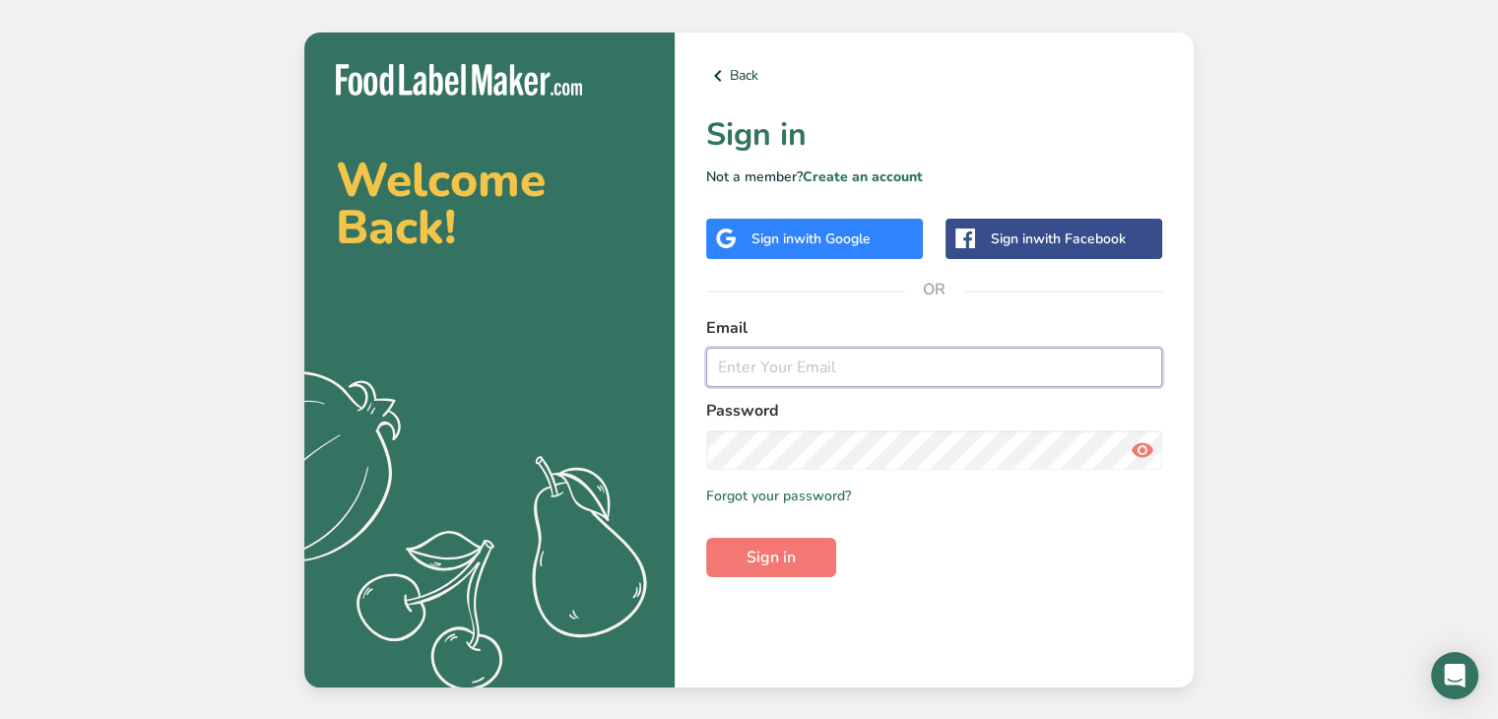
type input "[EMAIL_ADDRESS][DOMAIN_NAME]"
click at [1139, 448] on icon at bounding box center [1143, 449] width 24 height 35
click at [772, 561] on span "Sign in" at bounding box center [771, 558] width 49 height 24
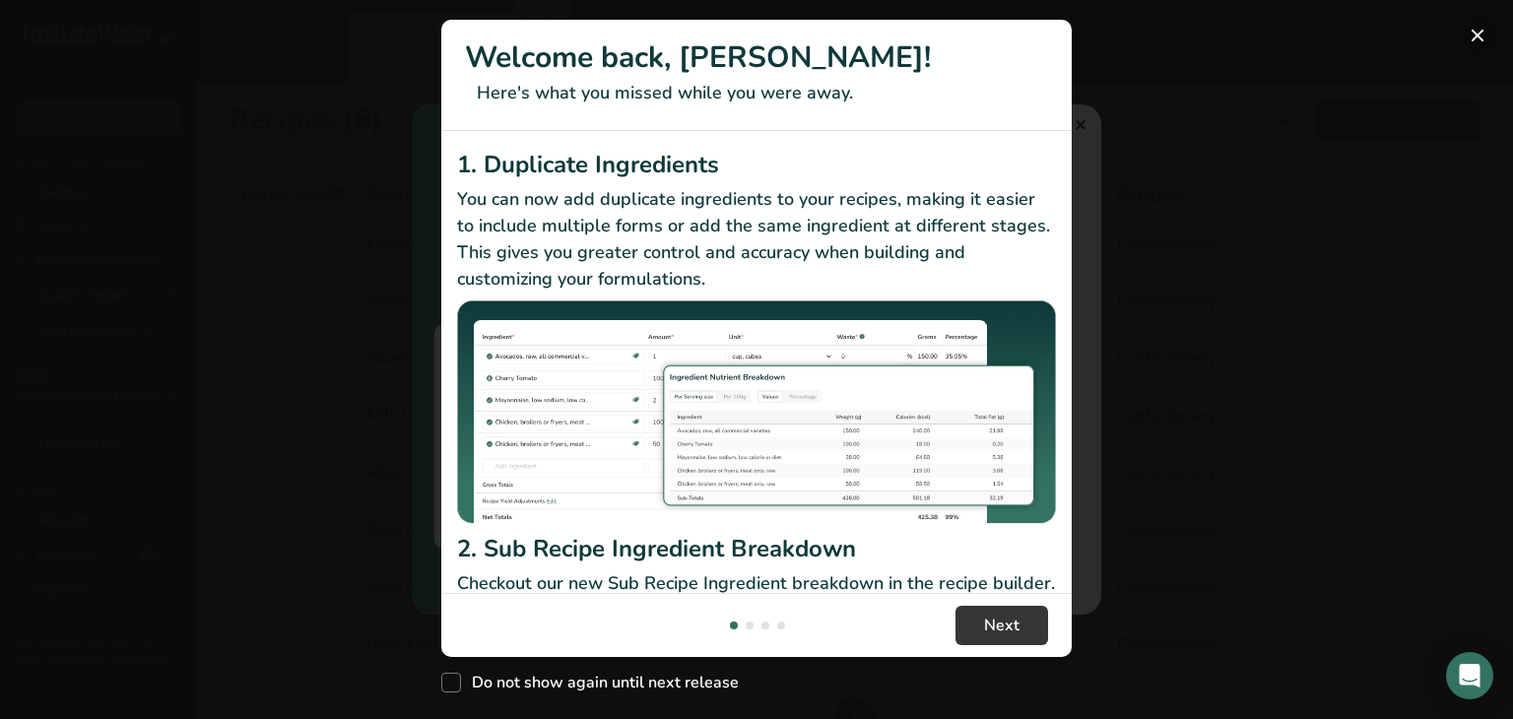
click at [1477, 29] on button "New Features" at bounding box center [1478, 36] width 32 height 32
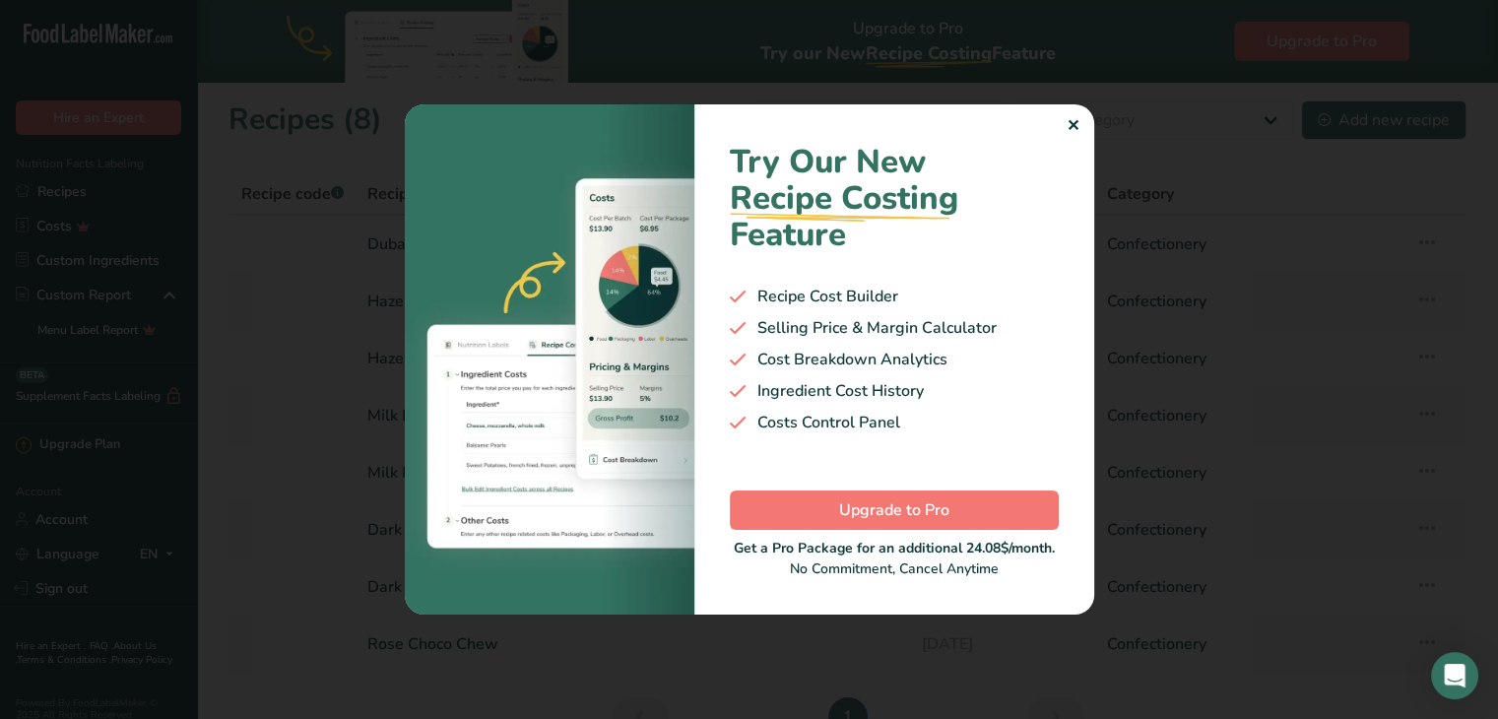
click at [1079, 123] on div "✕" at bounding box center [1073, 126] width 13 height 24
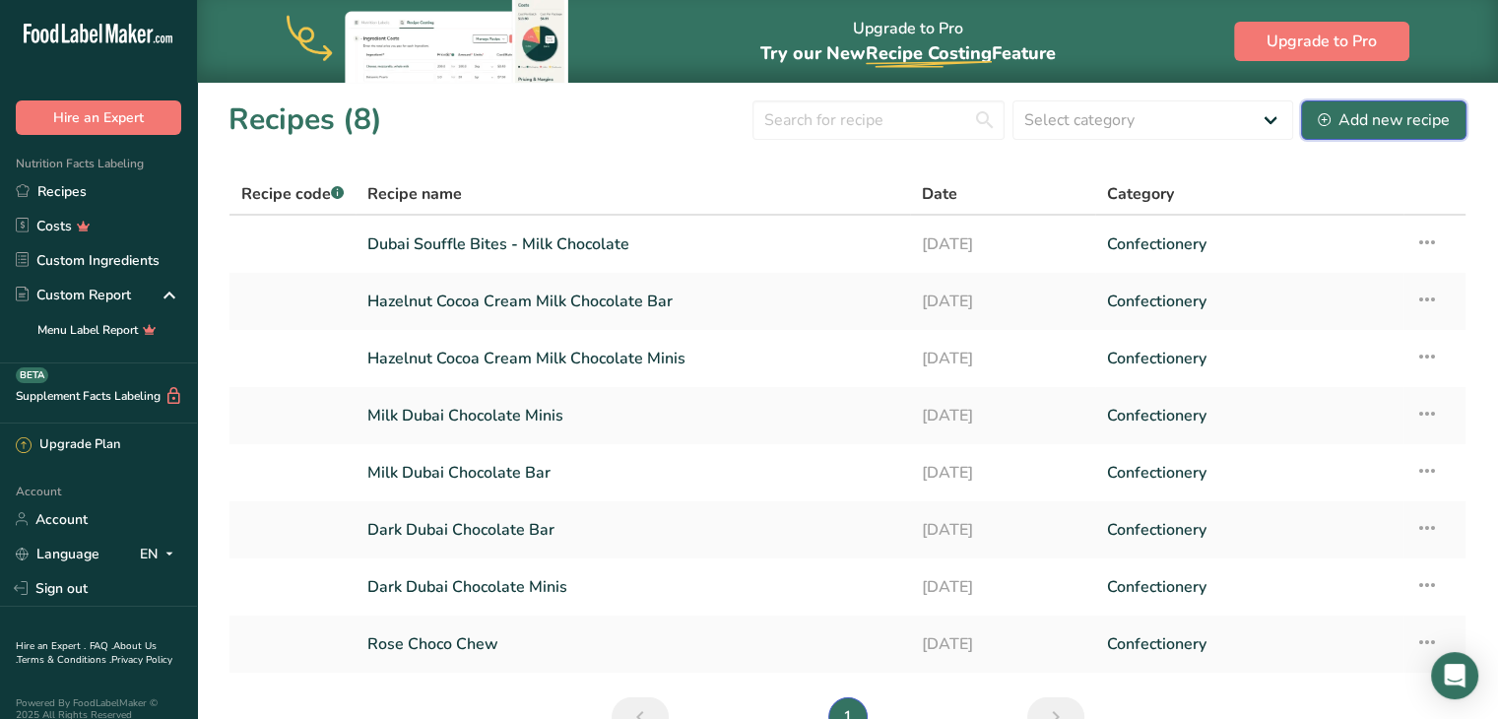
click at [1340, 131] on button "Add new recipe" at bounding box center [1383, 119] width 165 height 39
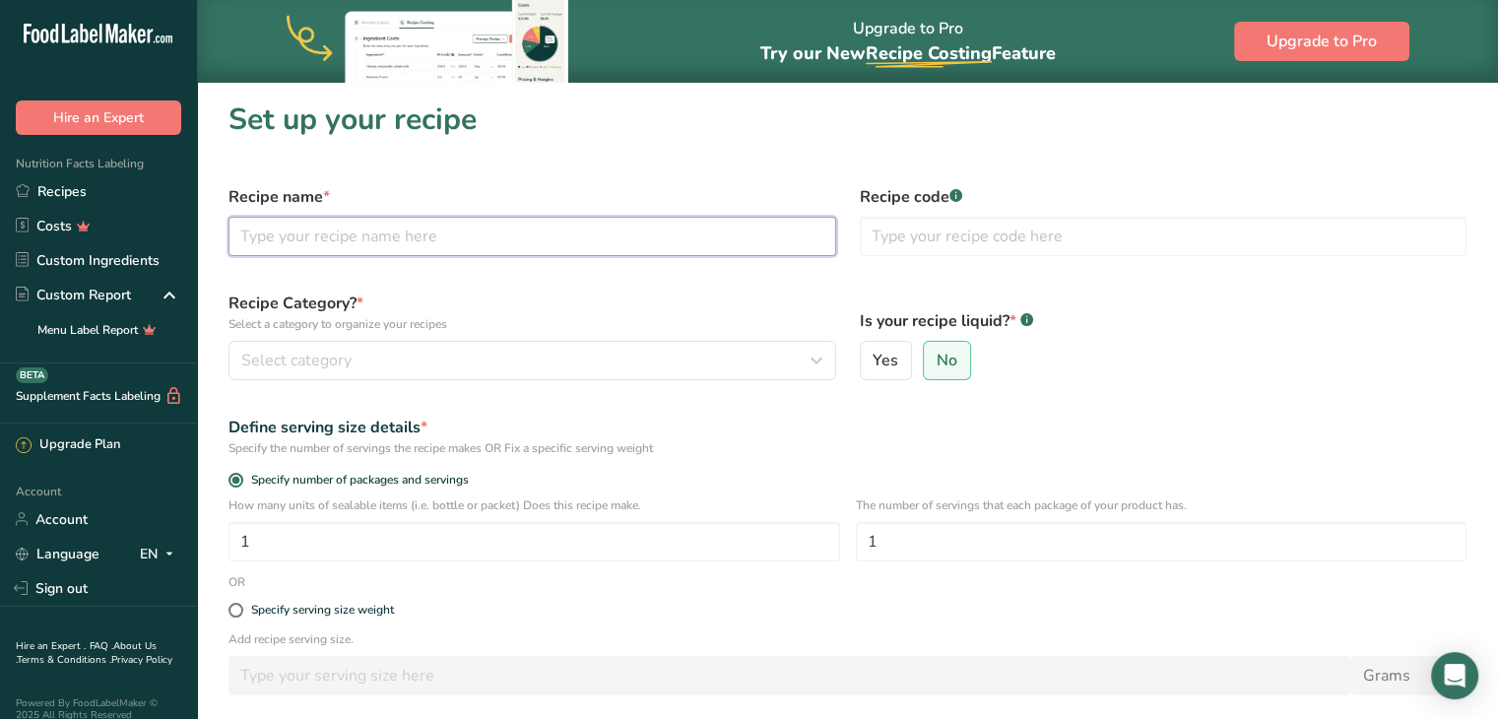
click at [450, 232] on input "text" at bounding box center [533, 236] width 608 height 39
type input "Pistachio Cream"
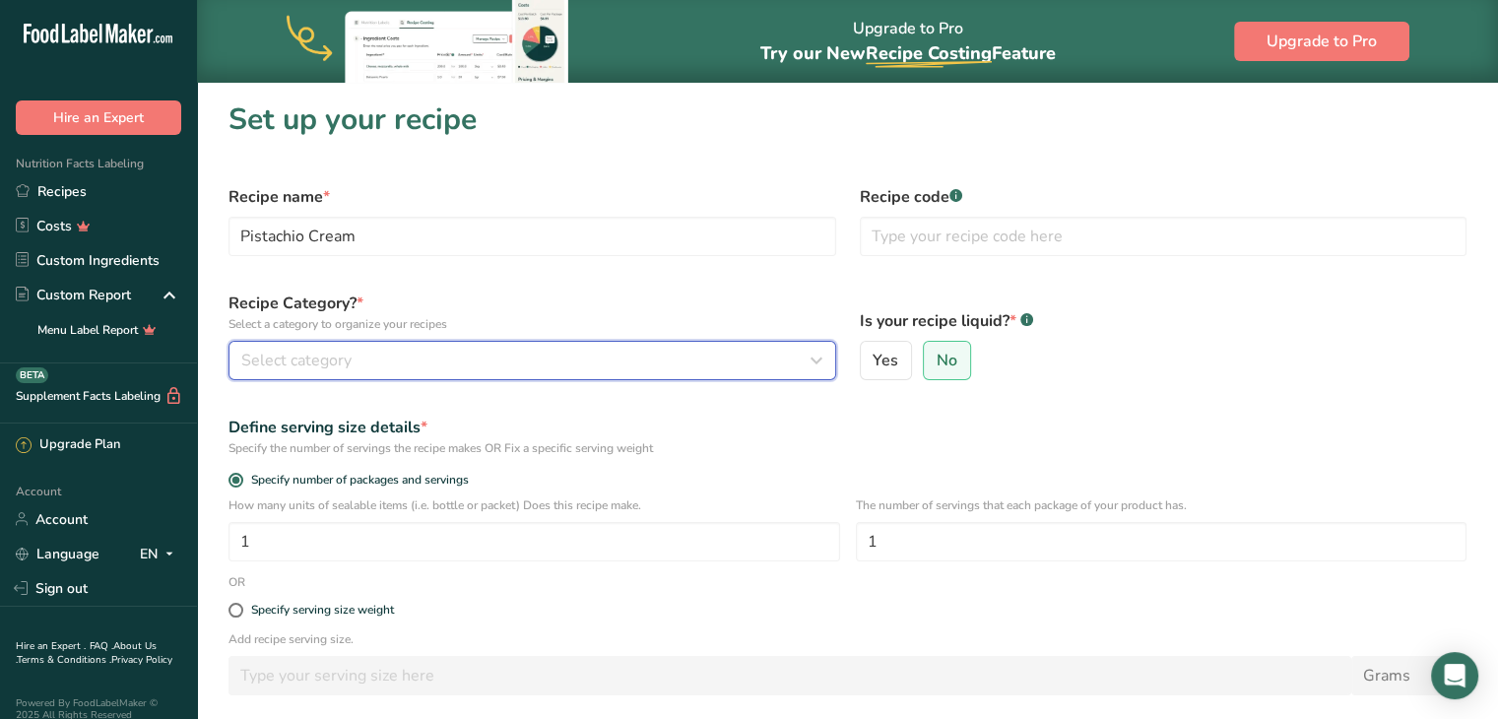
click at [315, 362] on span "Select category" at bounding box center [296, 361] width 110 height 24
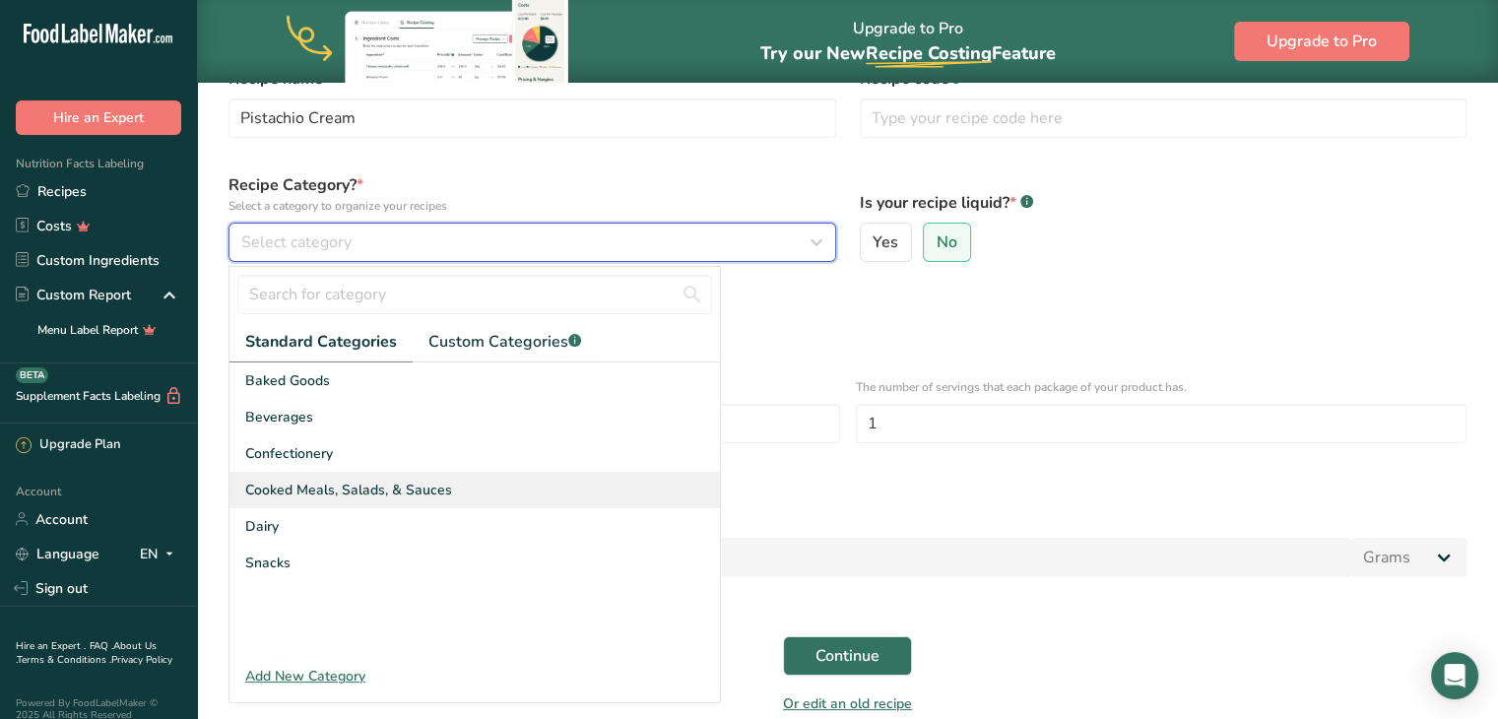
scroll to position [79, 0]
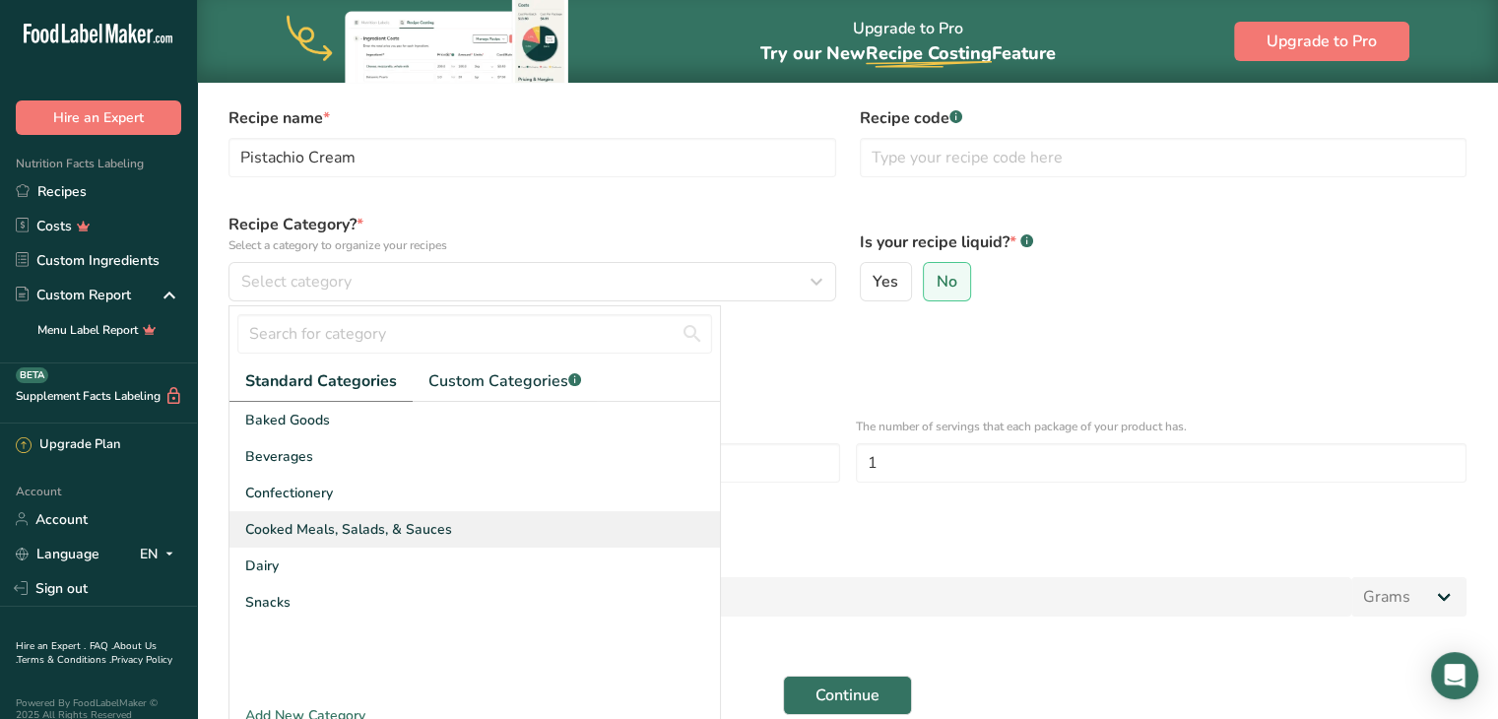
click at [329, 524] on span "Cooked Meals, Salads, & Sauces" at bounding box center [348, 529] width 207 height 21
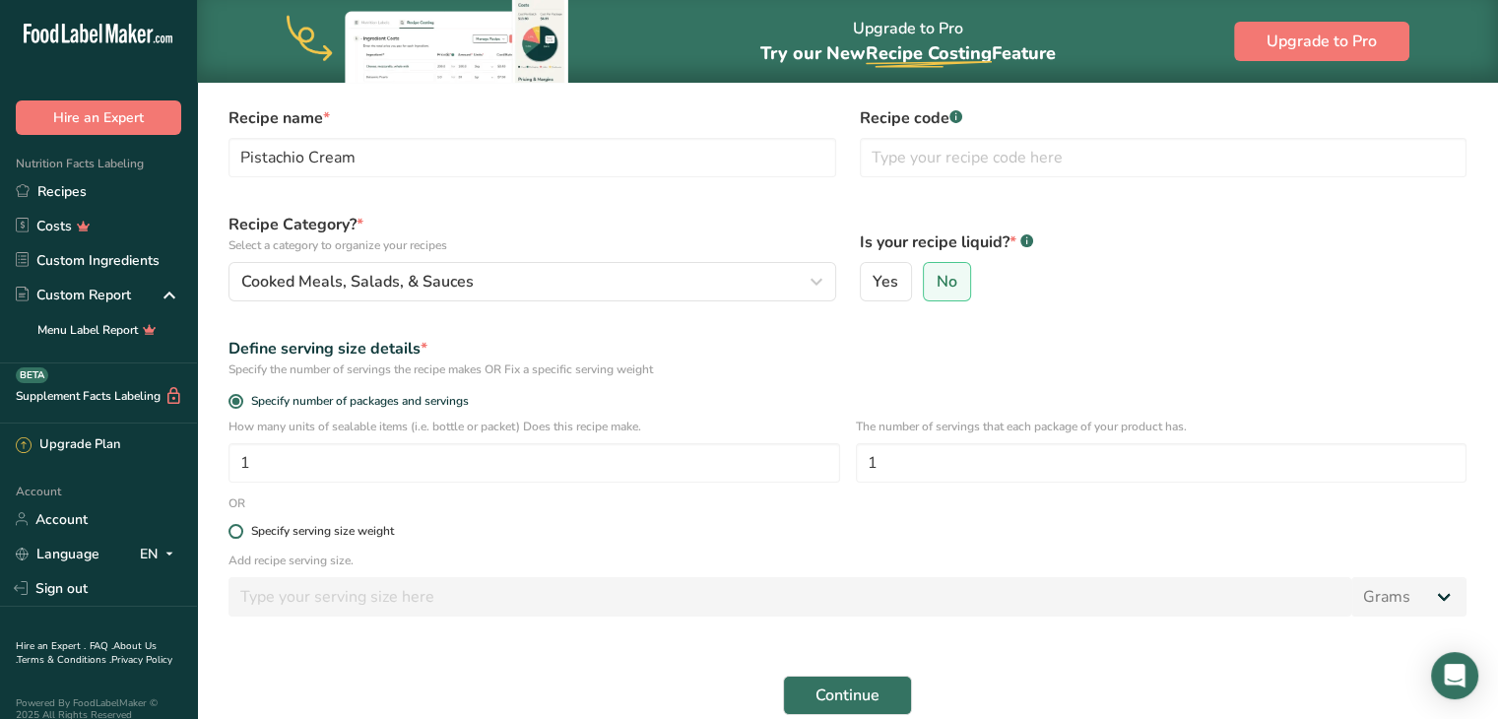
click at [238, 531] on span at bounding box center [236, 531] width 15 height 15
click at [238, 531] on input "Specify serving size weight" at bounding box center [235, 531] width 13 height 13
radio input "true"
radio input "false"
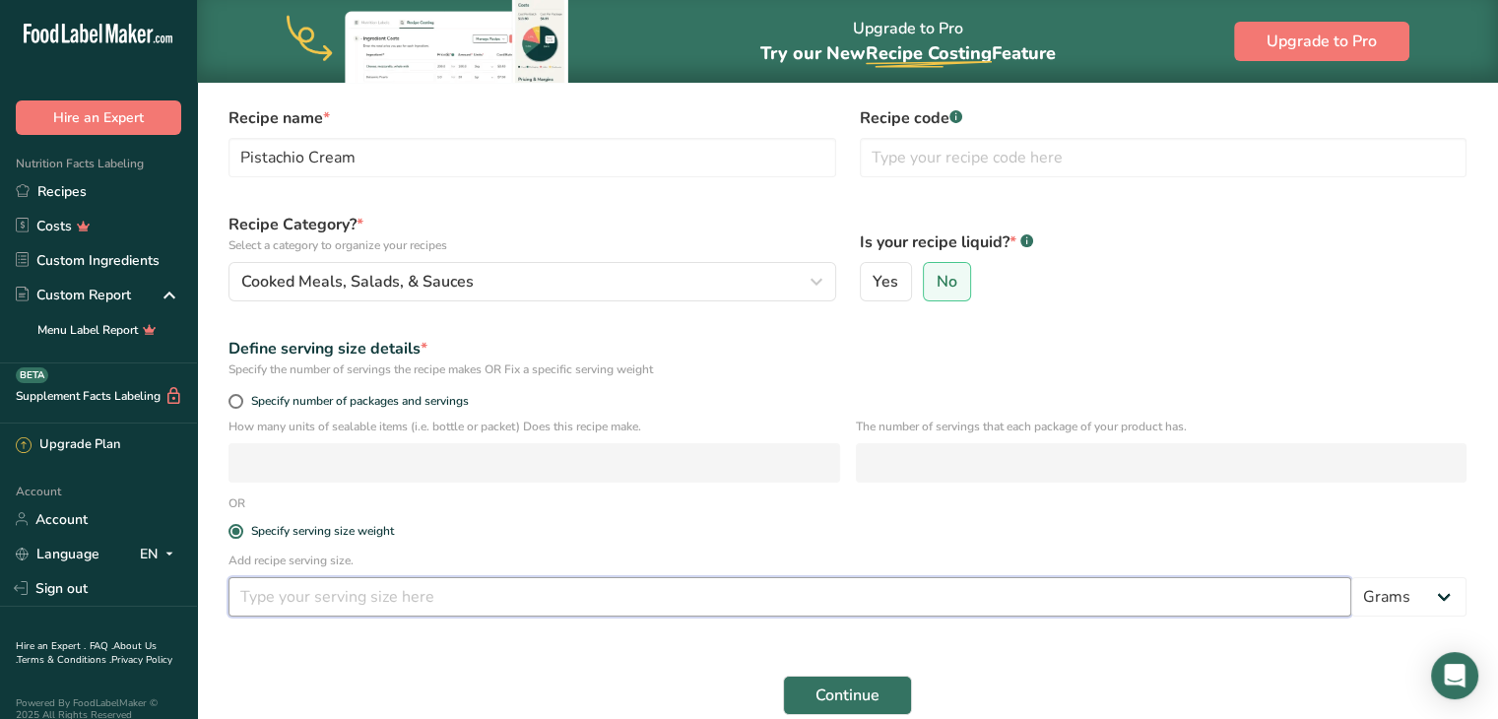
click at [288, 598] on input "number" at bounding box center [790, 596] width 1123 height 39
type input "4"
type input "35"
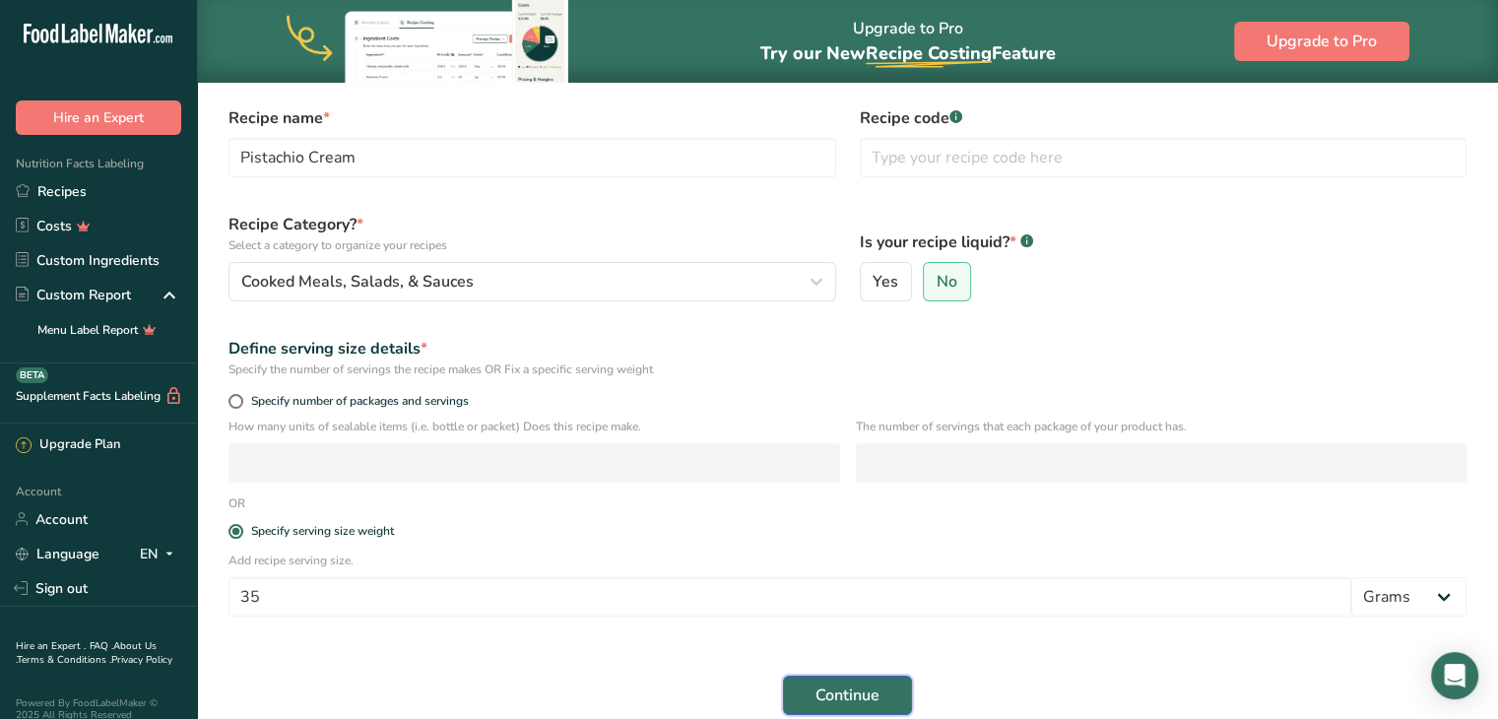
click at [825, 679] on button "Continue" at bounding box center [847, 695] width 129 height 39
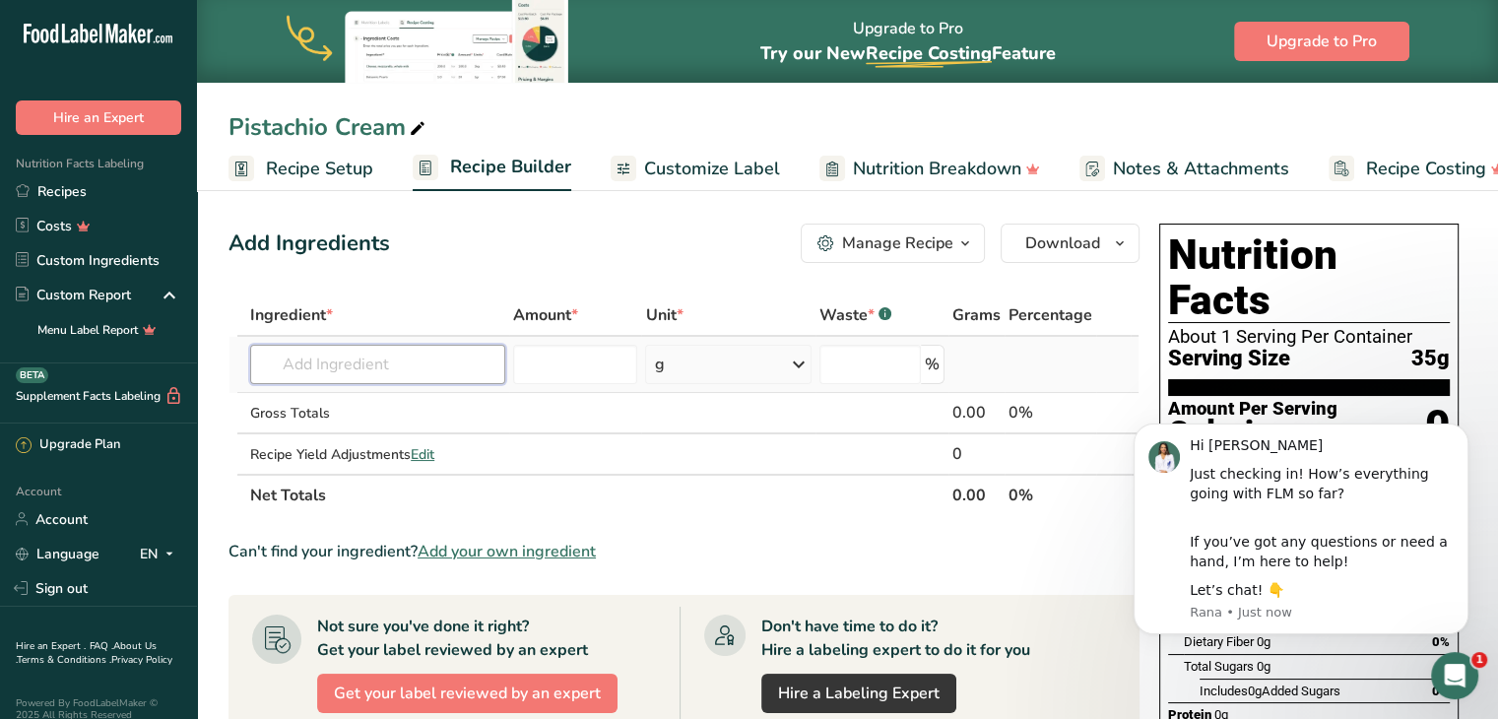
click at [390, 368] on input "text" at bounding box center [377, 364] width 255 height 39
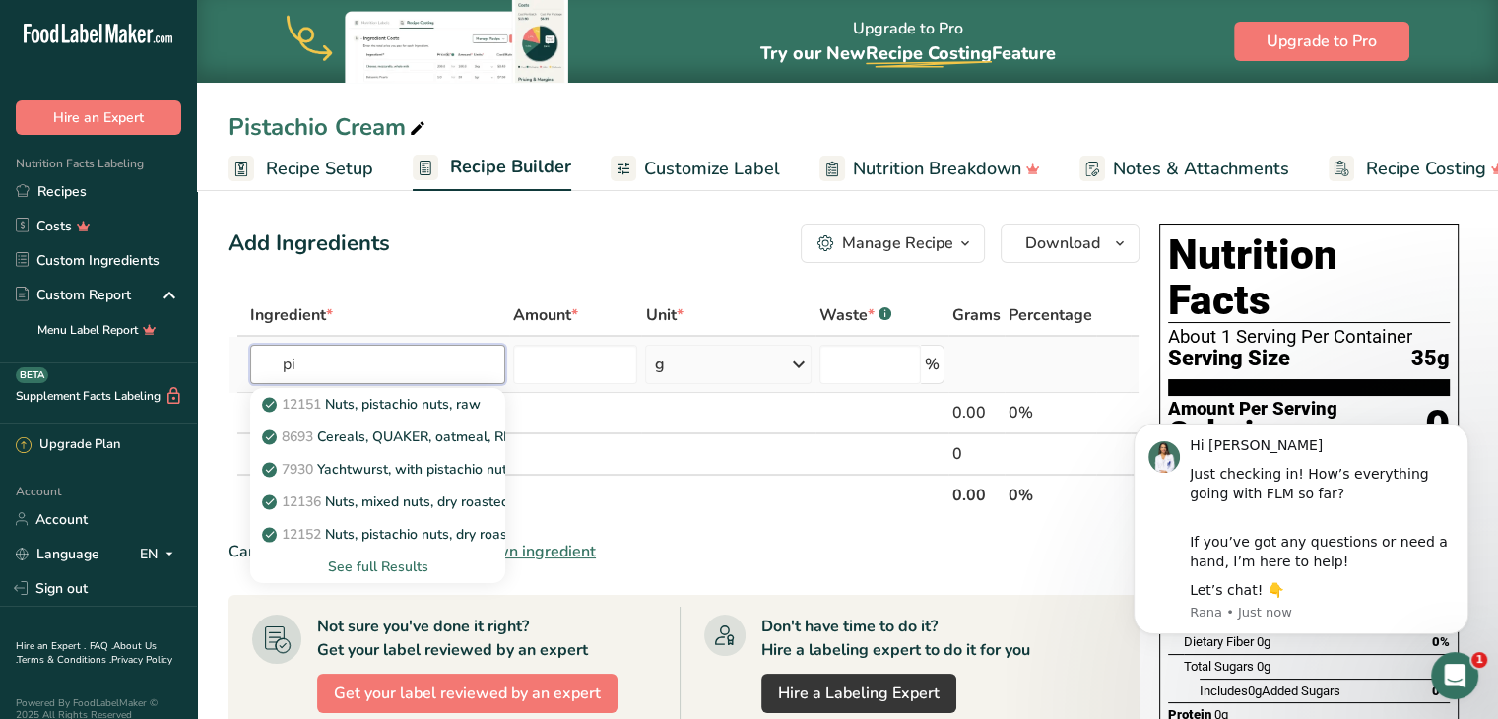
type input "p"
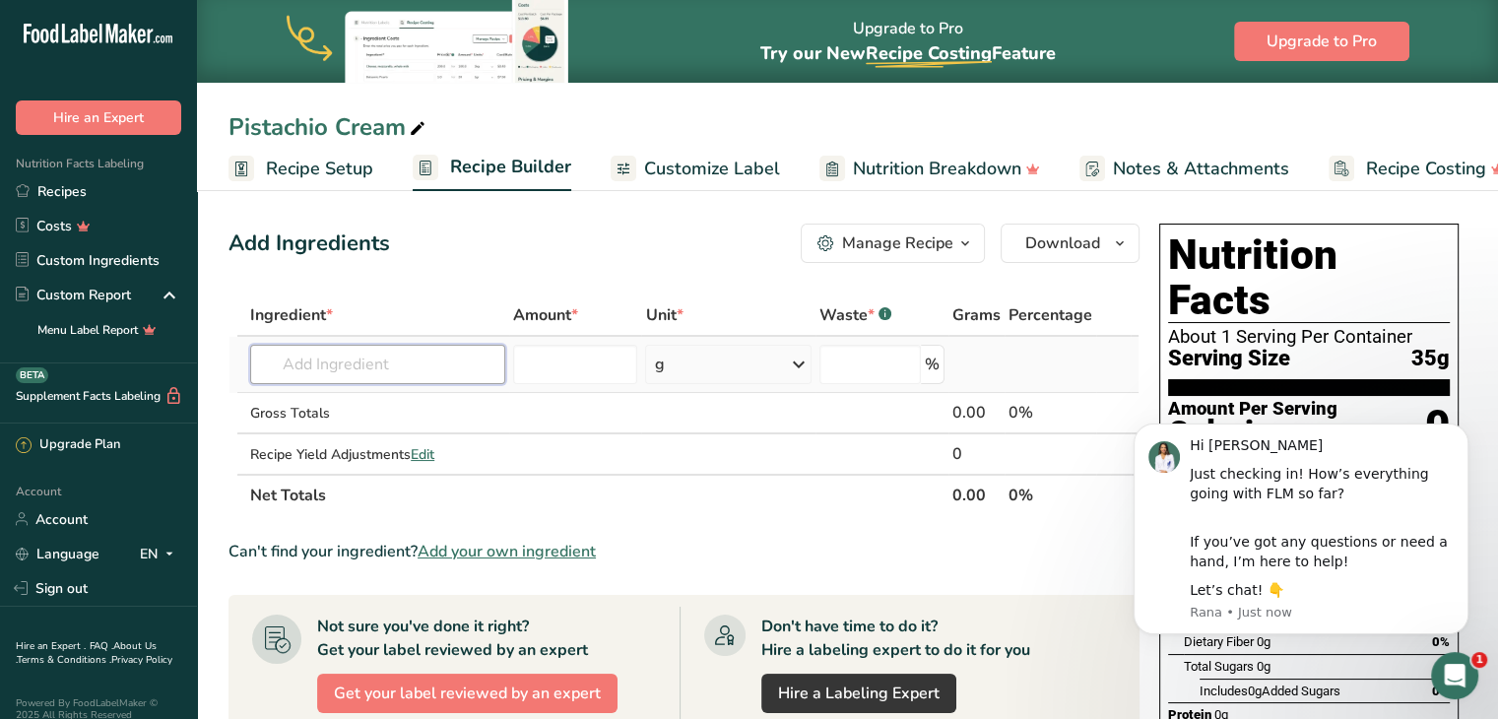
click at [335, 348] on input "text" at bounding box center [377, 364] width 255 height 39
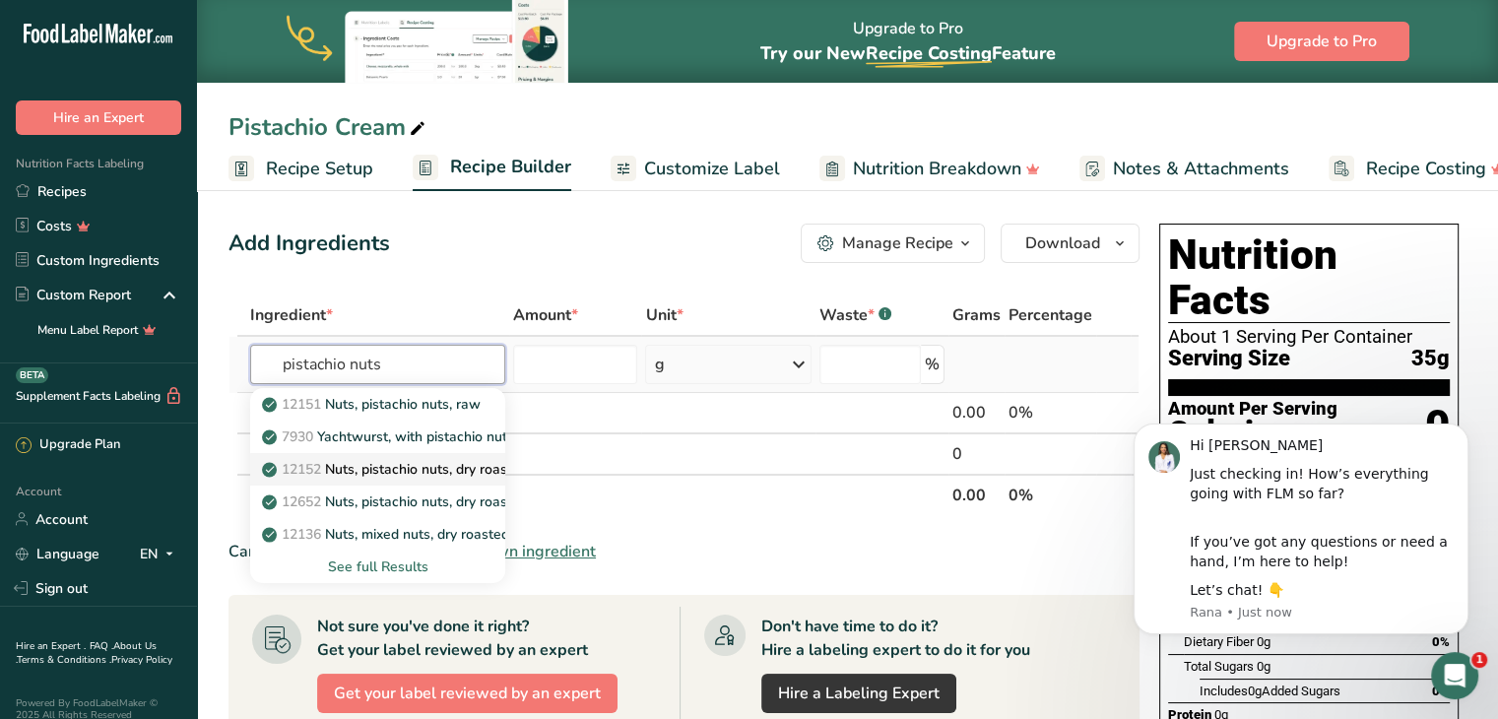
type input "pistachio nuts"
click at [467, 470] on p "12152 Nuts, pistachio nuts, dry roasted, without salt added" at bounding box center [460, 469] width 388 height 21
type input "Nuts, pistachio nuts, dry roasted, without salt added"
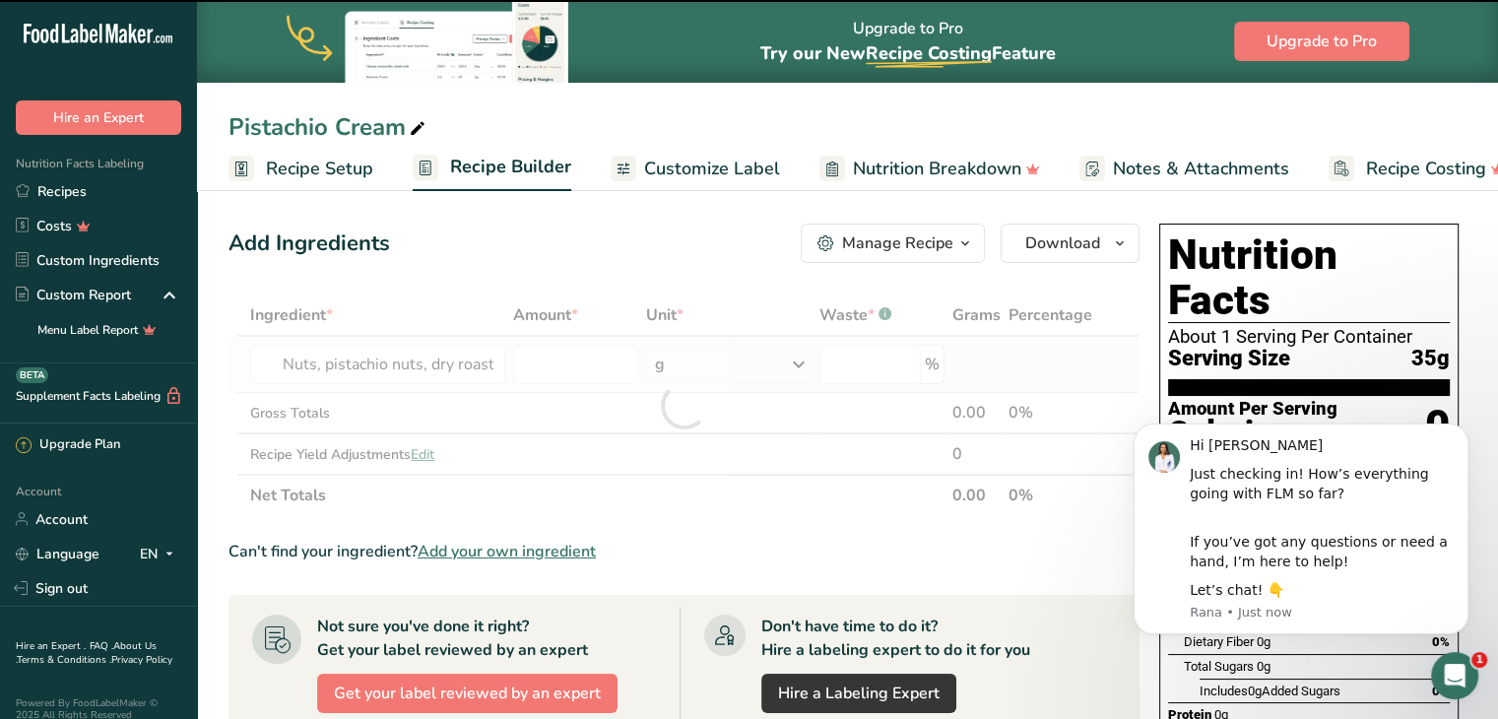
type input "0"
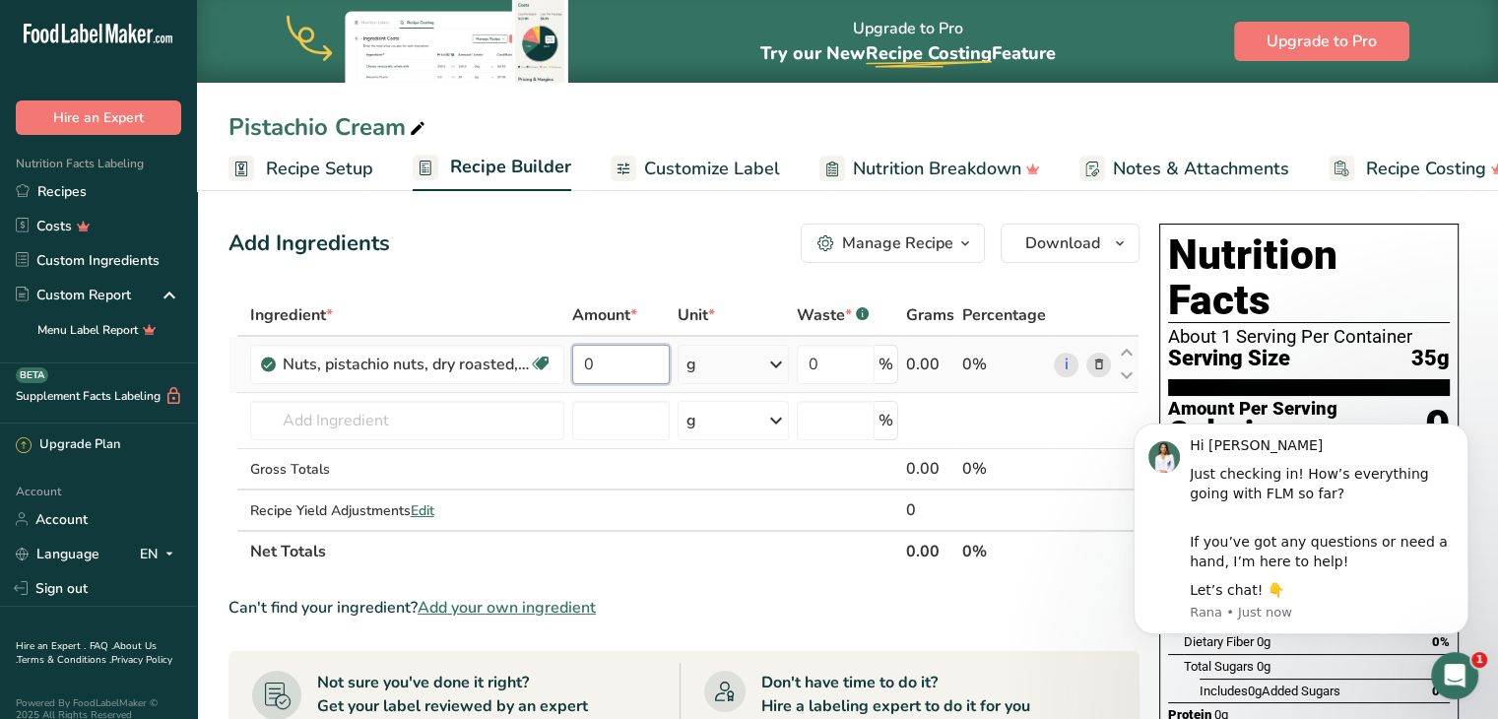
click at [603, 352] on input "0" at bounding box center [621, 364] width 99 height 39
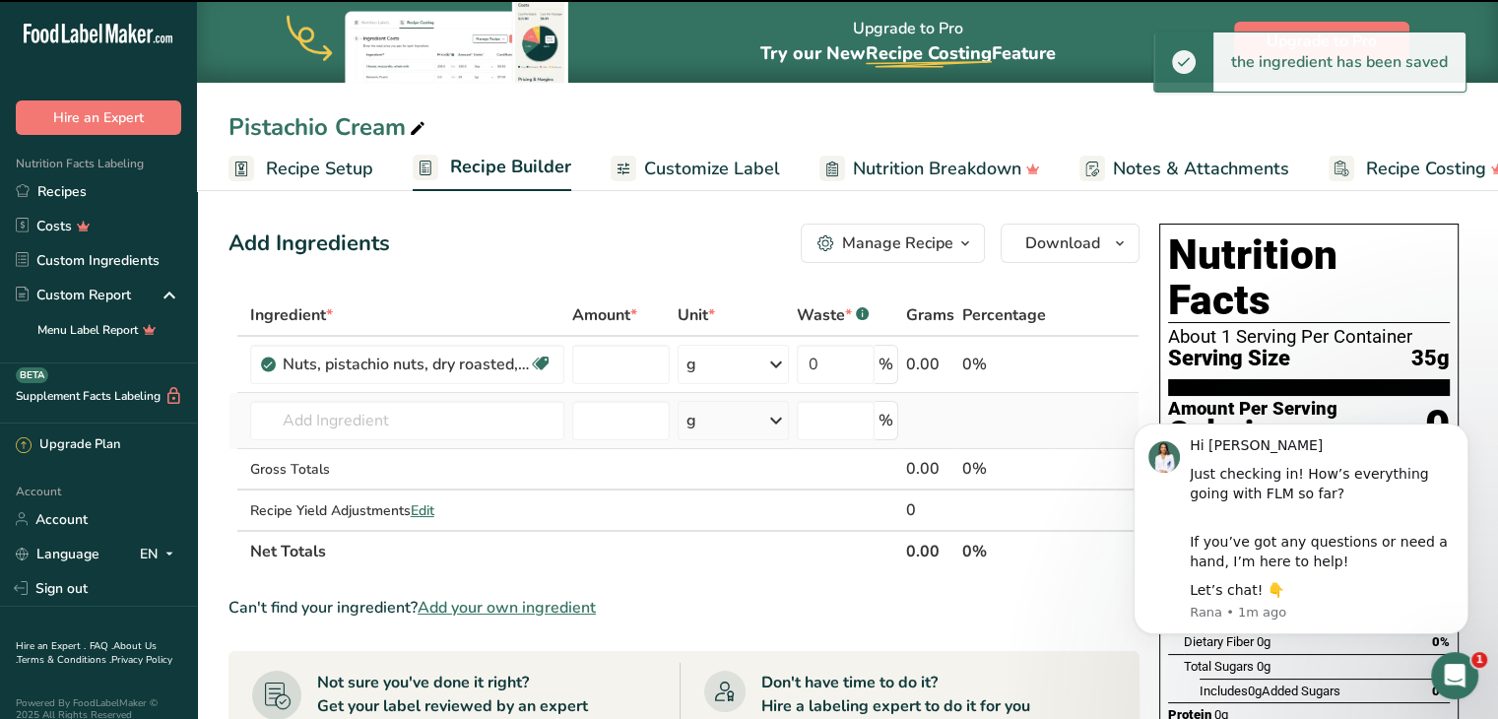
type input "0"
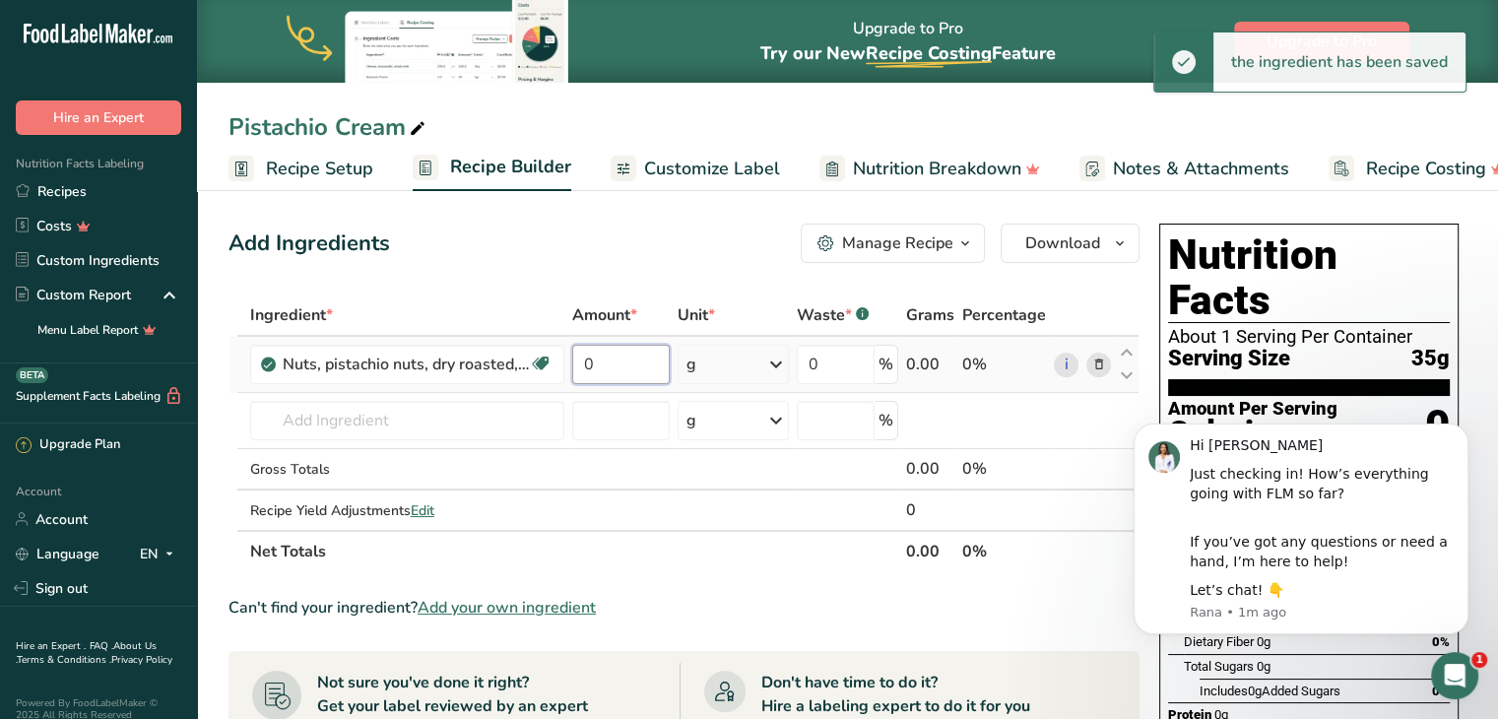
click at [623, 360] on input "0" at bounding box center [621, 364] width 99 height 39
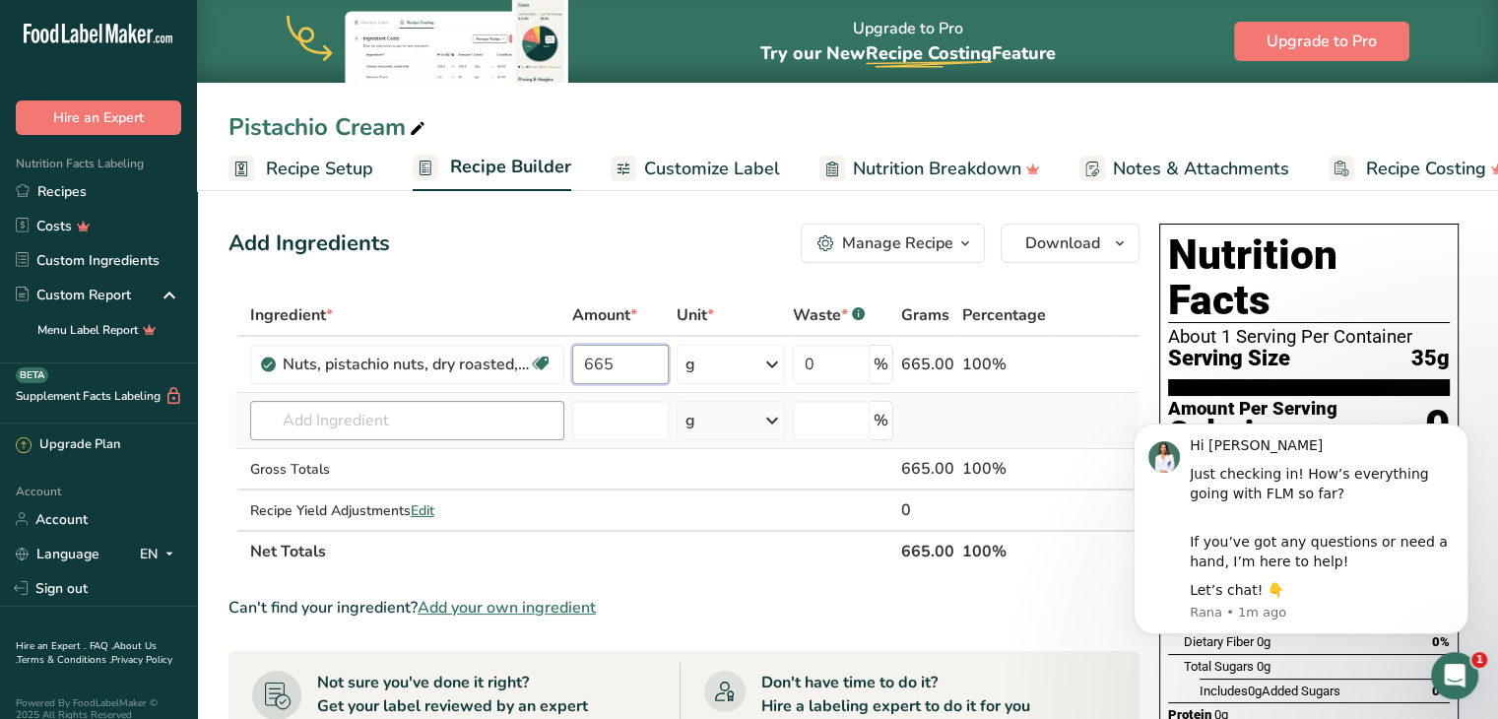
type input "665"
click at [323, 418] on div "Ingredient * Amount * Unit * Waste * .a-a{fill:#347362;}.b-a{fill:#fff;} Grams …" at bounding box center [684, 434] width 911 height 278
type input "o"
type input "c"
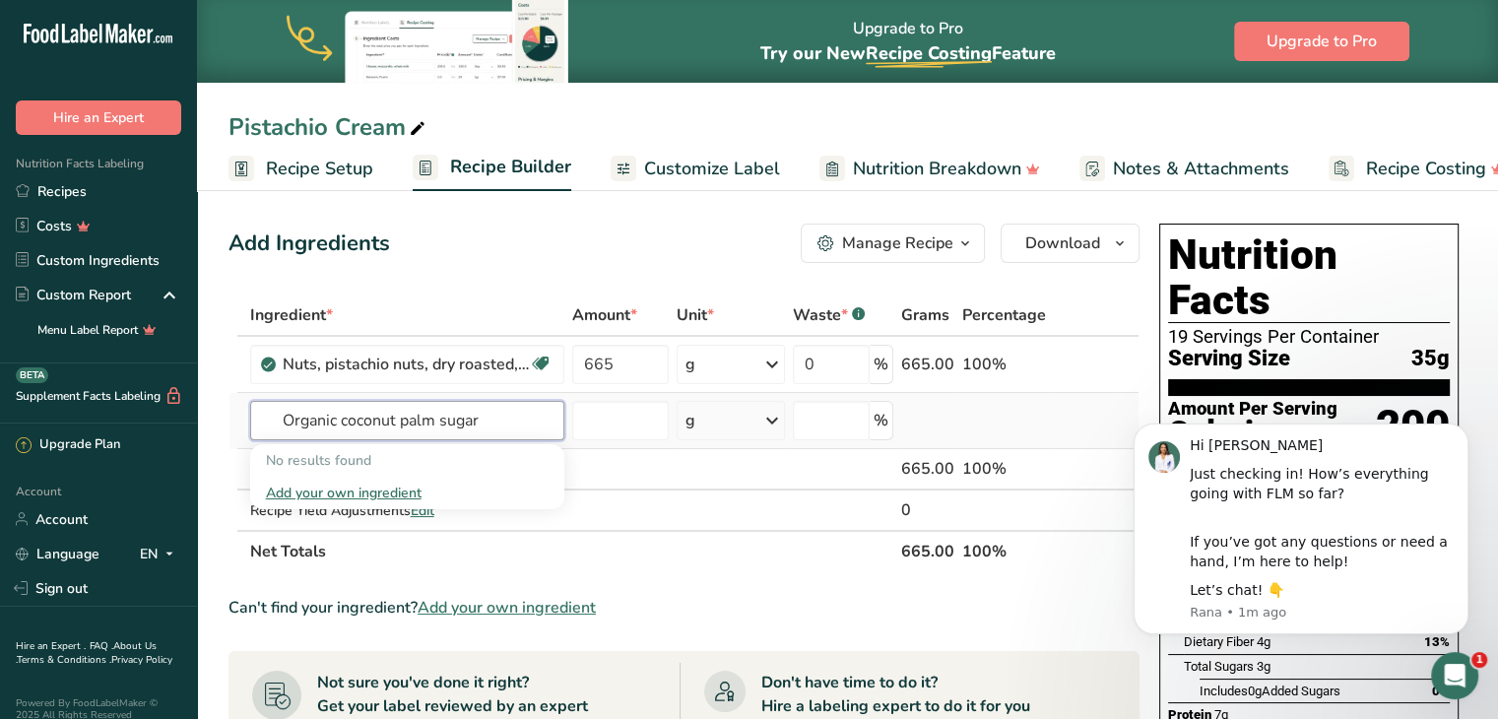
type input "Organic coconut palm sugar"
click at [327, 497] on div "Add your own ingredient" at bounding box center [407, 493] width 283 height 21
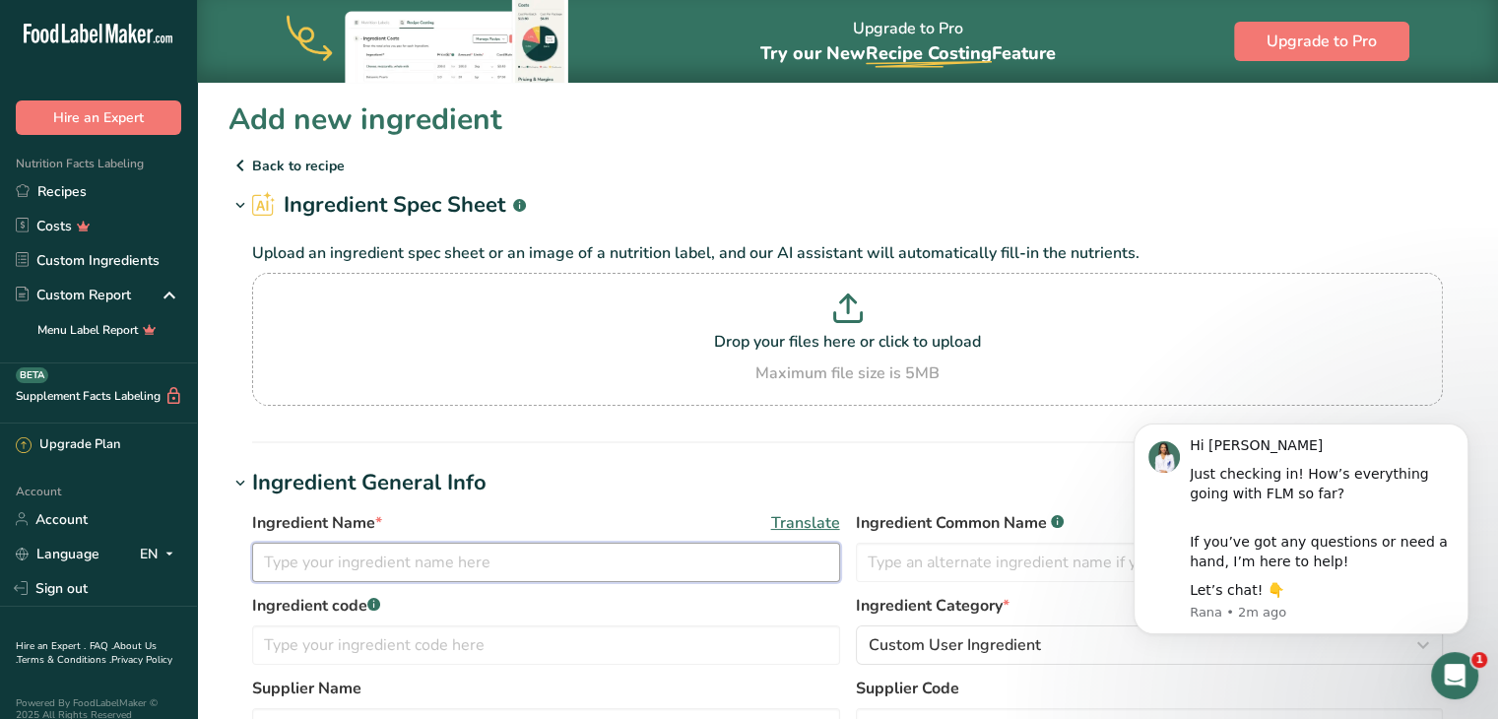
click at [371, 568] on input "text" at bounding box center [546, 562] width 588 height 39
type input "C"
type input "Organic Coconut Palm Sugar"
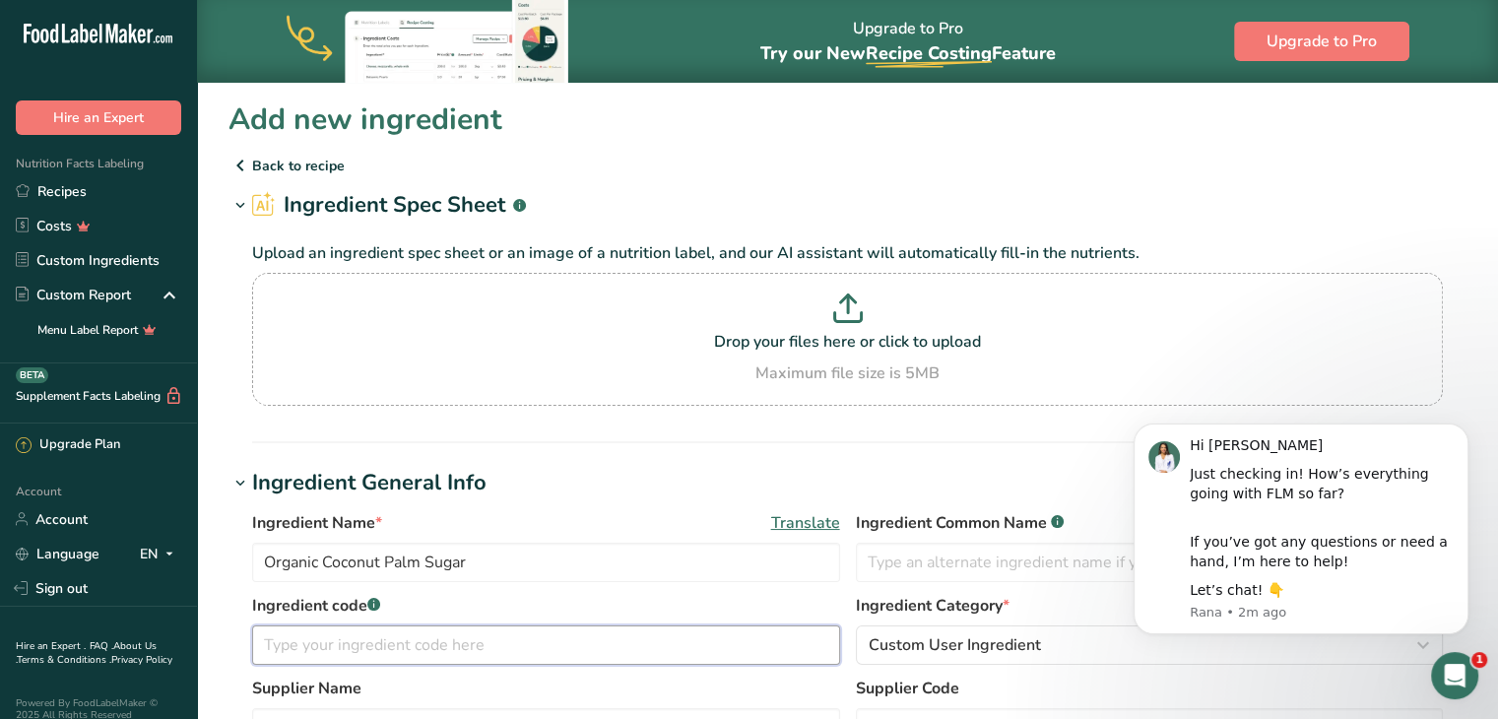
click at [414, 650] on input "text" at bounding box center [546, 644] width 588 height 39
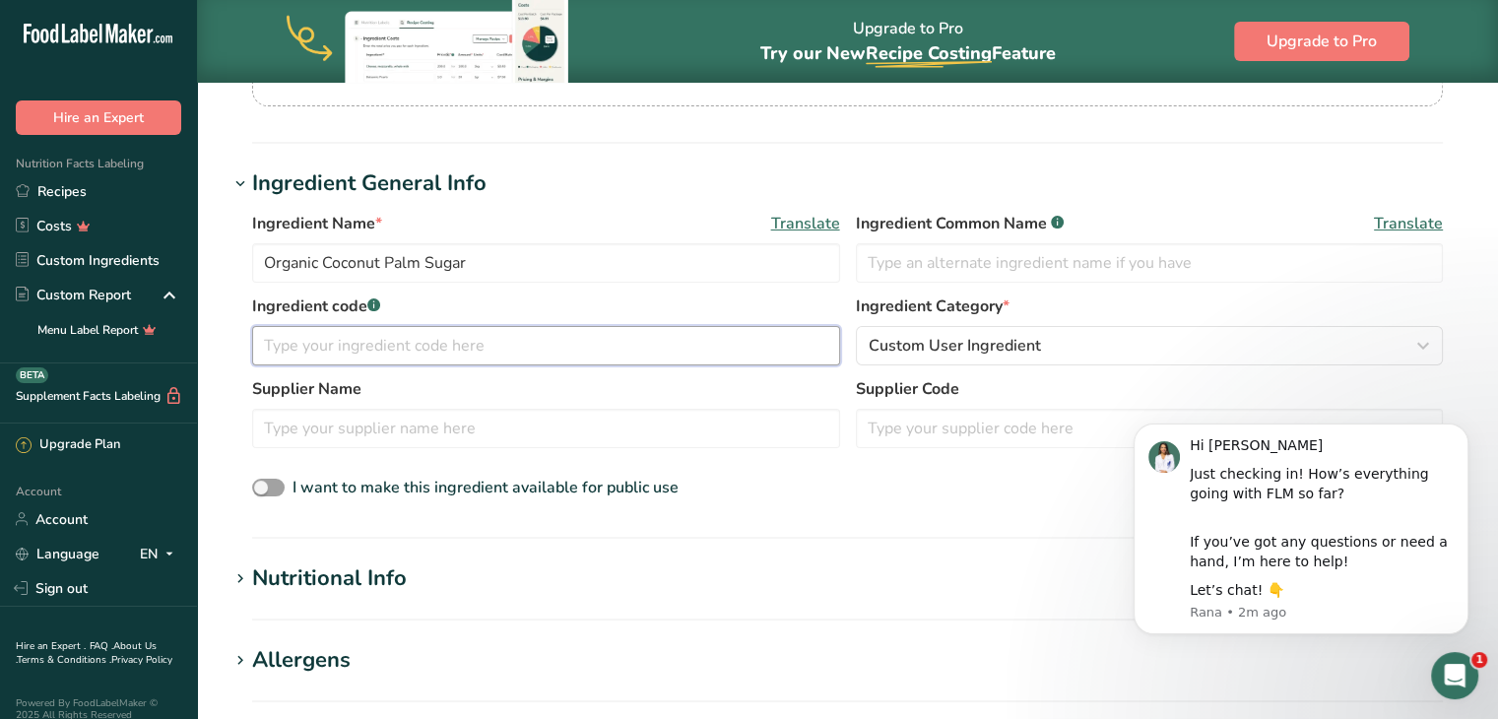
scroll to position [308, 0]
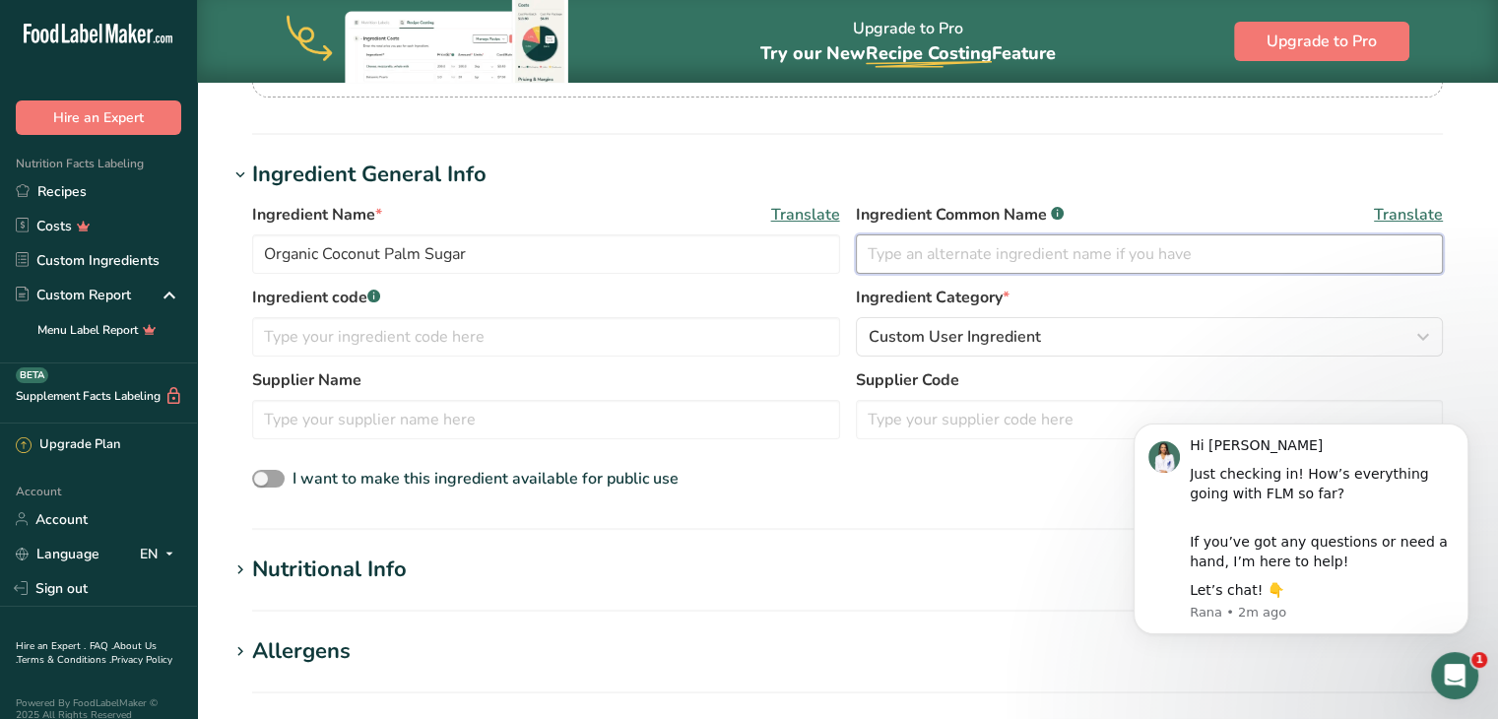
click at [962, 249] on input "text" at bounding box center [1150, 253] width 588 height 39
type input "Coconut Sugar"
click at [565, 427] on input "text" at bounding box center [546, 419] width 588 height 39
click at [321, 575] on div "Nutritional Info" at bounding box center [329, 570] width 155 height 33
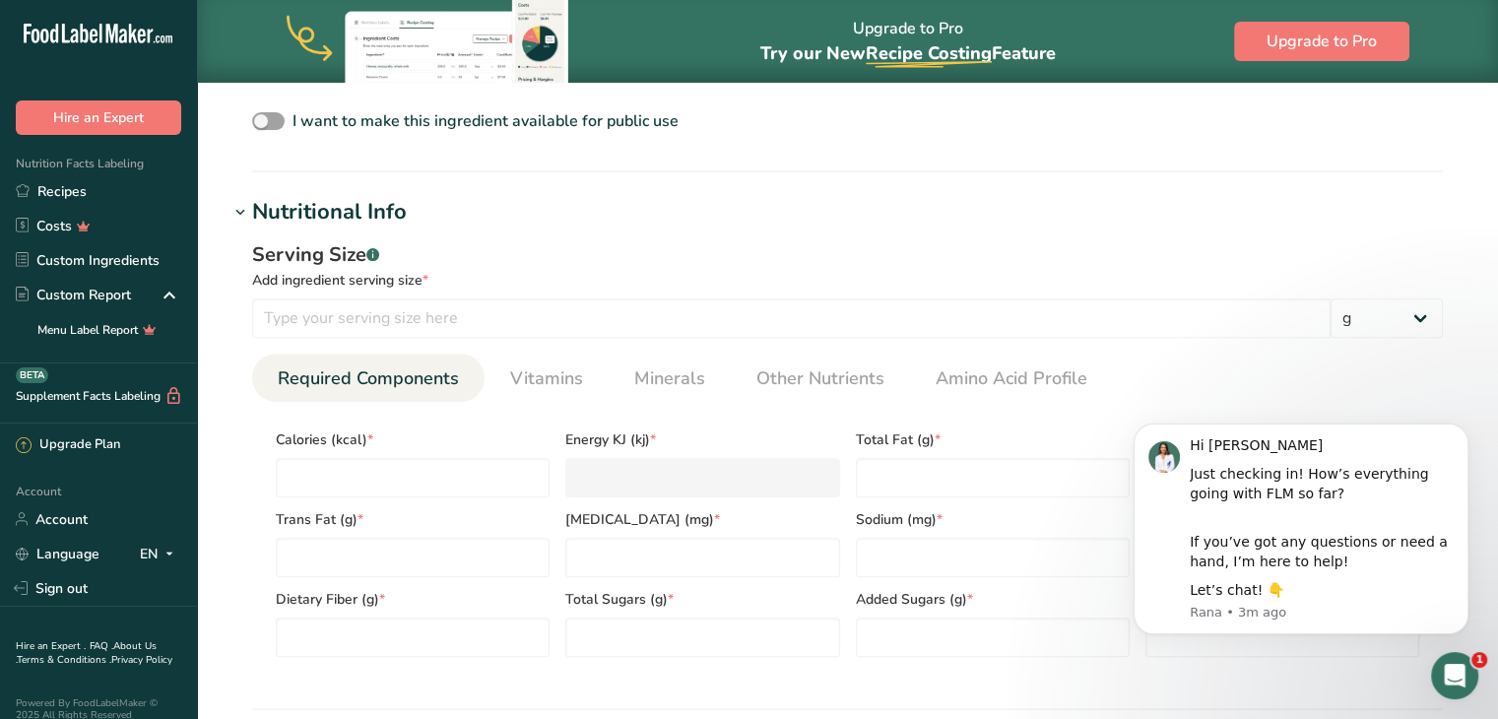
scroll to position [680, 0]
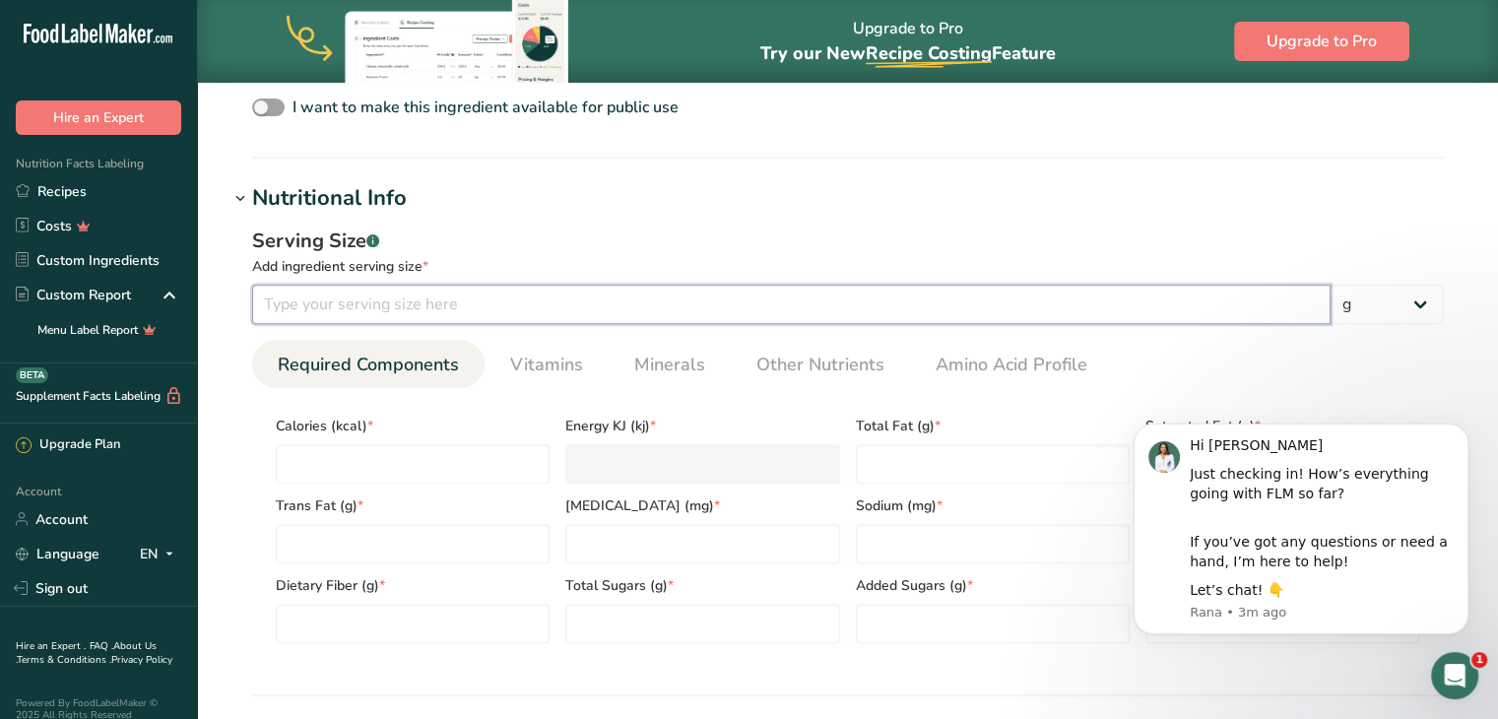
click at [1166, 308] on input "number" at bounding box center [791, 304] width 1079 height 39
type input "3.6"
click at [368, 464] on input "number" at bounding box center [413, 463] width 274 height 39
type input "1"
type KJ "4.2"
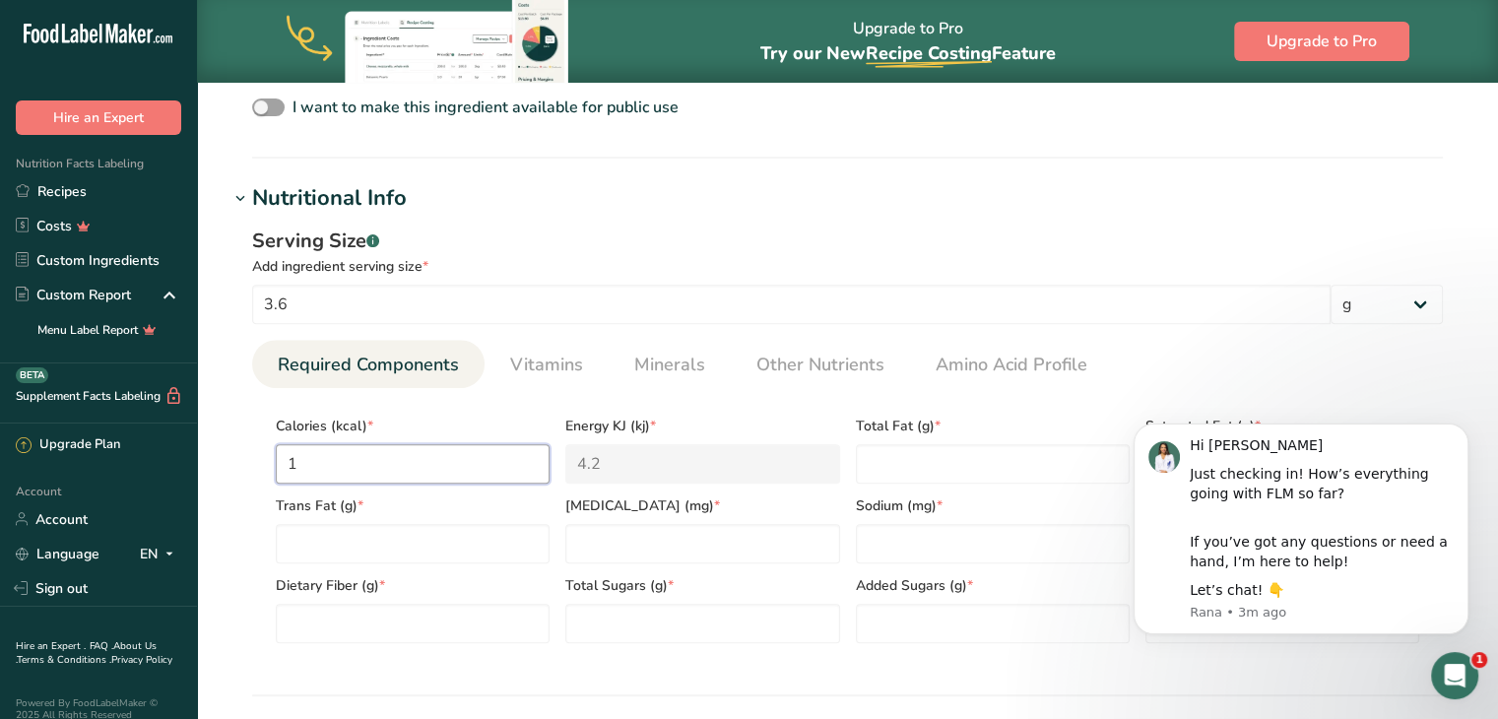
type input "15"
type KJ "62.8"
type input "15"
click at [898, 476] on Fat "number" at bounding box center [993, 463] width 274 height 39
type Fat "0"
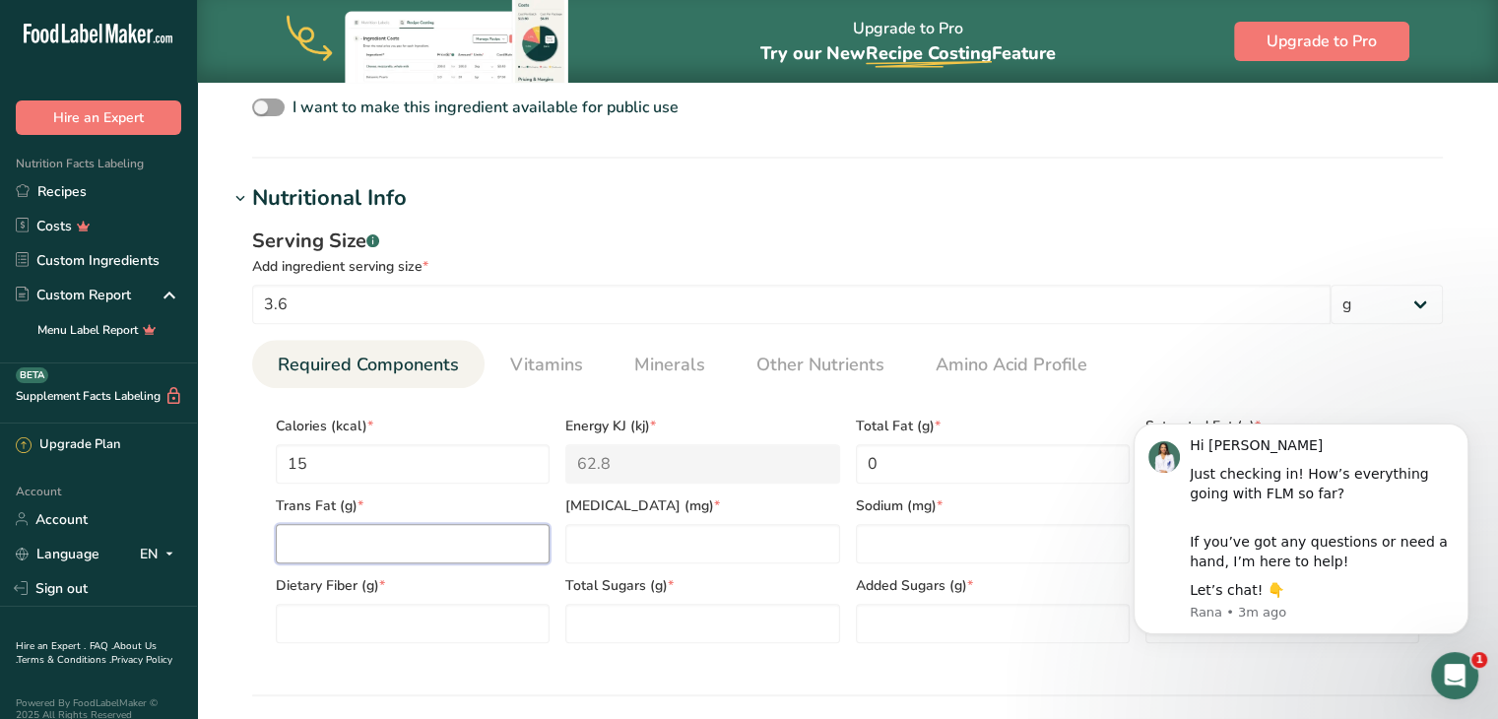
click at [402, 544] on Fat "number" at bounding box center [413, 543] width 274 height 39
type Fat "0"
click at [673, 552] on input "number" at bounding box center [702, 543] width 274 height 39
type input "0"
click at [939, 539] on input "number" at bounding box center [993, 543] width 274 height 39
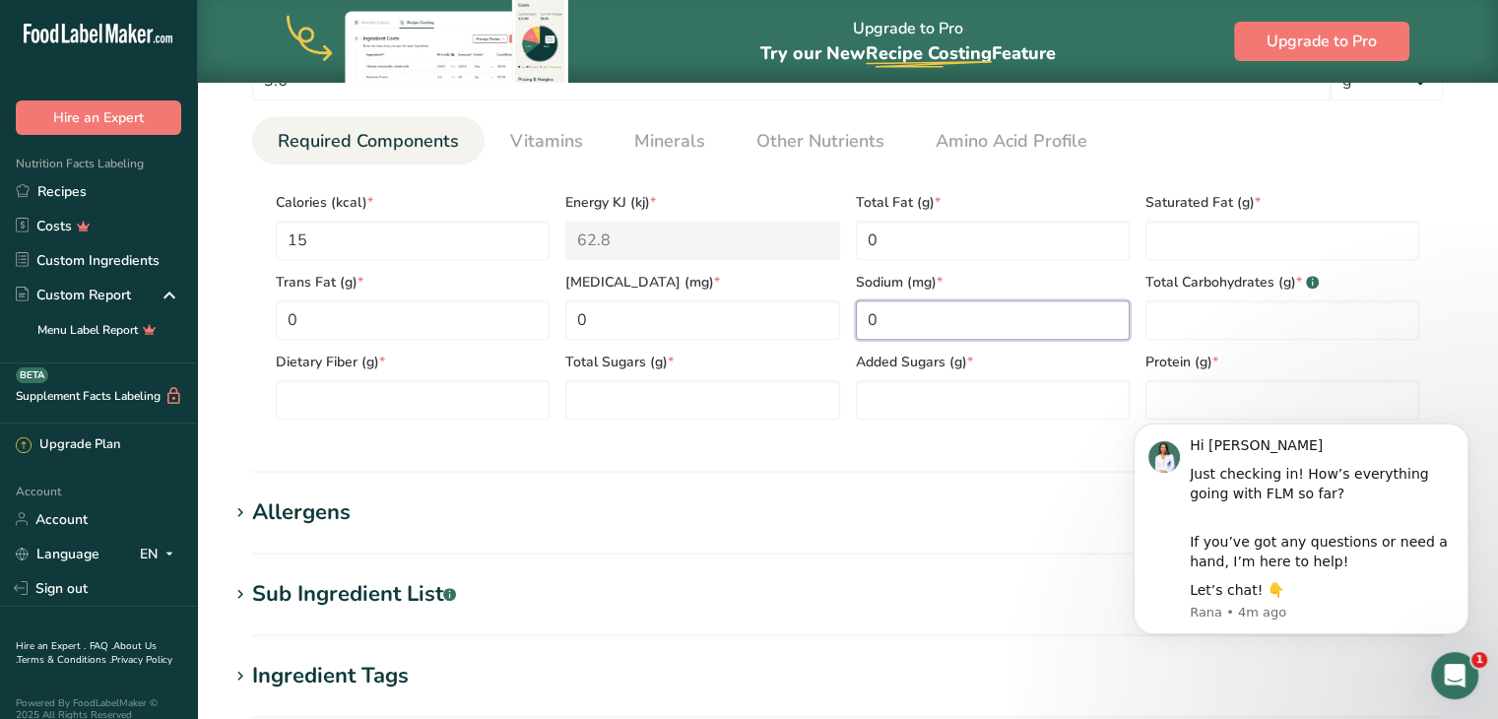
scroll to position [913, 0]
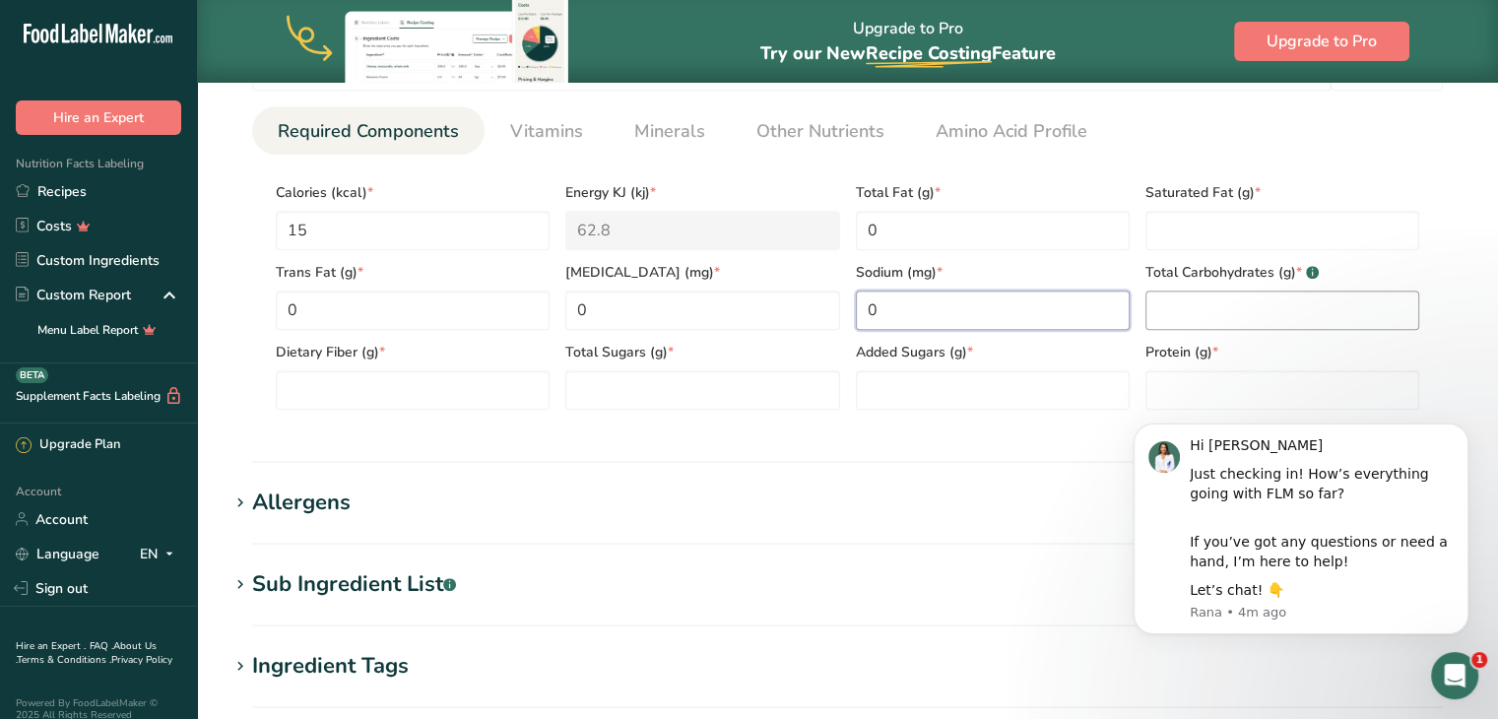
type input "0"
click at [1313, 304] on Carbohydrates "number" at bounding box center [1283, 310] width 274 height 39
type Carbohydrates "3"
click at [889, 313] on input "0" at bounding box center [993, 310] width 274 height 39
type input "5"
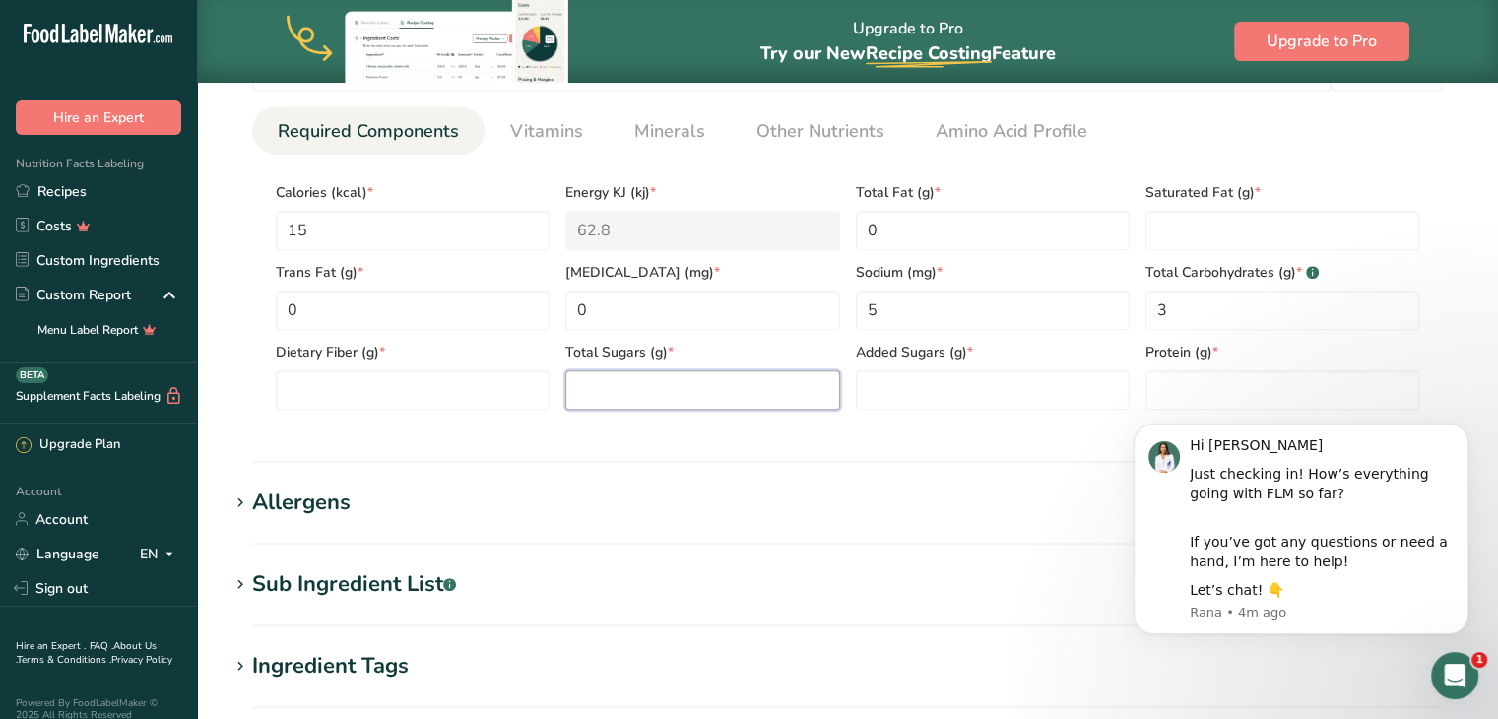
click at [674, 381] on Sugars "number" at bounding box center [702, 389] width 274 height 39
type Sugars "3"
click at [894, 376] on Sugars "number" at bounding box center [993, 389] width 274 height 39
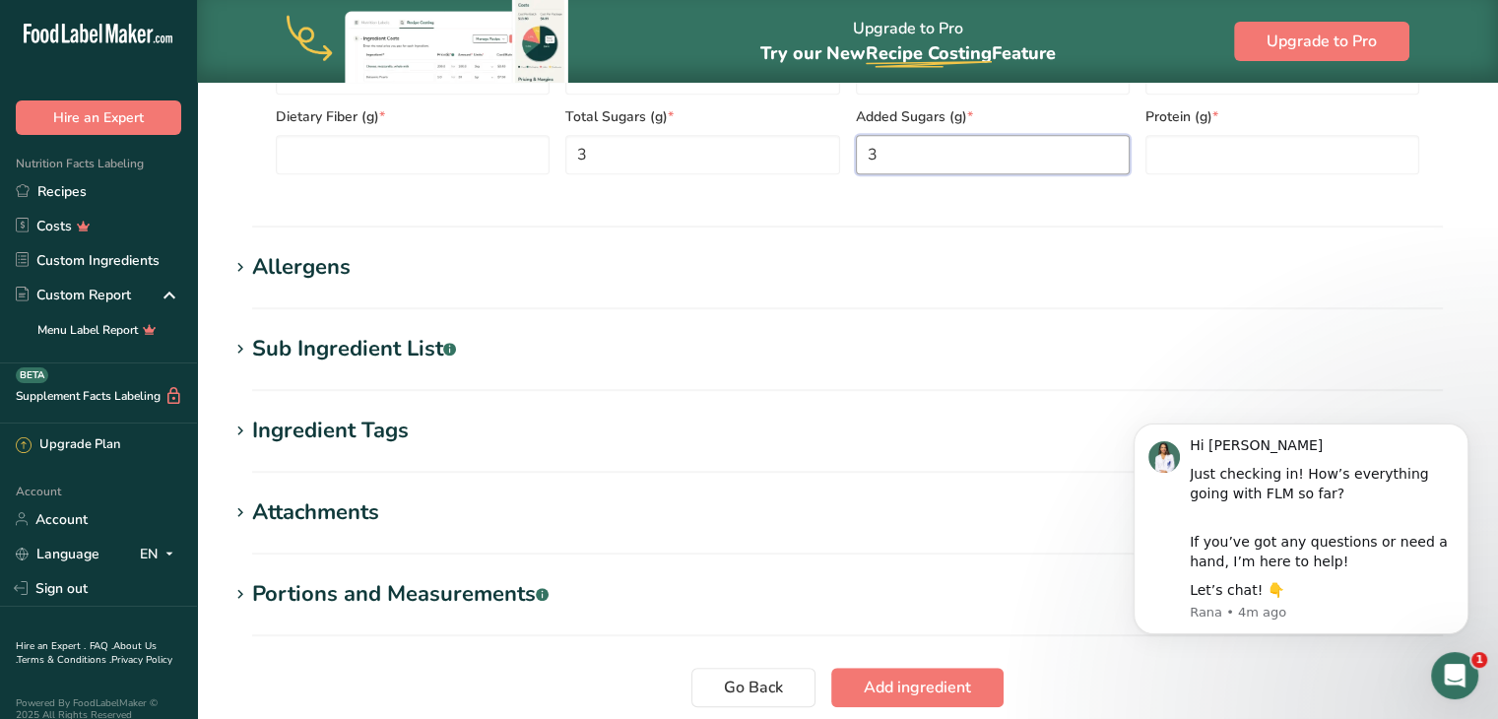
scroll to position [1172, 0]
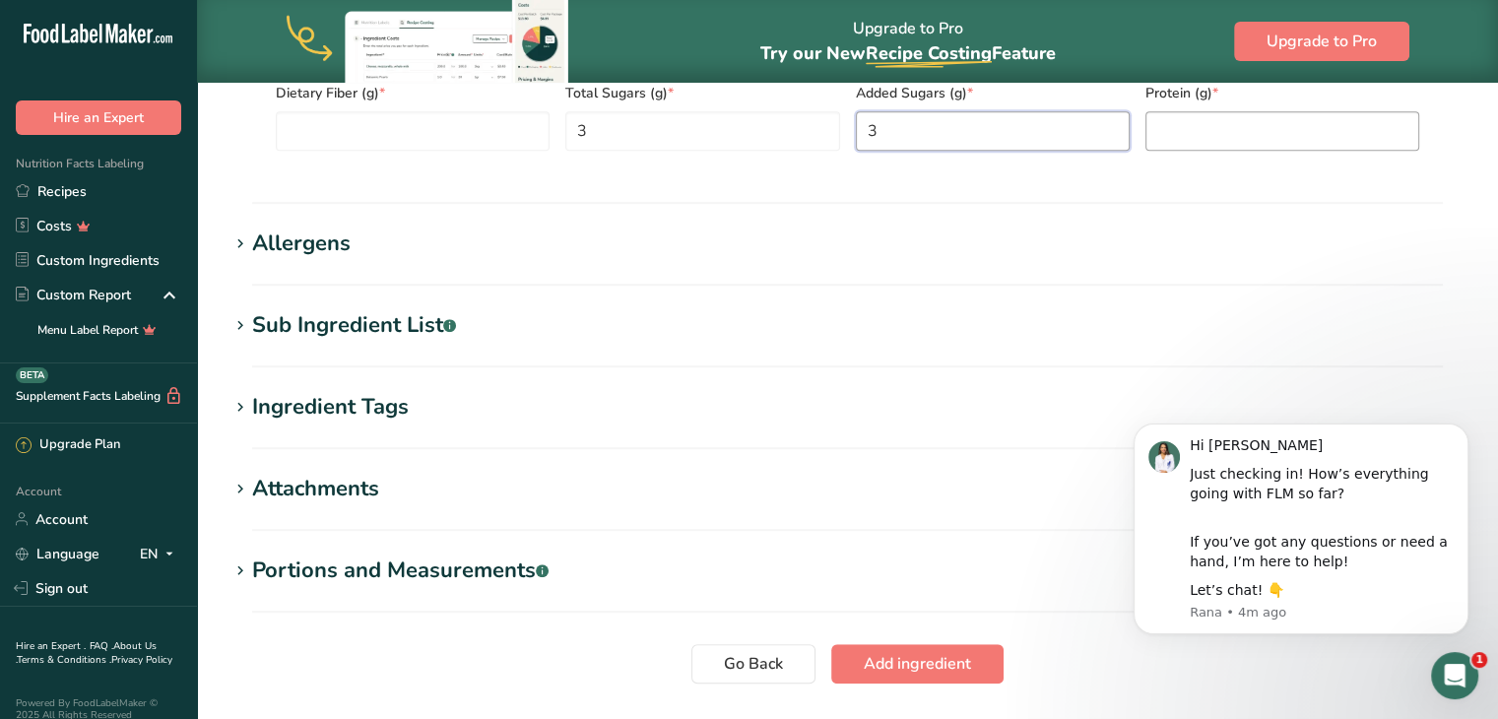
type Sugars "3"
click at [1225, 122] on input "number" at bounding box center [1283, 130] width 274 height 39
type input "0"
click at [346, 245] on div "Allergens" at bounding box center [301, 244] width 99 height 33
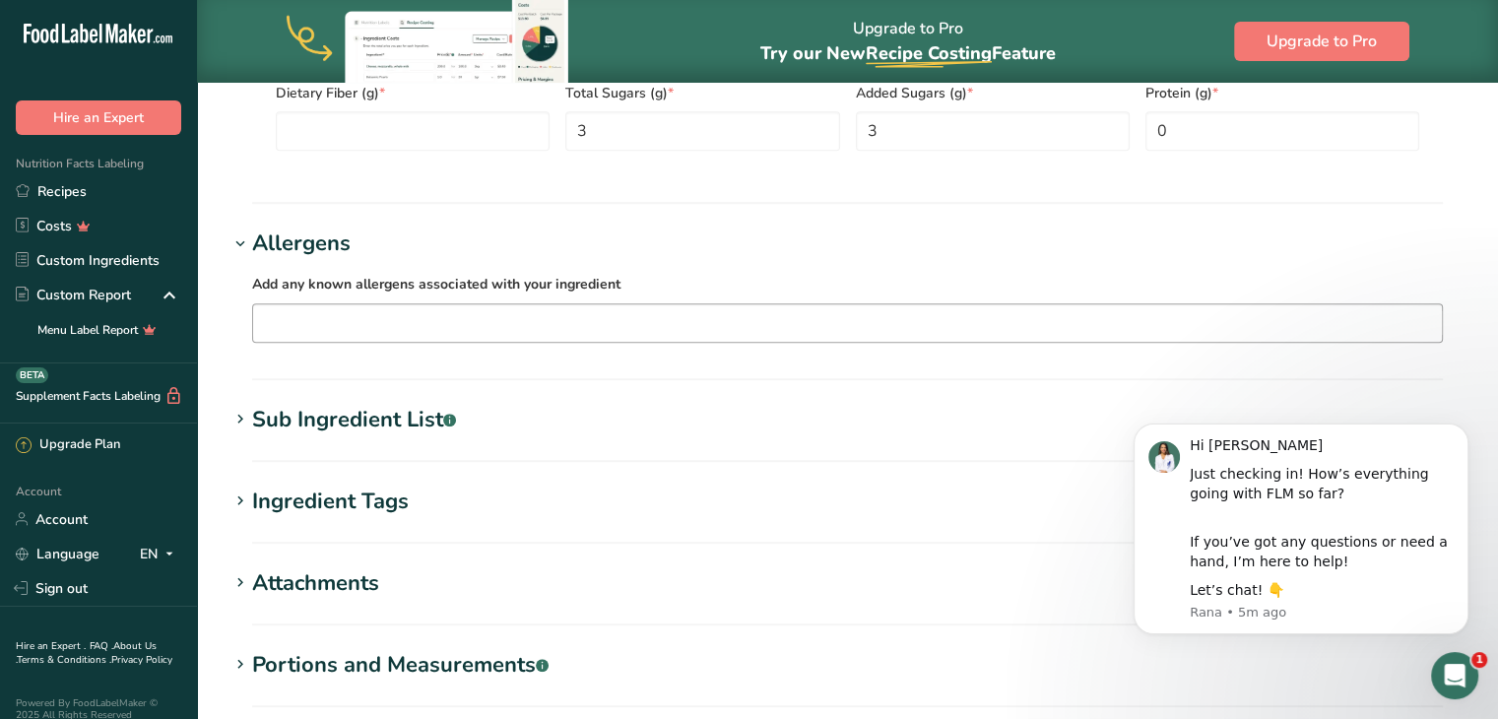
click at [256, 317] on input "text" at bounding box center [847, 322] width 1189 height 31
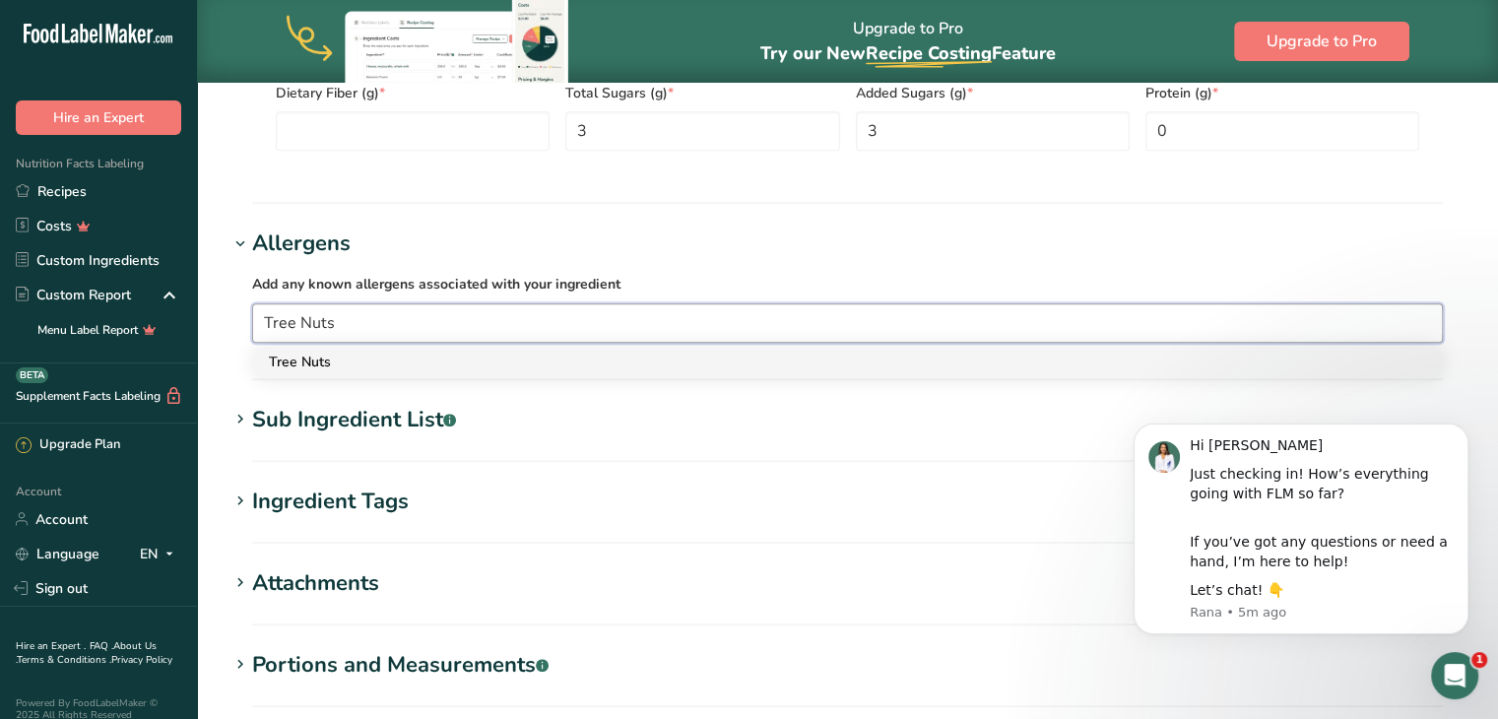
type input "Tree Nuts"
click at [303, 363] on div "Tree Nuts" at bounding box center [832, 362] width 1126 height 21
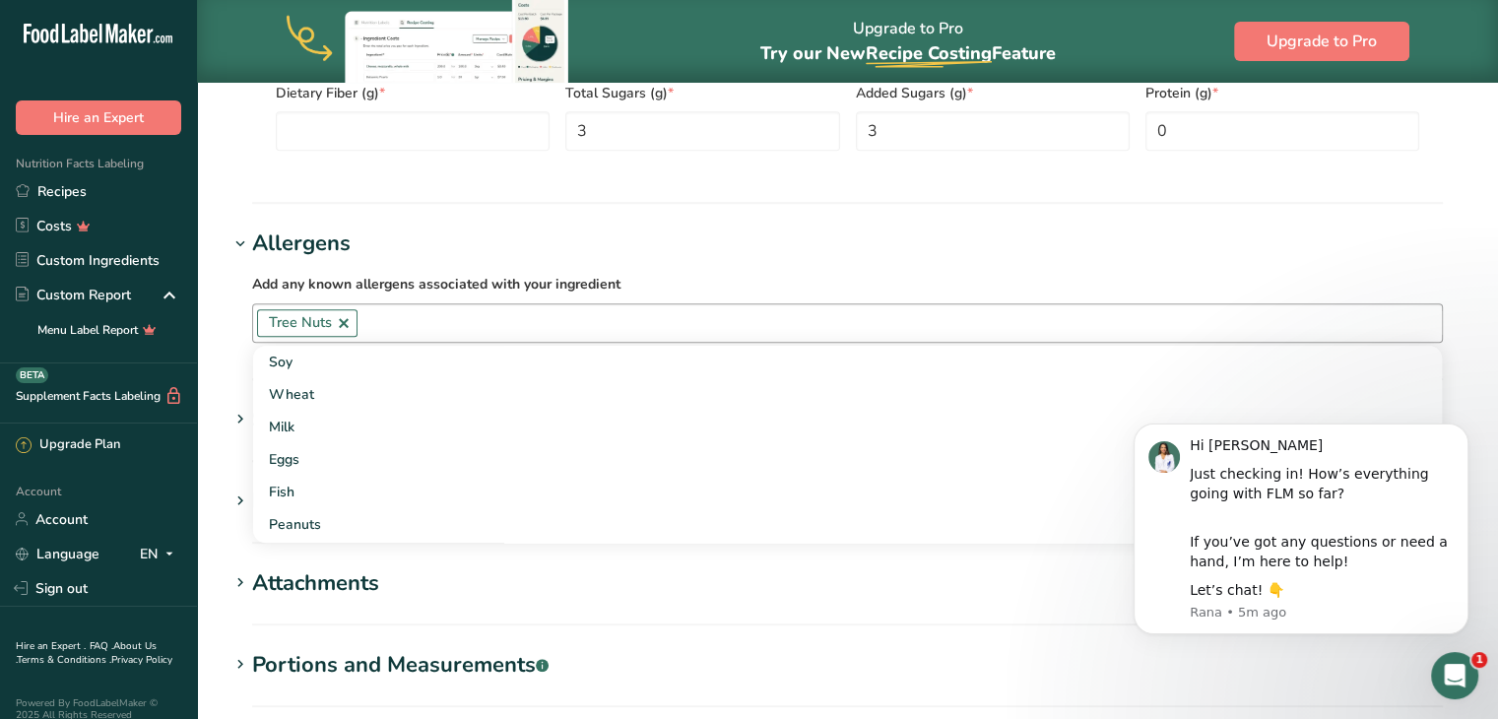
click at [229, 363] on section "Allergens Add any known allergens associated with your ingredient Tree Nuts Soy…" at bounding box center [848, 304] width 1238 height 153
click at [312, 427] on div "Sub Ingredient List .a-a{fill:#347362;}.b-a{fill:#fff;}" at bounding box center [354, 420] width 204 height 33
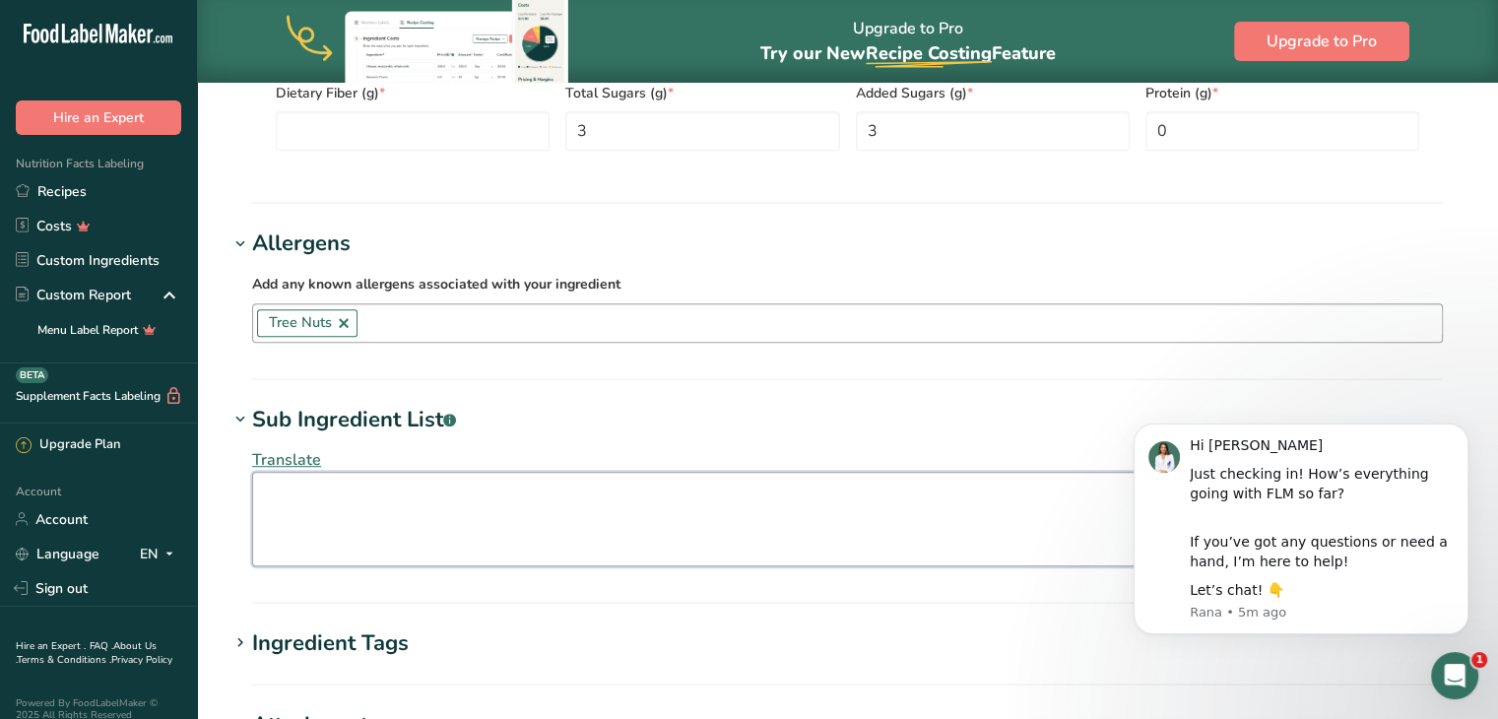
click at [296, 484] on textarea at bounding box center [847, 519] width 1191 height 95
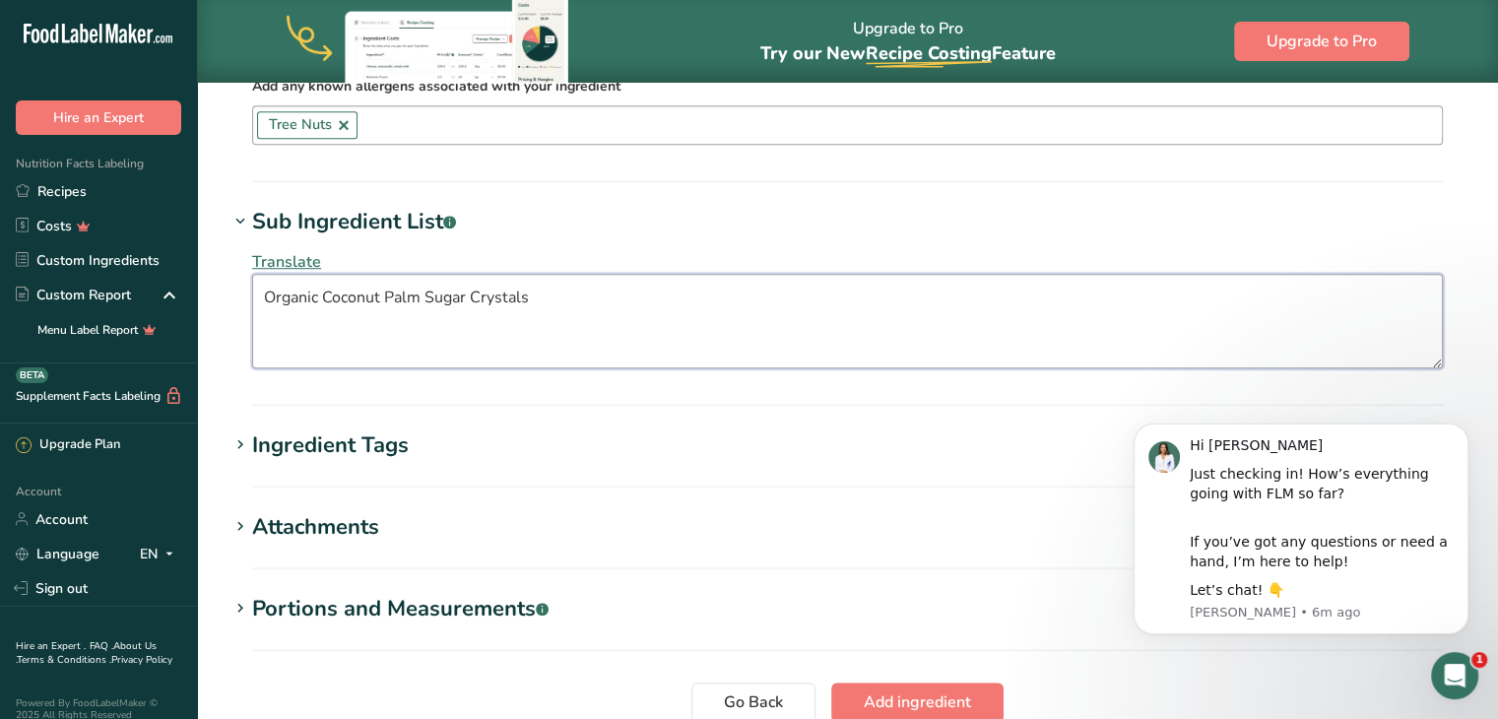
scroll to position [1503, 0]
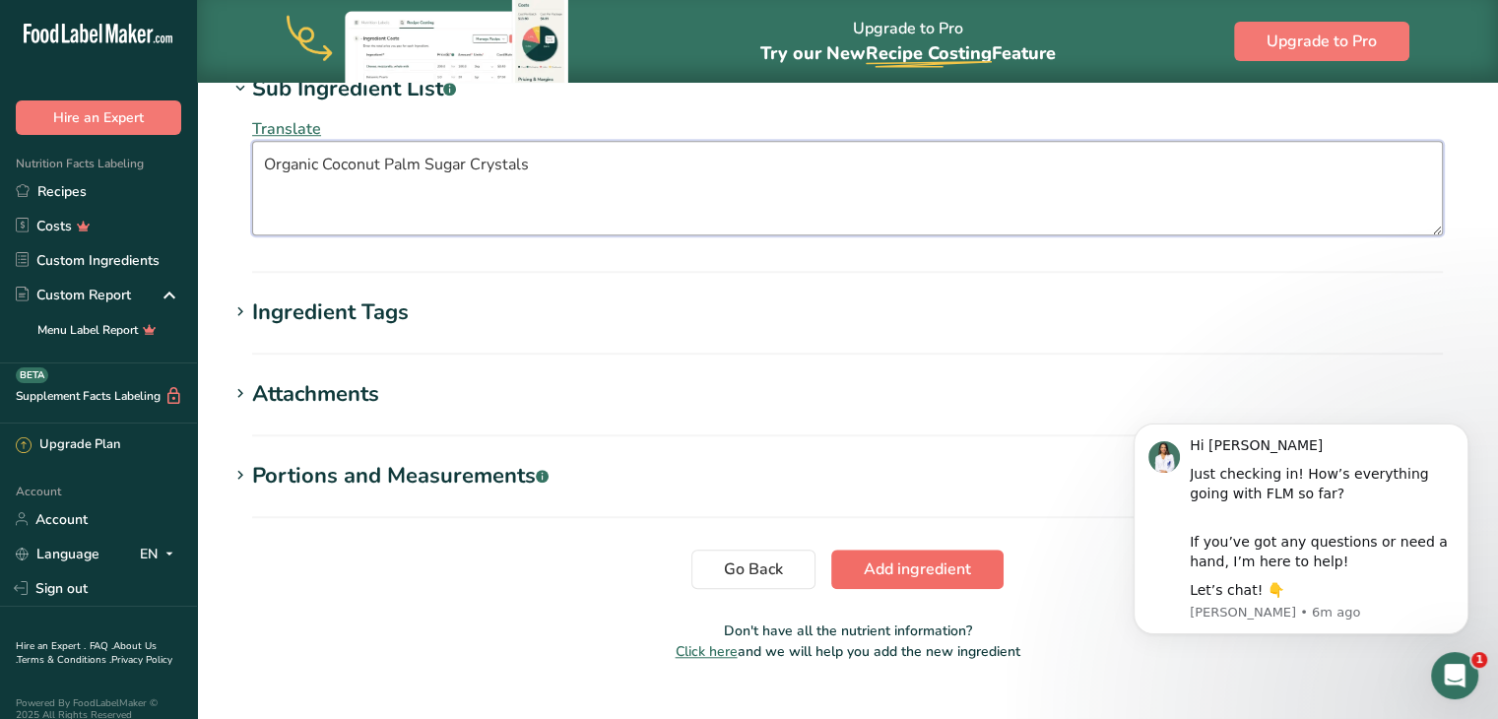
type textarea "Organic Coconut Palm Sugar Crystals"
click at [911, 568] on span "Add ingredient" at bounding box center [917, 570] width 107 height 24
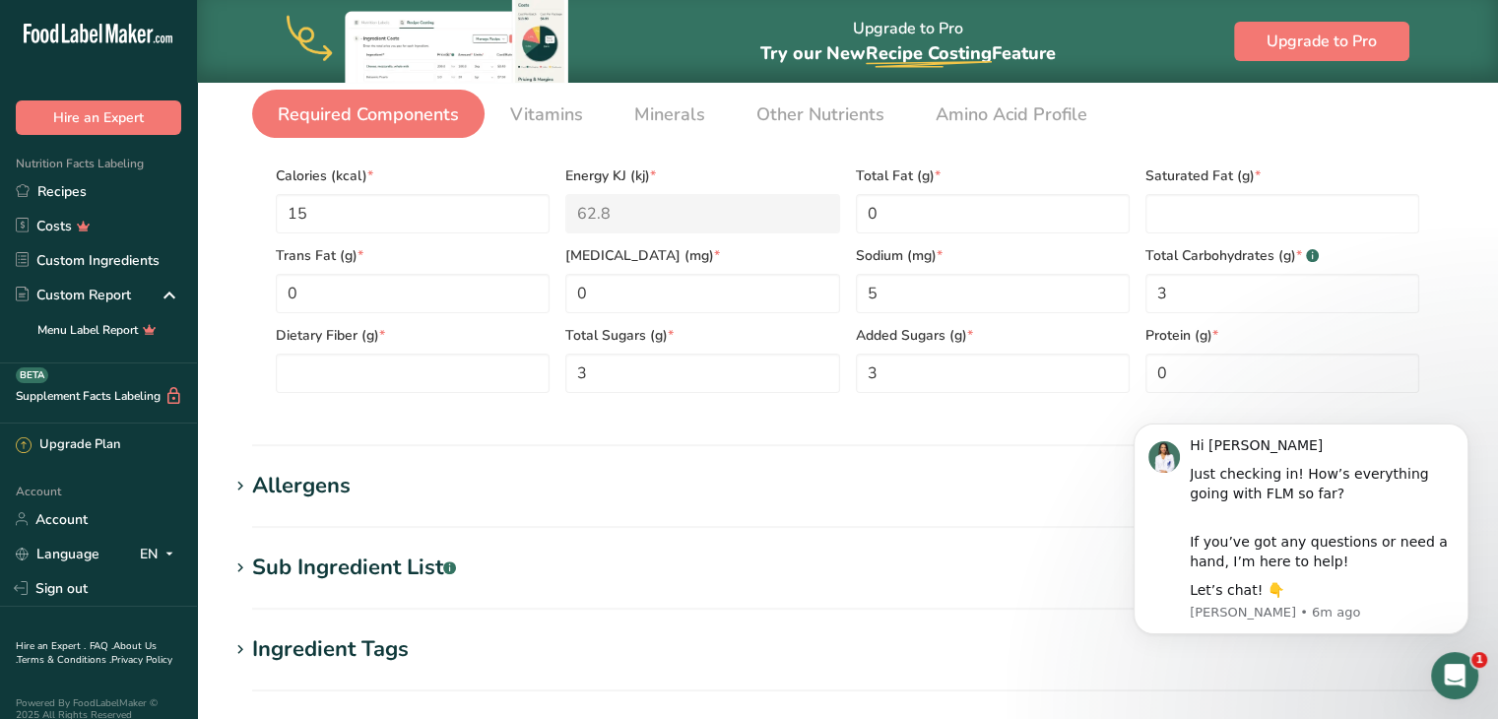
scroll to position [426, 0]
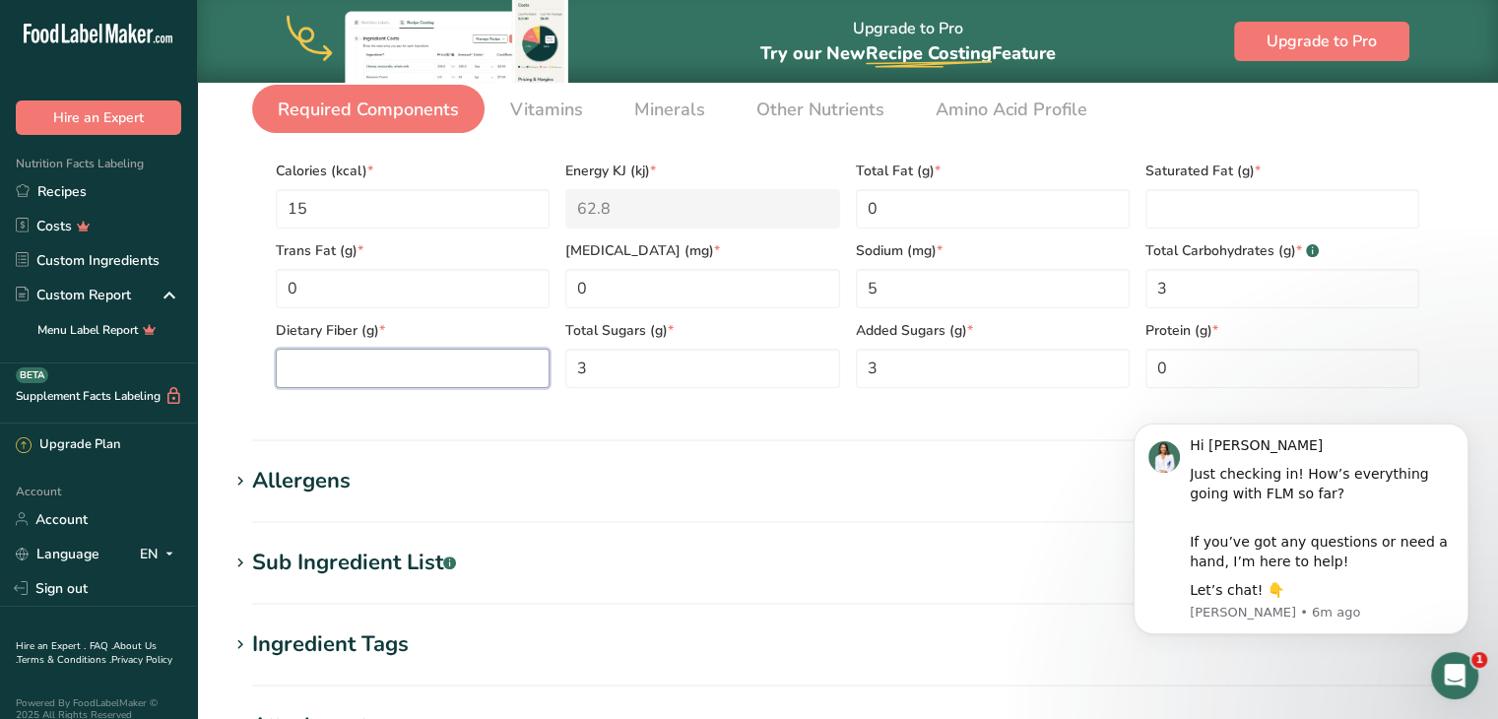
click at [420, 367] on Fiber "number" at bounding box center [413, 368] width 274 height 39
type Fiber "0"
click at [1265, 203] on Fat "number" at bounding box center [1283, 208] width 274 height 39
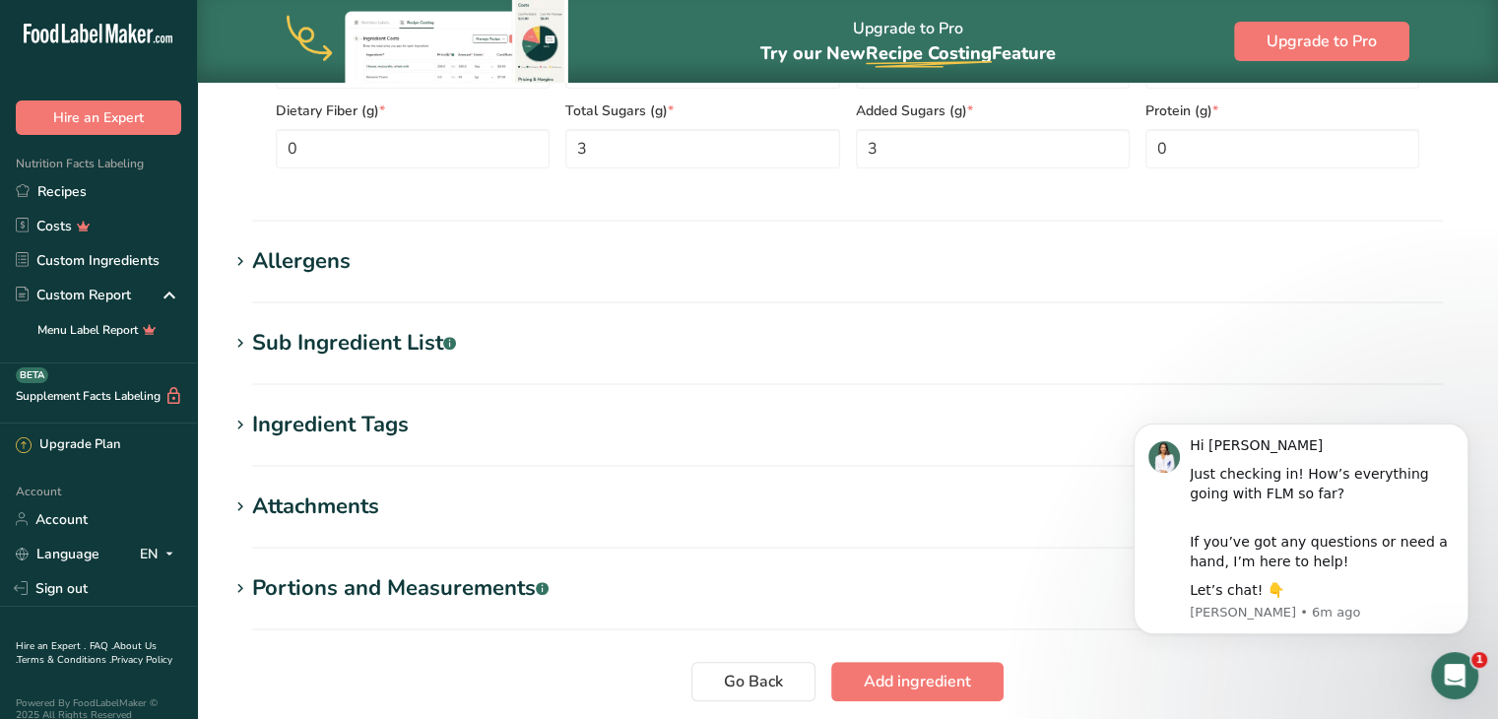
scroll to position [795, 0]
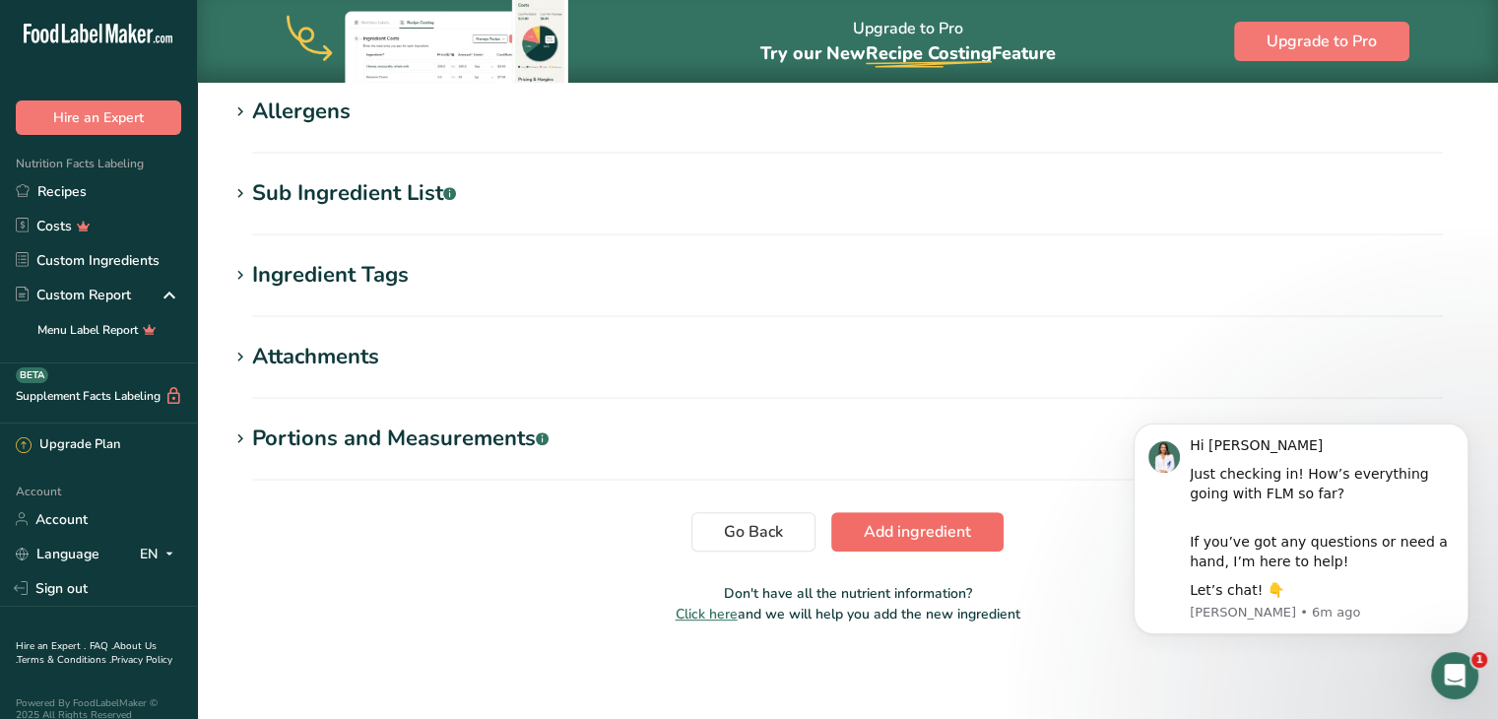
type Fat "0"
click at [868, 535] on span "Add ingredient" at bounding box center [917, 532] width 107 height 24
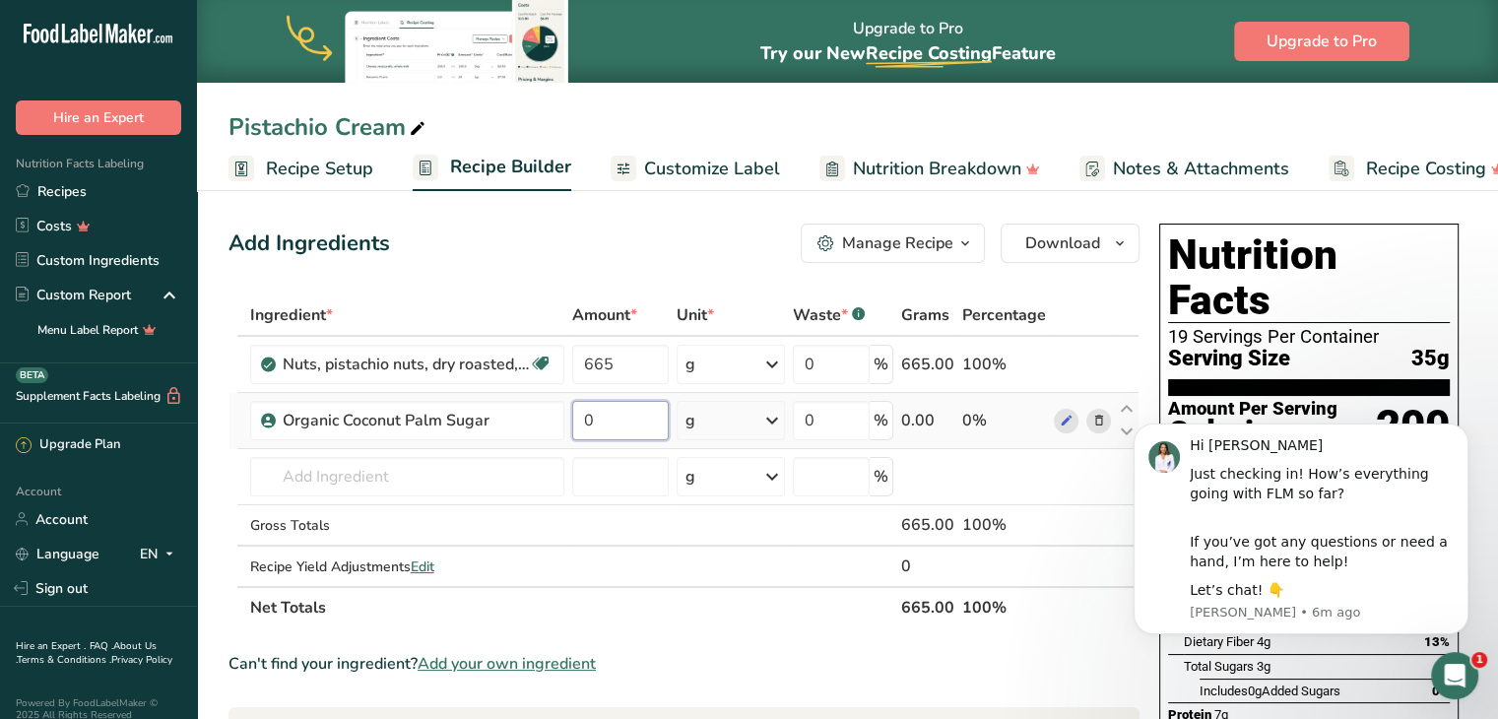
click at [616, 415] on input "0" at bounding box center [620, 420] width 97 height 39
type input "750"
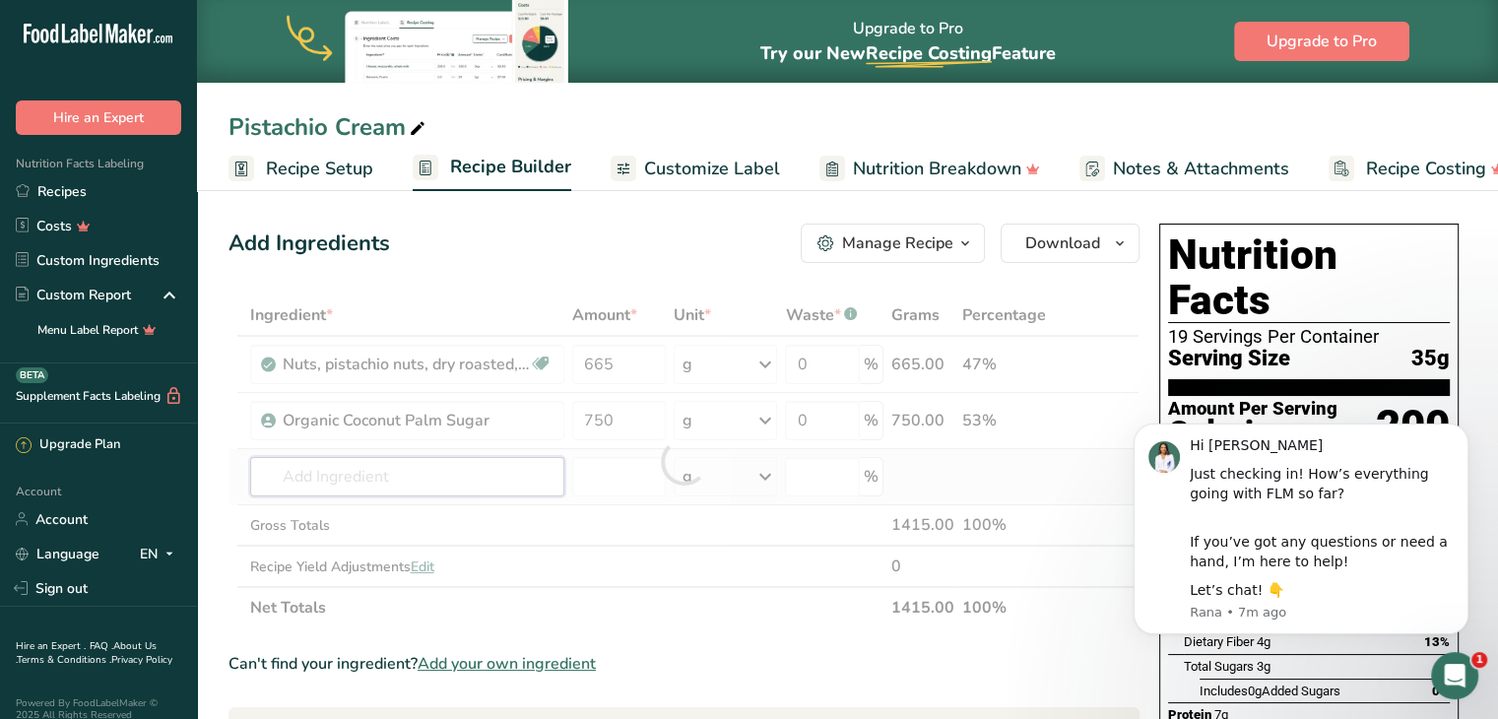
click at [378, 473] on div "Ingredient * Amount * Unit * Waste * .a-a{fill:#347362;}.b-a{fill:#fff;} Grams …" at bounding box center [684, 462] width 911 height 334
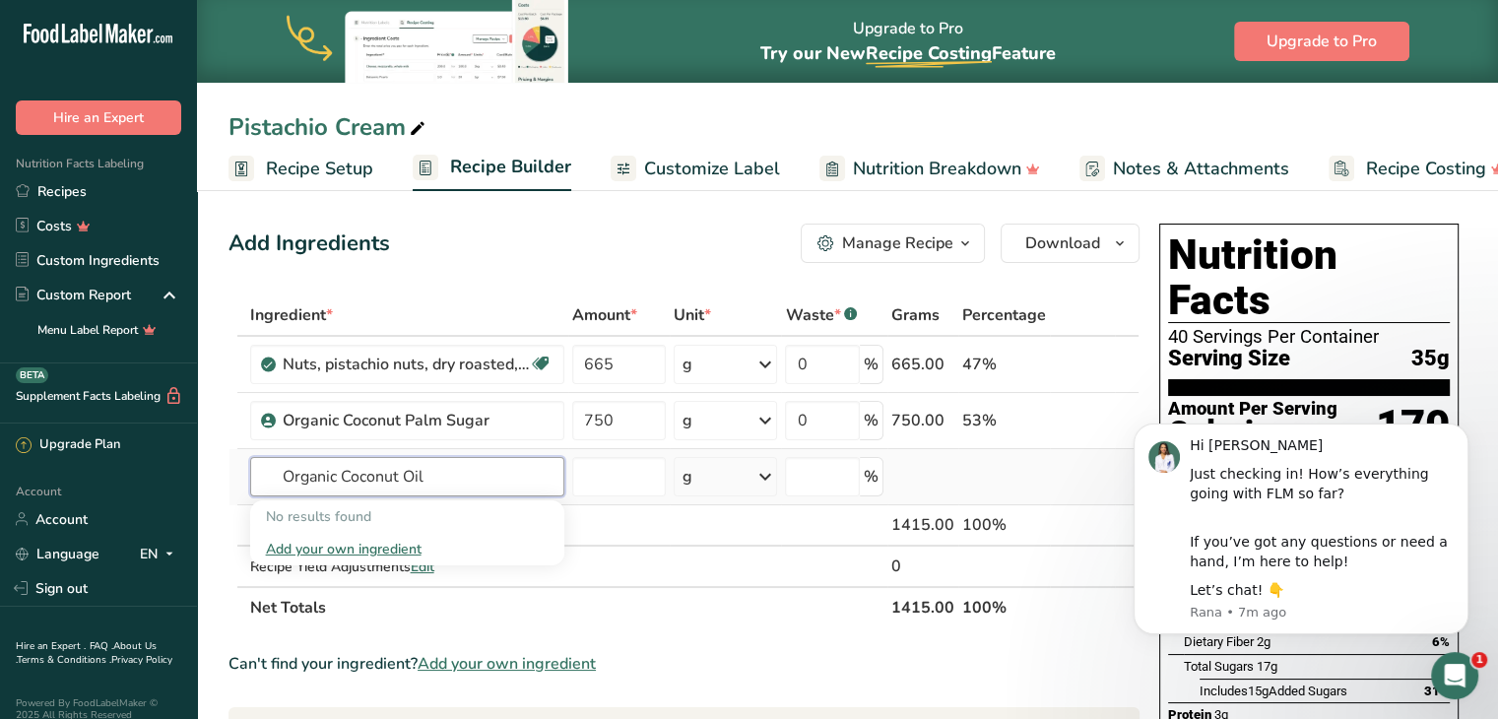
type input "Organic Coconut Oil"
click at [330, 542] on div "Add your own ingredient" at bounding box center [407, 549] width 283 height 21
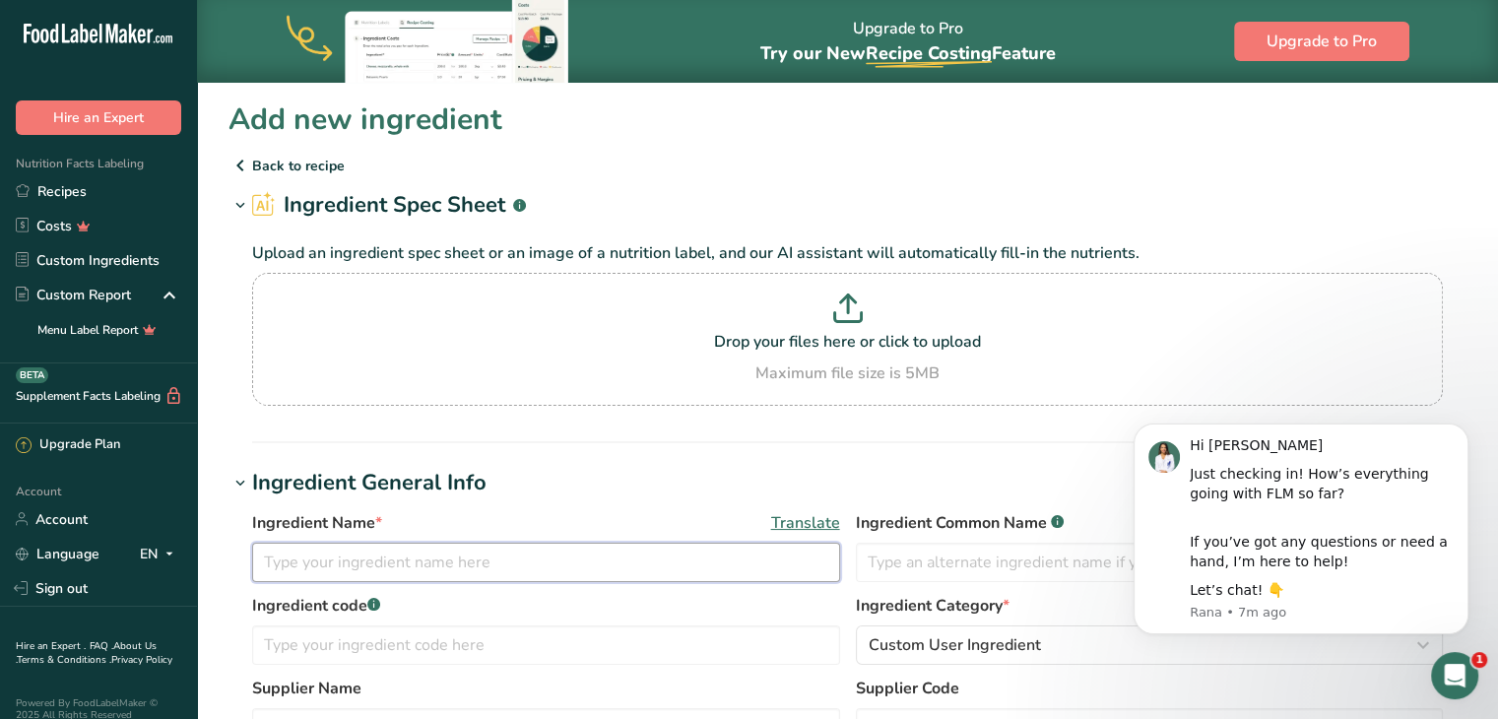
click at [311, 559] on input "text" at bounding box center [546, 562] width 588 height 39
type input "Organic Coconut Oil"
click at [1468, 432] on icon "Dismiss notification" at bounding box center [1463, 429] width 11 height 11
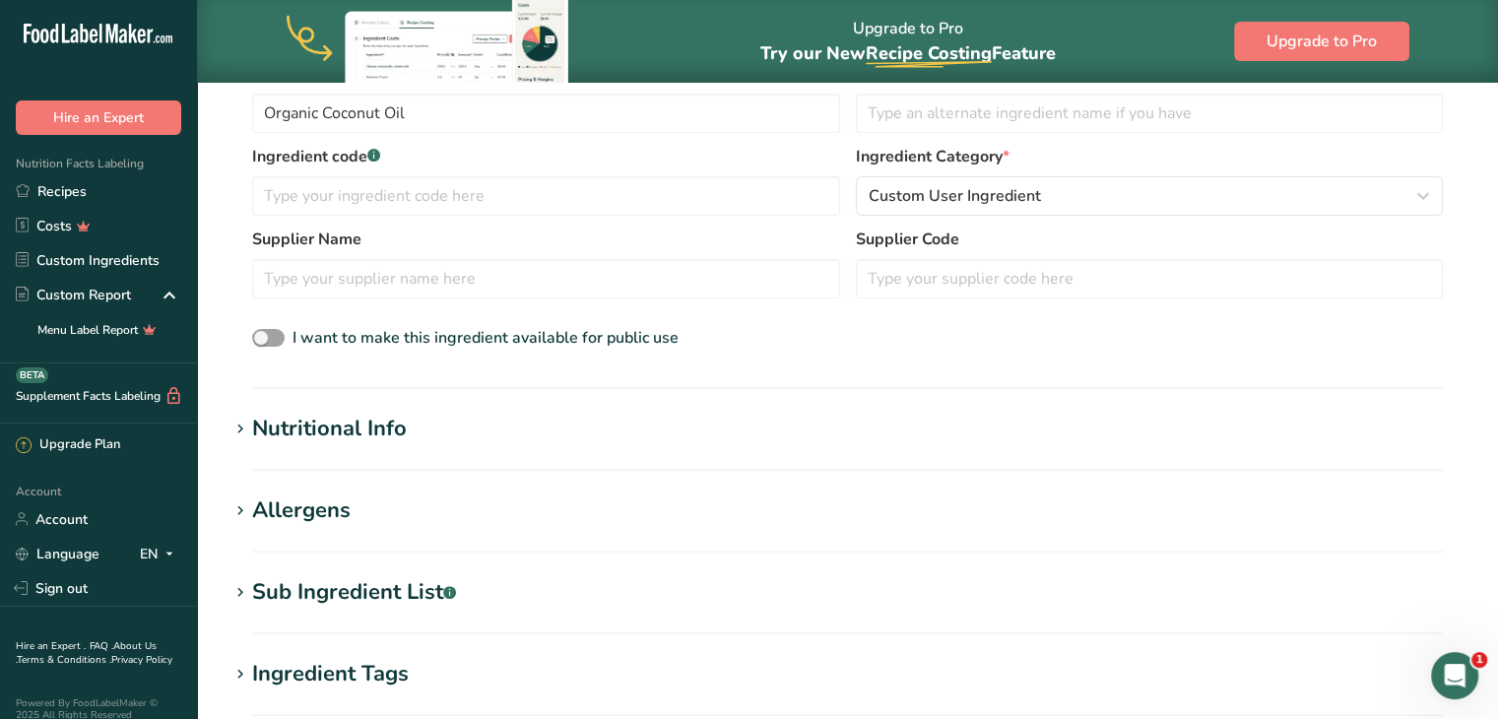
scroll to position [491, 0]
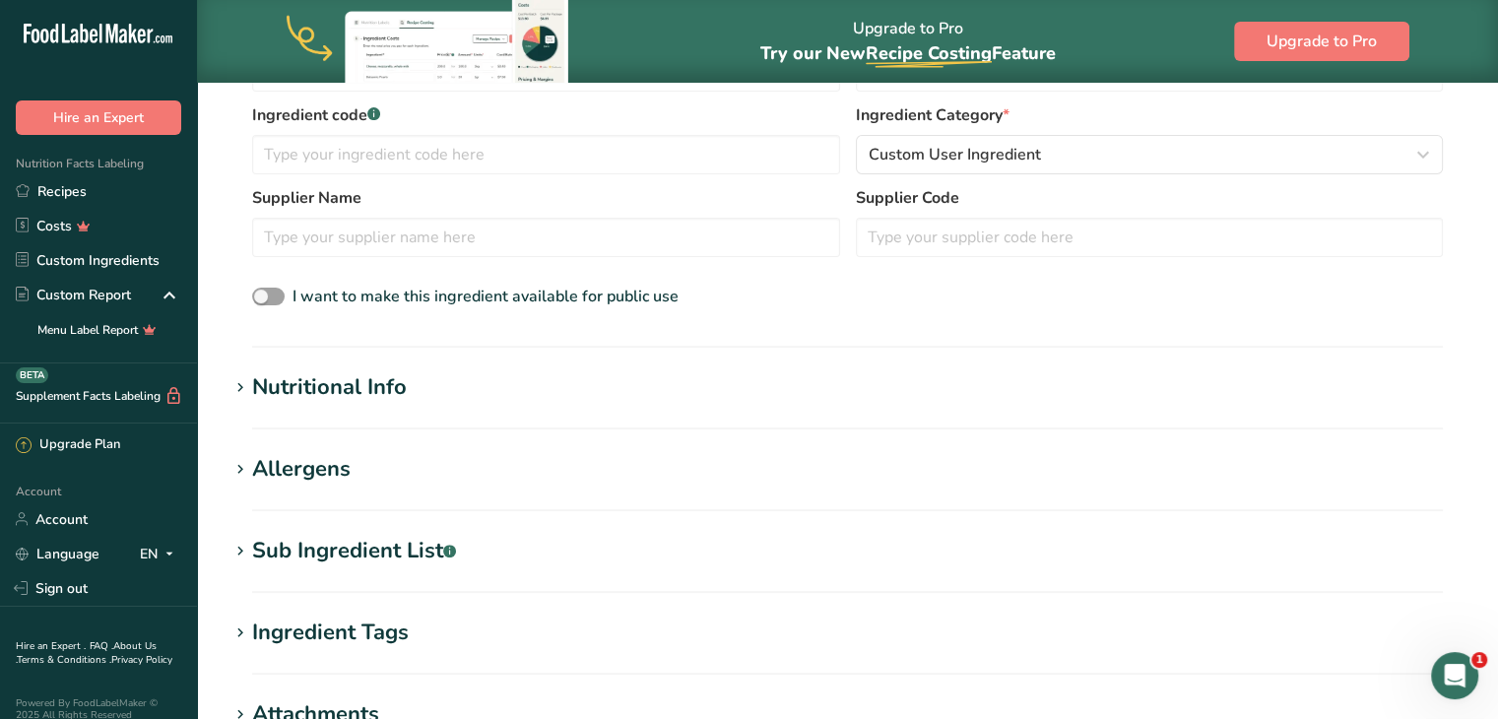
click at [351, 393] on div "Nutritional Info" at bounding box center [329, 387] width 155 height 33
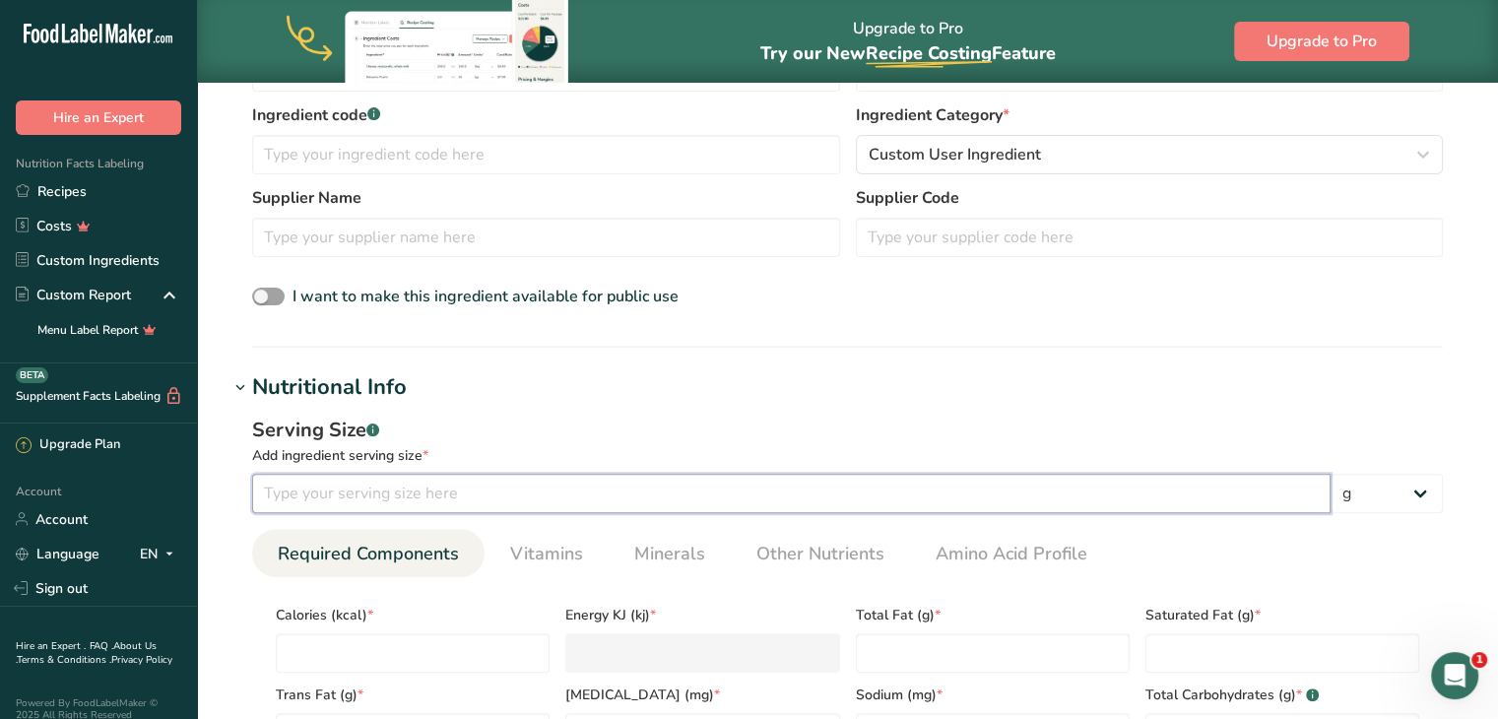
click at [799, 499] on input "number" at bounding box center [791, 493] width 1079 height 39
type input "15"
click at [1417, 500] on select "g kg mg mcg lb oz l mL fl oz tbsp tsp cup qt gallon" at bounding box center [1387, 493] width 112 height 39
select select "17"
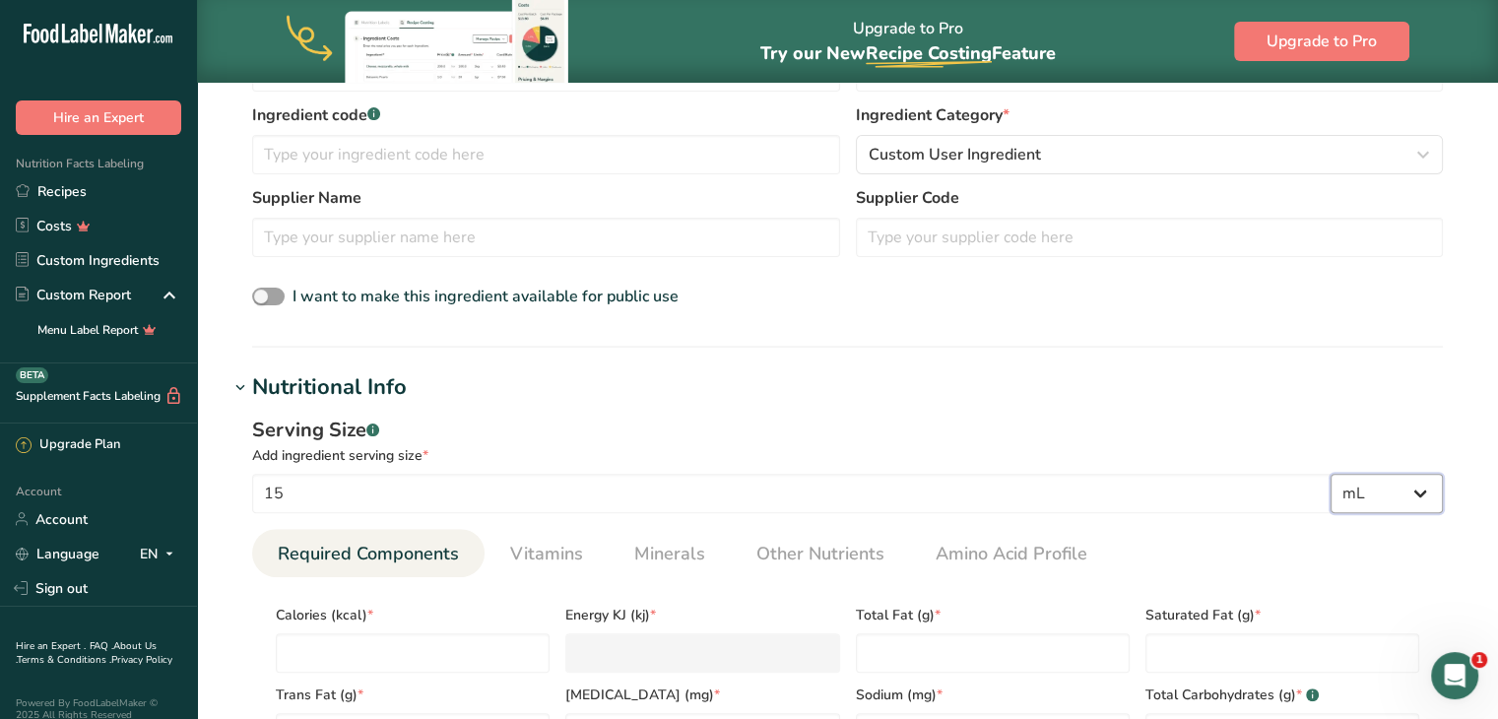
click at [1331, 474] on select "g kg mg mcg lb oz l mL fl oz tbsp tsp cup qt gallon" at bounding box center [1387, 493] width 112 height 39
select select "22"
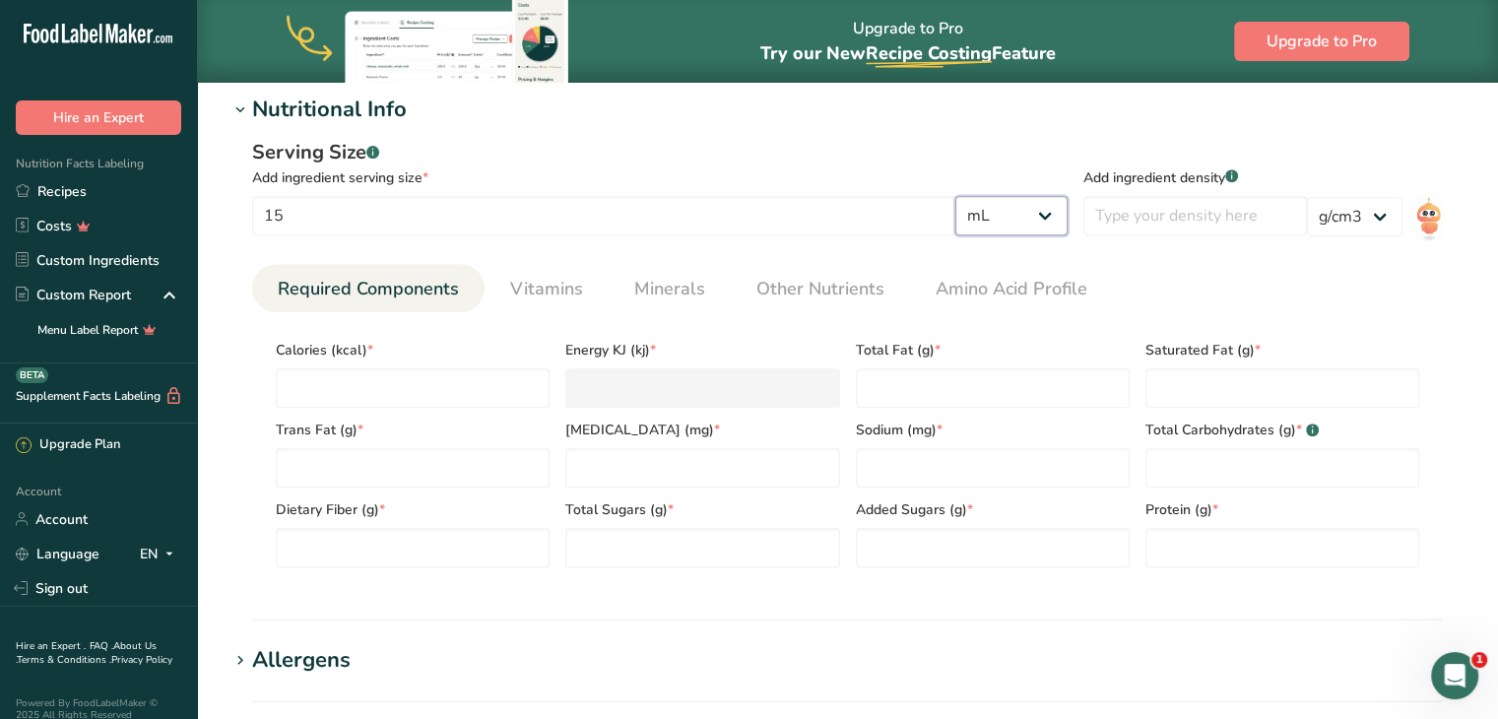
scroll to position [811, 0]
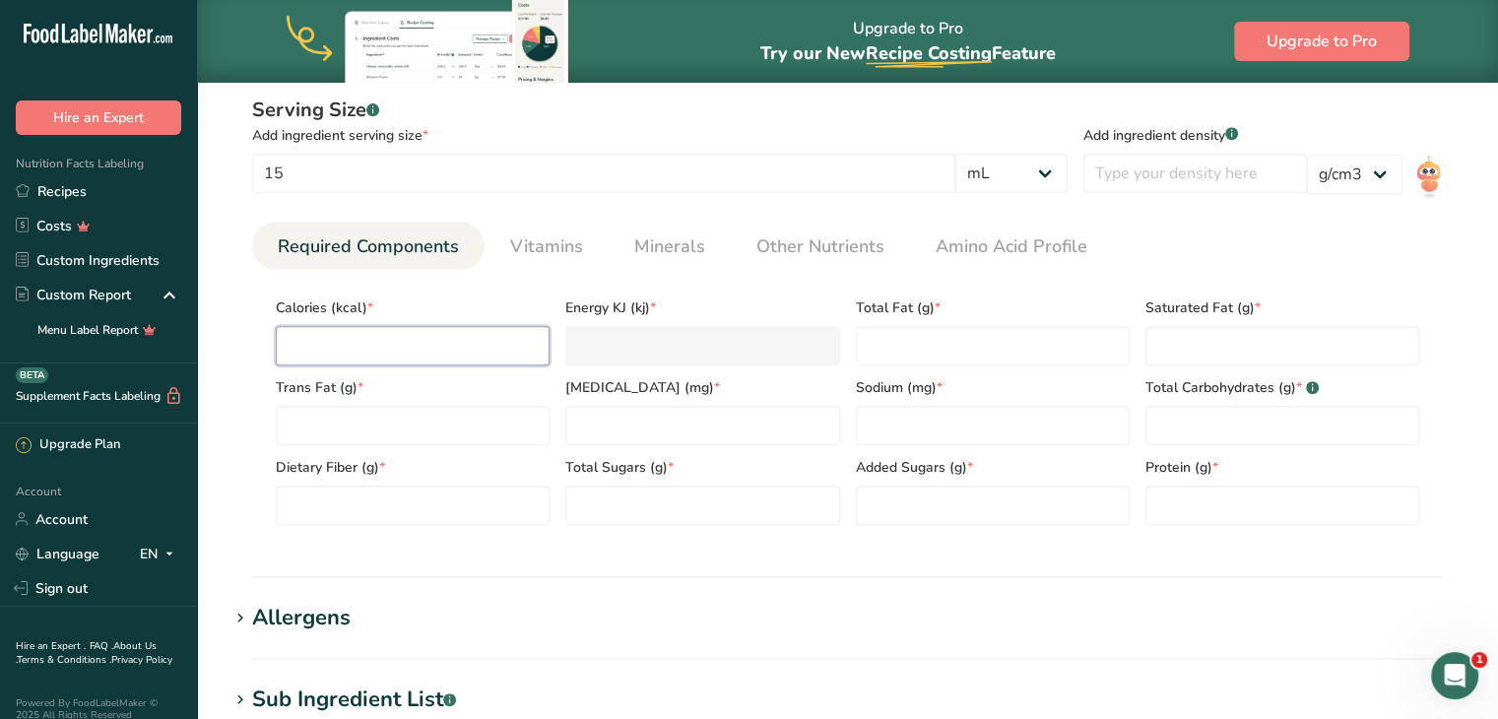
click at [457, 355] on input "number" at bounding box center [413, 345] width 274 height 39
type input "1"
type KJ "4.2"
type input "12"
type KJ "50.2"
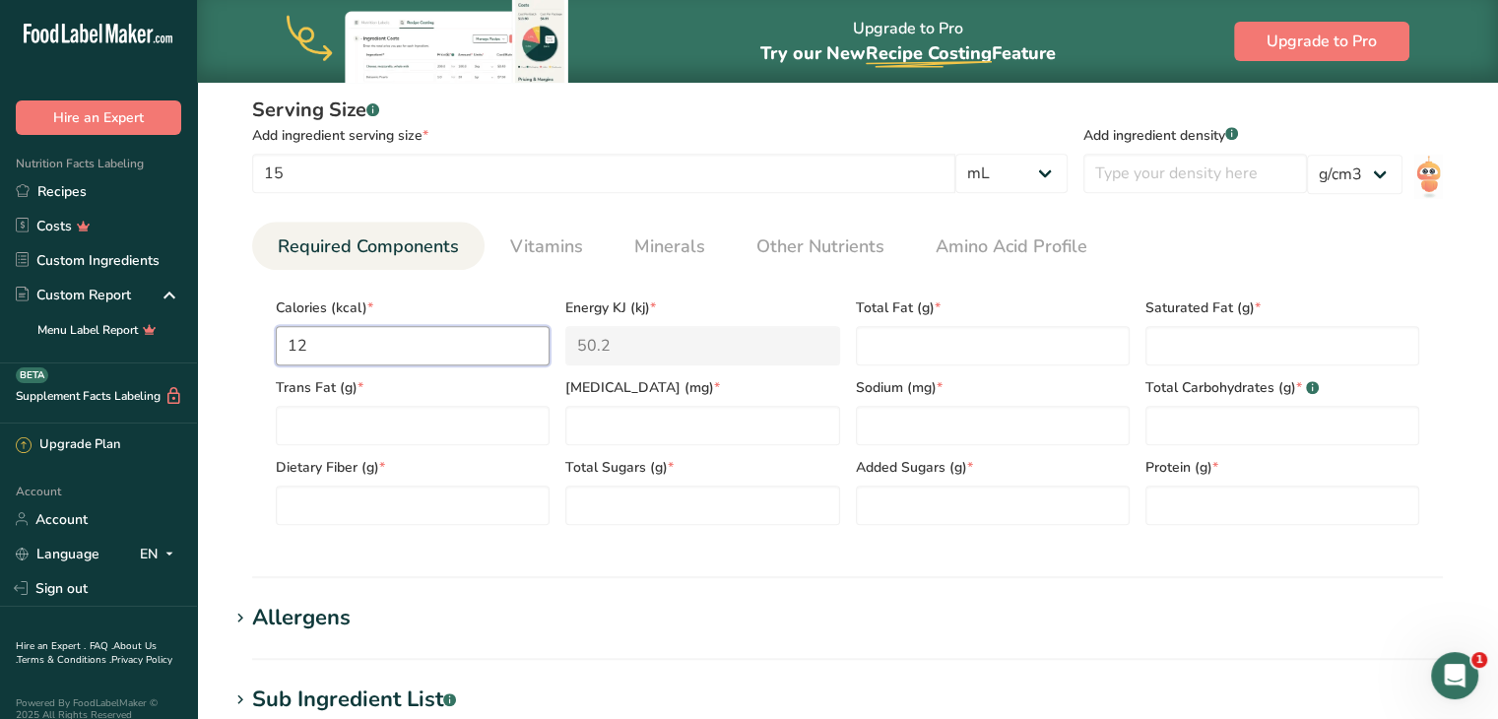
type input "120"
type KJ "502.1"
type input "120"
click at [958, 340] on Fat "number" at bounding box center [993, 345] width 274 height 39
type Fat "14"
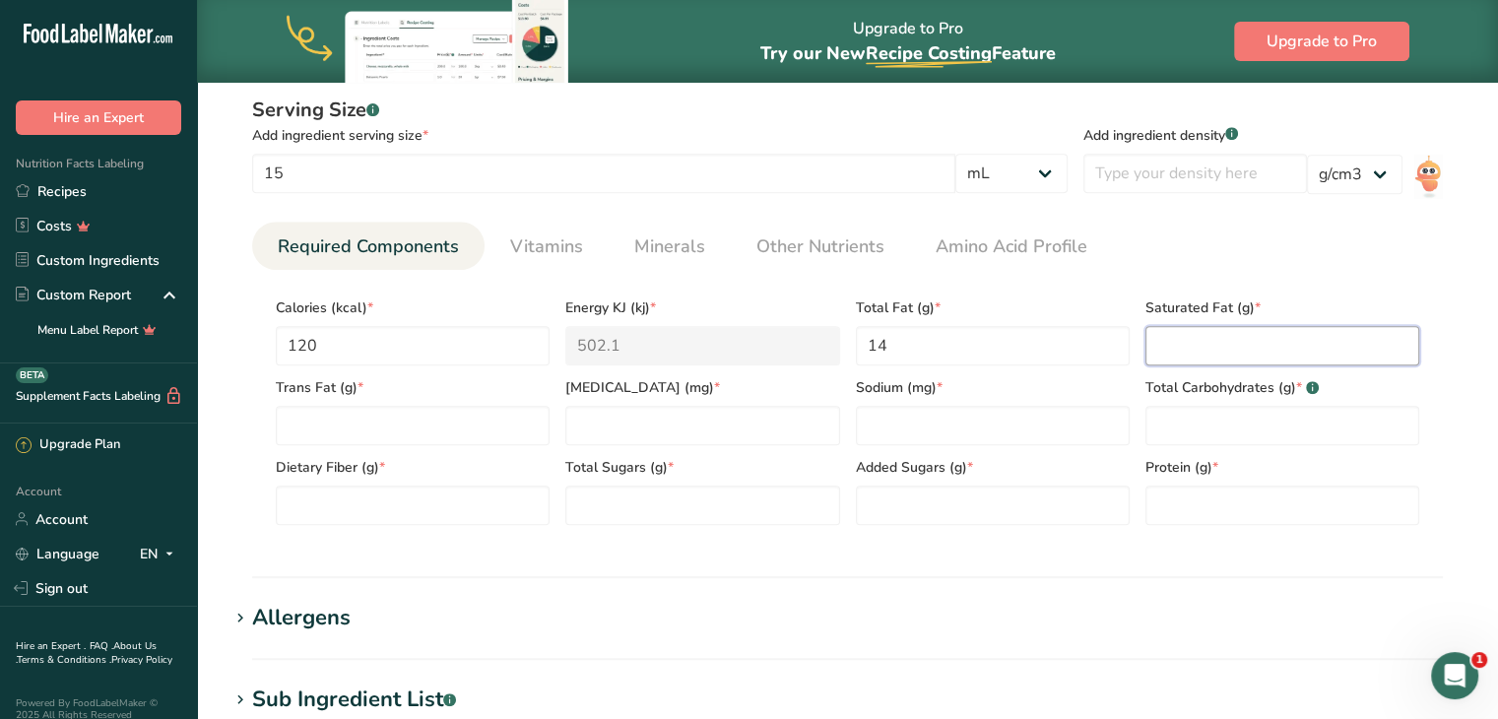
click at [1191, 349] on Fat "number" at bounding box center [1283, 345] width 274 height 39
type Fat "12"
click at [408, 444] on Fat "number" at bounding box center [413, 425] width 274 height 39
type Fat "0"
click at [647, 427] on input "number" at bounding box center [702, 425] width 274 height 39
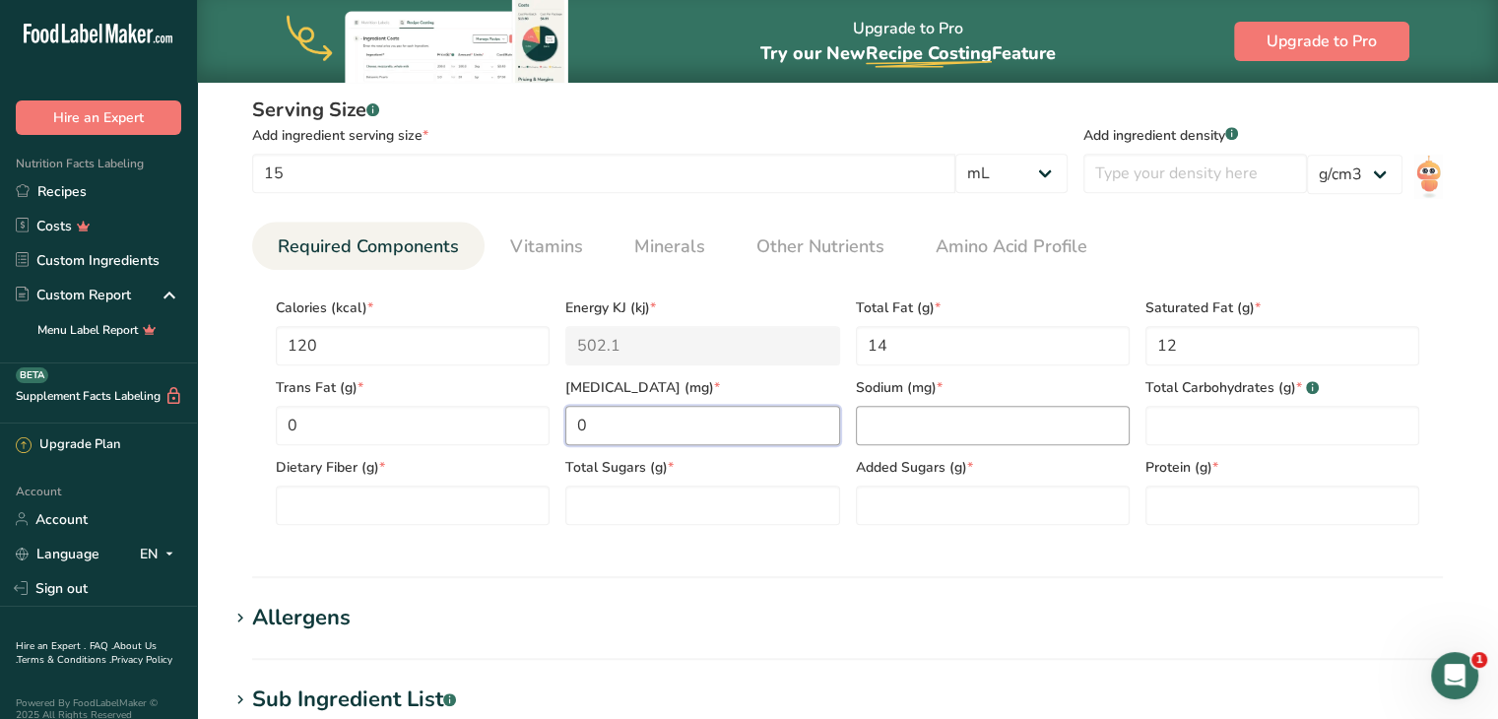
type input "0"
click at [888, 419] on input "number" at bounding box center [993, 425] width 274 height 39
type input "0"
click at [1190, 417] on Carbohydrates "number" at bounding box center [1283, 425] width 274 height 39
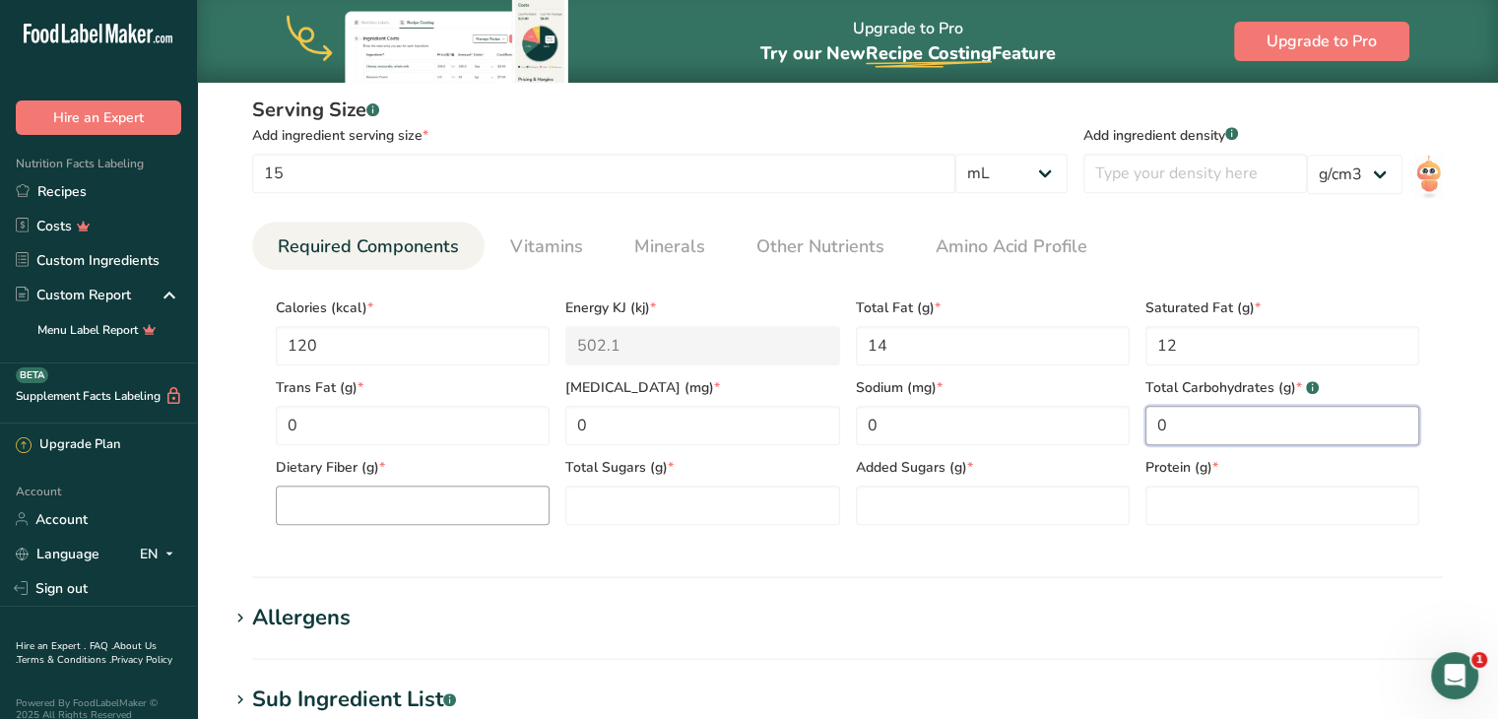
type Carbohydrates "0"
click at [442, 505] on Fiber "number" at bounding box center [413, 505] width 274 height 39
type Fiber "0"
click at [583, 519] on Sugars "number" at bounding box center [702, 505] width 274 height 39
type Sugars "0"
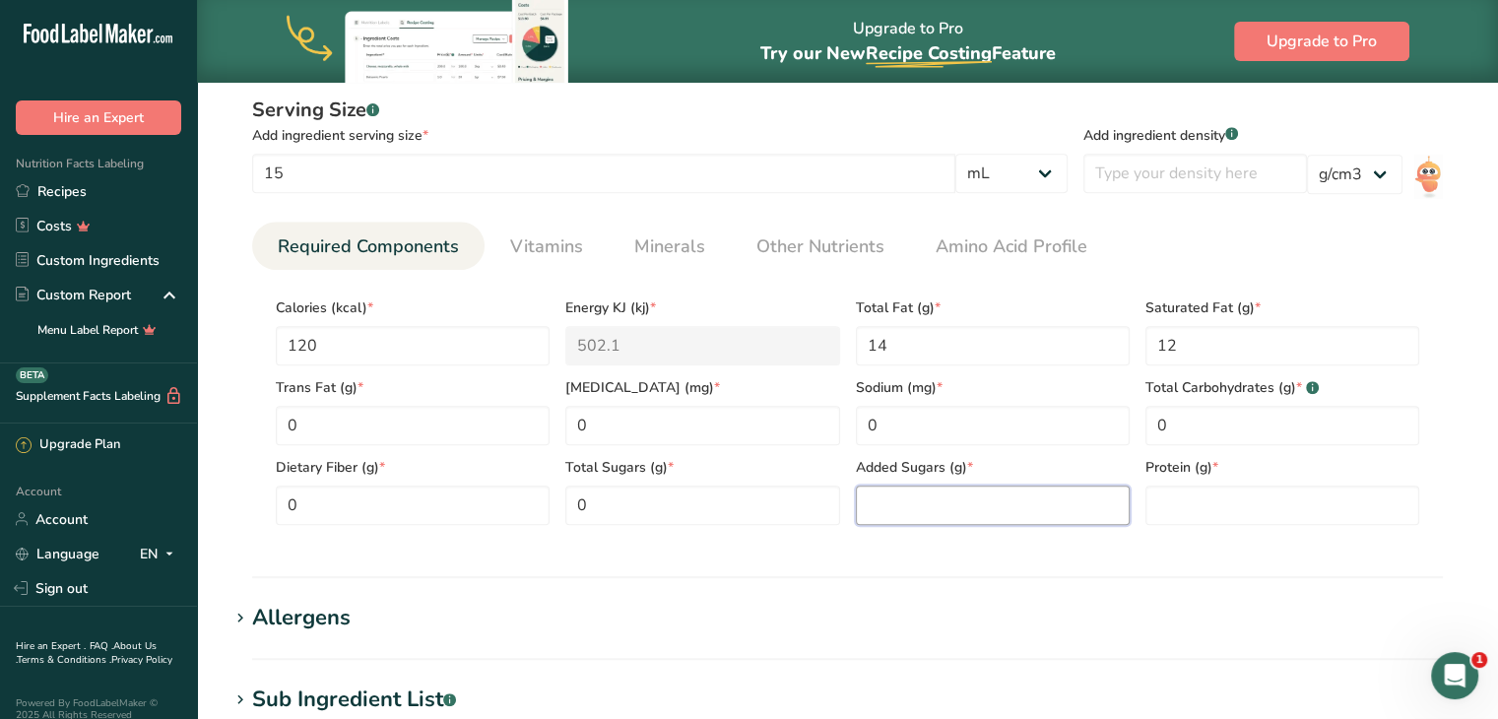
click at [888, 506] on Sugars "number" at bounding box center [993, 505] width 274 height 39
type Sugars "0"
click at [1170, 518] on input "number" at bounding box center [1283, 505] width 274 height 39
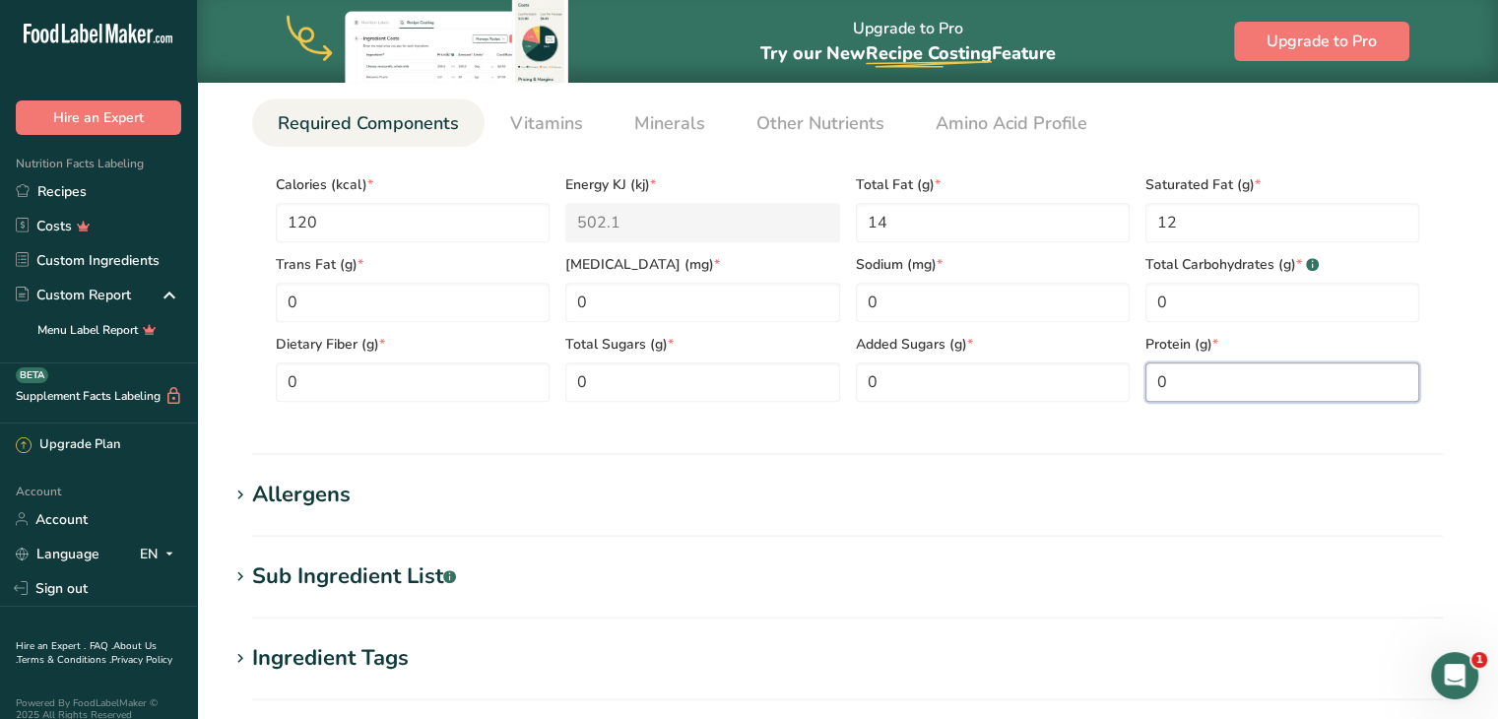
scroll to position [979, 0]
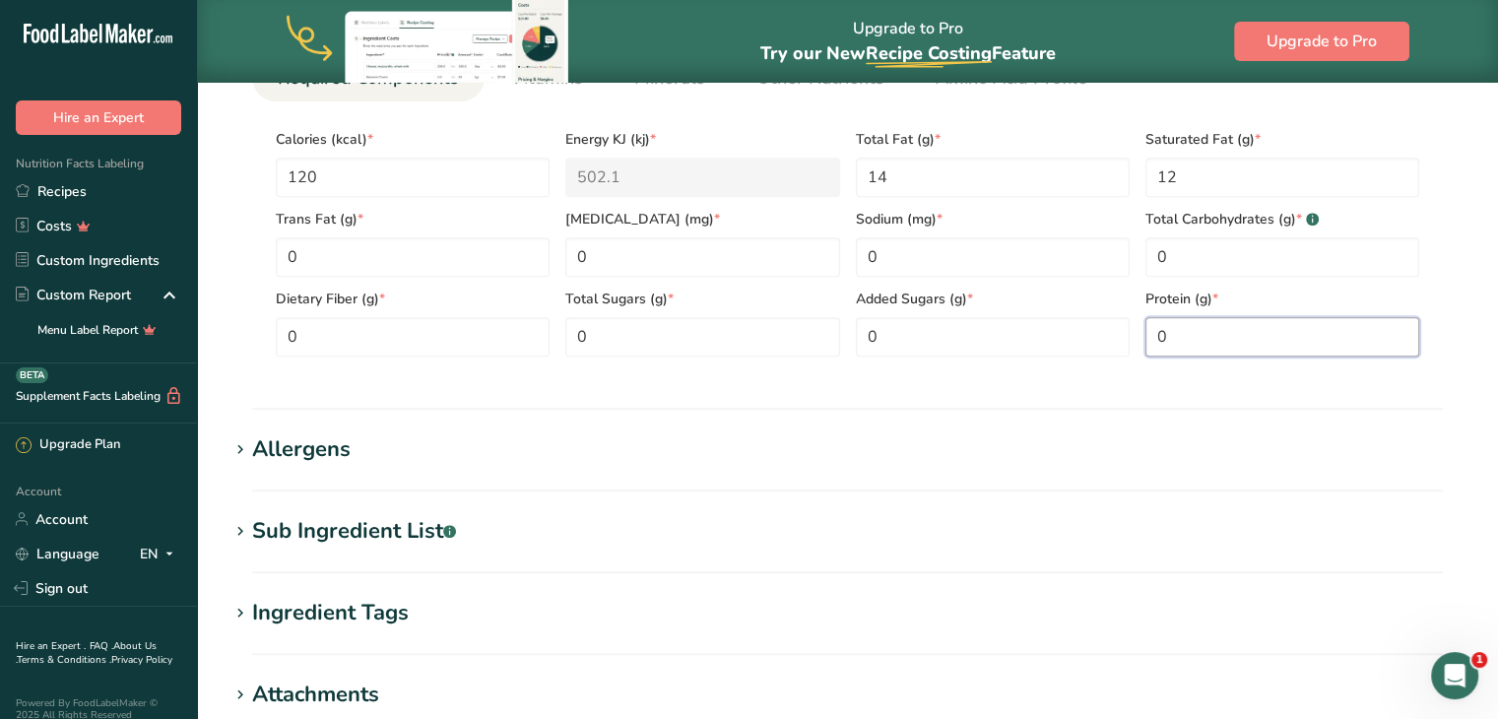
type input "0"
click at [285, 532] on div "Sub Ingredient List .a-a{fill:#347362;}.b-a{fill:#fff;}" at bounding box center [354, 531] width 204 height 33
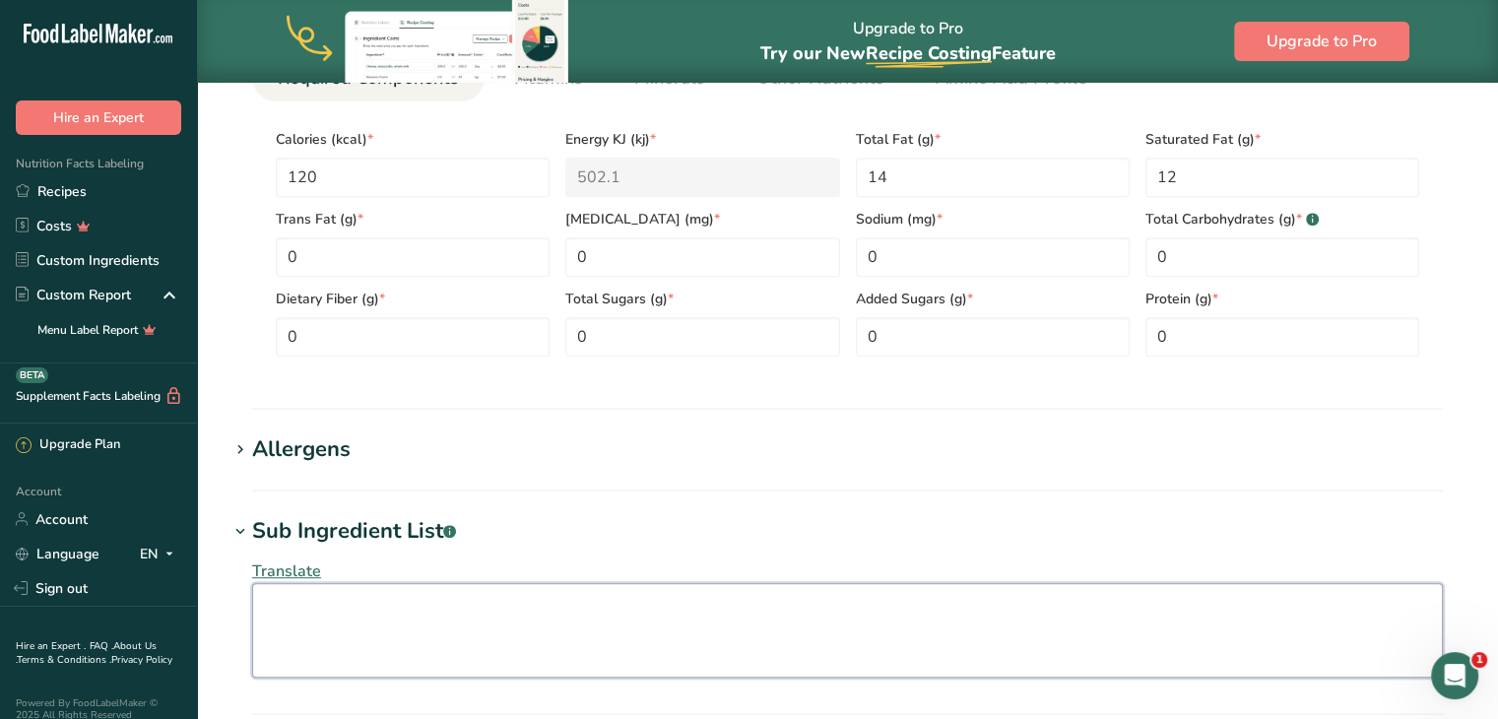
click at [297, 626] on textarea at bounding box center [847, 630] width 1191 height 95
click at [519, 610] on textarea "Organic Refined Expeller-Pressed" at bounding box center [847, 630] width 1191 height 95
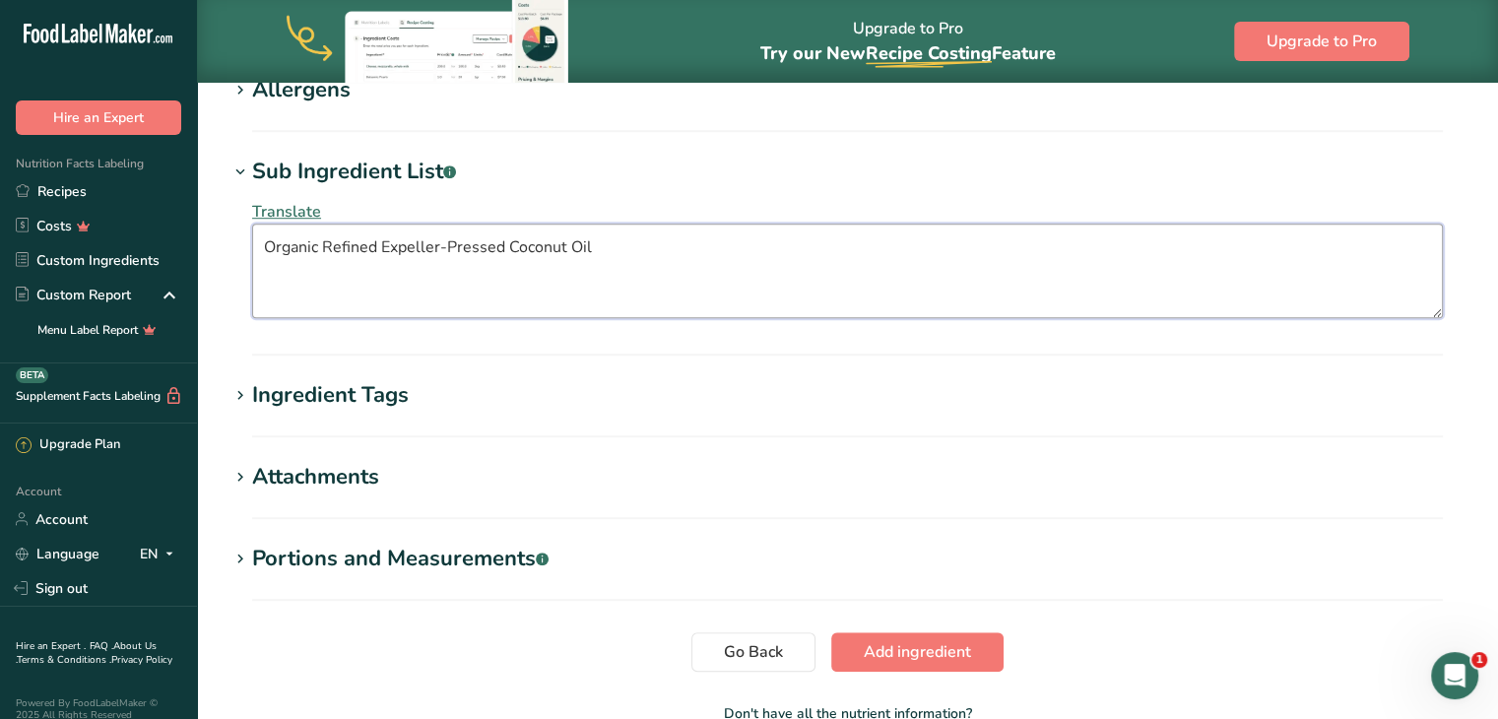
scroll to position [1418, 0]
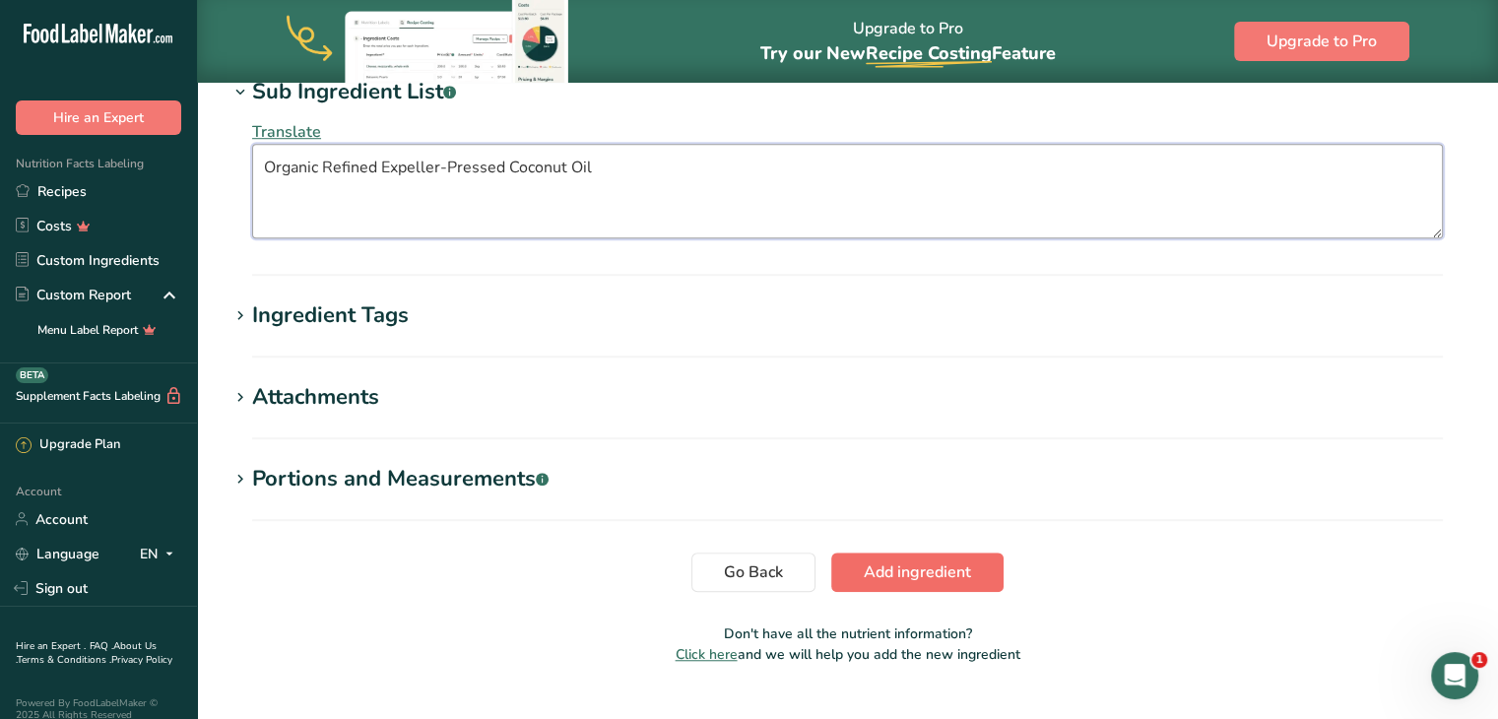
type textarea "Organic Refined Expeller-Pressed Coconut Oil"
click at [879, 567] on span "Add ingredient" at bounding box center [917, 572] width 107 height 24
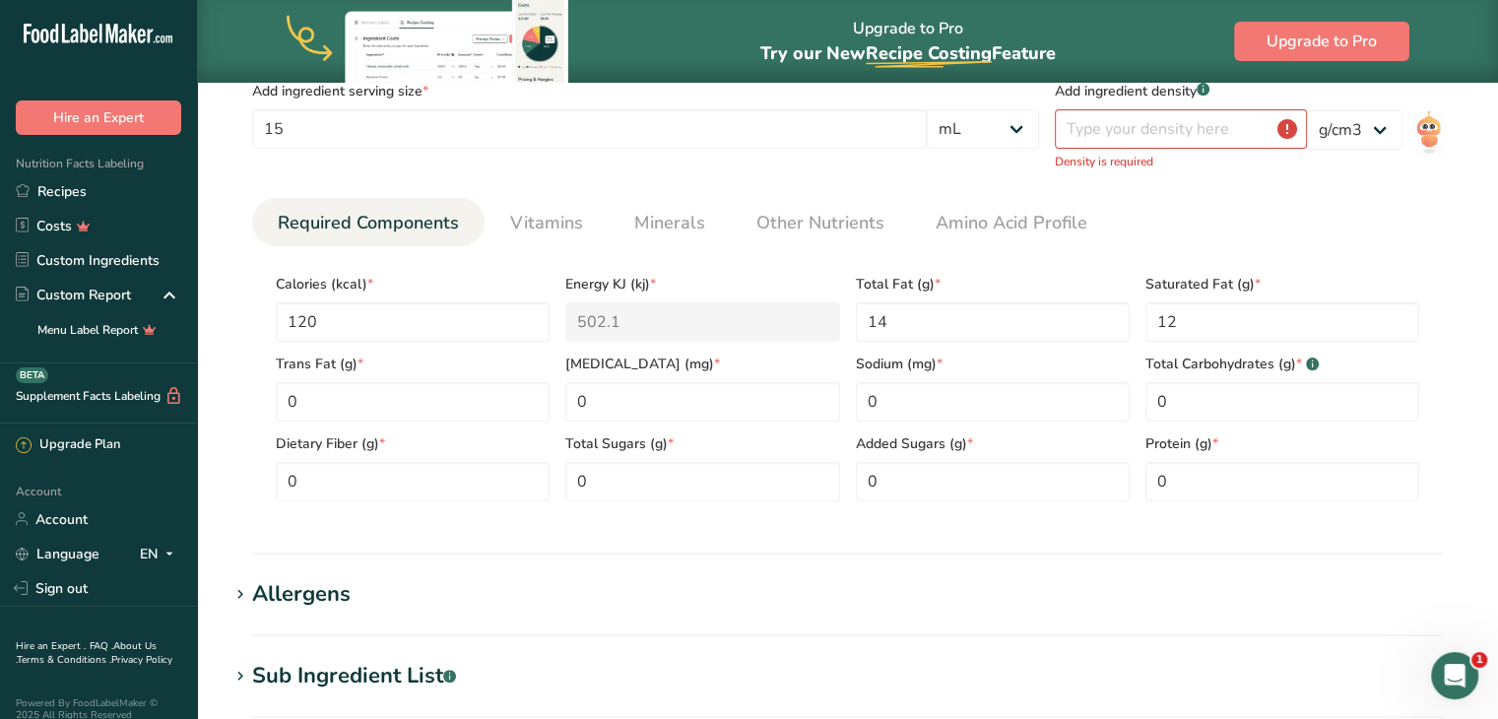
scroll to position [205, 0]
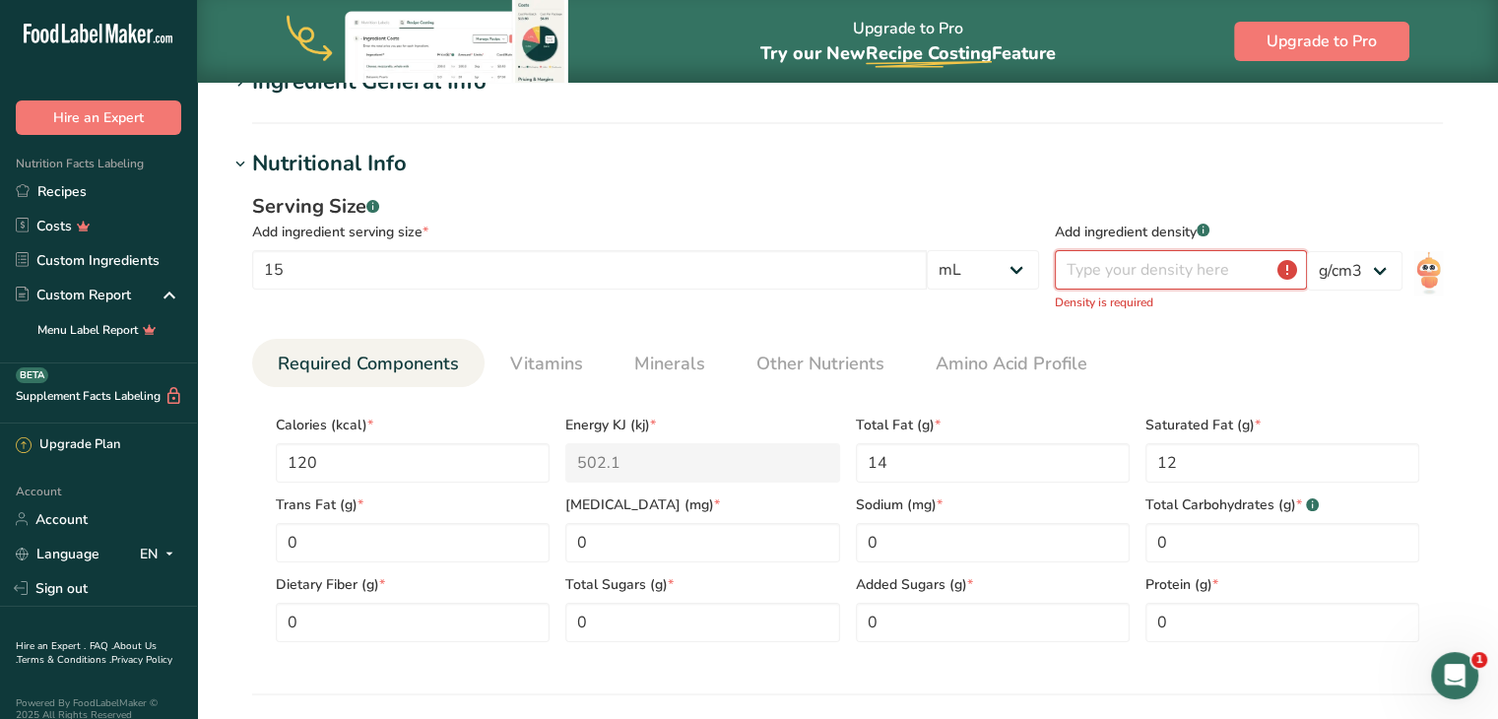
click at [1086, 263] on input "number" at bounding box center [1181, 269] width 252 height 39
click at [1019, 263] on select "g kg mg mcg lb oz l mL fl oz tbsp tsp cup qt gallon" at bounding box center [983, 269] width 112 height 39
select select "0"
click at [1039, 250] on select "g kg mg mcg lb oz l mL fl oz tbsp tsp cup qt gallon" at bounding box center [983, 269] width 112 height 39
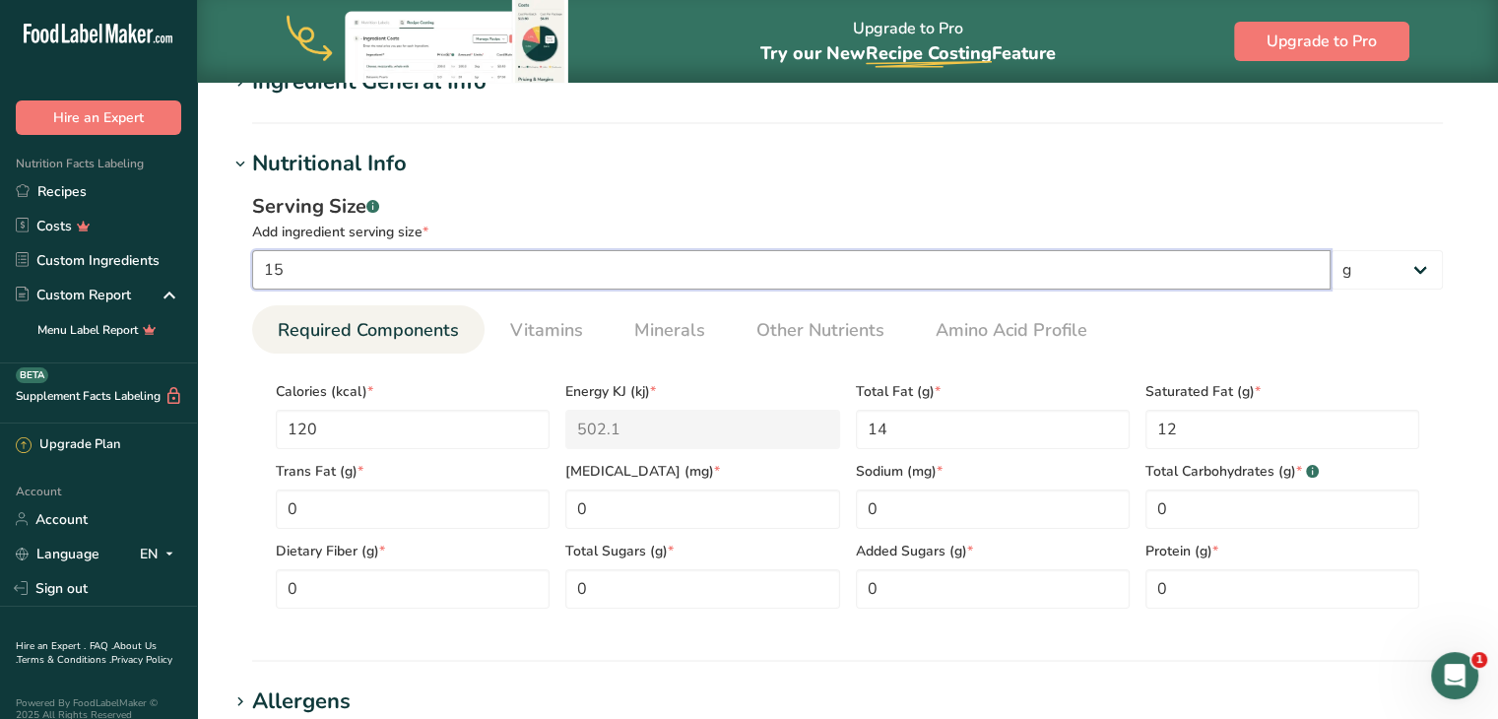
click at [620, 268] on input "15" at bounding box center [791, 269] width 1079 height 39
type input "1"
click at [737, 201] on div "Serving Size .a-a{fill:#347362;}.b-a{fill:#fff;}" at bounding box center [847, 207] width 1191 height 30
click at [815, 265] on input "18" at bounding box center [791, 269] width 1079 height 39
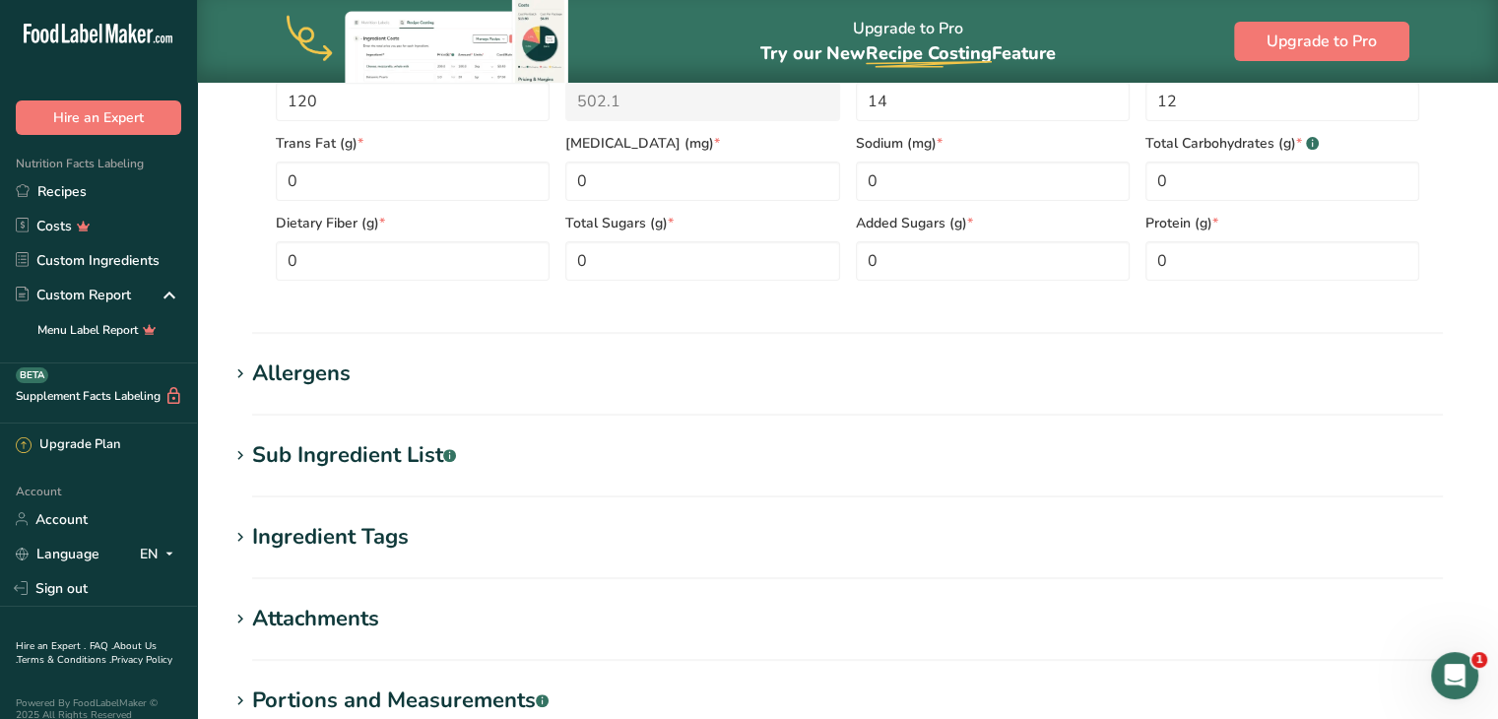
scroll to position [538, 0]
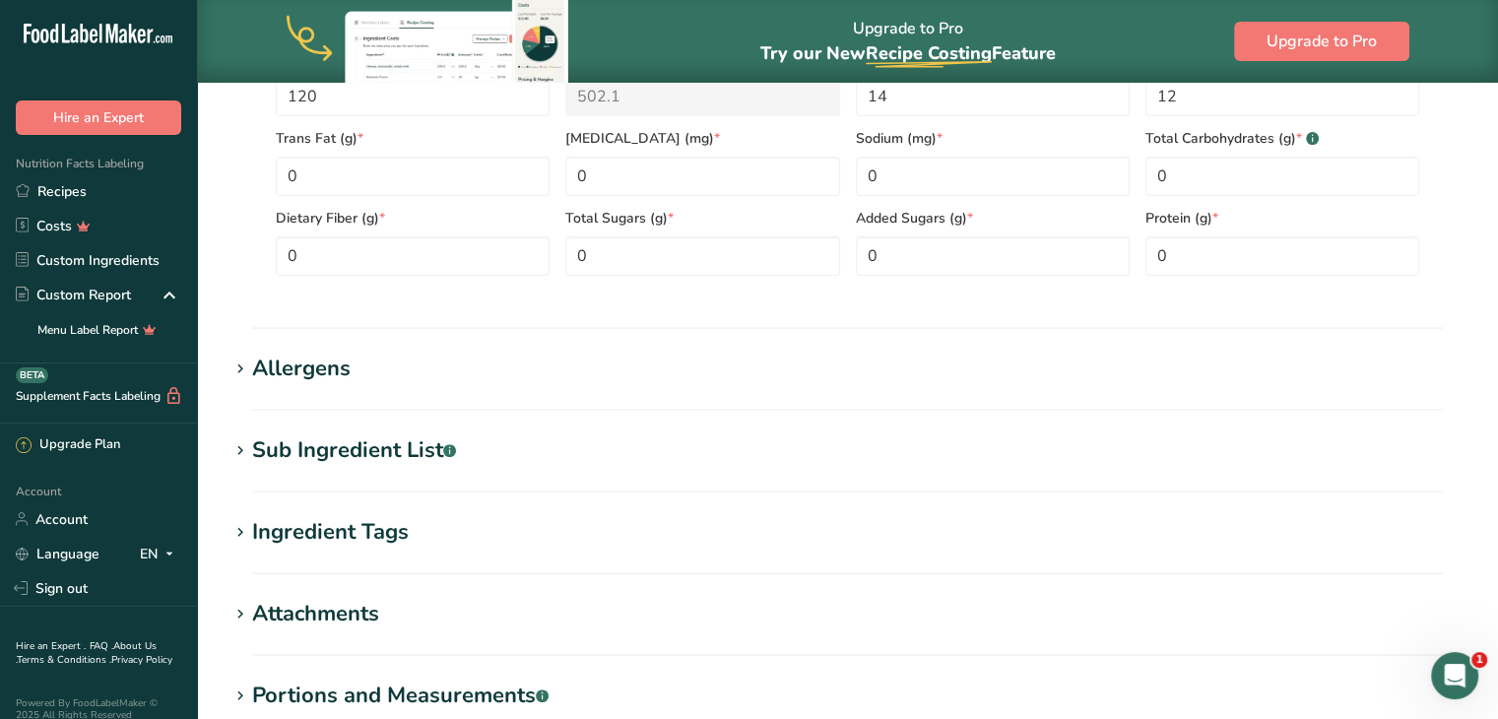
type input "14"
click at [1490, 434] on section "Add new ingredient Back to recipe Ingredient Spec Sheet .a-a{fill:#347362;}.b-a…" at bounding box center [847, 228] width 1301 height 1369
drag, startPoint x: 1490, startPoint y: 434, endPoint x: 1497, endPoint y: 345, distance: 89.9
click at [1473, 555] on section "Add new ingredient Back to recipe Ingredient Spec Sheet .a-a{fill:#347362;}.b-a…" at bounding box center [847, 228] width 1301 height 1369
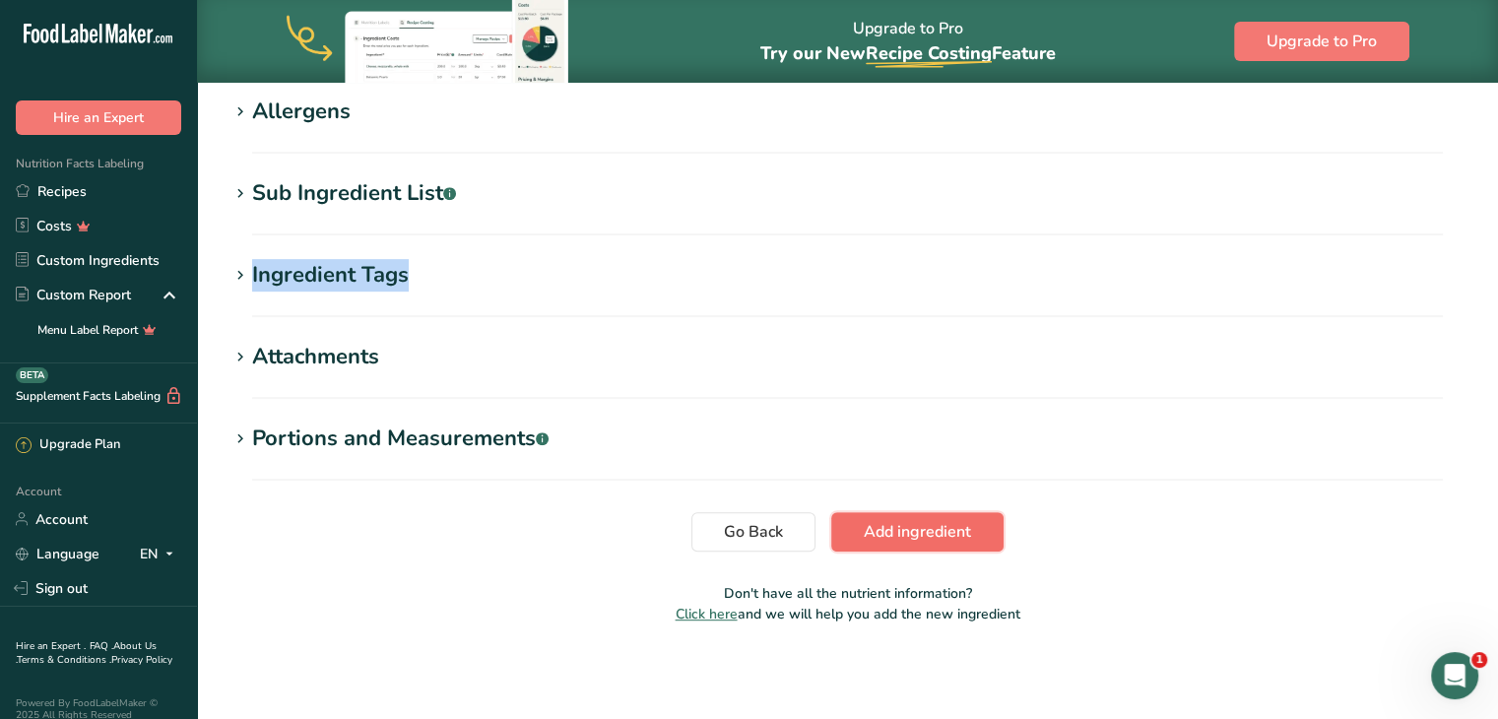
click at [902, 525] on span "Add ingredient" at bounding box center [917, 532] width 107 height 24
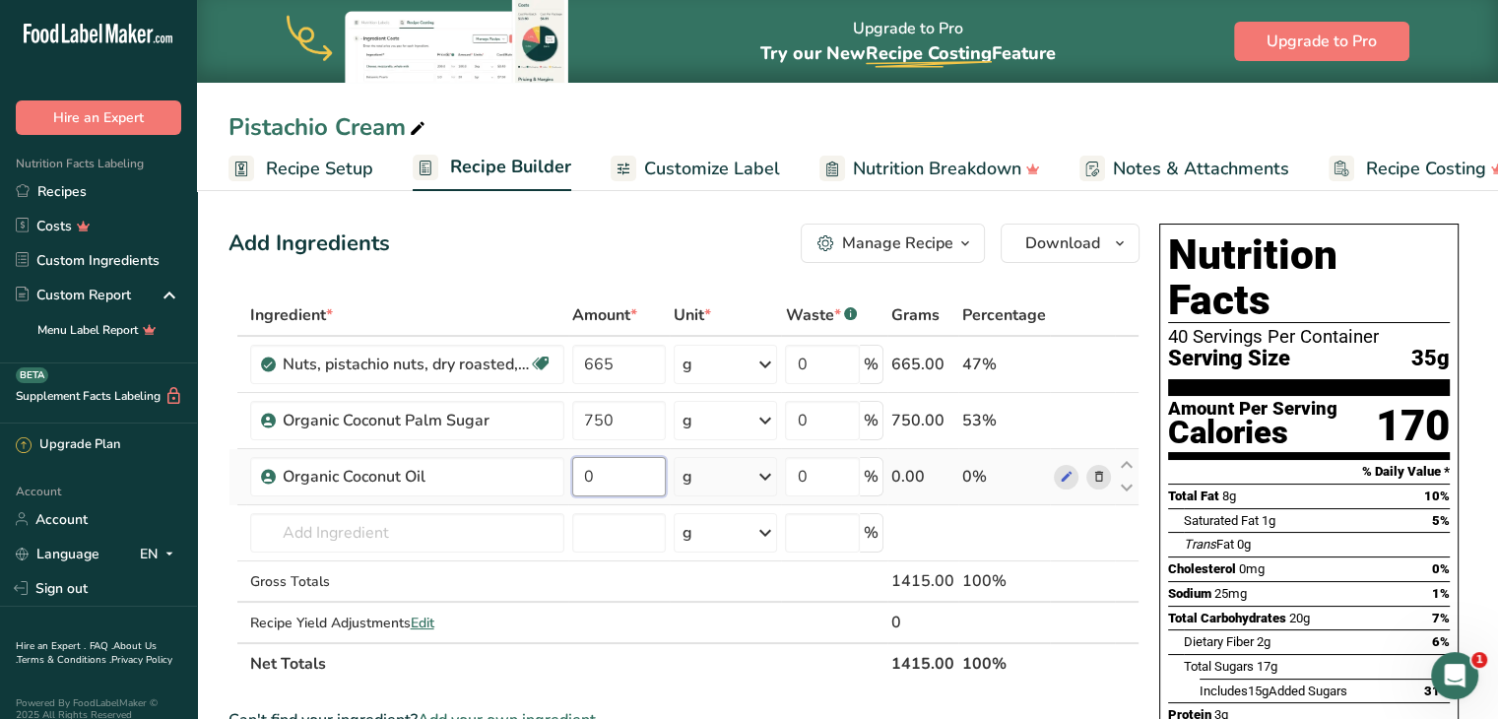
click at [618, 478] on input "0" at bounding box center [619, 476] width 95 height 39
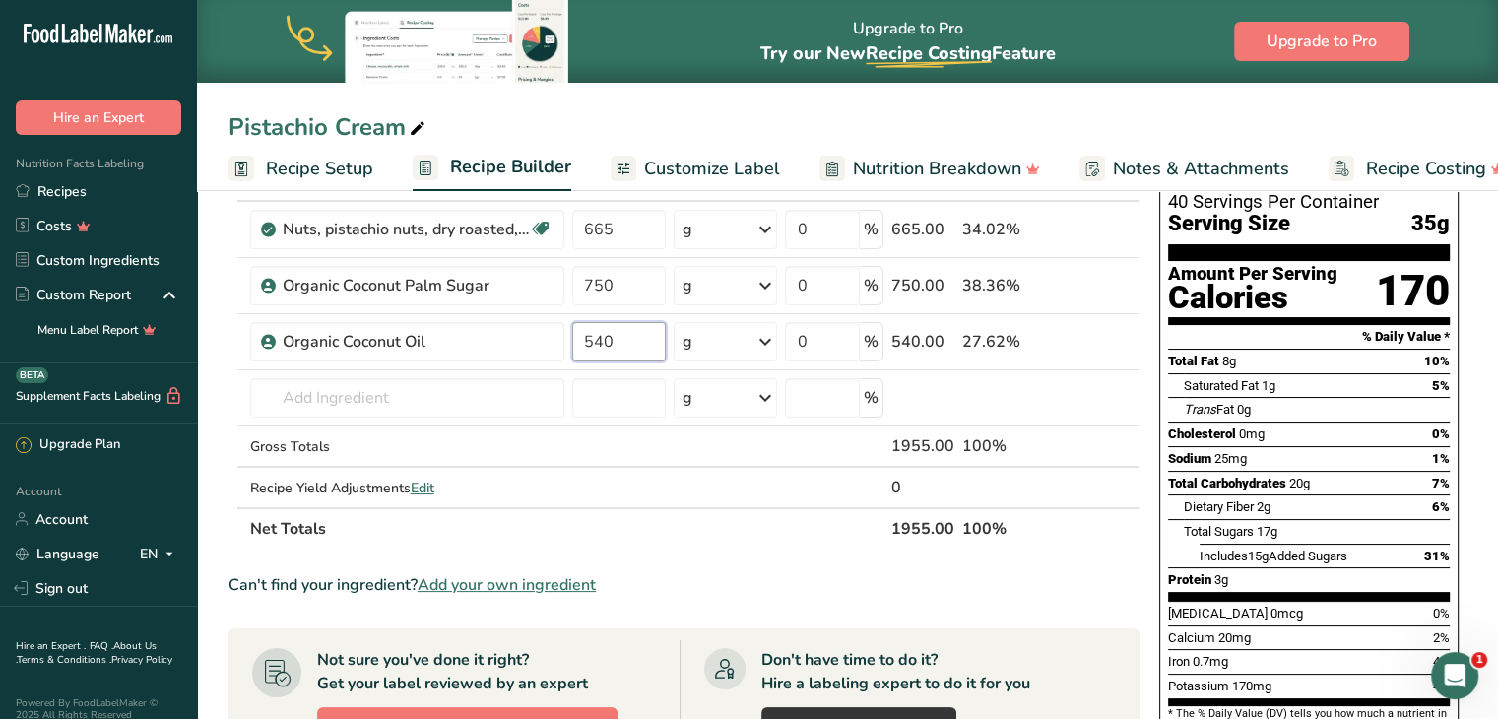
scroll to position [142, 0]
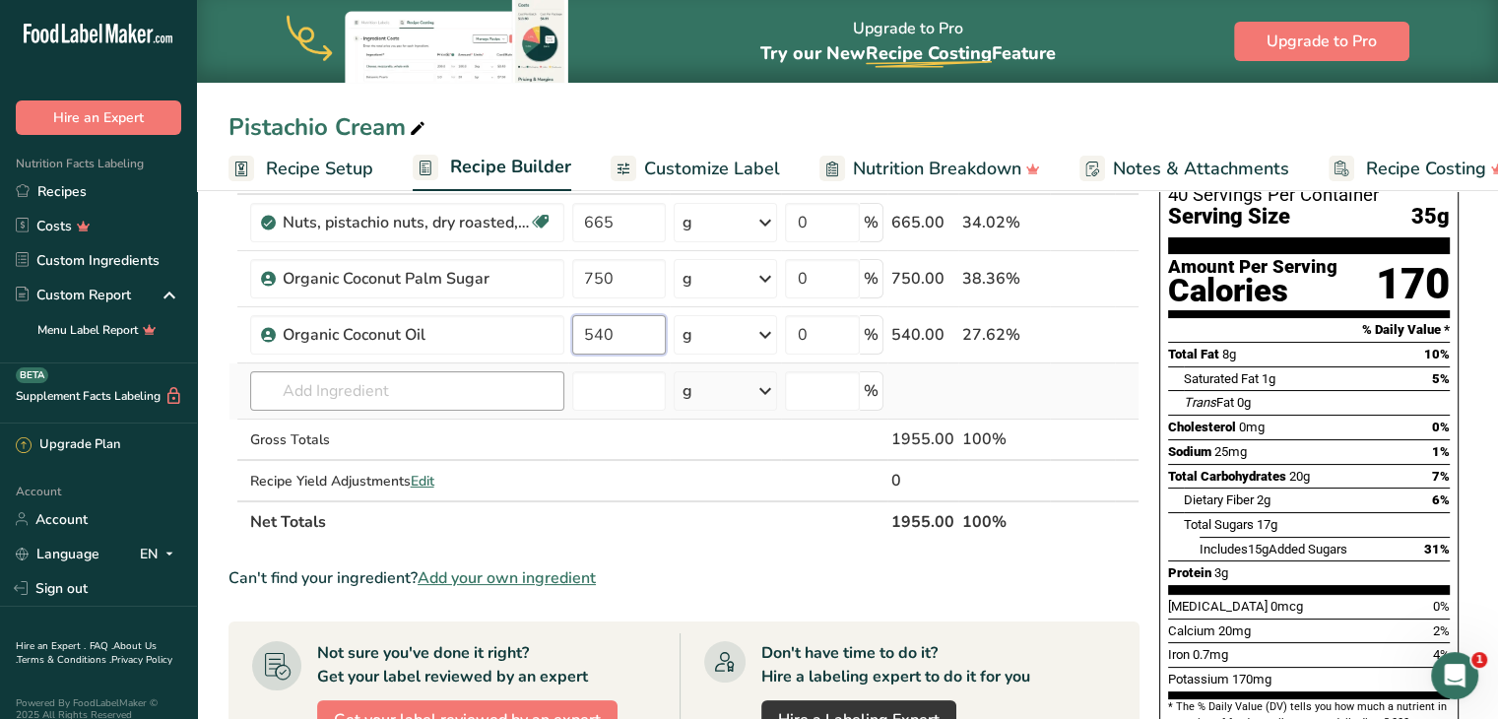
type input "540"
click at [512, 394] on div "Ingredient * Amount * Unit * Waste * .a-a{fill:#347362;}.b-a{fill:#fff;} Grams …" at bounding box center [684, 348] width 911 height 390
click at [453, 383] on input "text" at bounding box center [407, 390] width 314 height 39
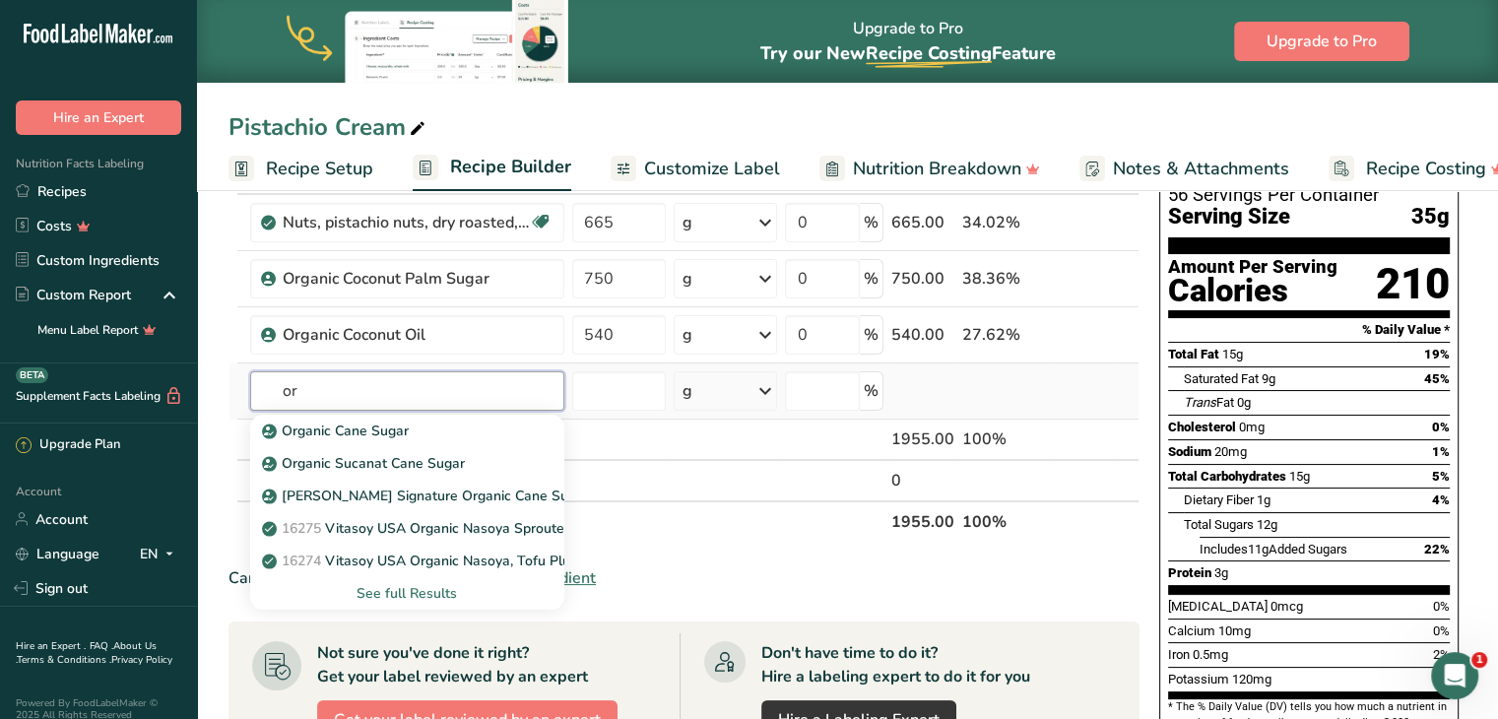
type input "o"
type input "n"
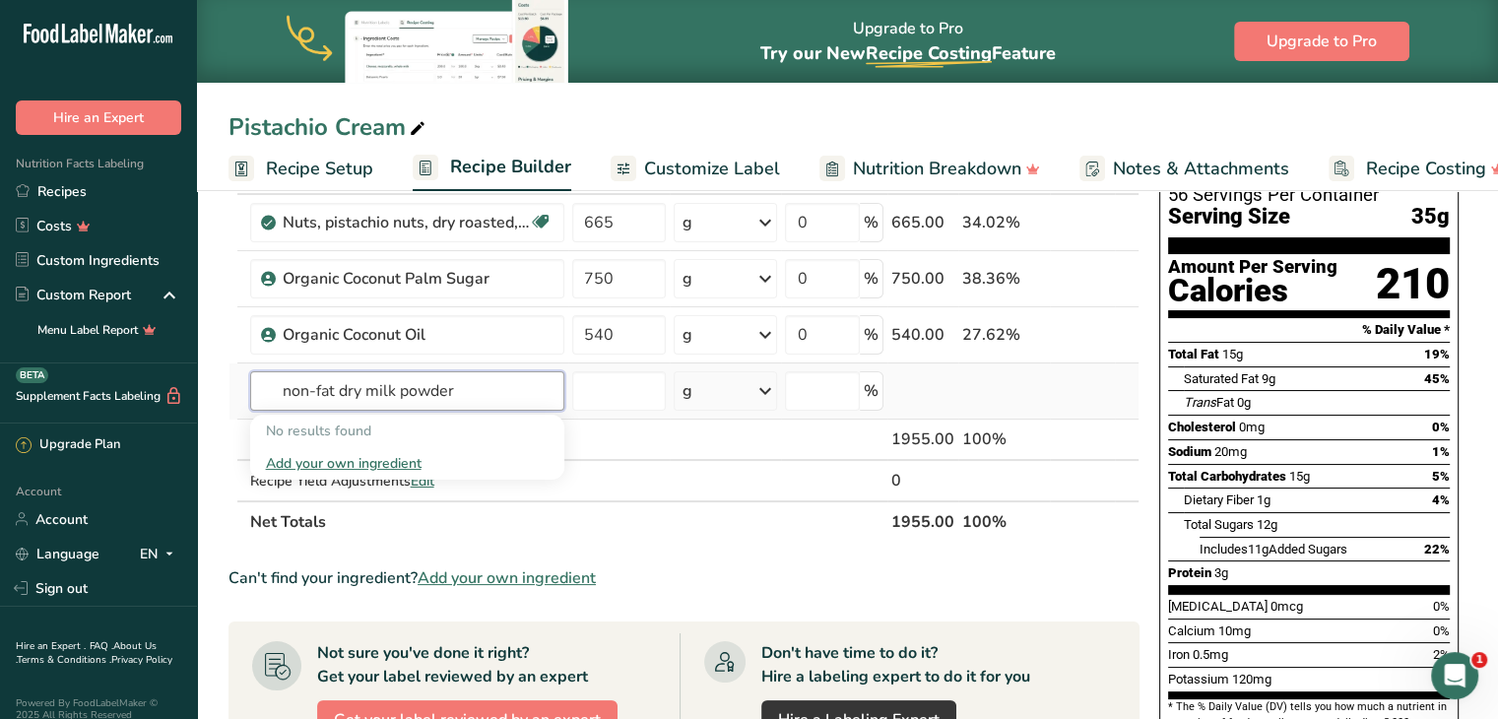
click at [475, 388] on input "non-fat dry milk powder" at bounding box center [407, 390] width 314 height 39
click at [284, 383] on input "non-fat dry milk powder" at bounding box center [407, 390] width 314 height 39
click at [492, 391] on input "non-fat dry milk powder" at bounding box center [407, 390] width 314 height 39
type input "non-fat dry milk pow"
click at [374, 466] on div "Add your own ingredient" at bounding box center [407, 463] width 283 height 21
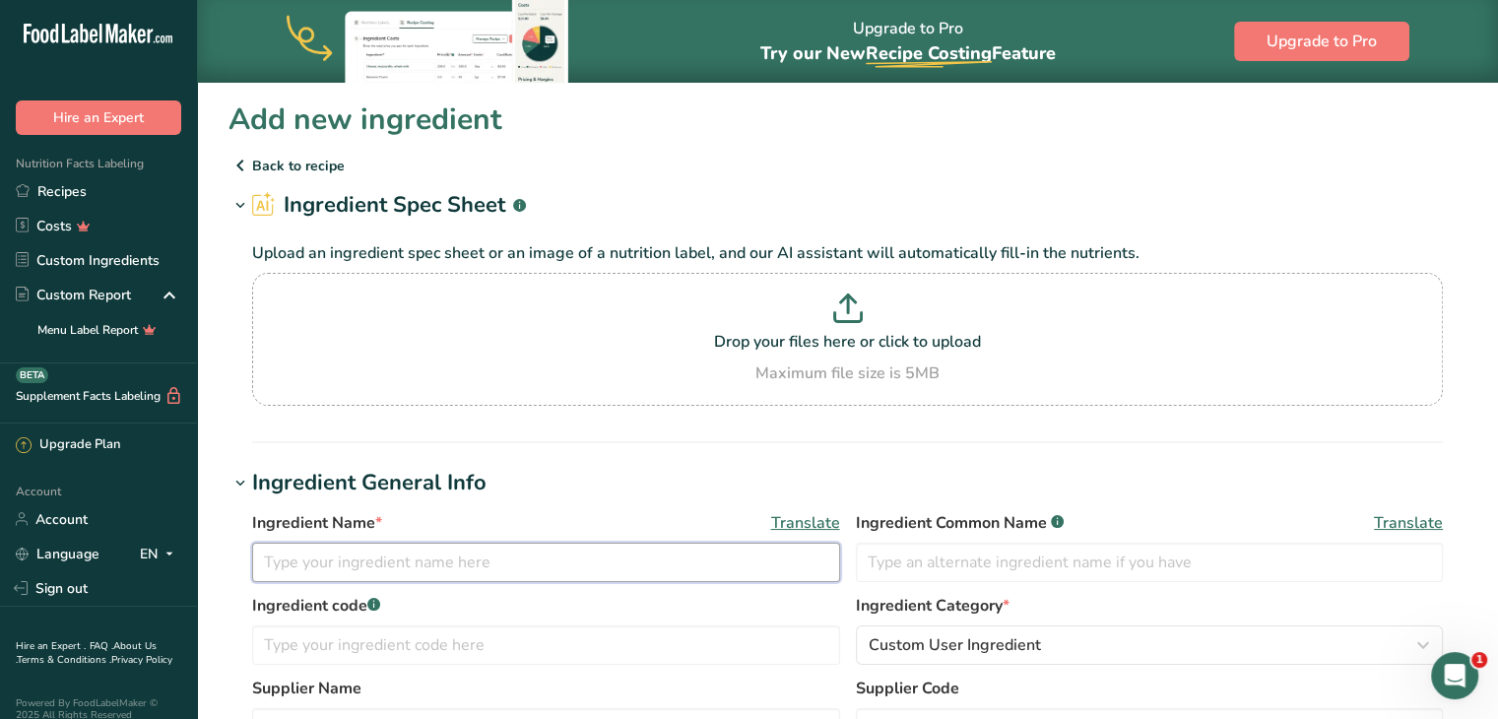
click at [341, 575] on input "text" at bounding box center [546, 562] width 588 height 39
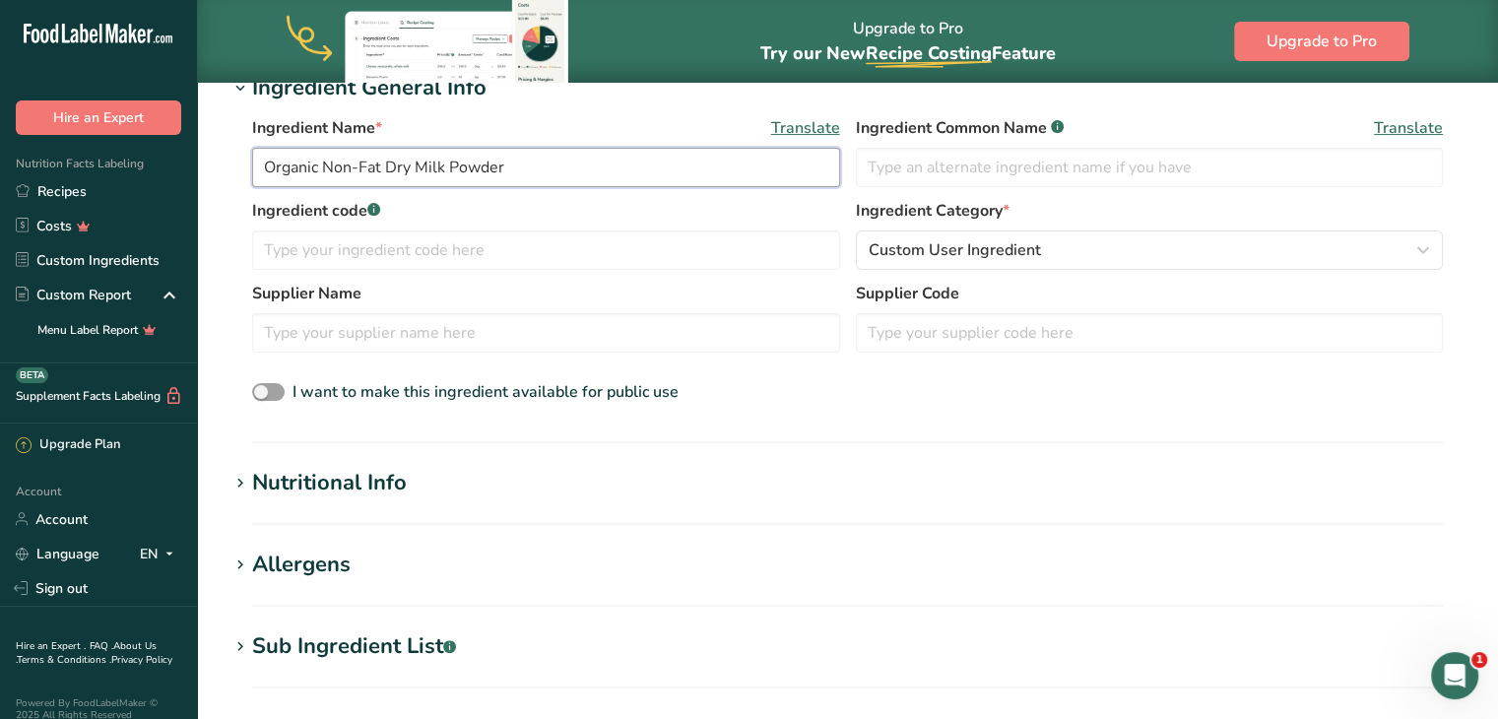
scroll to position [399, 0]
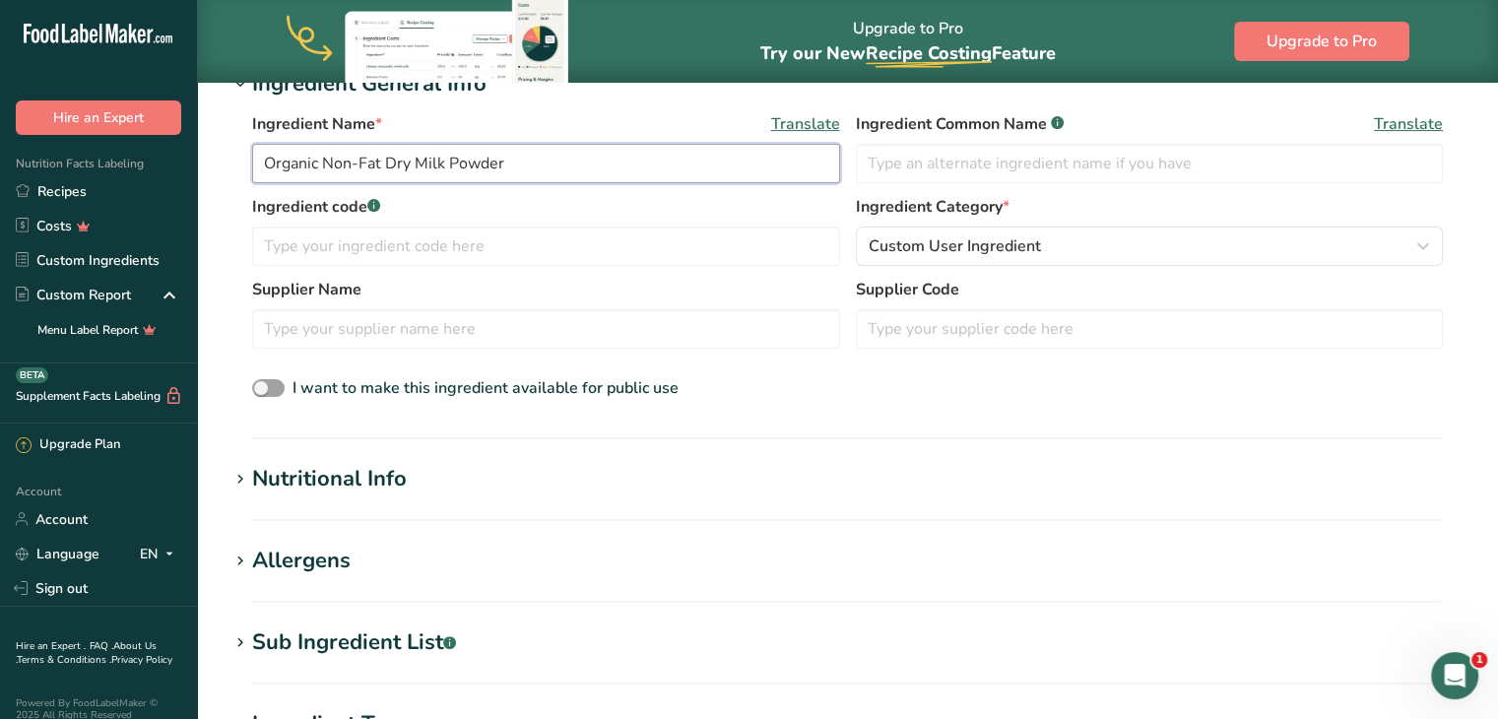
type input "Organic Non-Fat Dry Milk Powder"
click at [367, 472] on div "Nutritional Info" at bounding box center [329, 479] width 155 height 33
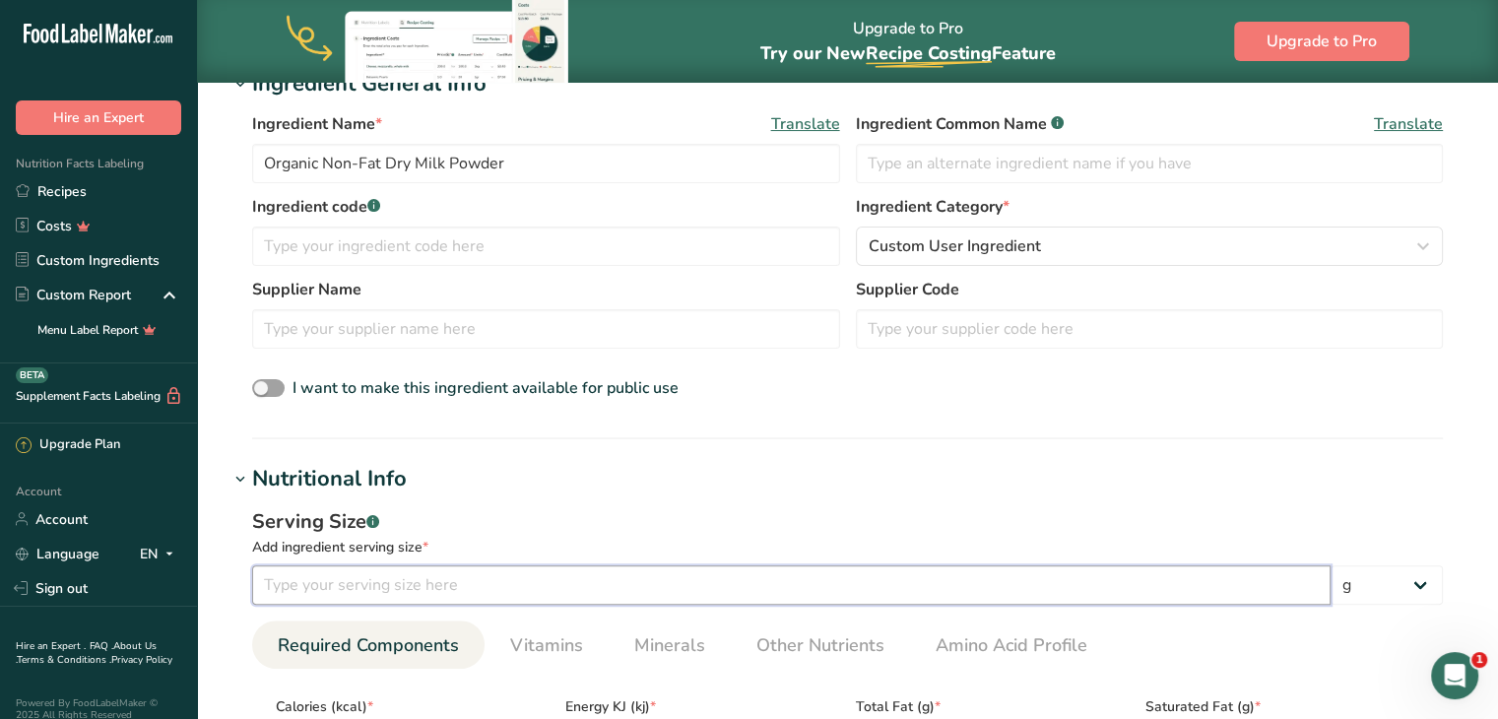
click at [772, 569] on input "number" at bounding box center [791, 584] width 1079 height 39
type input "24"
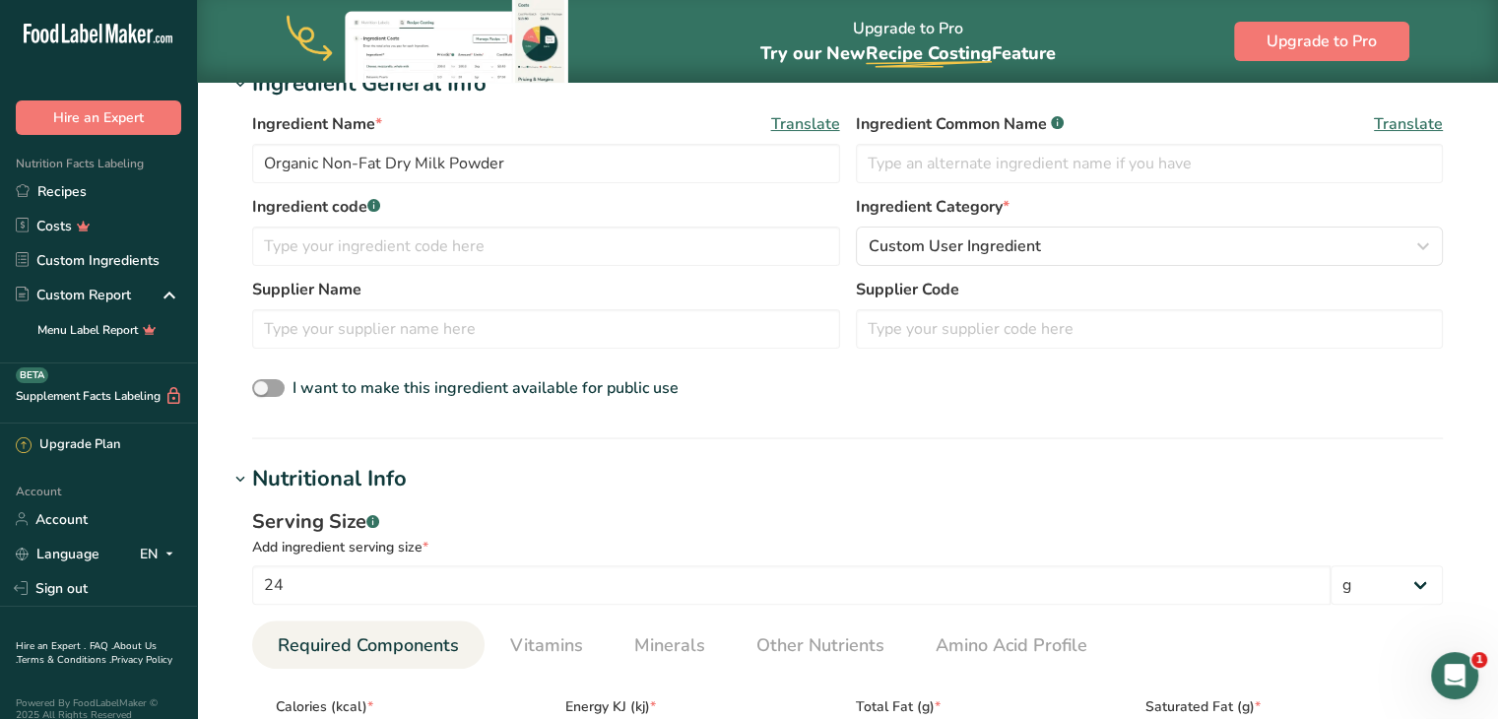
click at [875, 480] on h1 "Nutritional Info" at bounding box center [848, 479] width 1238 height 33
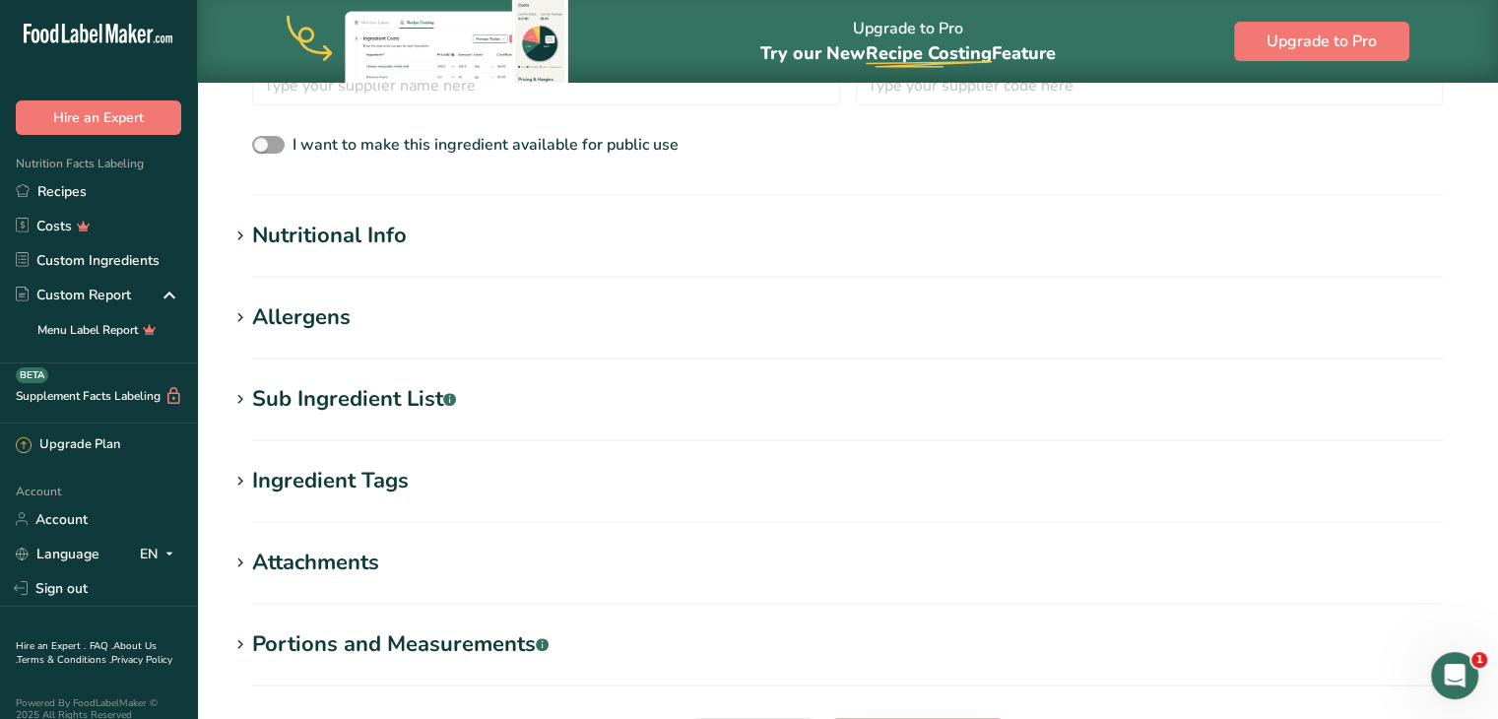
scroll to position [655, 0]
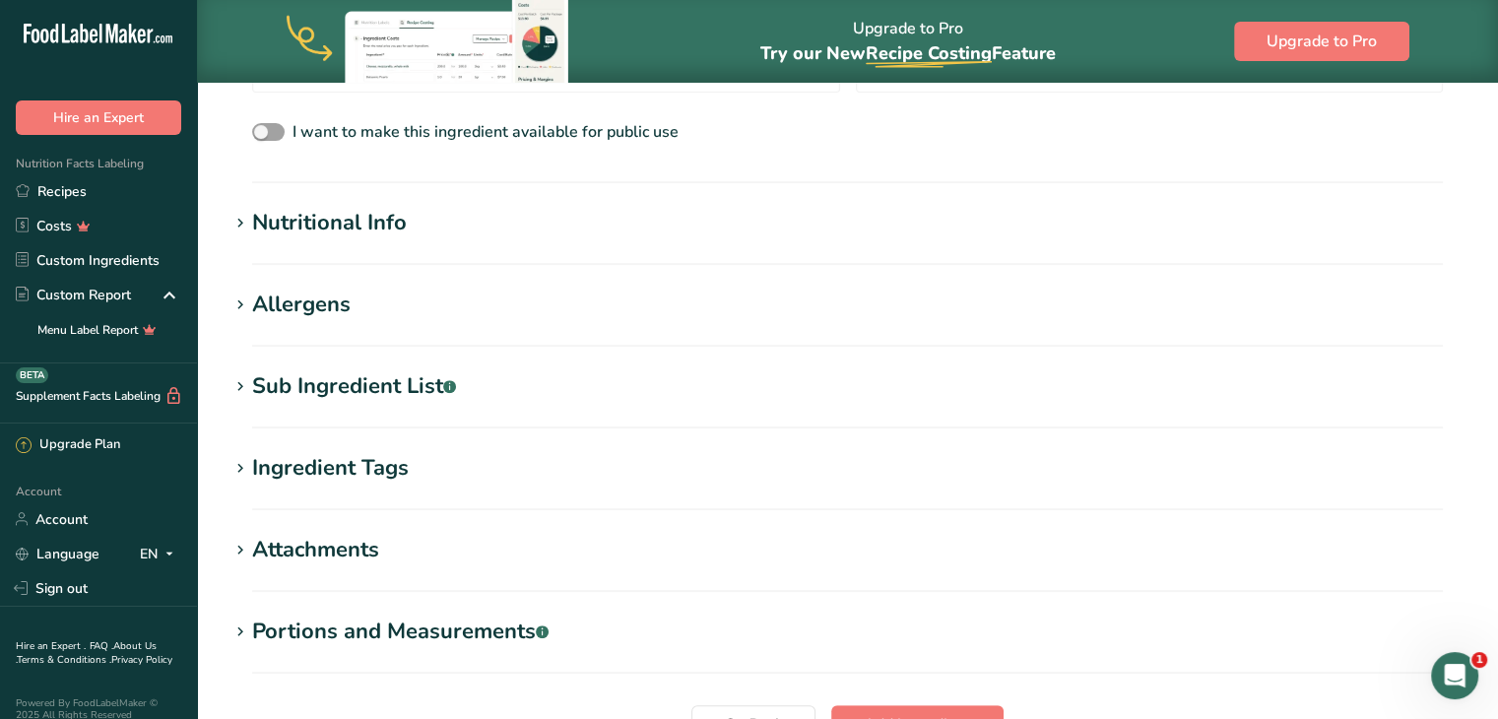
click at [331, 223] on div "Nutritional Info" at bounding box center [329, 223] width 155 height 33
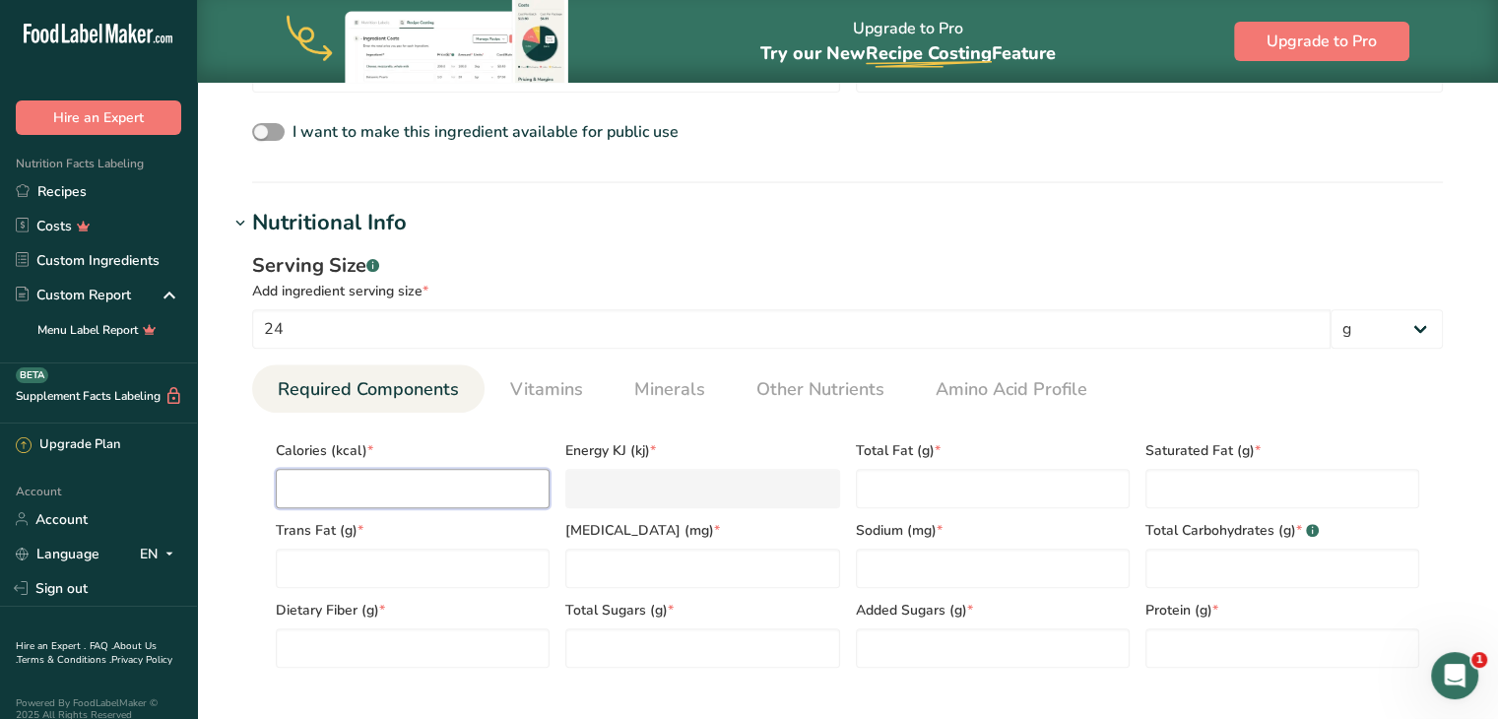
click at [320, 494] on input "number" at bounding box center [413, 488] width 274 height 39
type input "9"
type KJ "37.7"
type input "90"
type KJ "376.6"
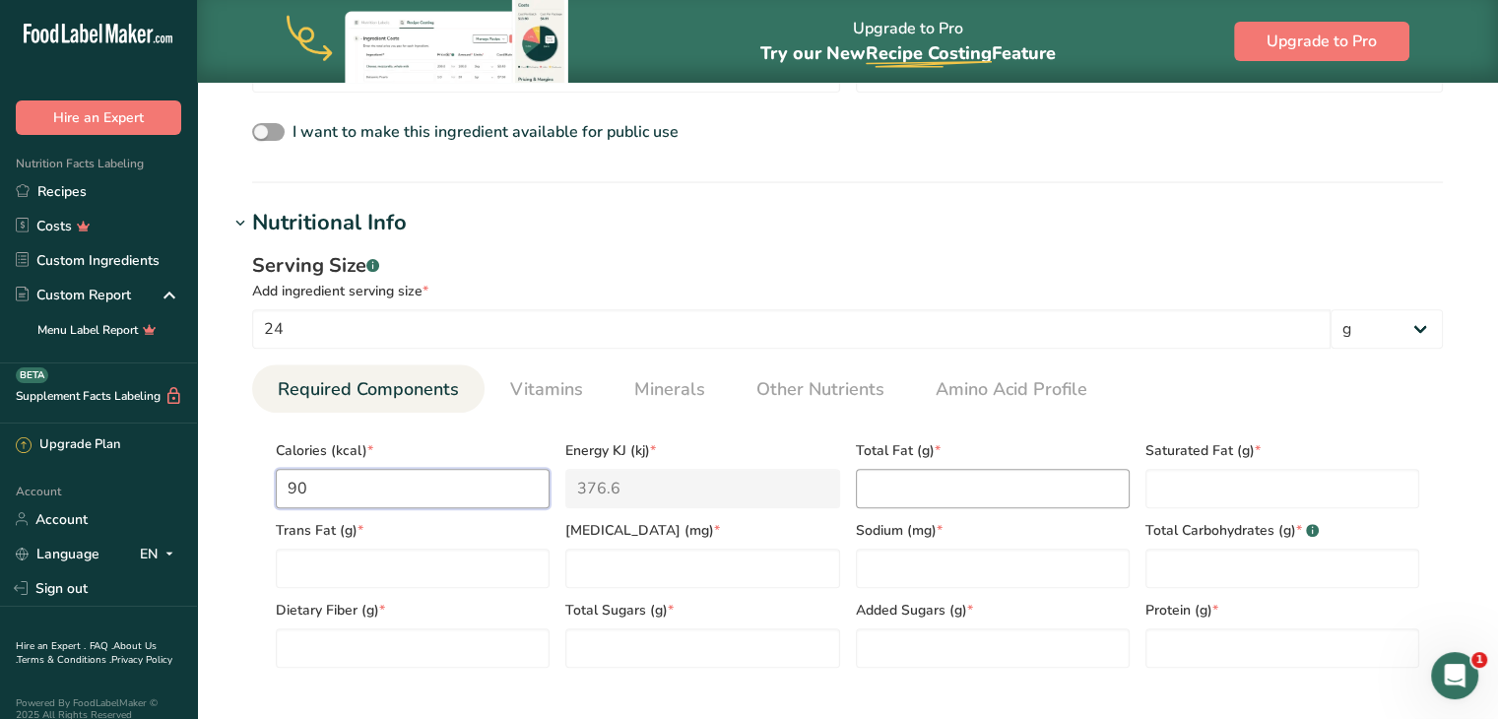
type input "90"
click at [916, 497] on Fat "number" at bounding box center [993, 488] width 274 height 39
type Fat "0"
click at [1228, 474] on Fat "number" at bounding box center [1283, 488] width 274 height 39
type Fat "0"
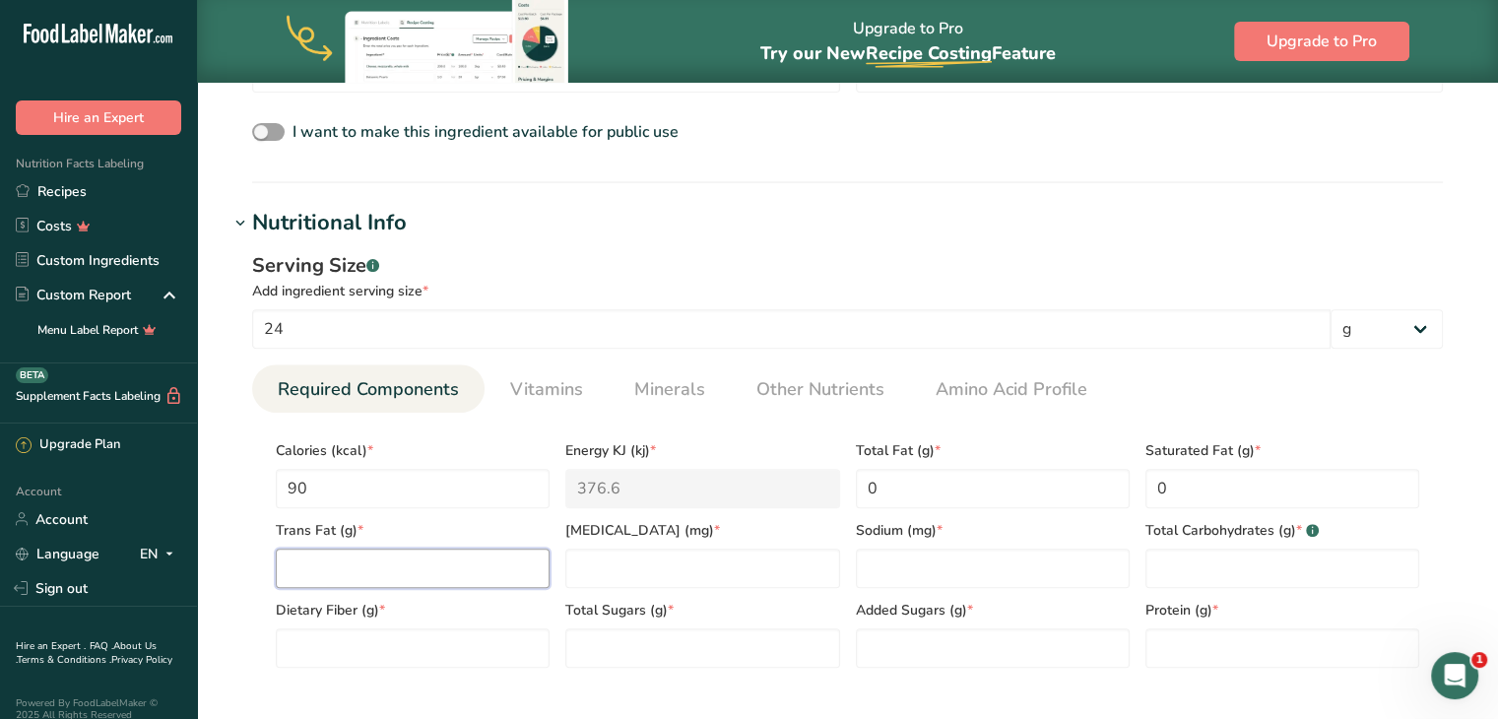
click at [362, 574] on Fat "number" at bounding box center [413, 568] width 274 height 39
type Fat "0"
click at [732, 559] on input "number" at bounding box center [702, 568] width 274 height 39
type input "0"
type input "5"
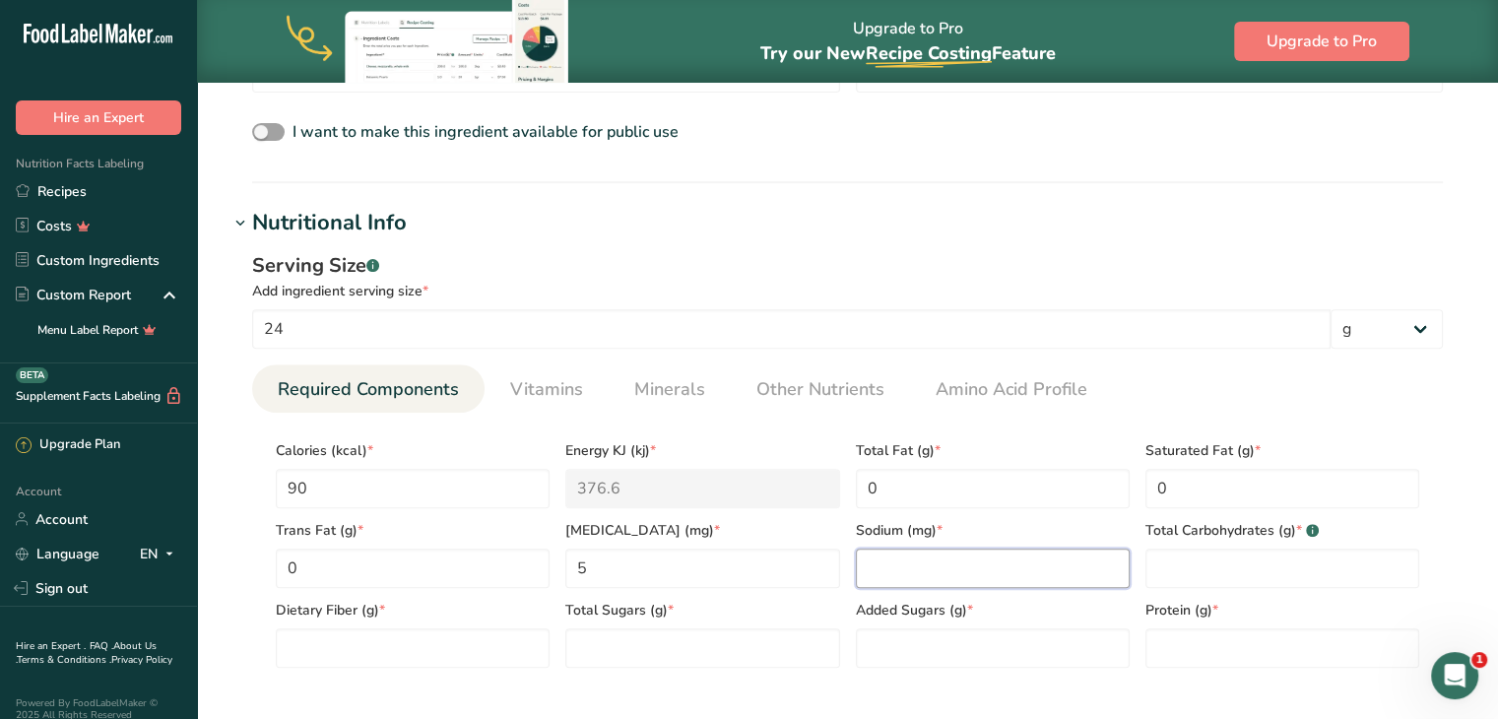
click at [994, 572] on input "number" at bounding box center [993, 568] width 274 height 39
type input "100"
click at [1233, 561] on Carbohydrates "number" at bounding box center [1283, 568] width 274 height 39
type Carbohydrates "12"
click at [384, 647] on Fiber "number" at bounding box center [413, 647] width 274 height 39
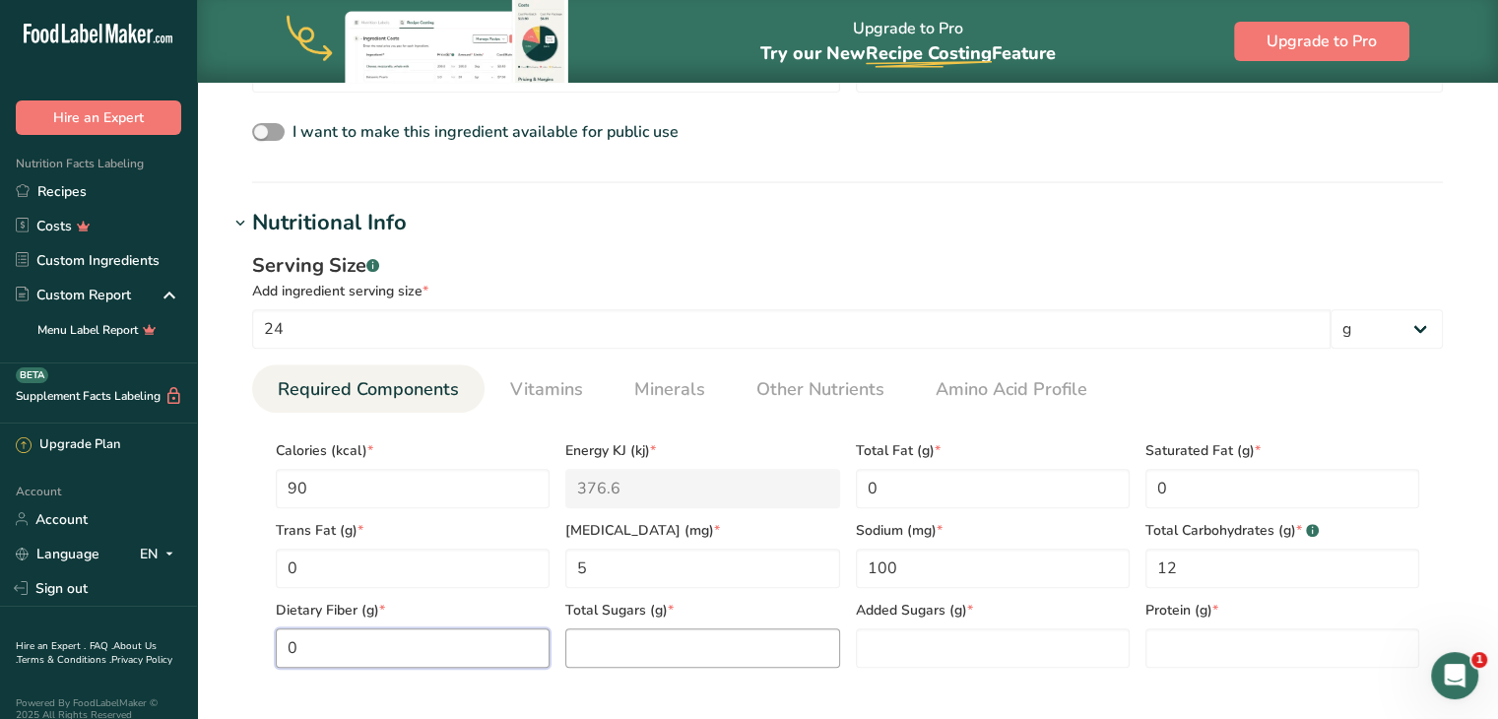
type Fiber "0"
click at [672, 653] on Sugars "number" at bounding box center [702, 647] width 274 height 39
type Sugars "12"
click at [904, 651] on Sugars "number" at bounding box center [993, 647] width 274 height 39
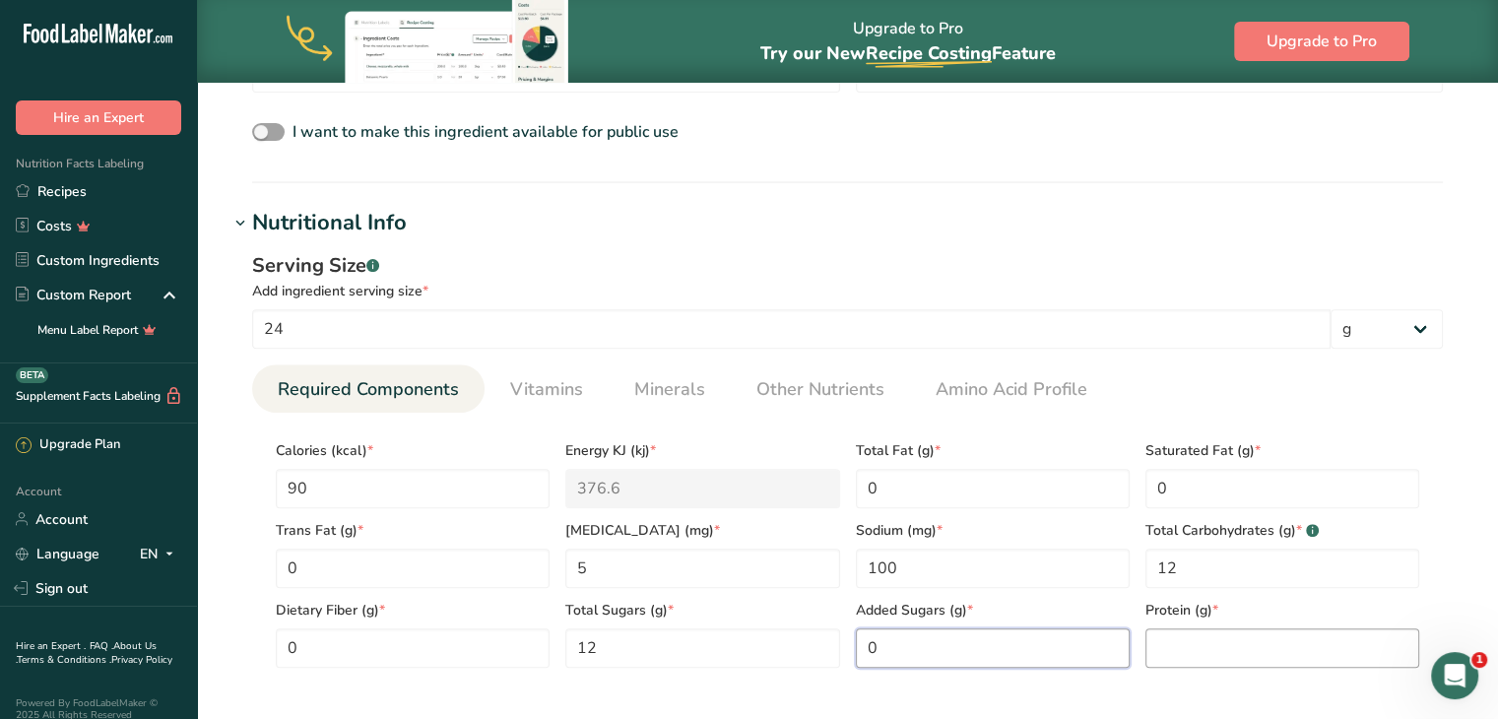
type Sugars "0"
click at [1179, 638] on input "number" at bounding box center [1283, 647] width 274 height 39
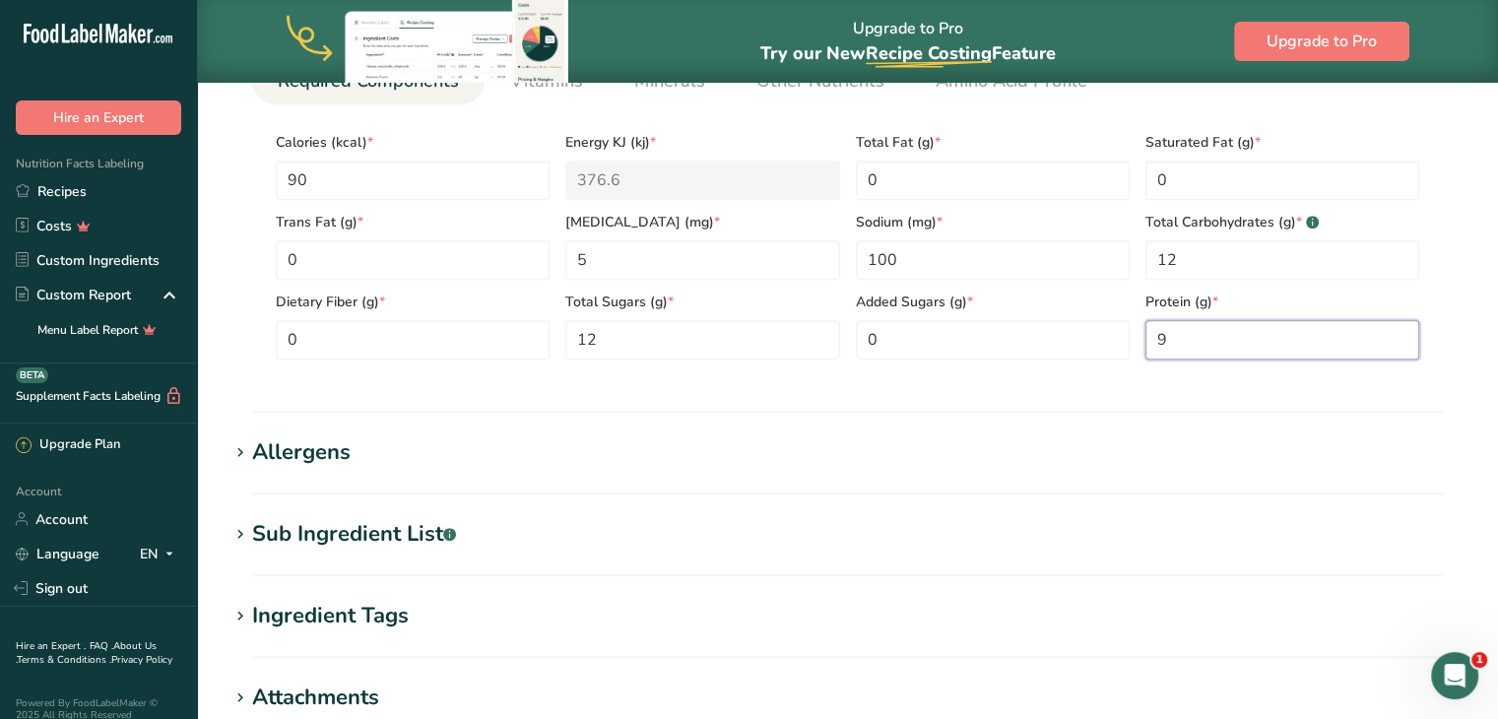
scroll to position [1064, 0]
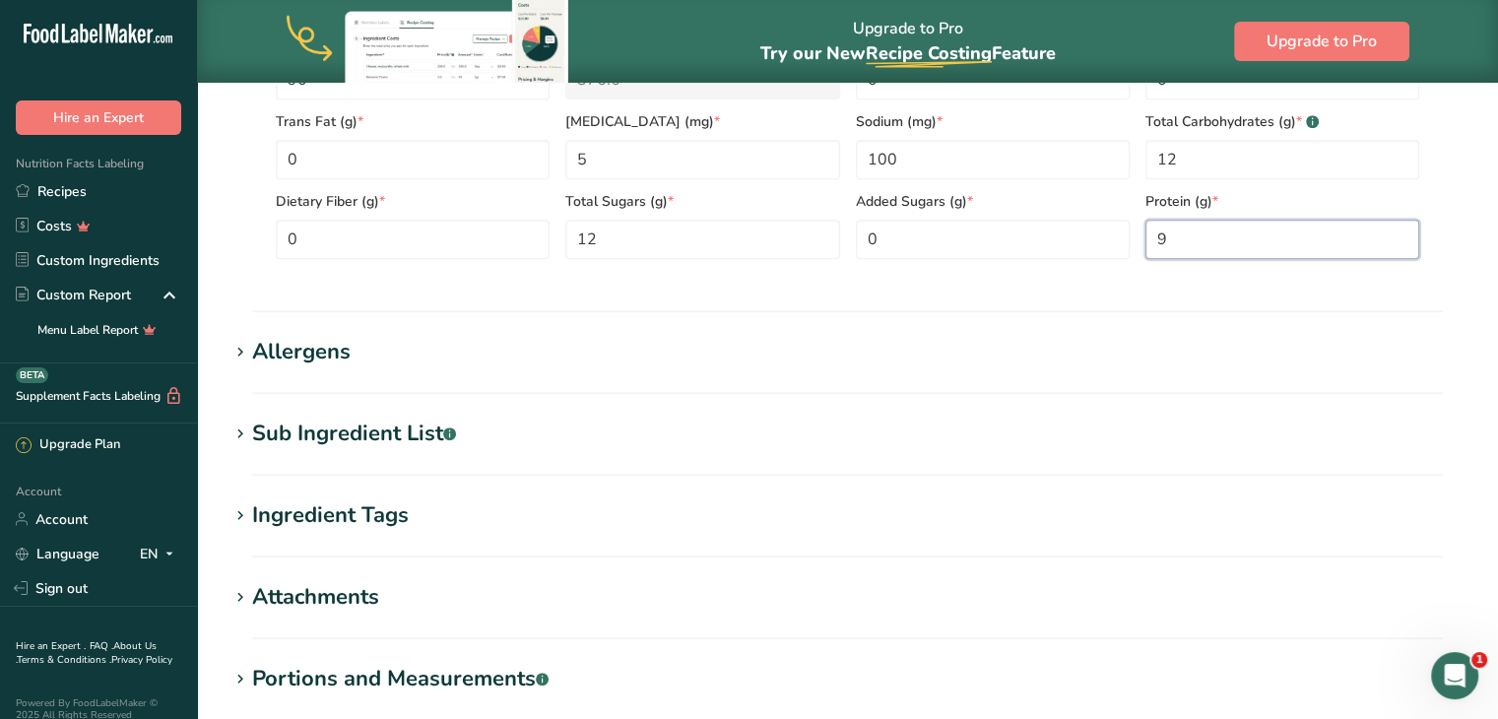
type input "9"
click at [335, 350] on div "Allergens" at bounding box center [301, 352] width 99 height 33
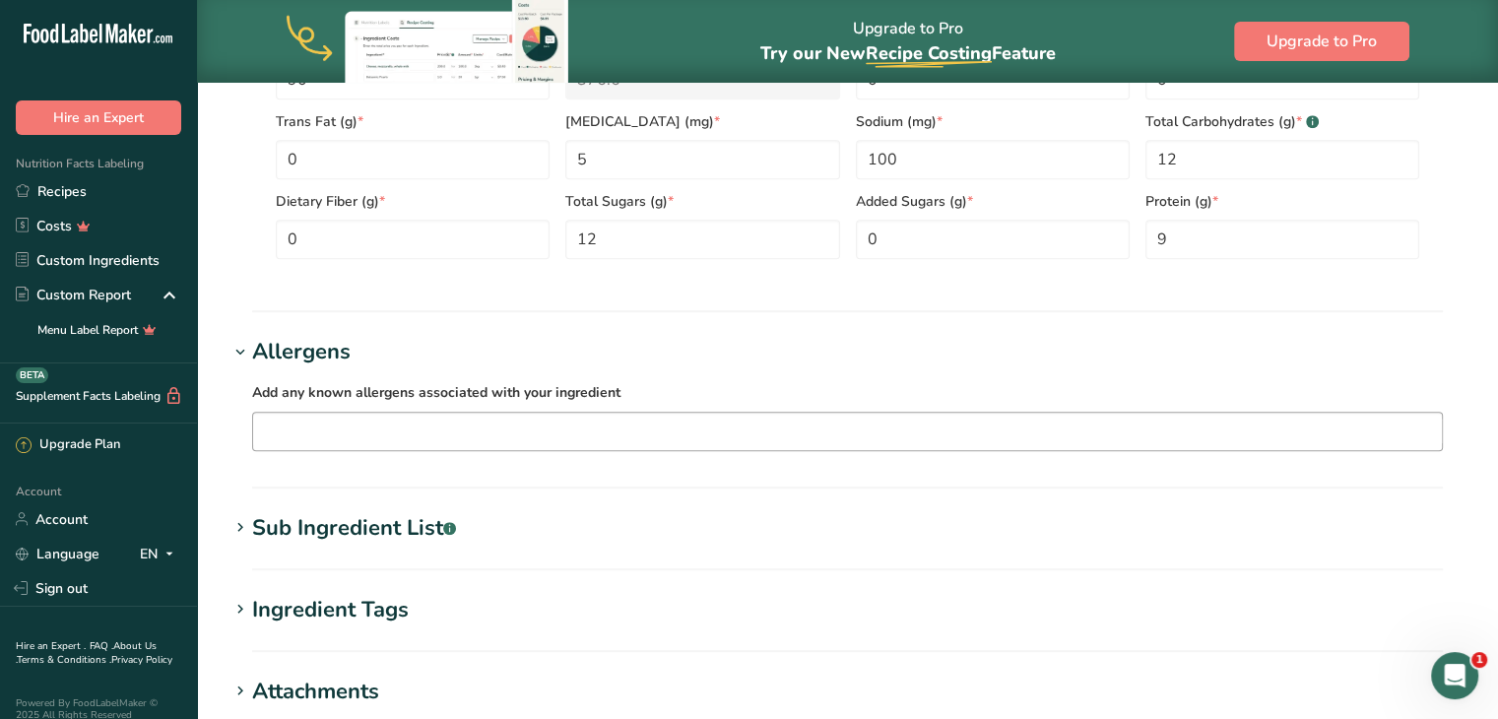
click at [304, 436] on input "text" at bounding box center [847, 431] width 1189 height 31
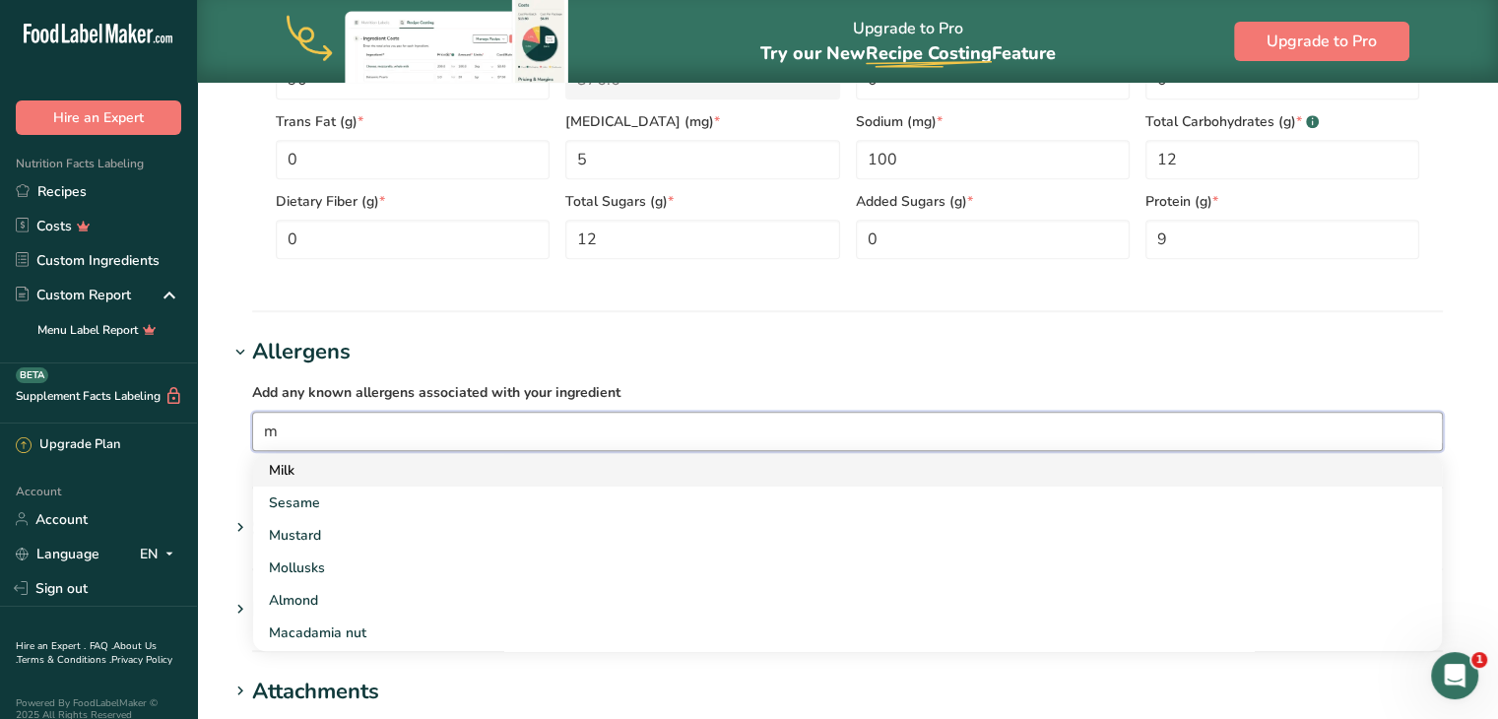
type input "m"
click at [299, 476] on div "Milk" at bounding box center [832, 470] width 1126 height 21
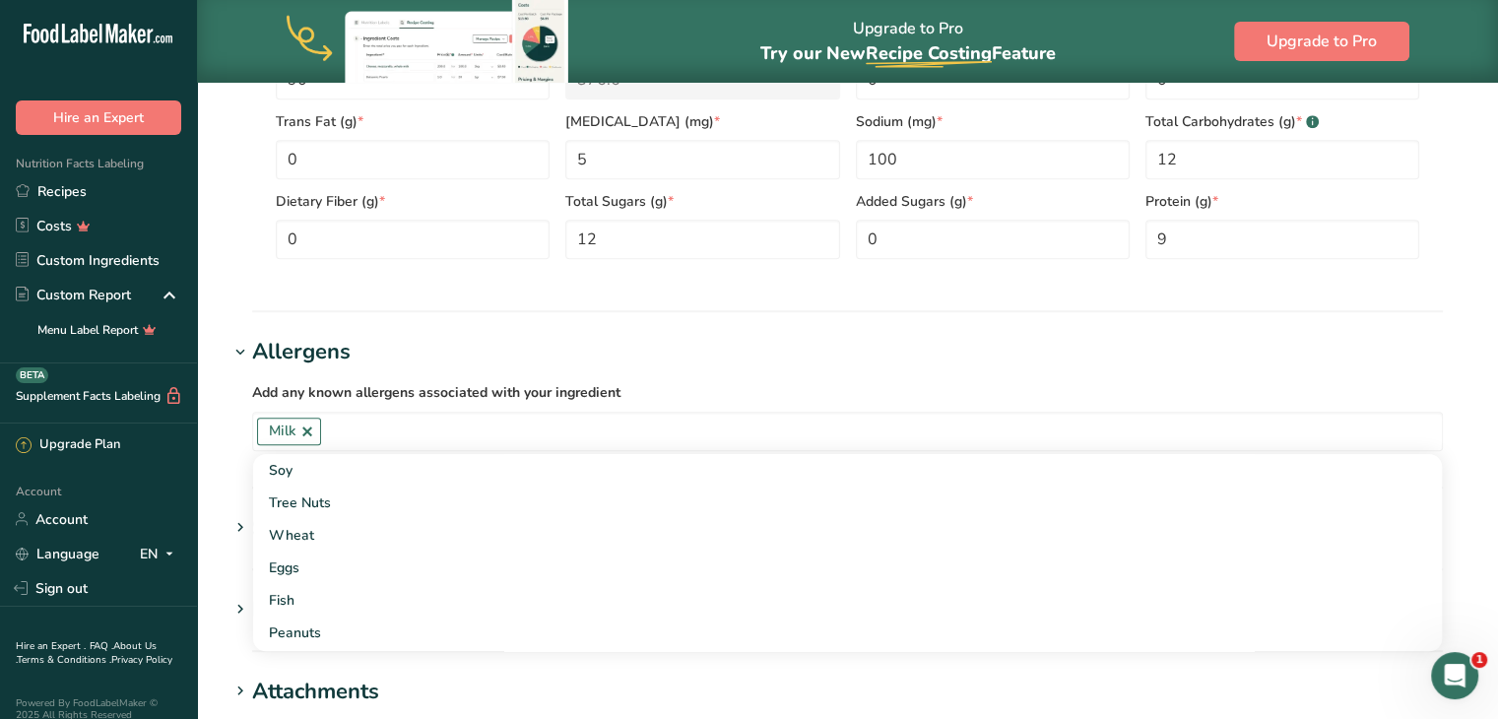
click at [218, 445] on section "Add new ingredient Back to recipe Ingredient Spec Sheet .a-a{fill:#347362;}.b-a…" at bounding box center [847, 4] width 1301 height 1973
click at [315, 527] on div "Sub Ingredient List .a-a{fill:#347362;}.b-a{fill:#fff;}" at bounding box center [354, 528] width 204 height 33
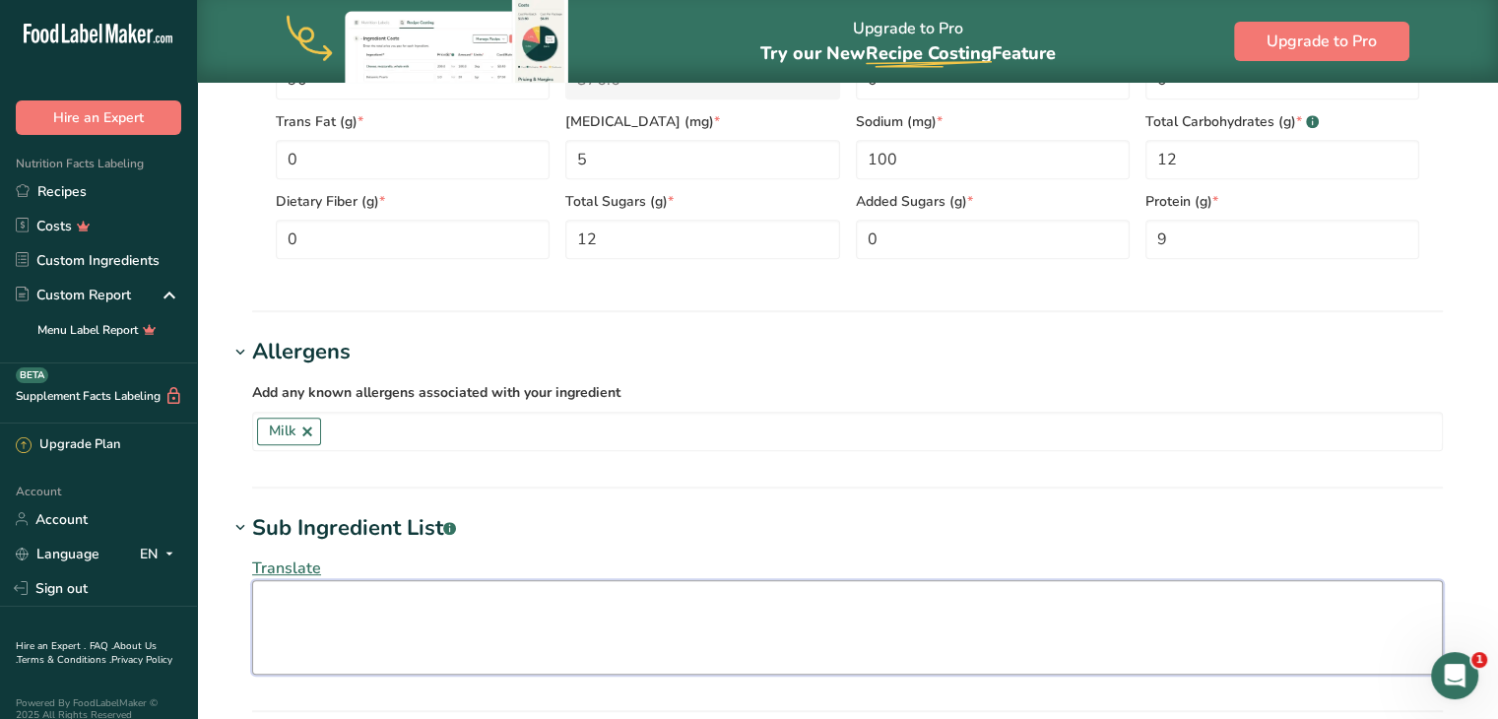
click at [299, 603] on textarea at bounding box center [847, 627] width 1191 height 95
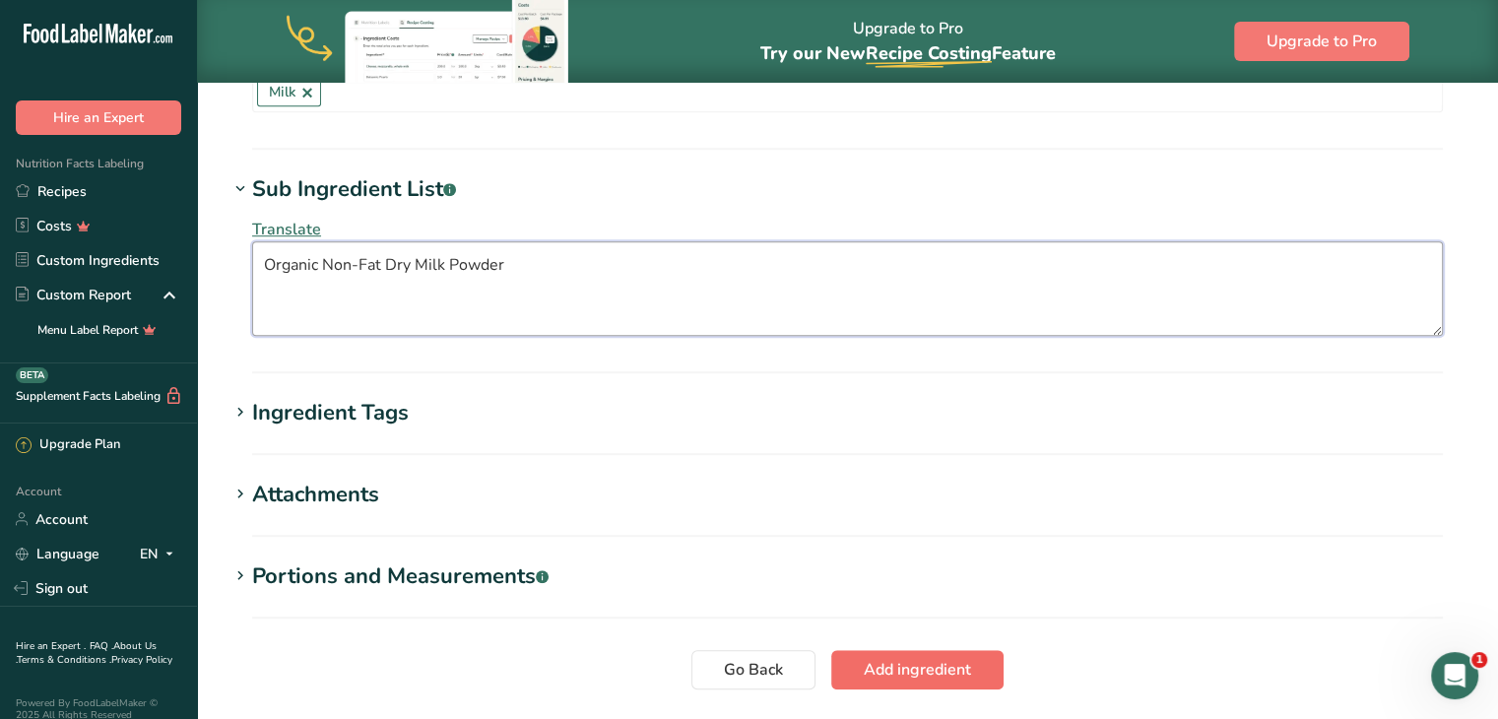
type textarea "Organic Non-Fat Dry Milk Powder"
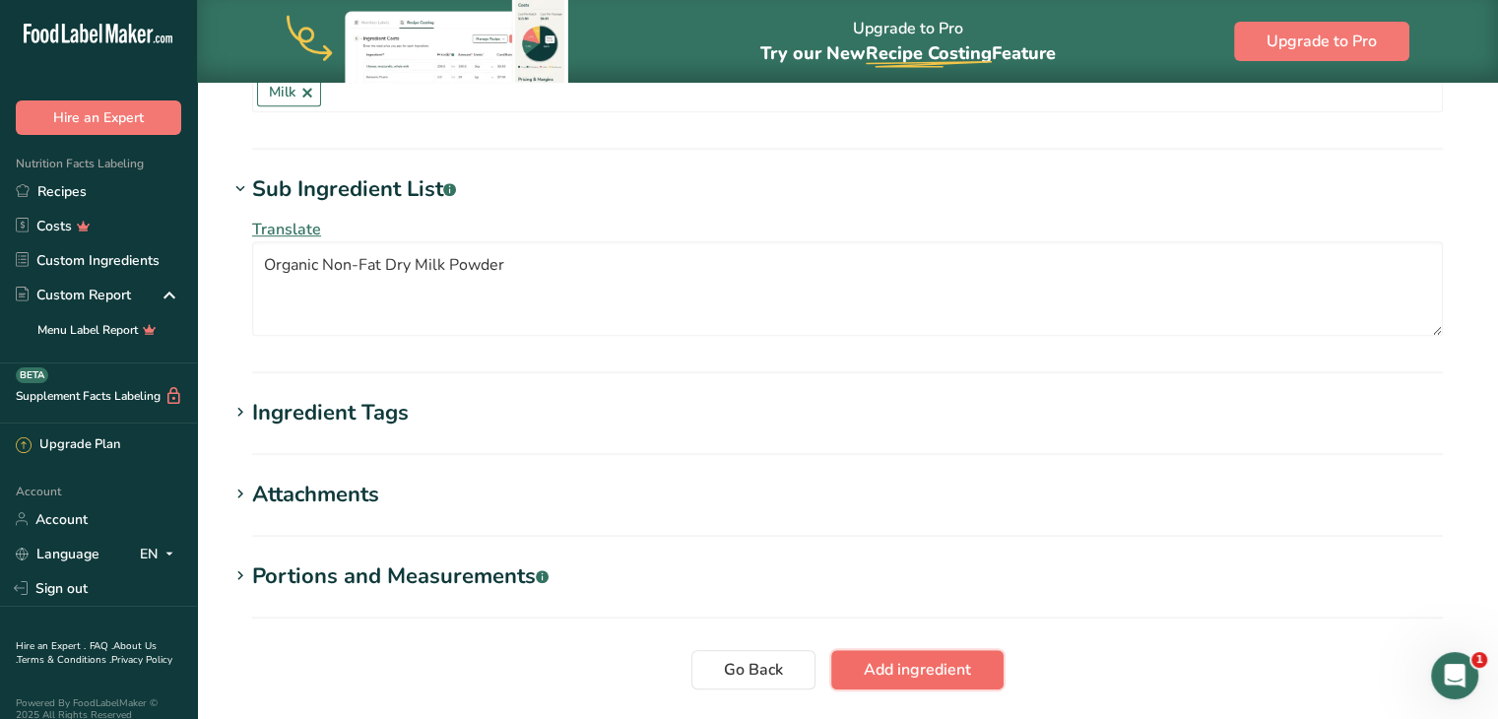
click at [883, 668] on span "Add ingredient" at bounding box center [917, 670] width 107 height 24
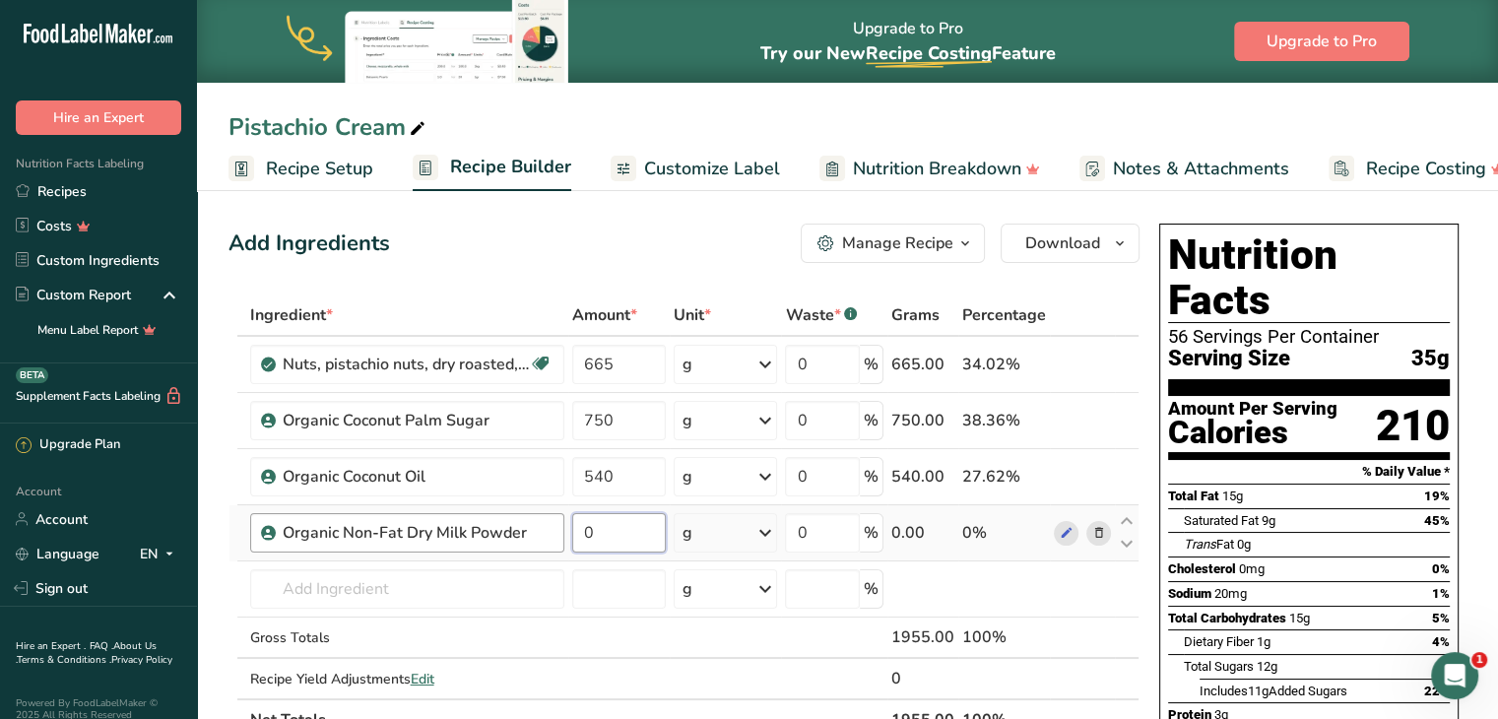
drag, startPoint x: 608, startPoint y: 537, endPoint x: 559, endPoint y: 537, distance: 48.3
click at [559, 537] on tr "Organic Non-Fat Dry Milk Powder 0 g Weight Units g kg mg See more Volume Units …" at bounding box center [684, 533] width 909 height 56
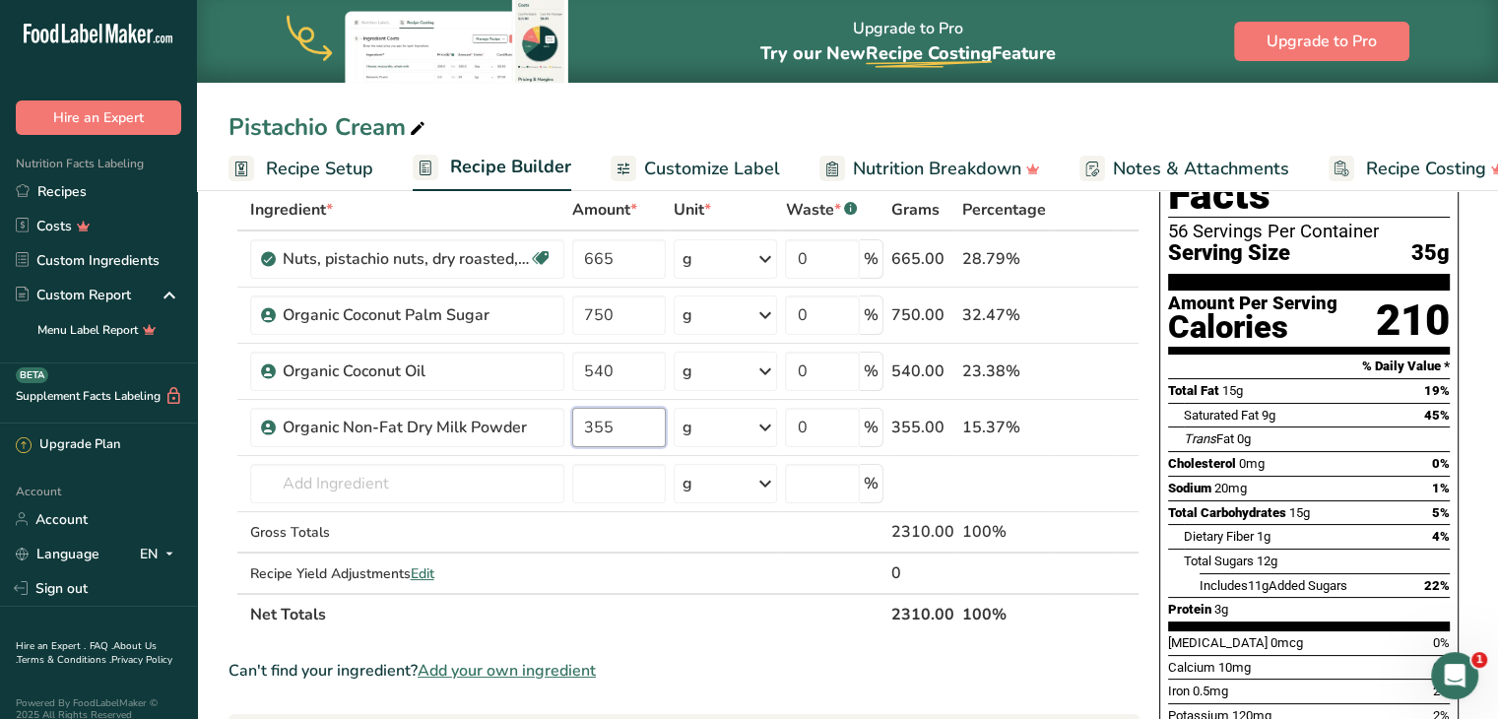
scroll to position [130, 0]
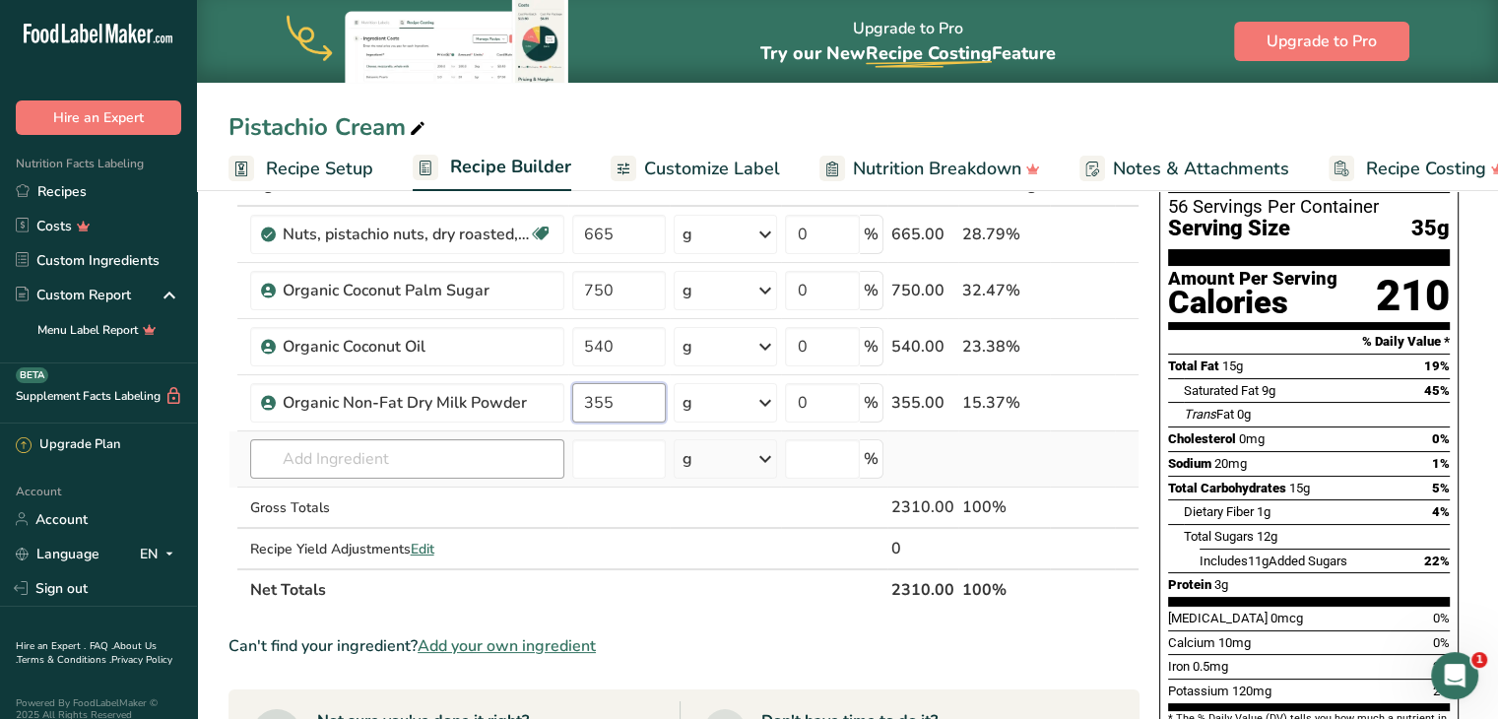
type input "355"
click at [390, 458] on div "Ingredient * Amount * Unit * Waste * .a-a{fill:#347362;}.b-a{fill:#fff;} Grams …" at bounding box center [684, 387] width 911 height 446
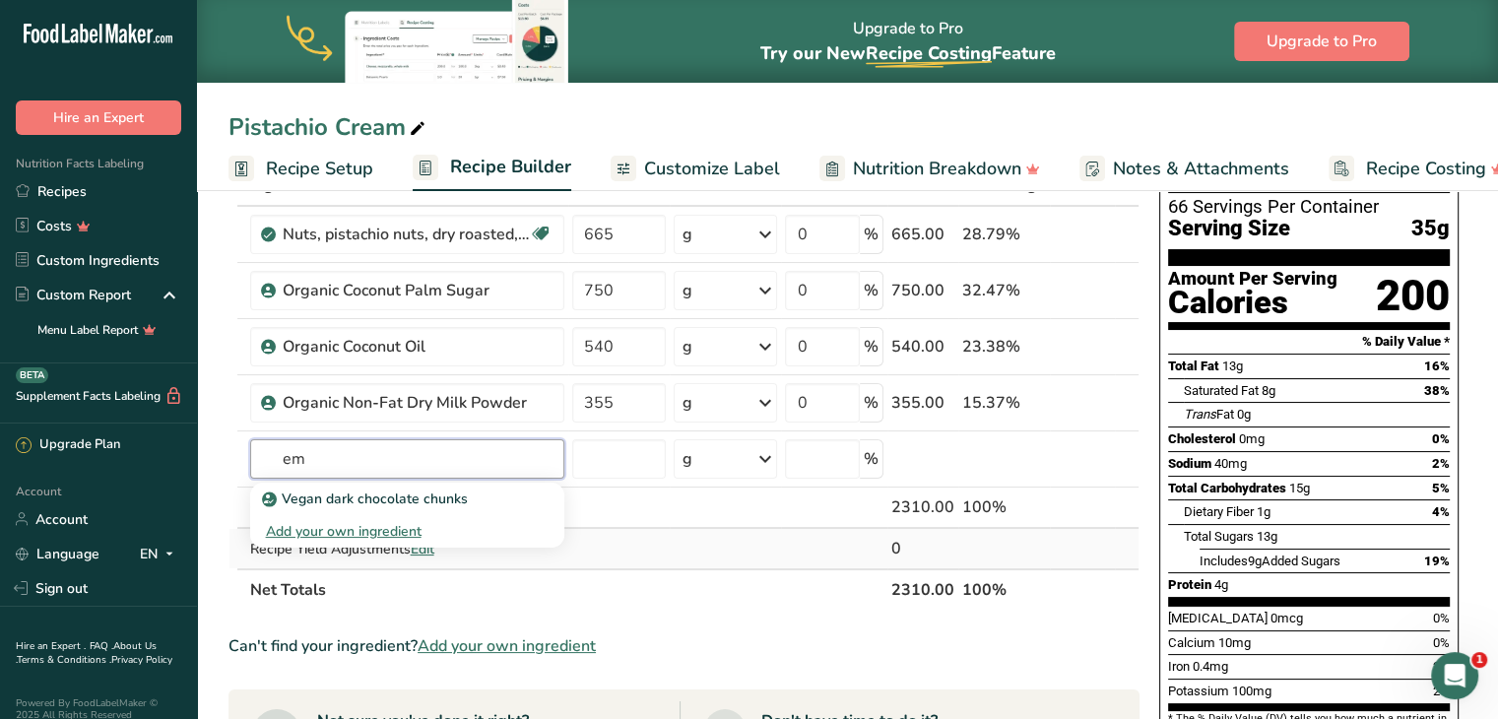
type input "e"
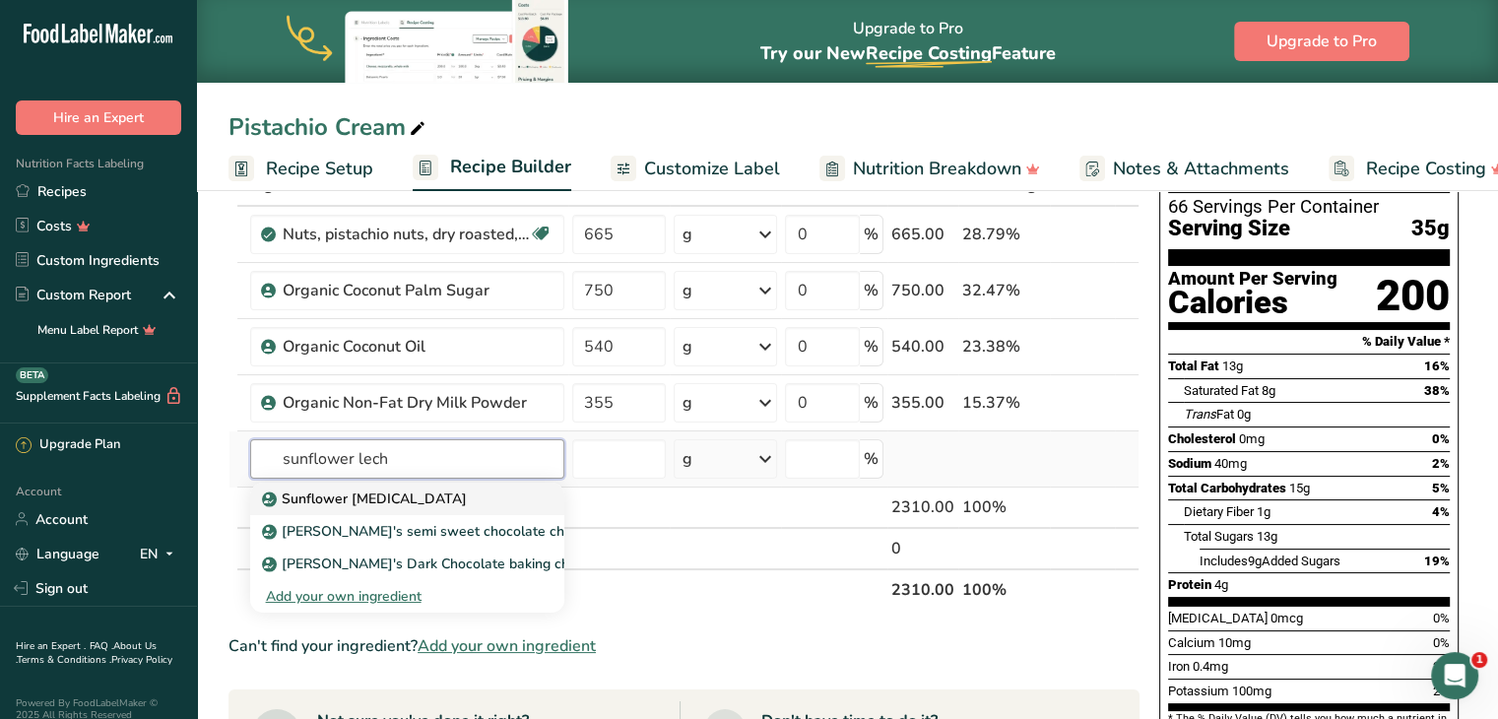
type input "sunflower lech"
click at [373, 501] on p "Sunflower [MEDICAL_DATA]" at bounding box center [366, 499] width 201 height 21
type input "Sunflower [MEDICAL_DATA]"
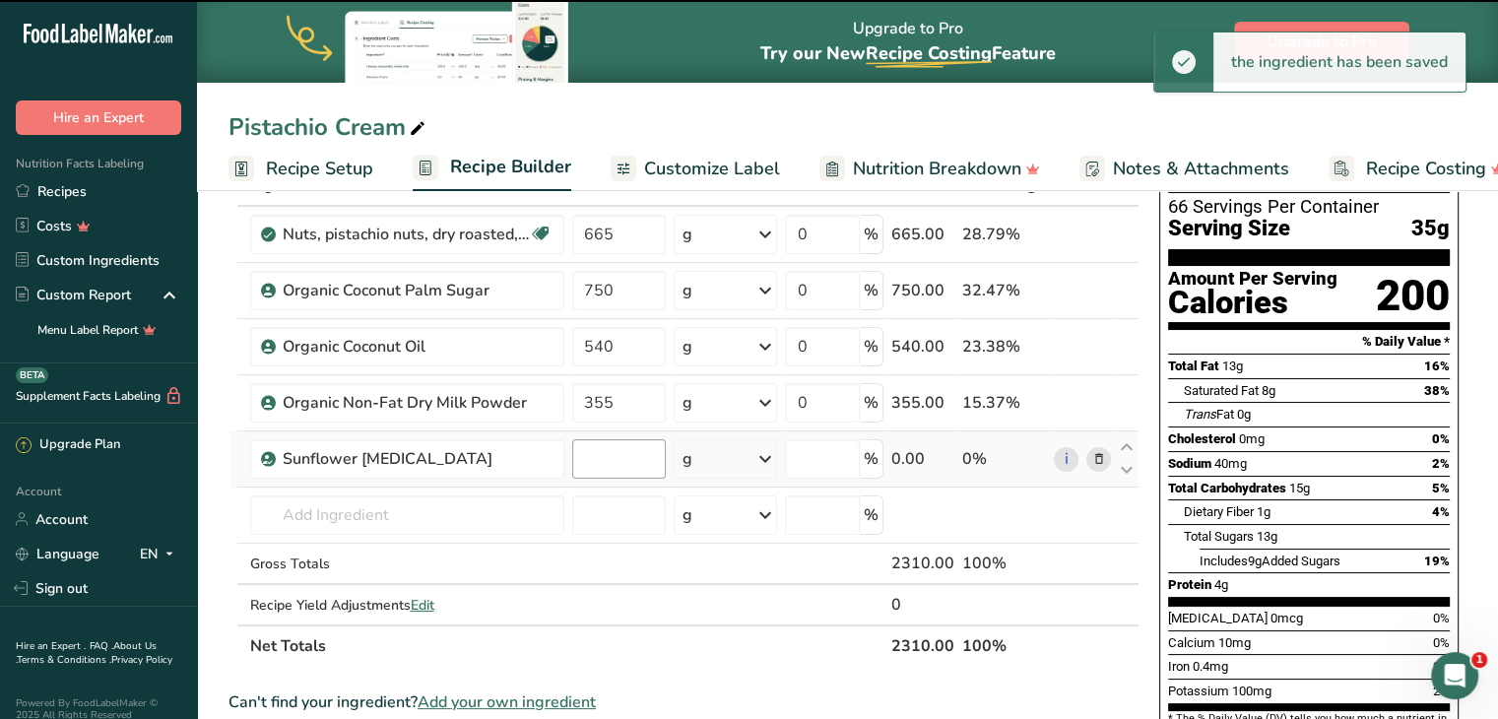
type input "0"
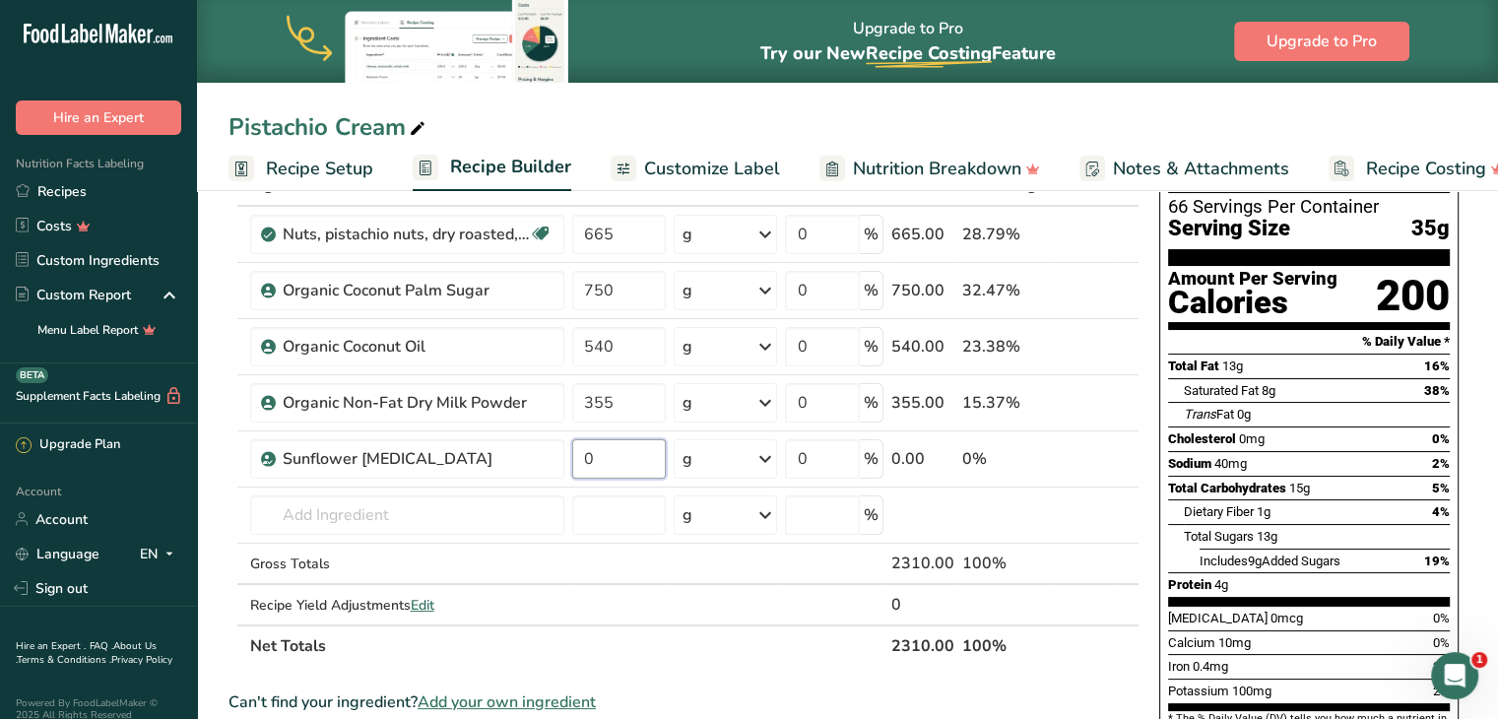
drag, startPoint x: 592, startPoint y: 469, endPoint x: 563, endPoint y: 467, distance: 28.6
click at [563, 467] on tr "Sunflower [MEDICAL_DATA] 0 g Weight Units g kg mg See more Volume Units l Volum…" at bounding box center [684, 459] width 909 height 56
type input "7"
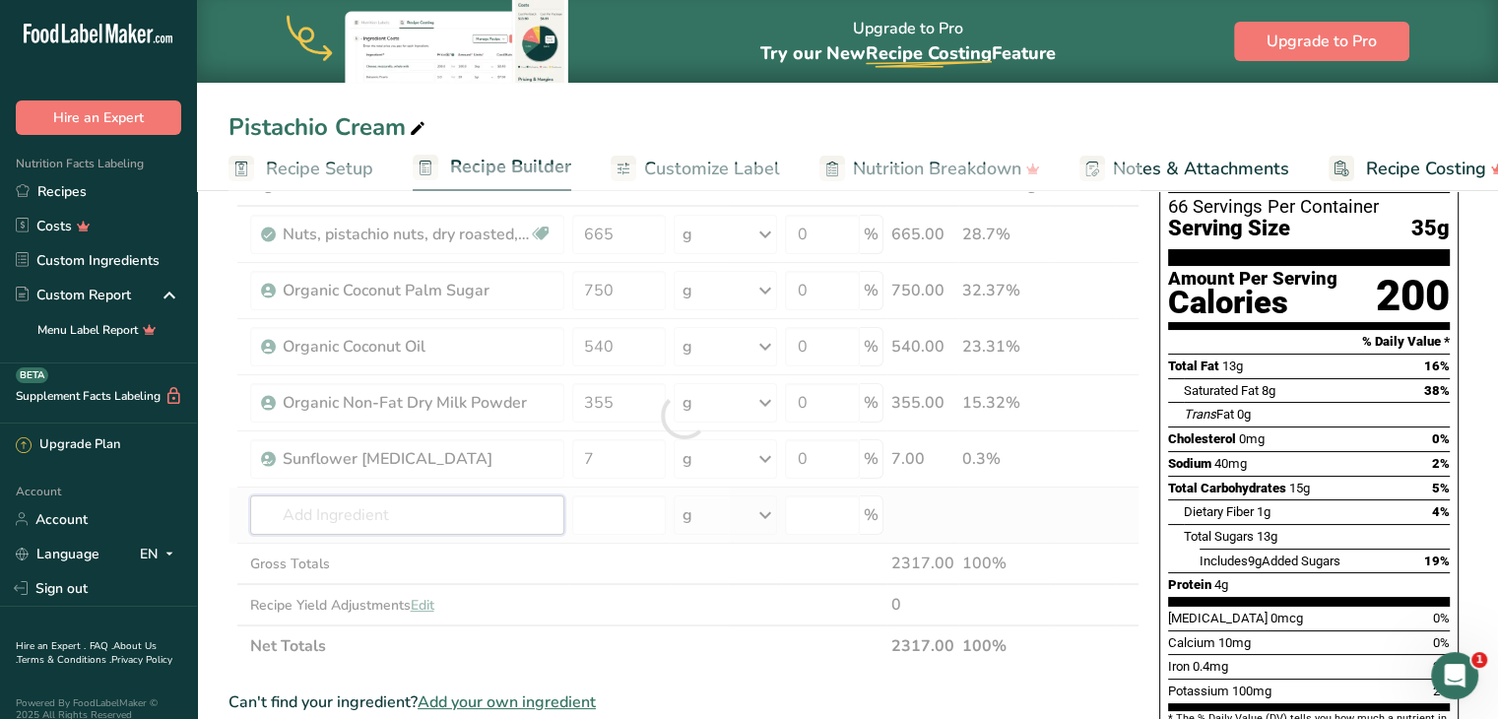
click at [510, 515] on div "Ingredient * Amount * Unit * Waste * .a-a{fill:#347362;}.b-a{fill:#fff;} Grams …" at bounding box center [684, 415] width 911 height 502
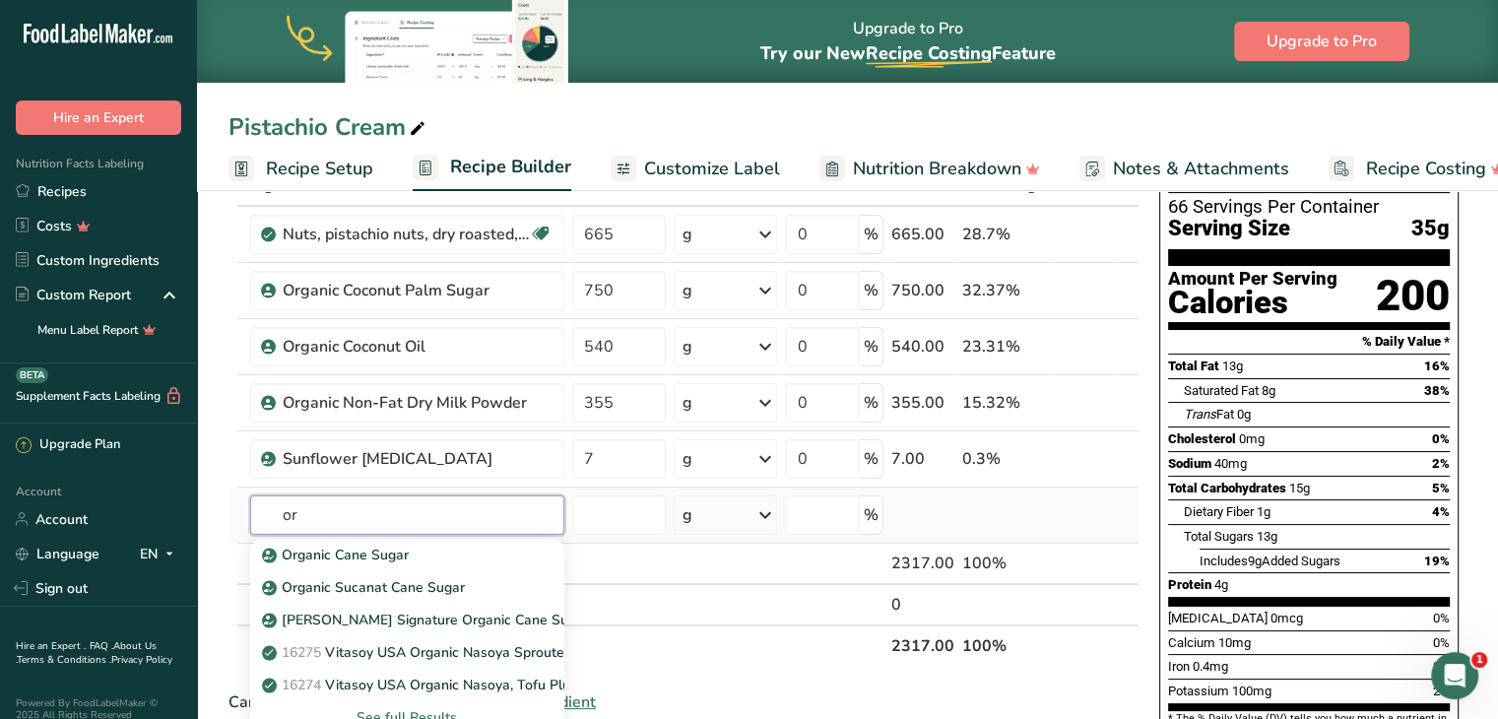
type input "o"
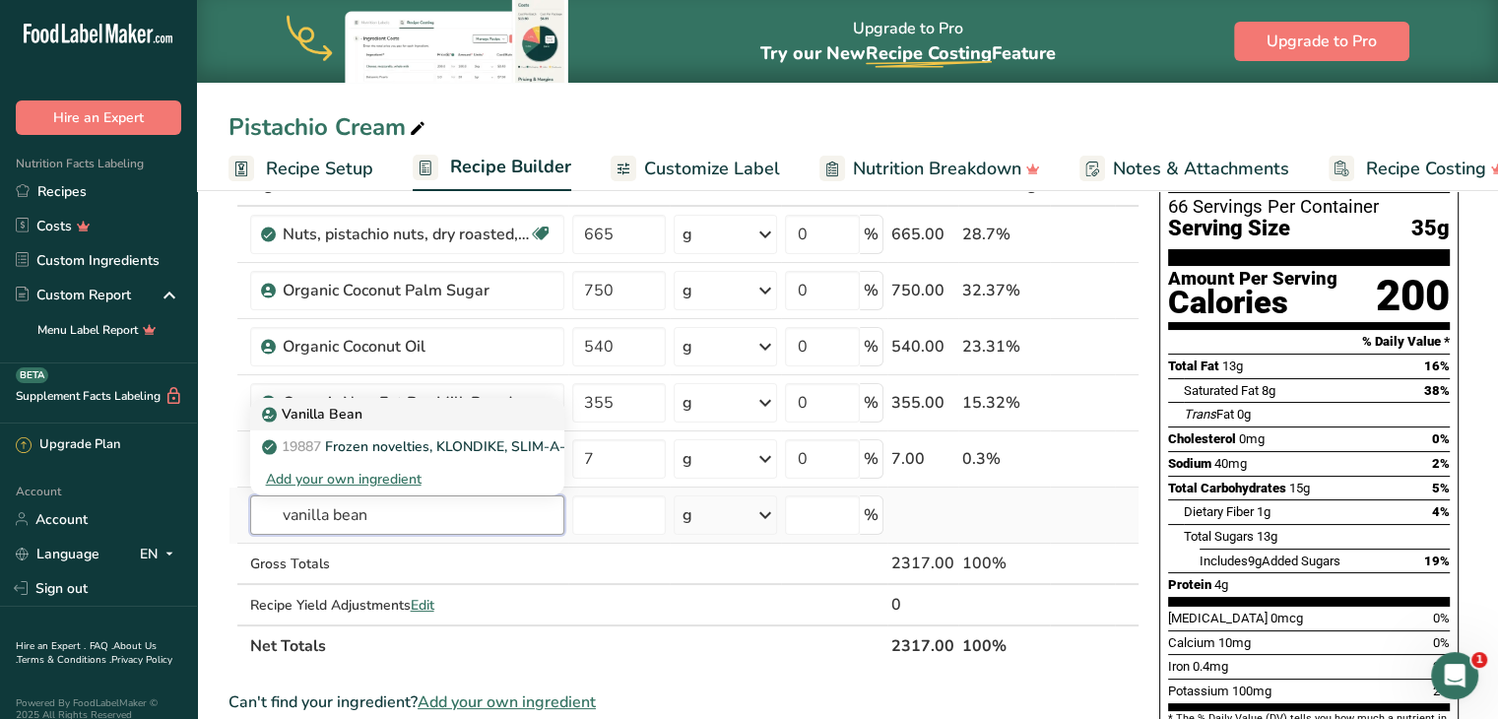
type input "vanilla bean"
click at [343, 416] on p "Vanilla Bean" at bounding box center [314, 414] width 97 height 21
type input "Vanilla Bean"
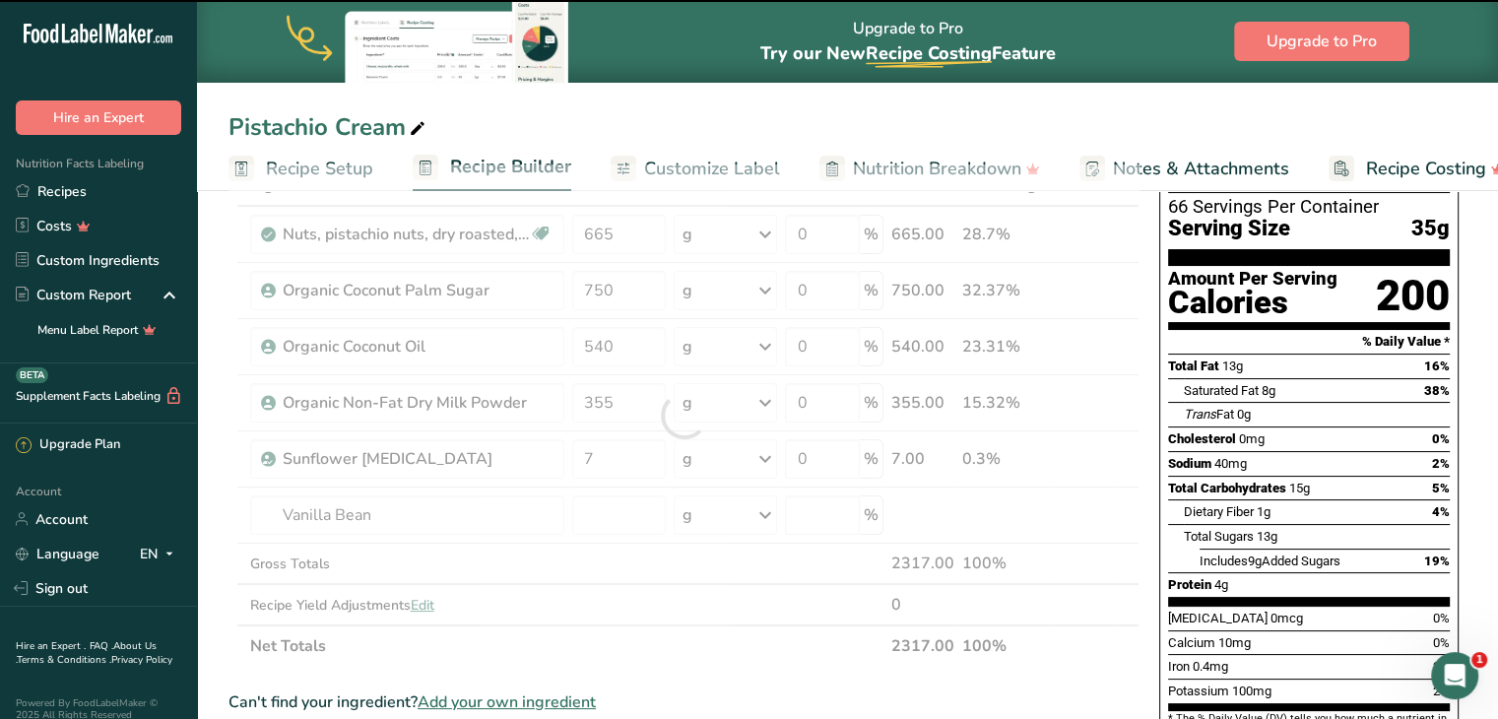
type input "0"
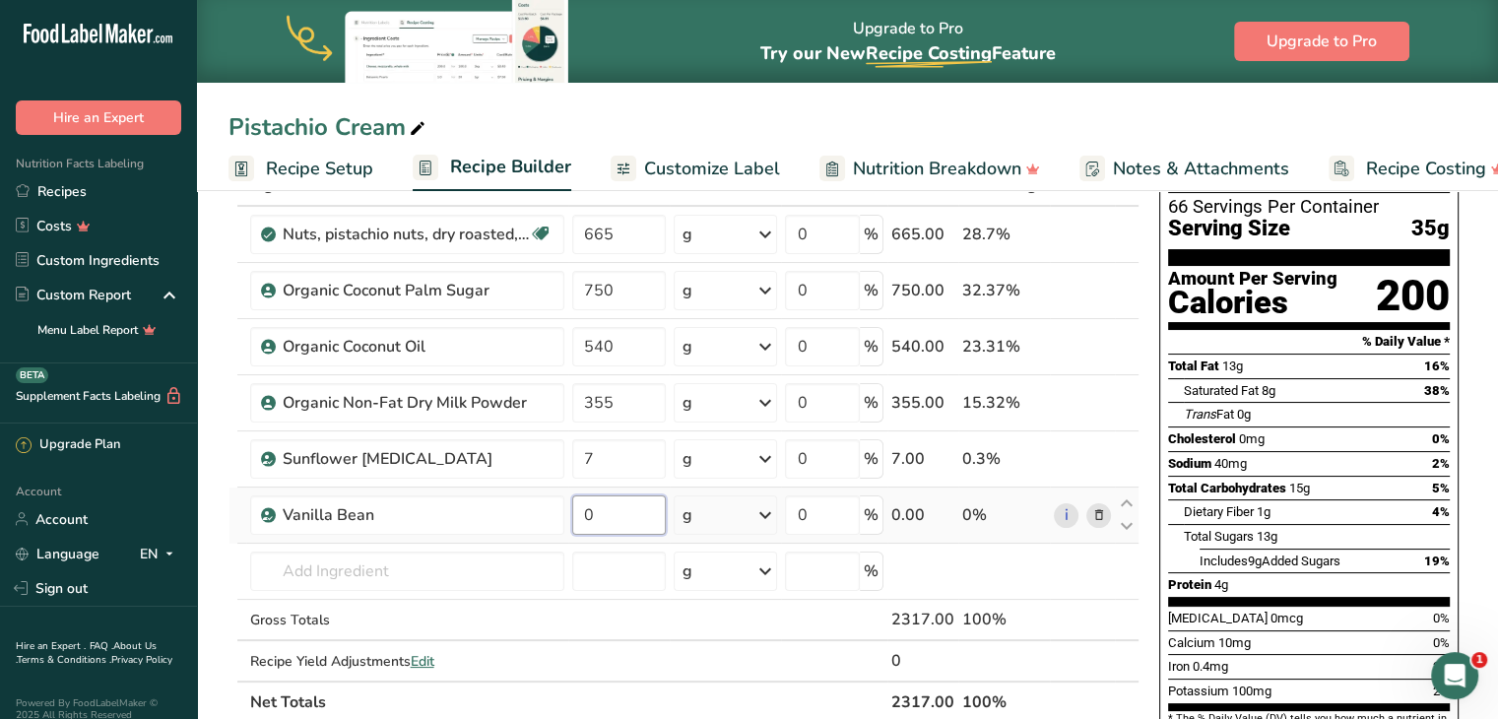
drag, startPoint x: 630, startPoint y: 518, endPoint x: 566, endPoint y: 513, distance: 64.2
click at [568, 513] on td "0" at bounding box center [619, 516] width 102 height 56
type input "8"
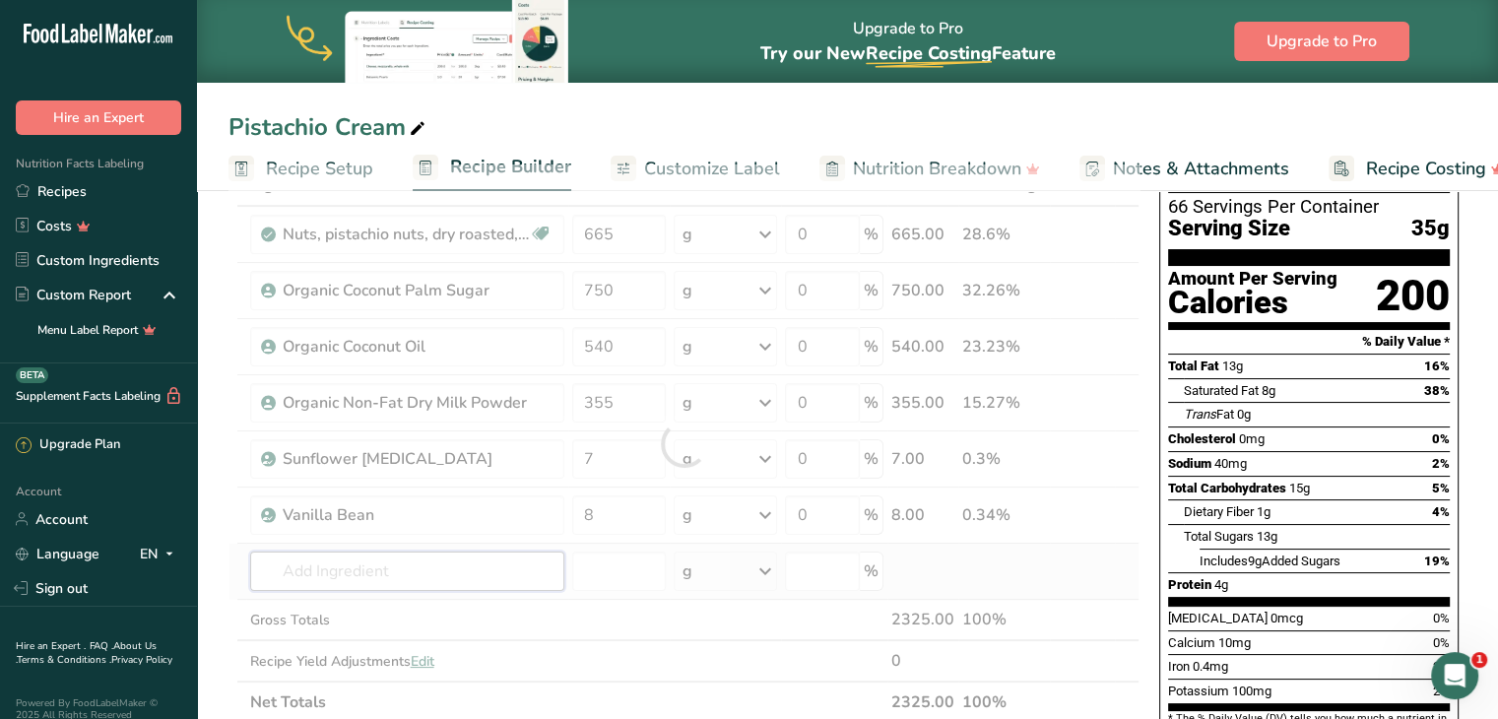
click at [463, 566] on div "Ingredient * Amount * Unit * Waste * .a-a{fill:#347362;}.b-a{fill:#fff;} Grams …" at bounding box center [684, 443] width 911 height 559
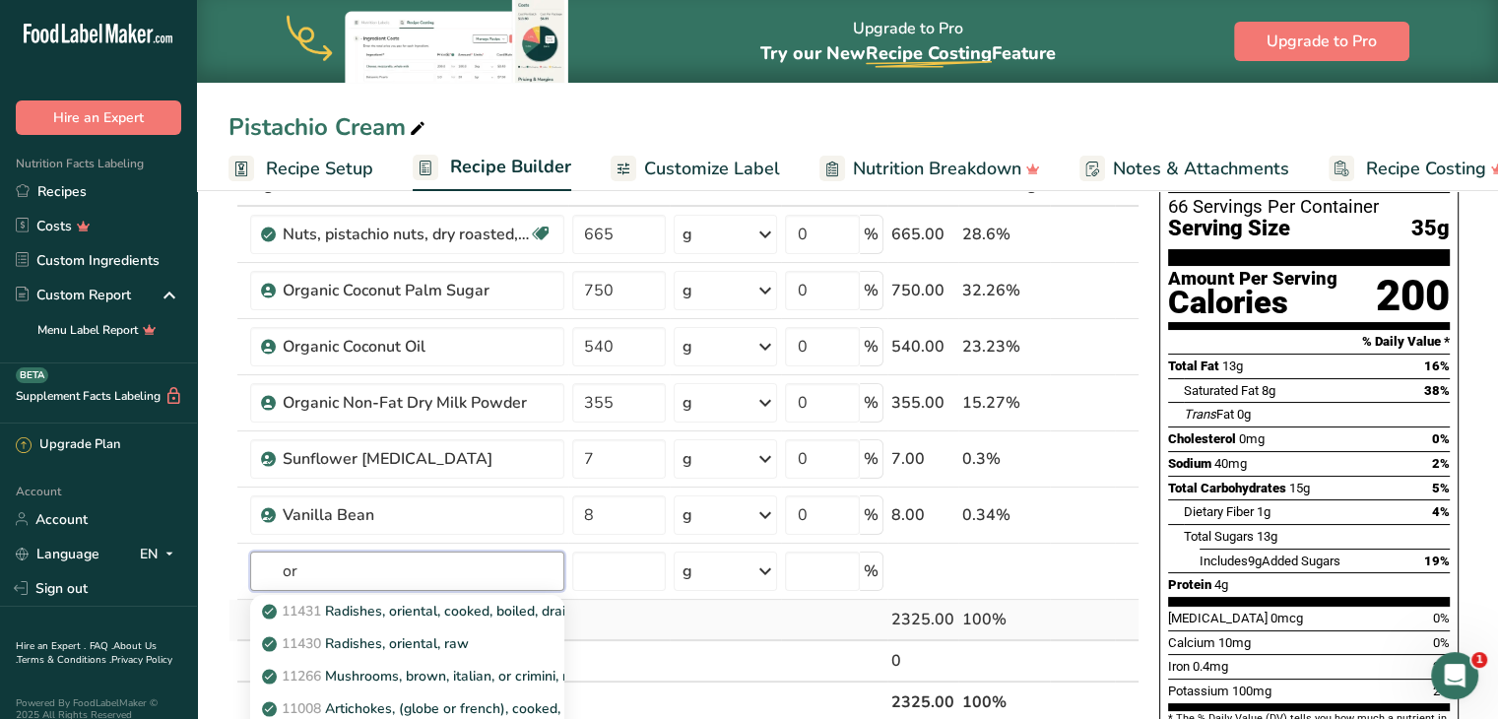
type input "o"
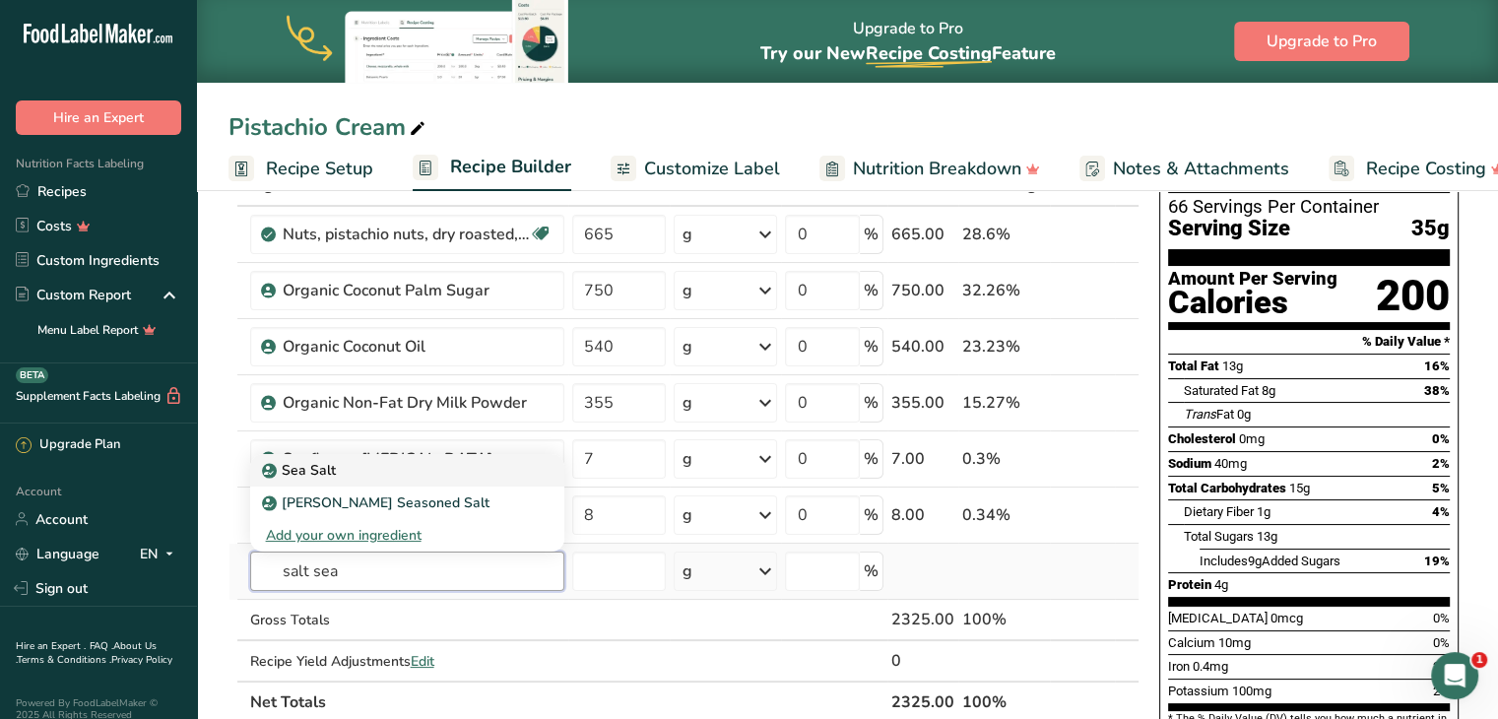
type input "salt sea"
click at [303, 474] on p "Sea Salt" at bounding box center [301, 470] width 70 height 21
type input "Sea Salt"
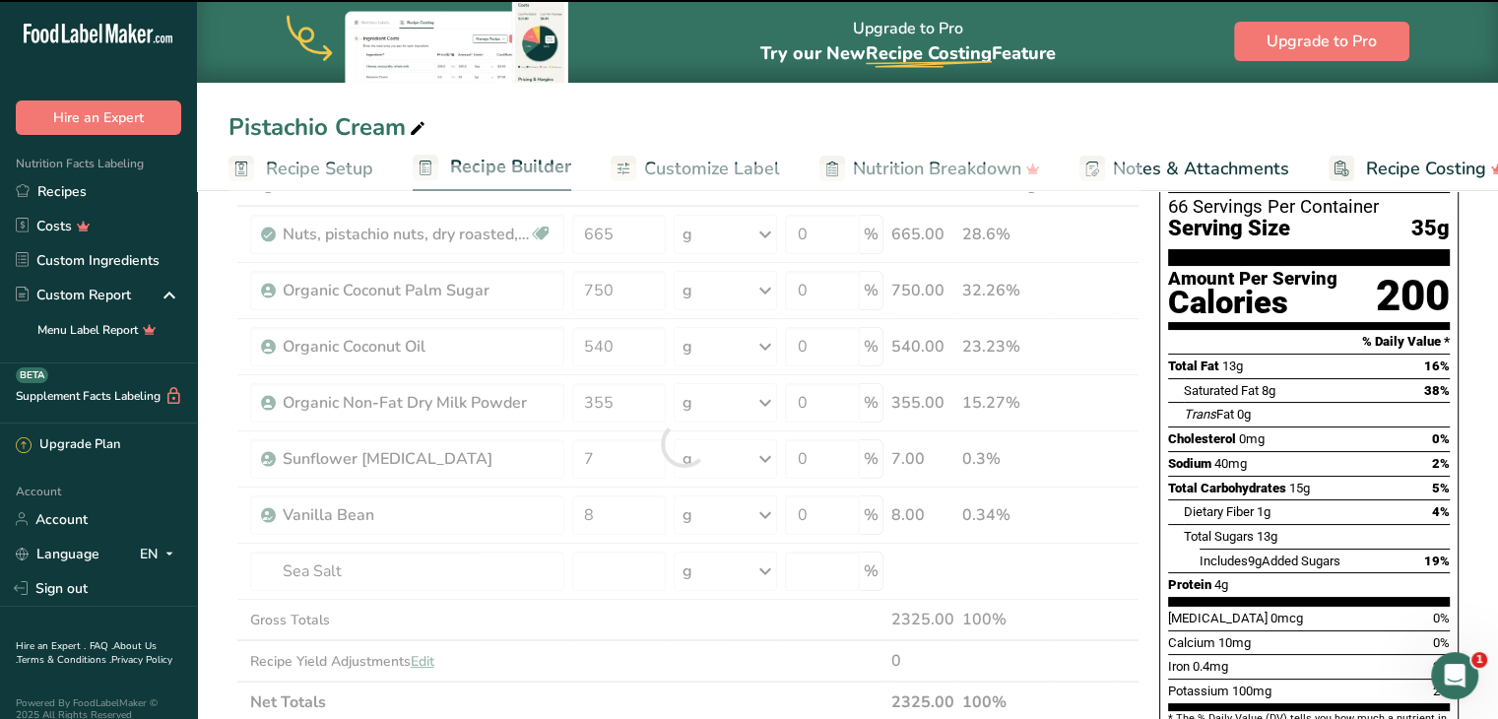
type input "0"
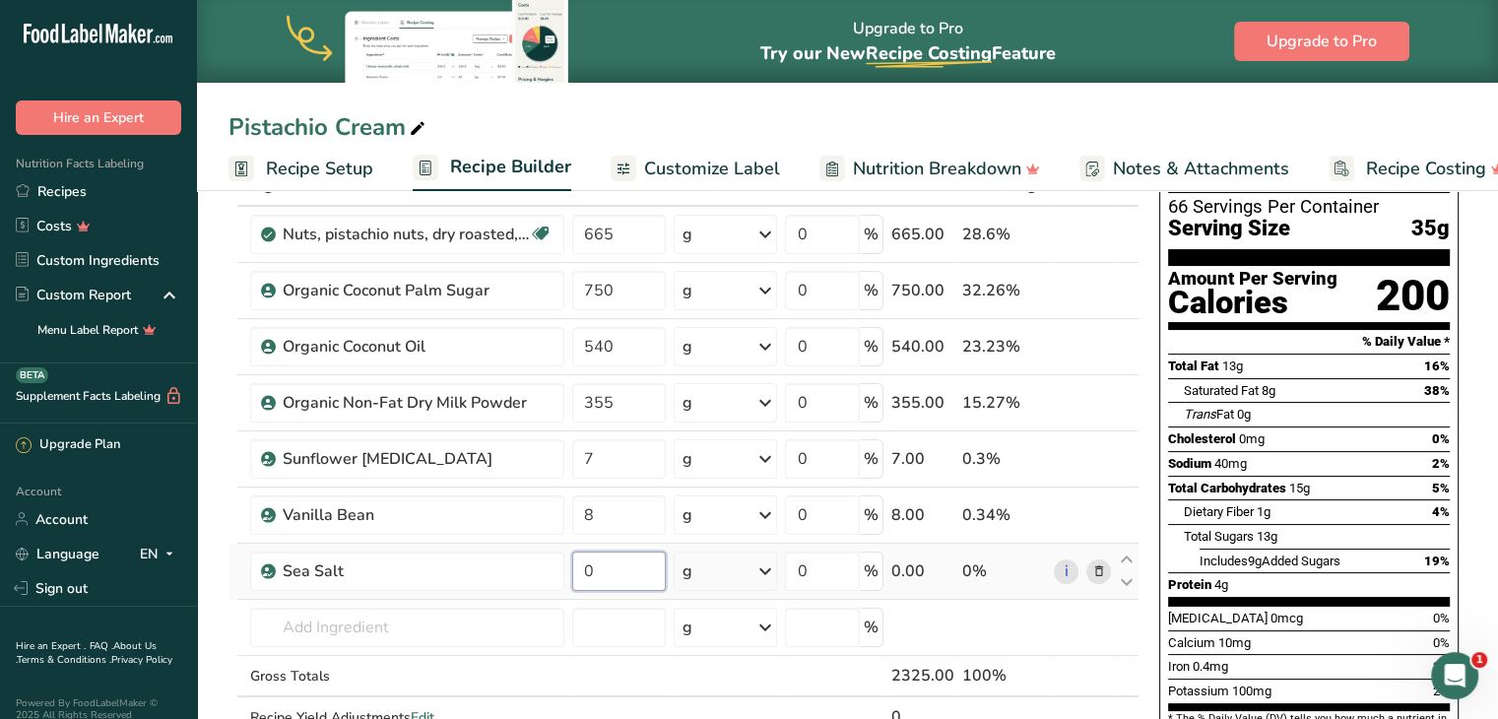
click at [613, 581] on input "0" at bounding box center [619, 571] width 95 height 39
type input "3"
click at [388, 624] on div "Ingredient * Amount * Unit * Waste * .a-a{fill:#347362;}.b-a{fill:#fff;} Grams …" at bounding box center [684, 471] width 911 height 615
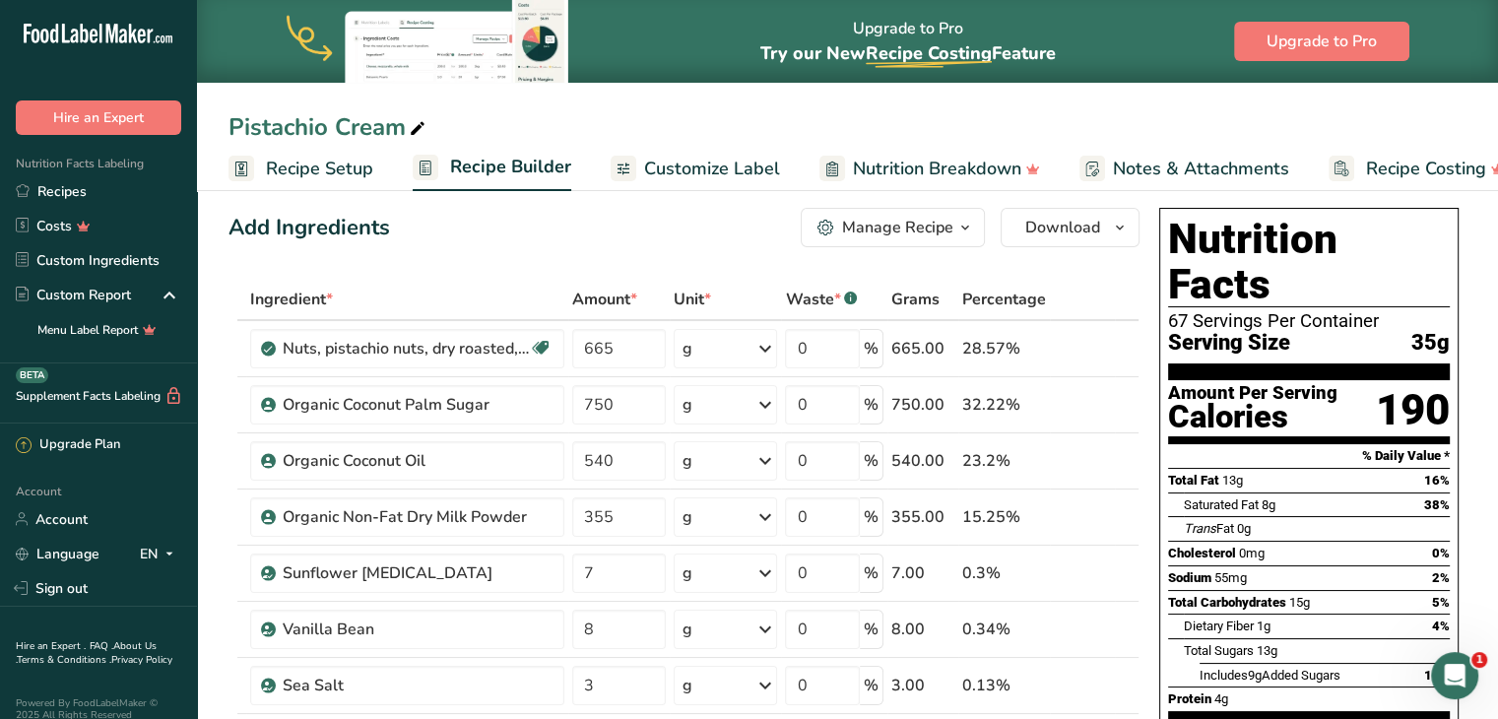
scroll to position [0, 0]
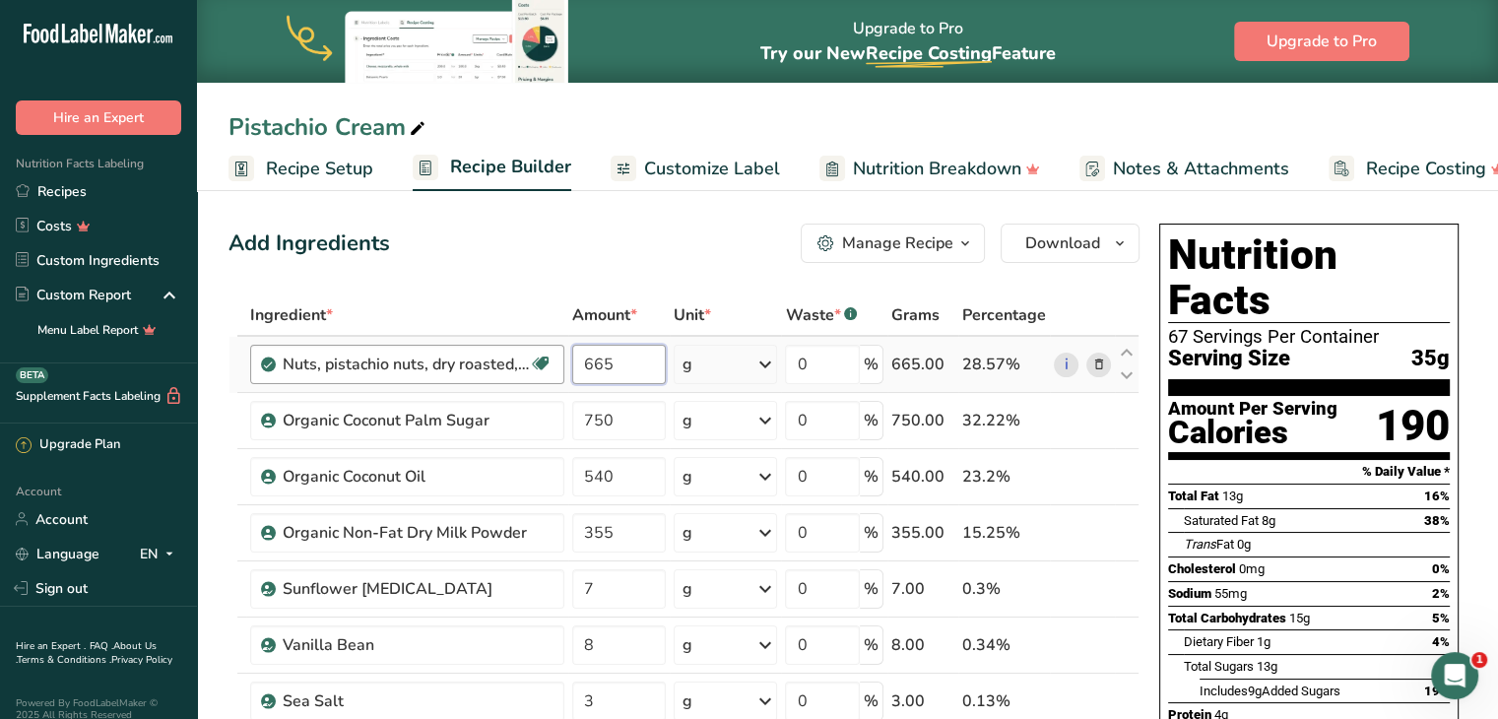
drag, startPoint x: 619, startPoint y: 367, endPoint x: 524, endPoint y: 357, distance: 95.2
click at [524, 357] on tr "Nuts, pistachio nuts, dry roasted, without salt added Source of Antioxidants Pl…" at bounding box center [684, 365] width 909 height 56
type input "57.11"
click at [626, 427] on div "Ingredient * Amount * Unit * Waste * .a-a{fill:#347362;}.b-a{fill:#fff;} Grams …" at bounding box center [684, 602] width 911 height 615
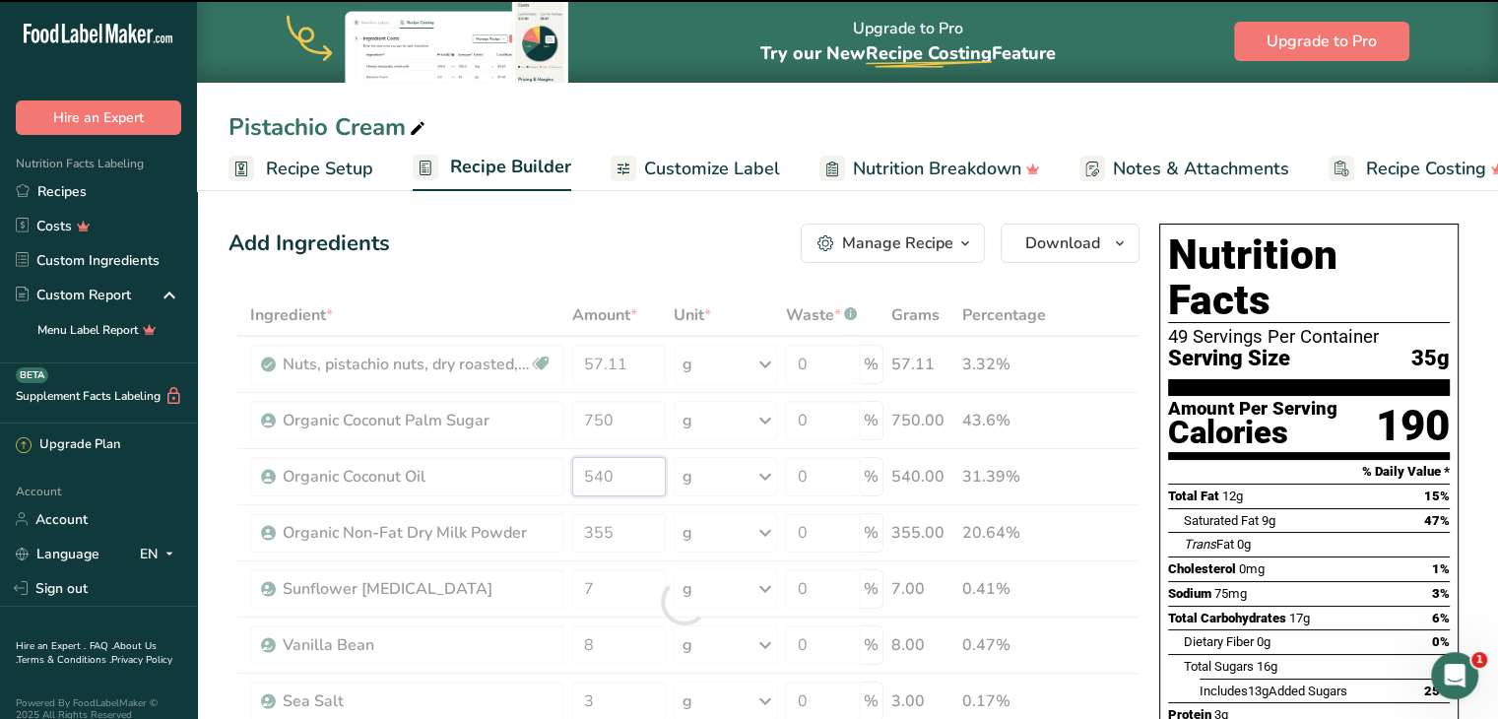
drag, startPoint x: 625, startPoint y: 477, endPoint x: 570, endPoint y: 458, distance: 57.3
click at [570, 458] on div "Ingredient * Amount * Unit * Waste * .a-a{fill:#347362;}.b-a{fill:#fff;} Grams …" at bounding box center [684, 602] width 911 height 615
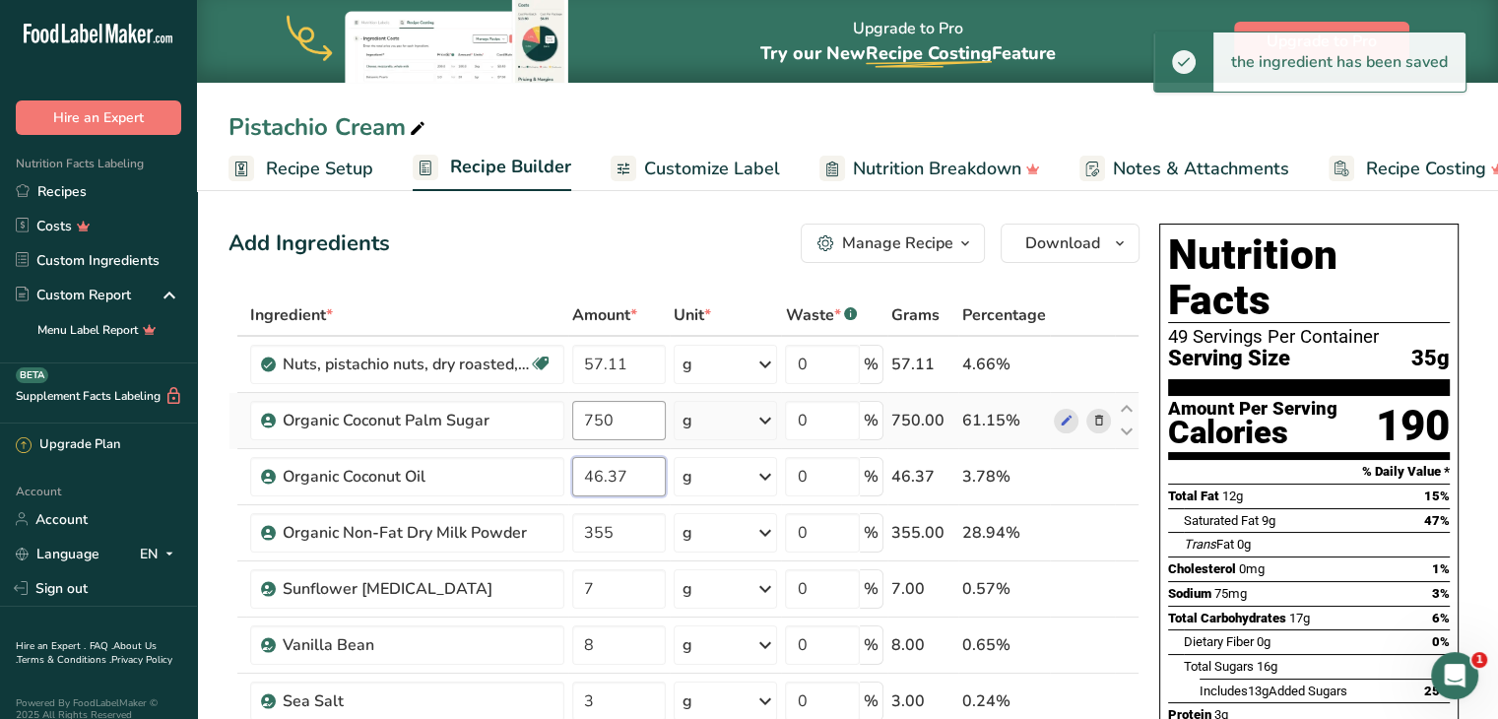
type input "46.37"
click at [626, 427] on div "Ingredient * Amount * Unit * Waste * .a-a{fill:#347362;}.b-a{fill:#fff;} Grams …" at bounding box center [684, 602] width 911 height 615
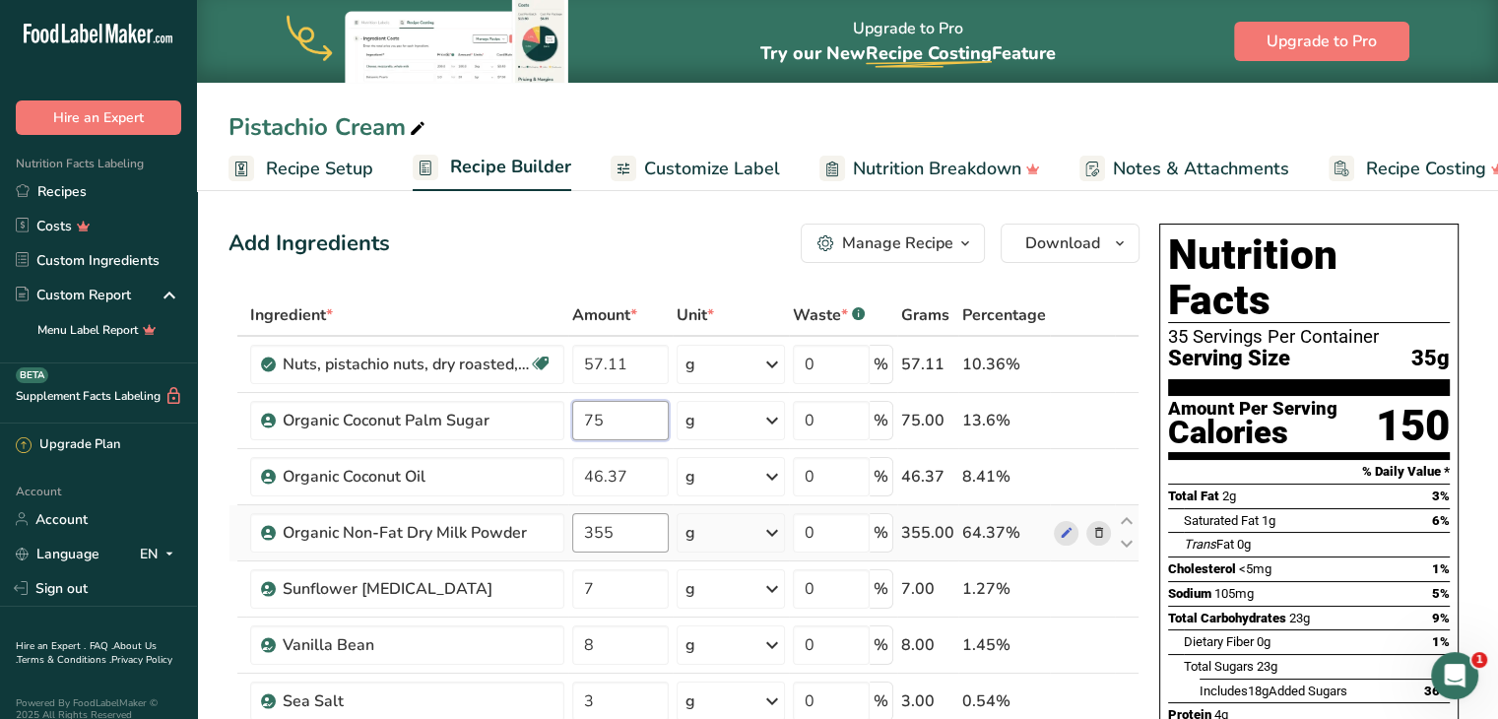
type input "7"
type input "64.41"
click at [630, 533] on div "Ingredient * Amount * Unit * Waste * .a-a{fill:#347362;}.b-a{fill:#fff;} Grams …" at bounding box center [684, 602] width 911 height 615
type input "30.49"
click at [628, 596] on div "Ingredient * Amount * Unit * Waste * .a-a{fill:#347362;}.b-a{fill:#fff;} Grams …" at bounding box center [684, 602] width 911 height 615
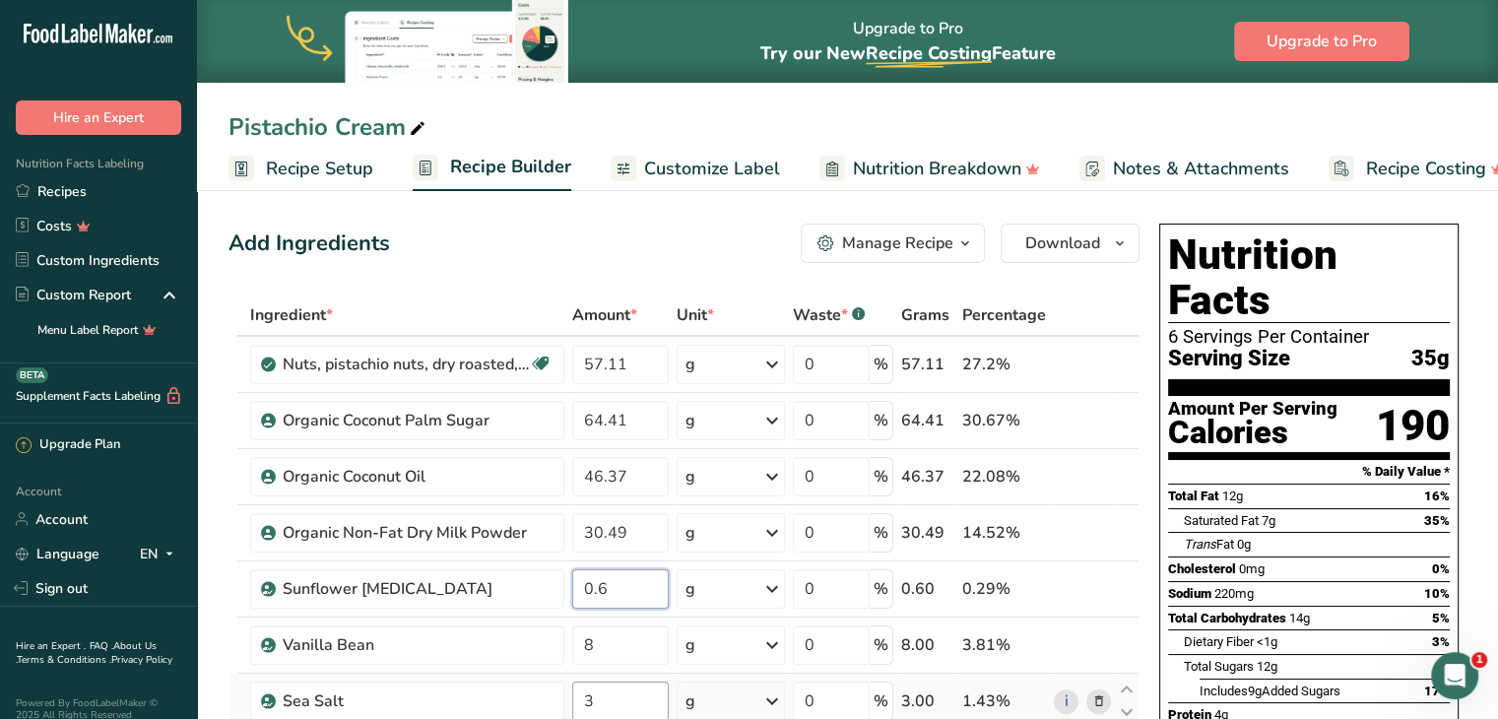
type input "0.6"
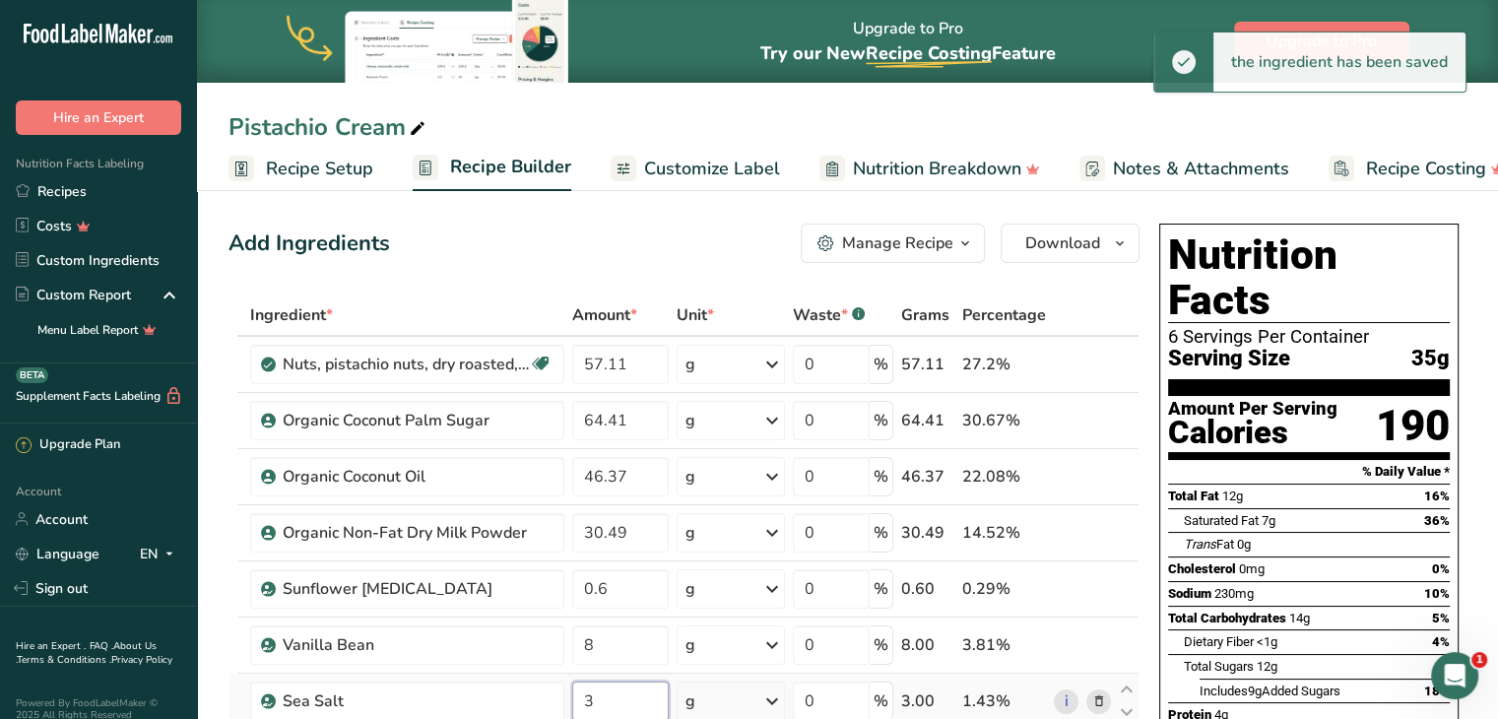
drag, startPoint x: 594, startPoint y: 710, endPoint x: 587, endPoint y: 691, distance: 19.9
click at [587, 691] on input "3" at bounding box center [620, 701] width 97 height 39
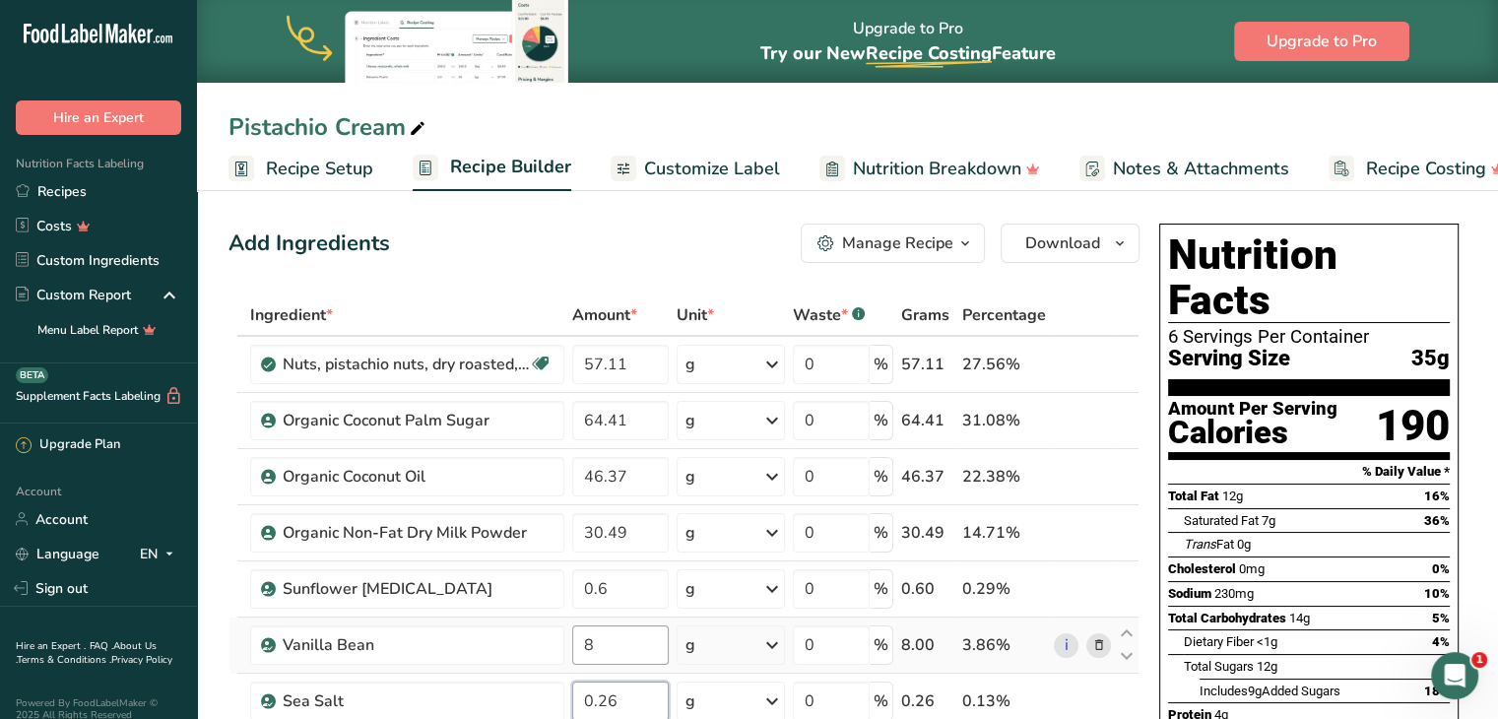
type input "0.26"
click at [610, 636] on div "Ingredient * Amount * Unit * Waste * .a-a{fill:#347362;}.b-a{fill:#fff;} Grams …" at bounding box center [684, 602] width 911 height 615
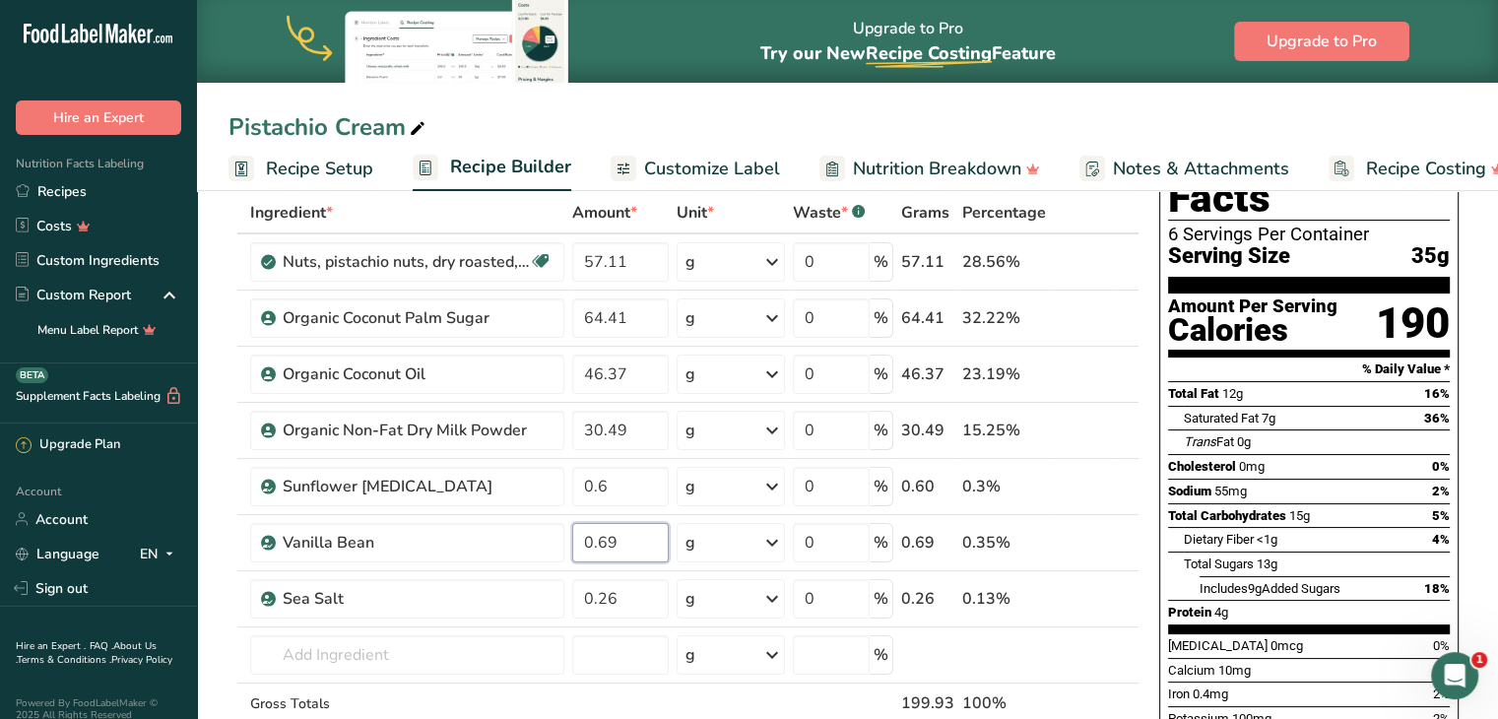
scroll to position [105, 0]
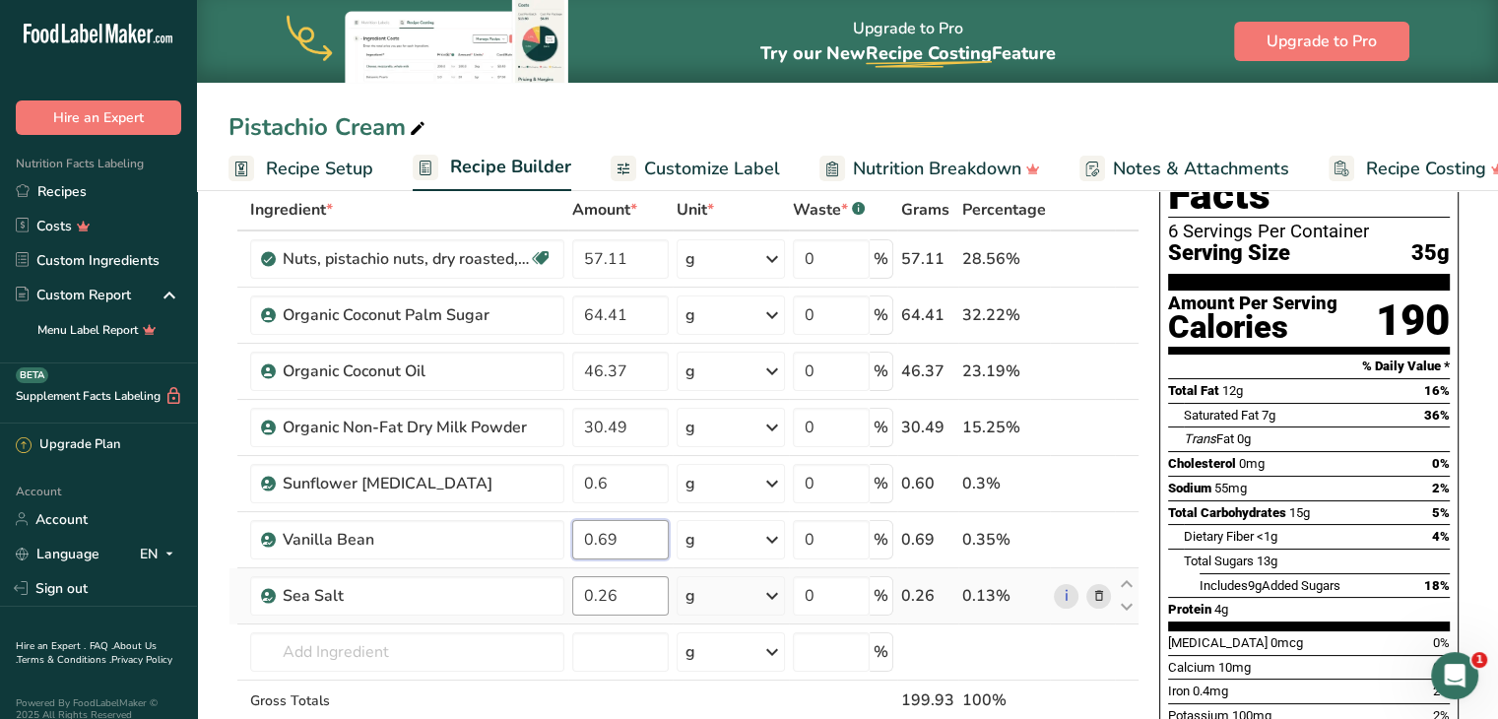
type input "0.69"
click at [625, 589] on div "Ingredient * Amount * Unit * Waste * .a-a{fill:#347362;}.b-a{fill:#fff;} Grams …" at bounding box center [684, 496] width 911 height 615
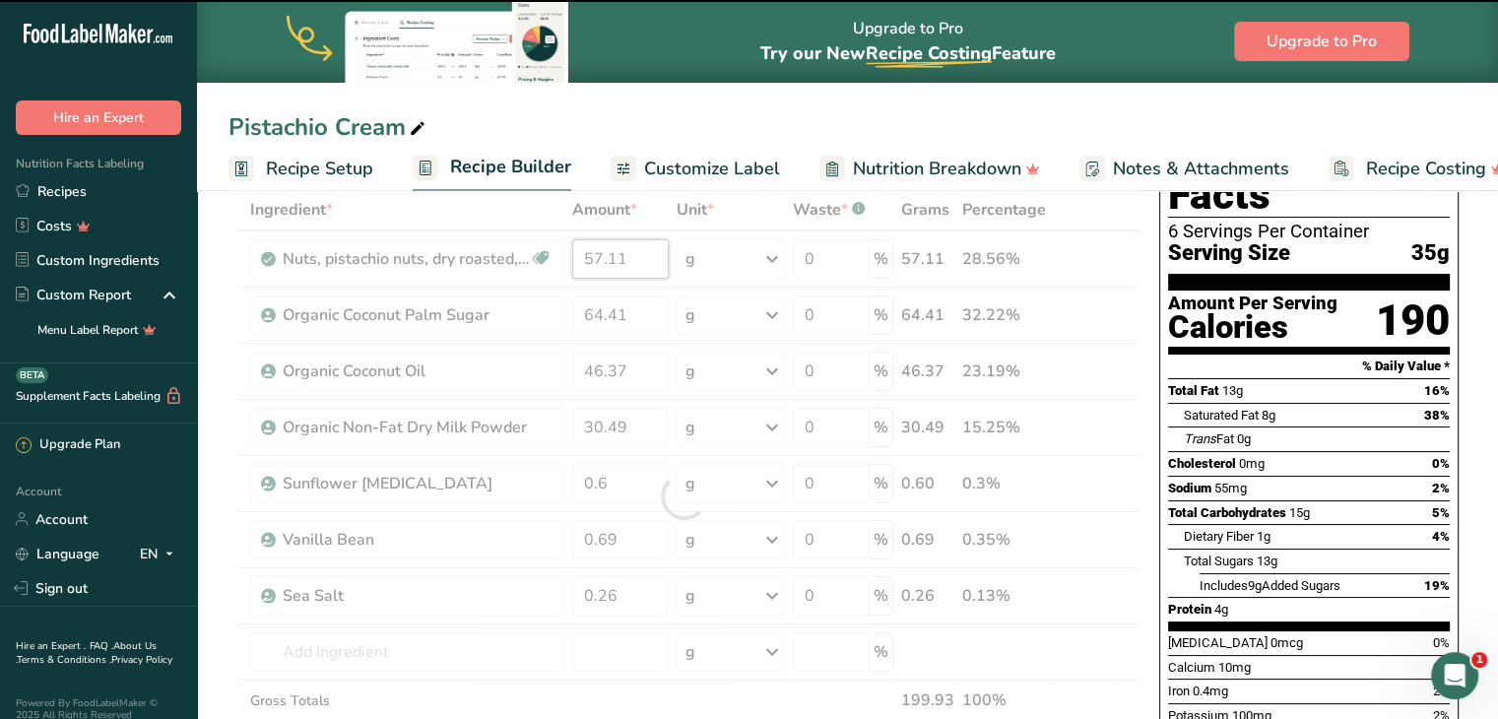
click at [624, 259] on div "Ingredient * Amount * Unit * Waste * .a-a{fill:#347362;}.b-a{fill:#fff;} Grams …" at bounding box center [684, 496] width 911 height 615
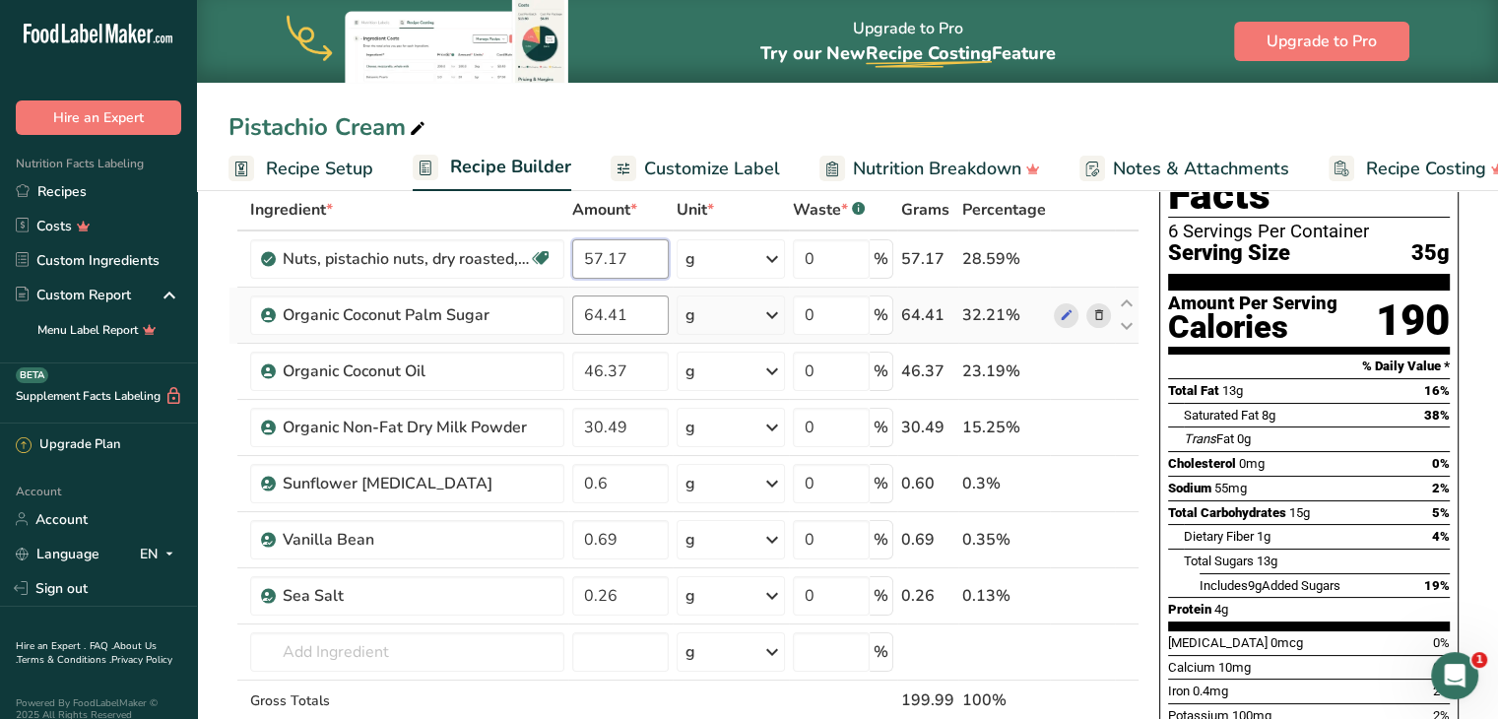
type input "57.17"
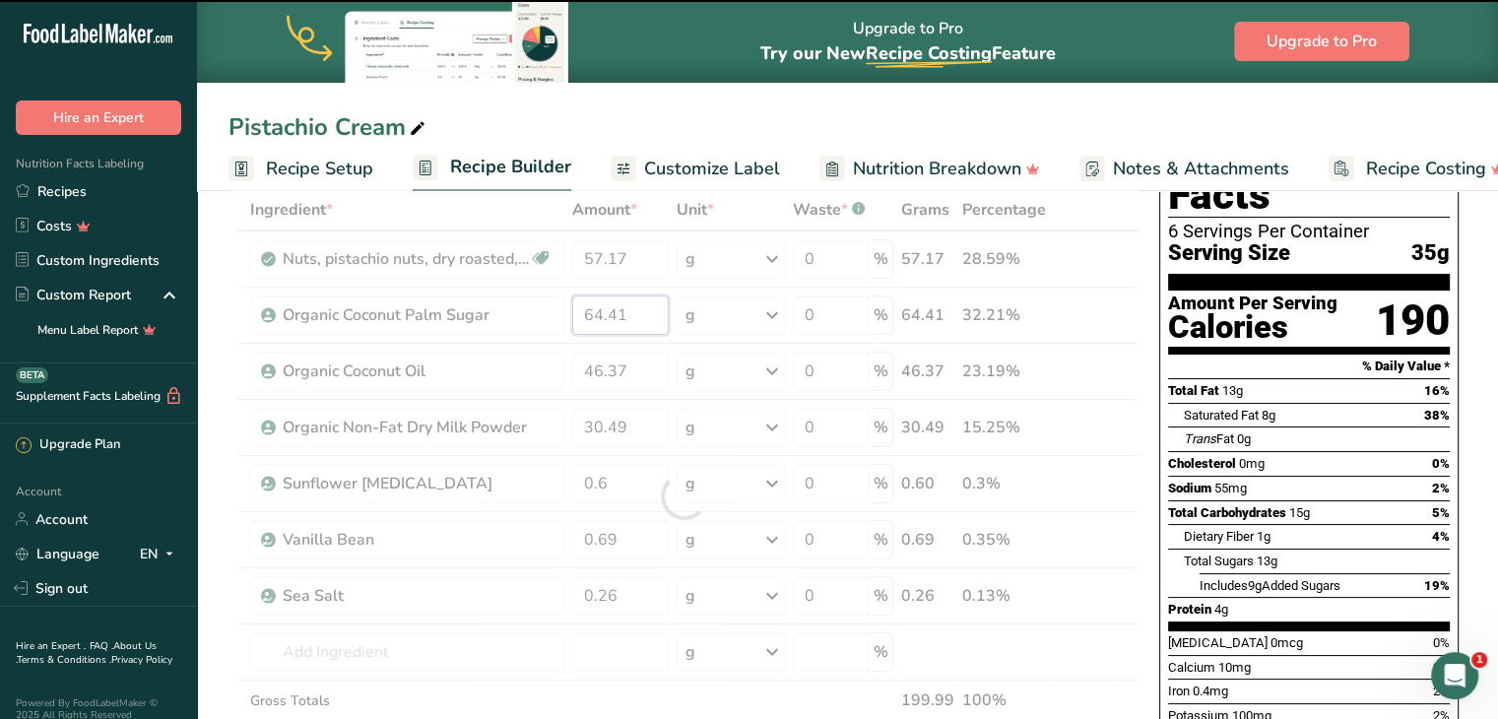
drag, startPoint x: 616, startPoint y: 313, endPoint x: 626, endPoint y: 312, distance: 10.9
click at [626, 312] on div "Ingredient * Amount * Unit * Waste * .a-a{fill:#347362;}.b-a{fill:#fff;} Grams …" at bounding box center [684, 496] width 911 height 615
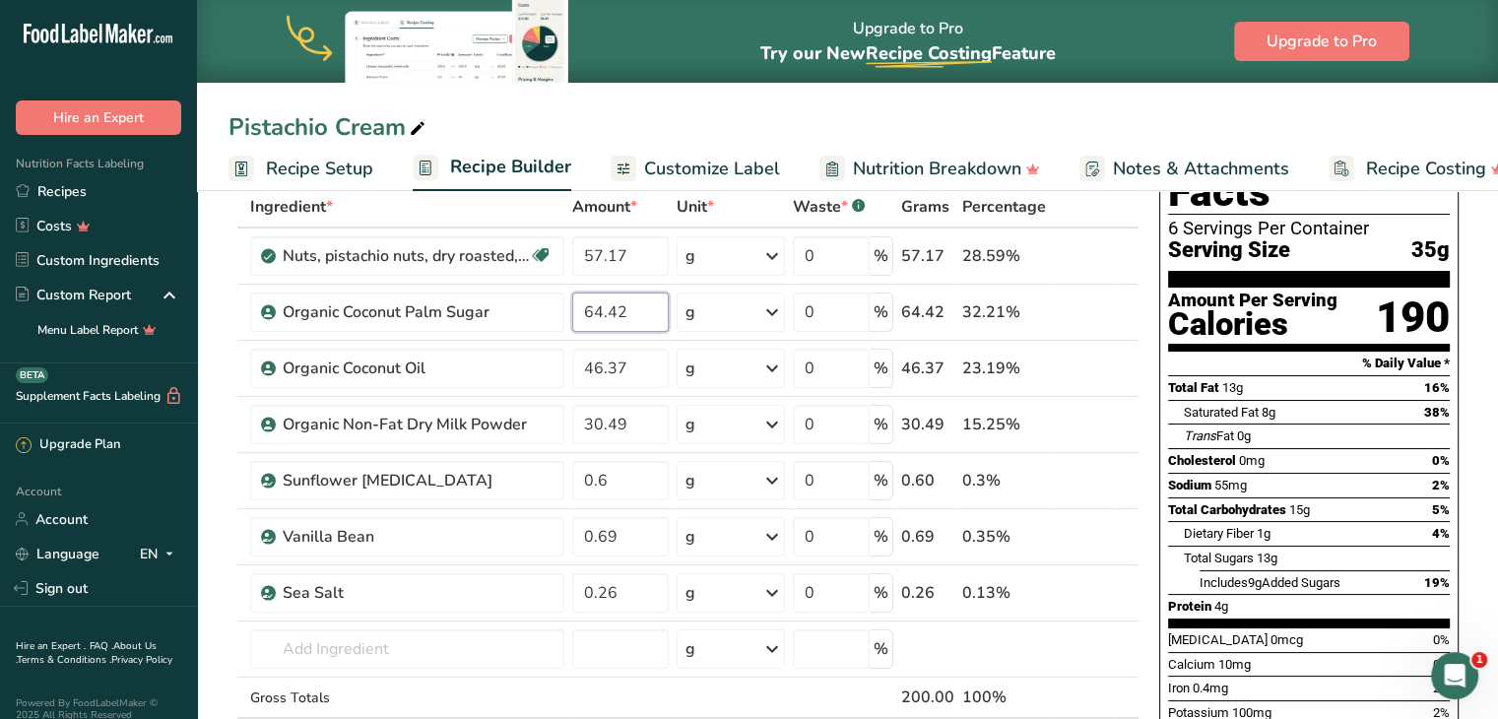
scroll to position [26, 0]
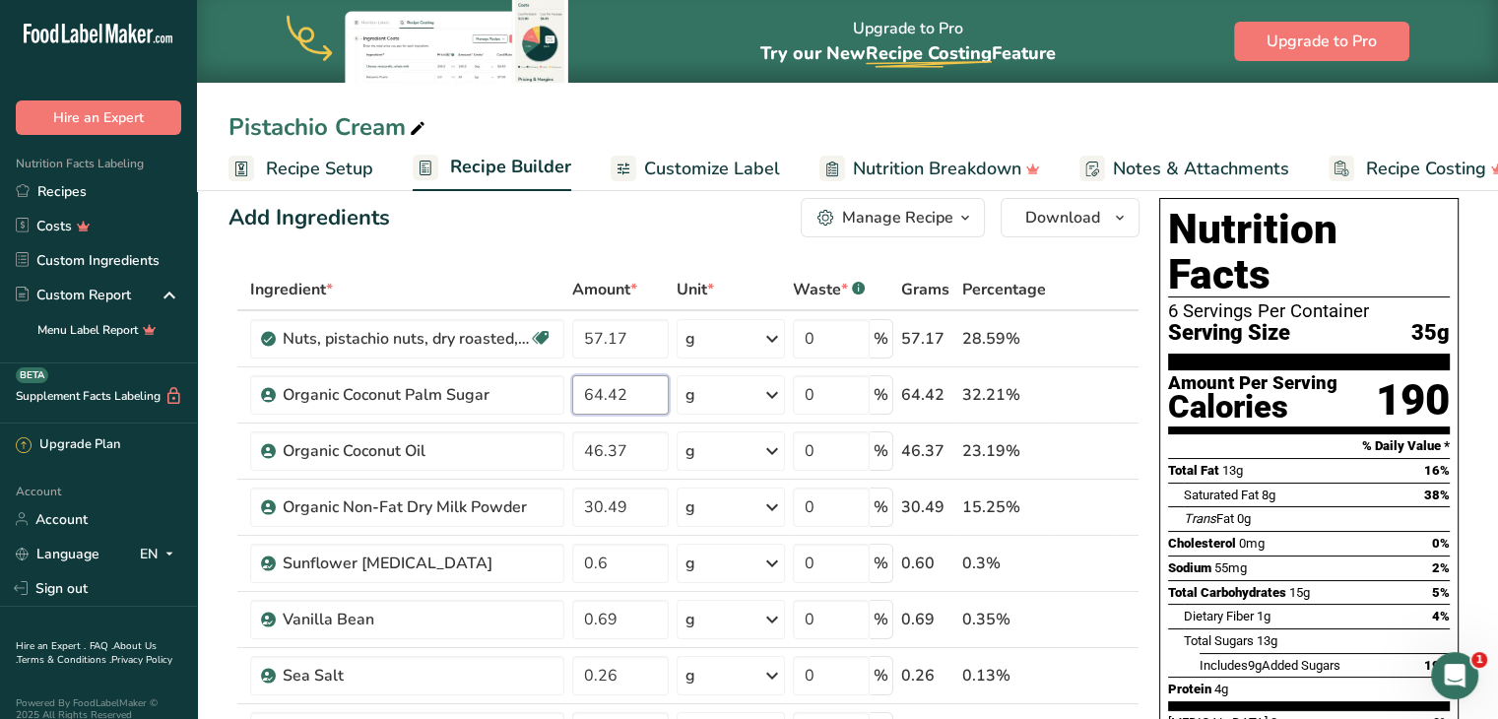
type input "64.42"
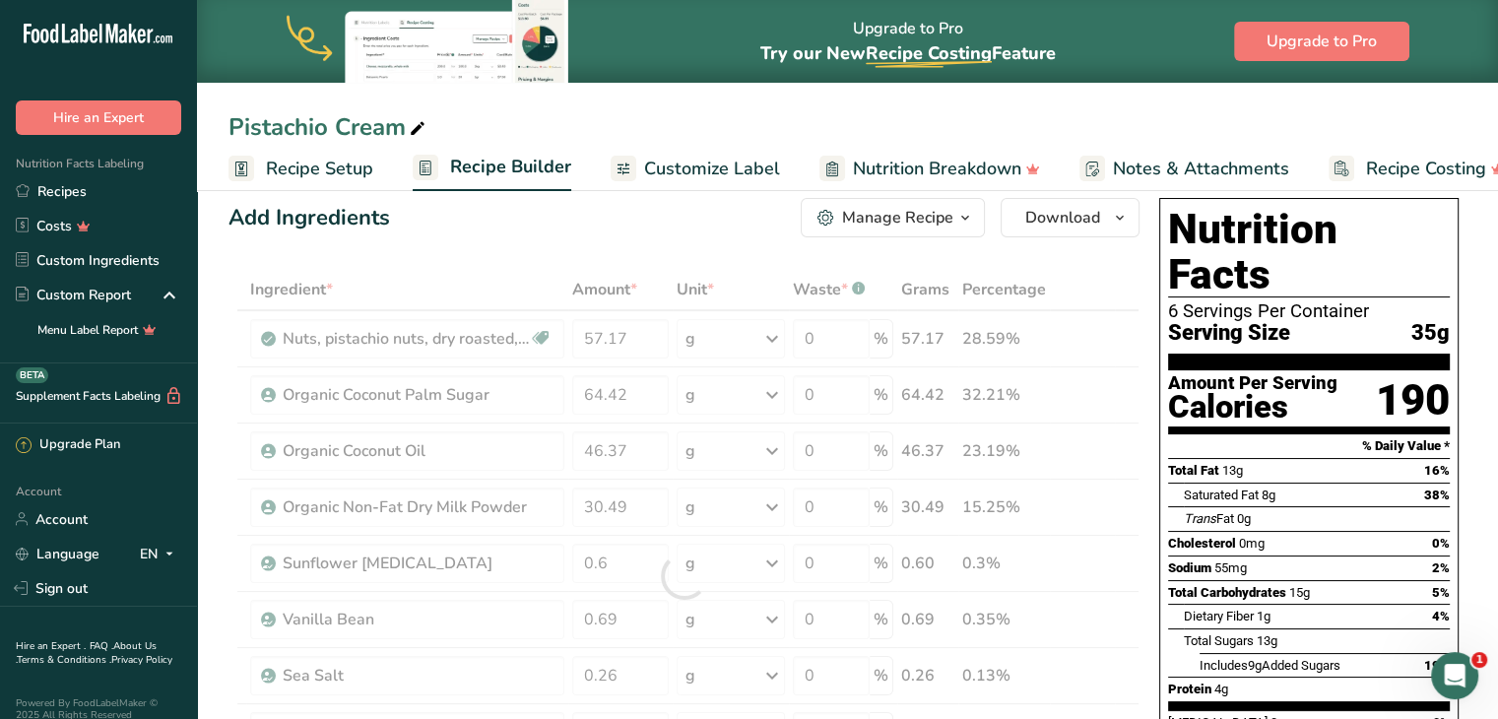
click at [670, 174] on span "Customize Label" at bounding box center [712, 169] width 136 height 27
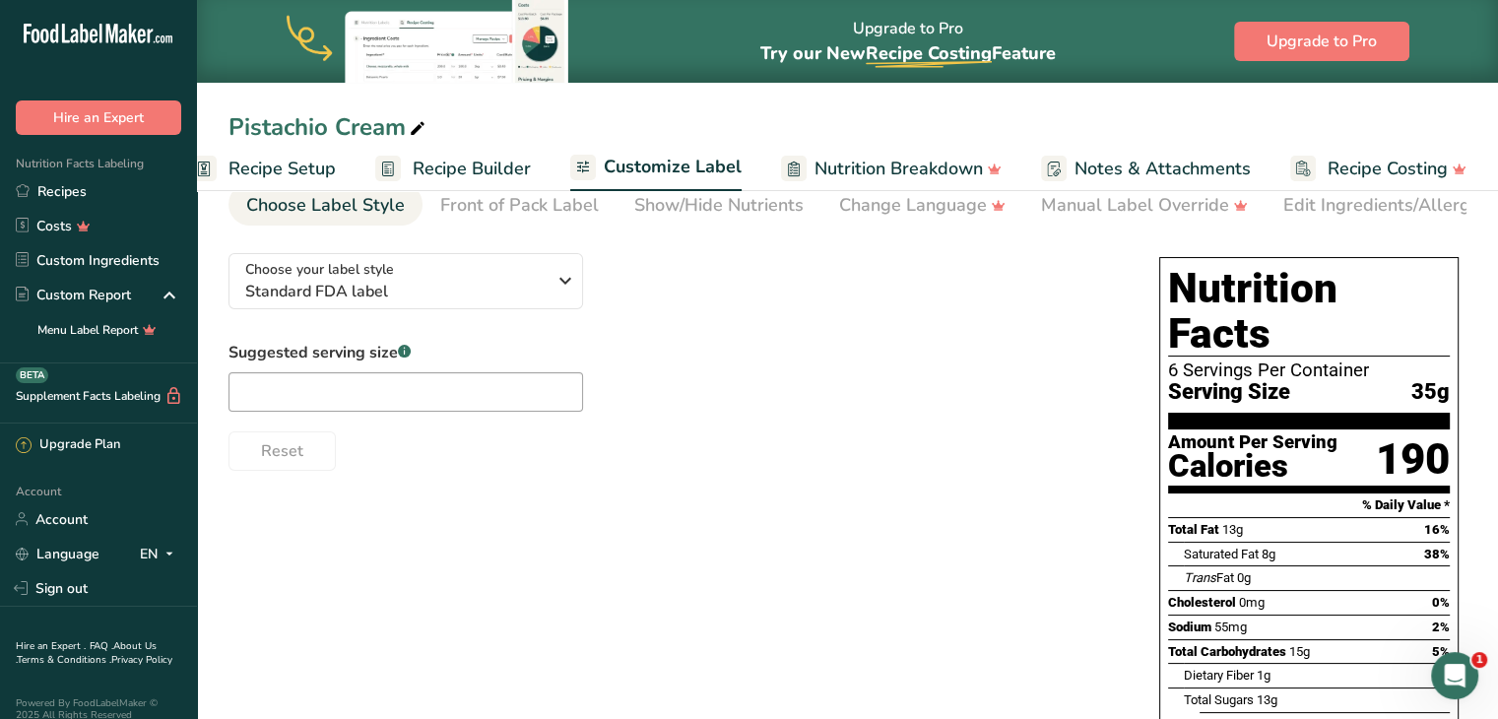
scroll to position [64, 0]
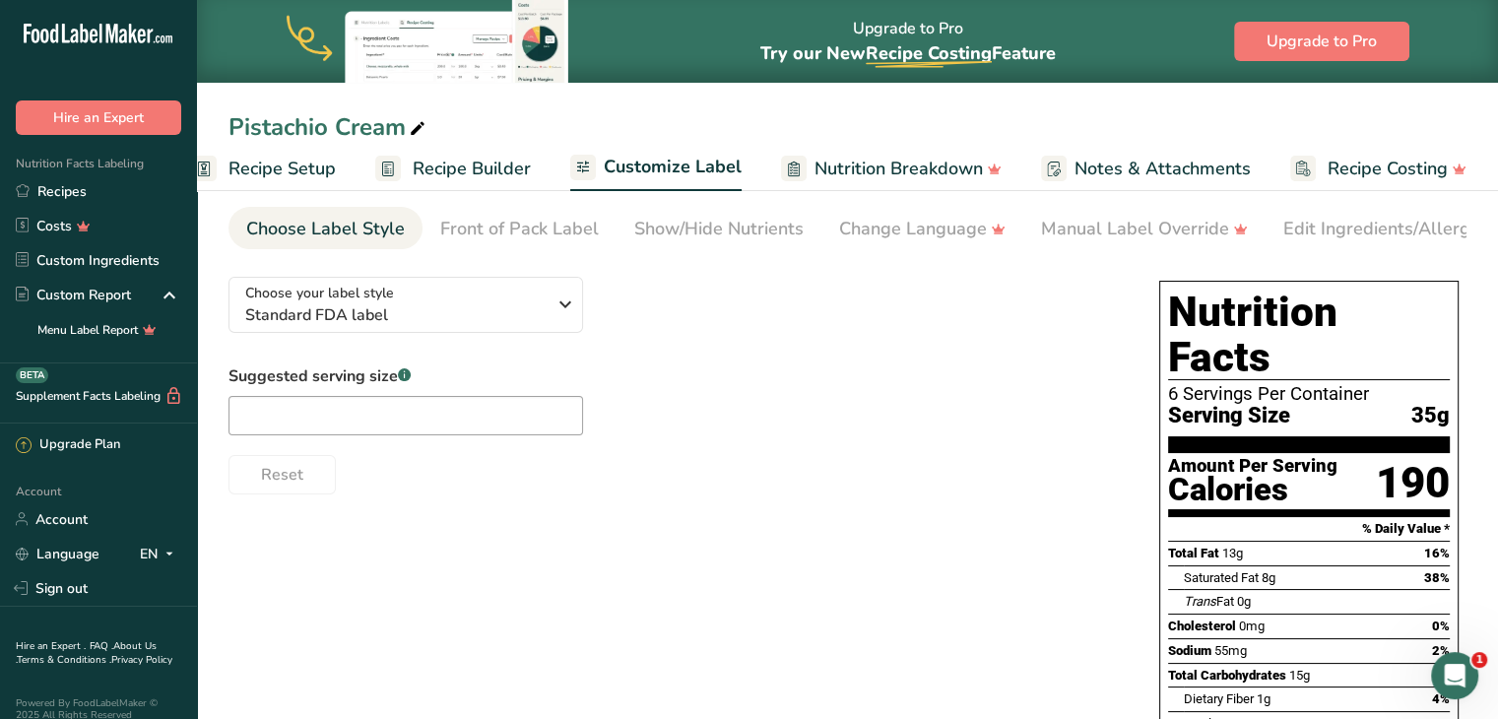
click at [849, 161] on span "Nutrition Breakdown" at bounding box center [899, 169] width 168 height 27
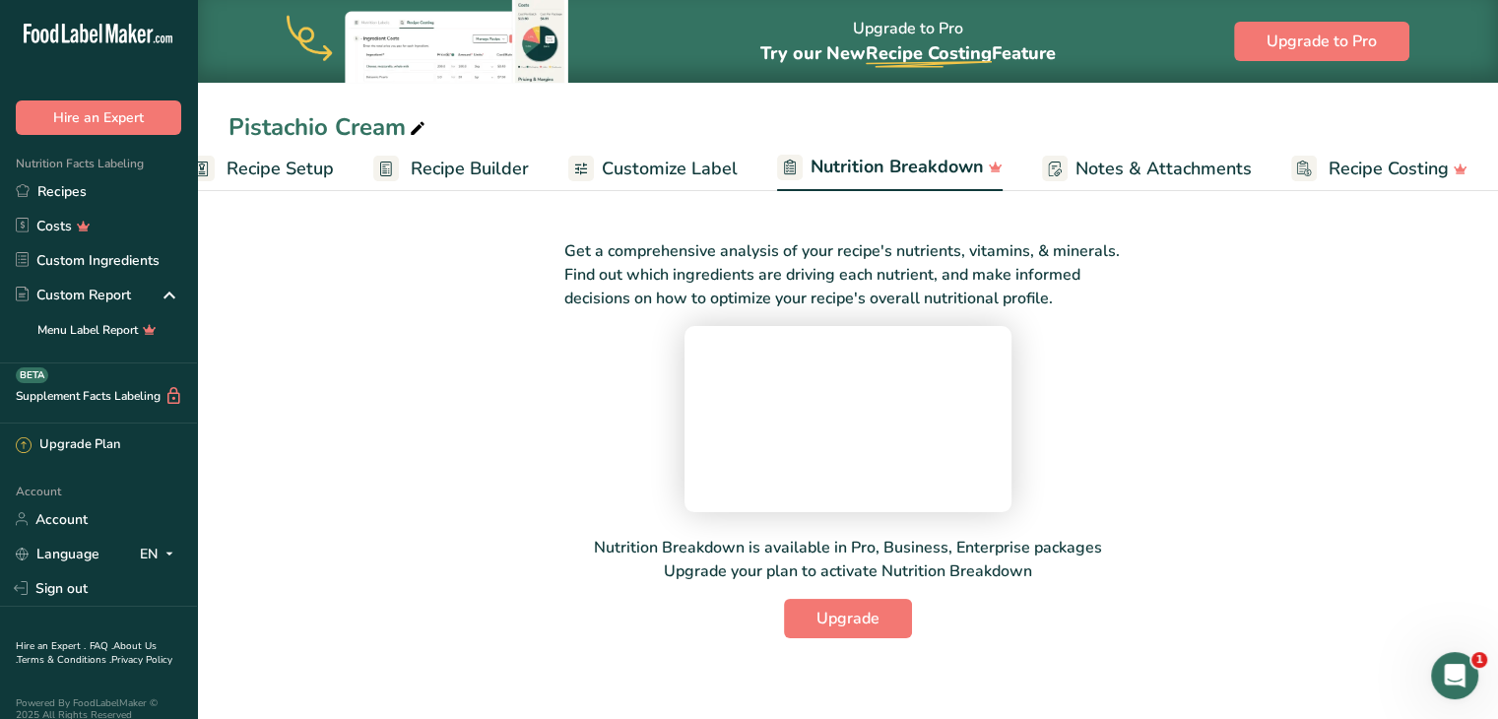
click at [642, 176] on span "Customize Label" at bounding box center [670, 169] width 136 height 27
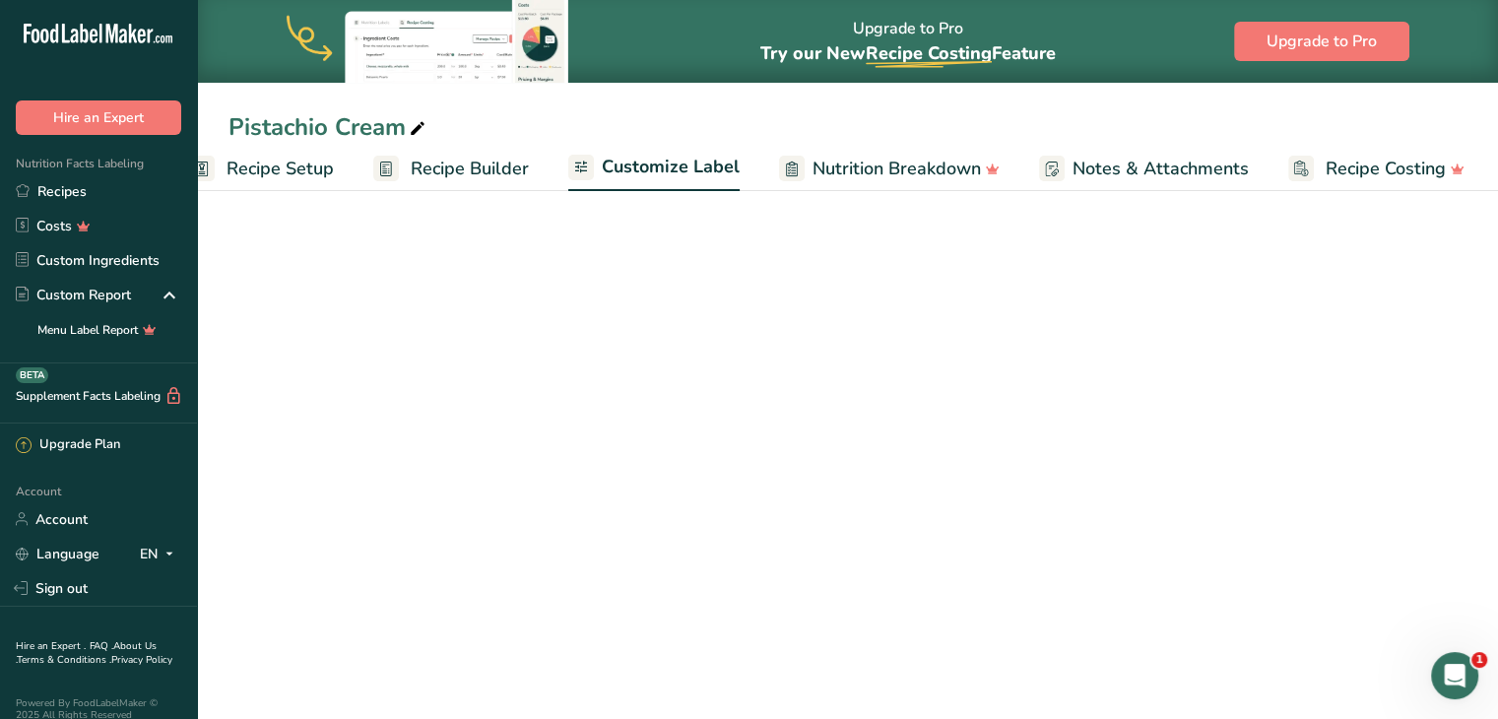
scroll to position [0, 37]
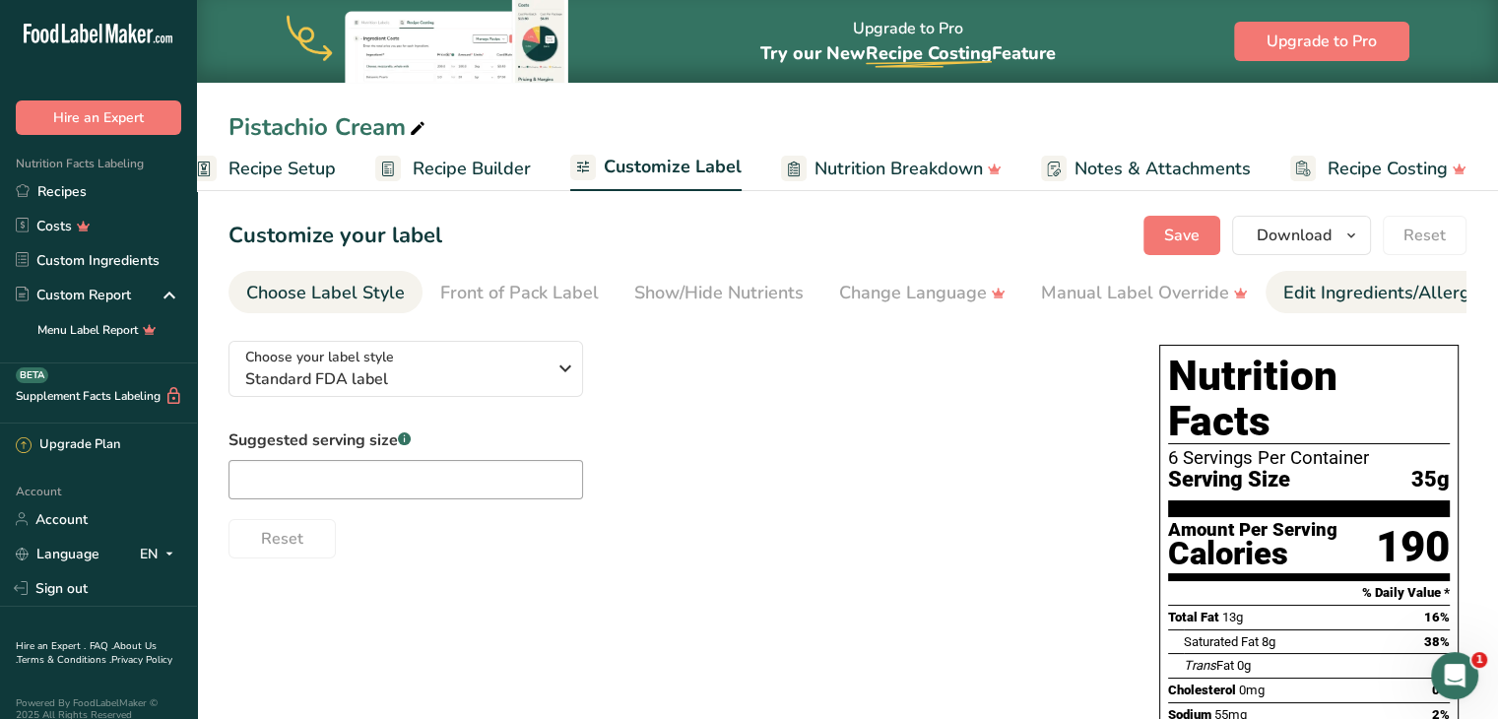
click at [1305, 295] on div "Edit Ingredients/Allergens List" at bounding box center [1408, 293] width 250 height 27
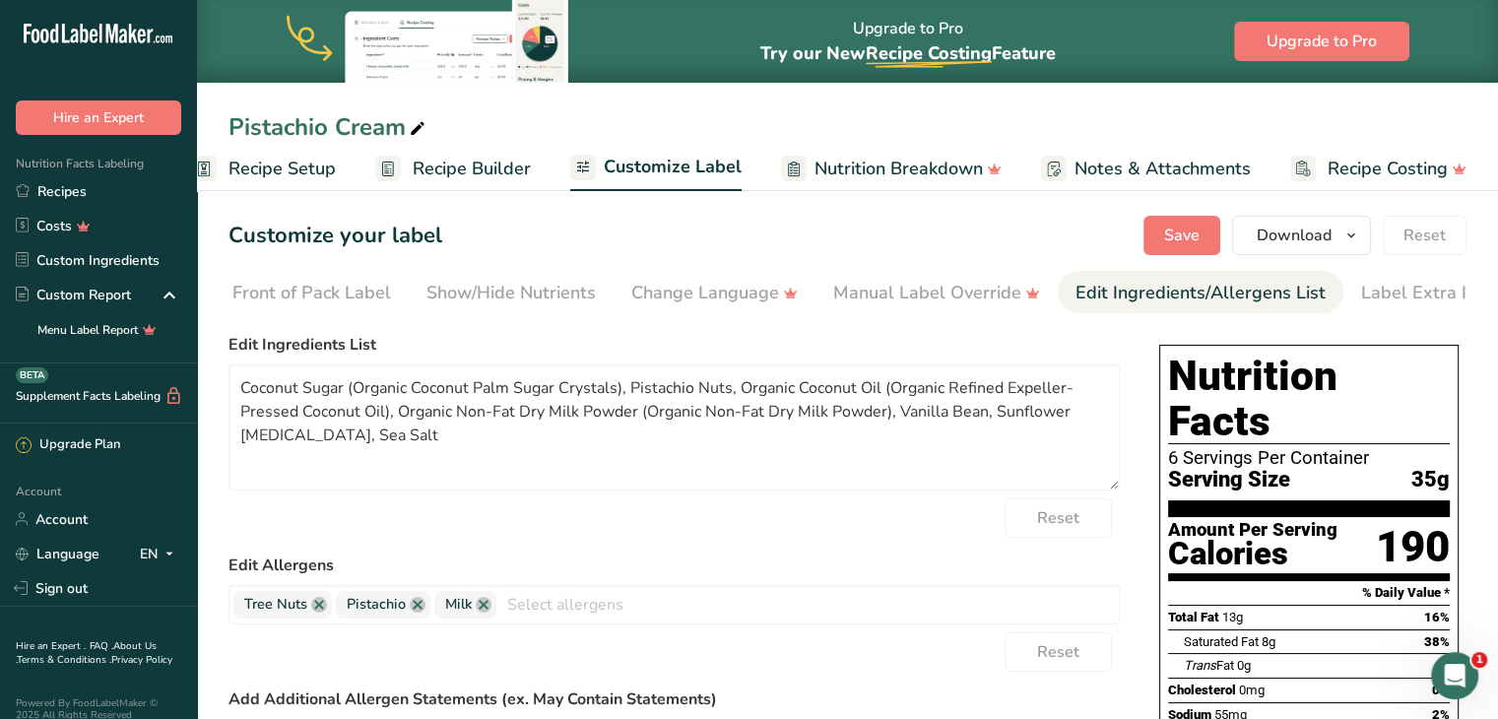
scroll to position [0, 240]
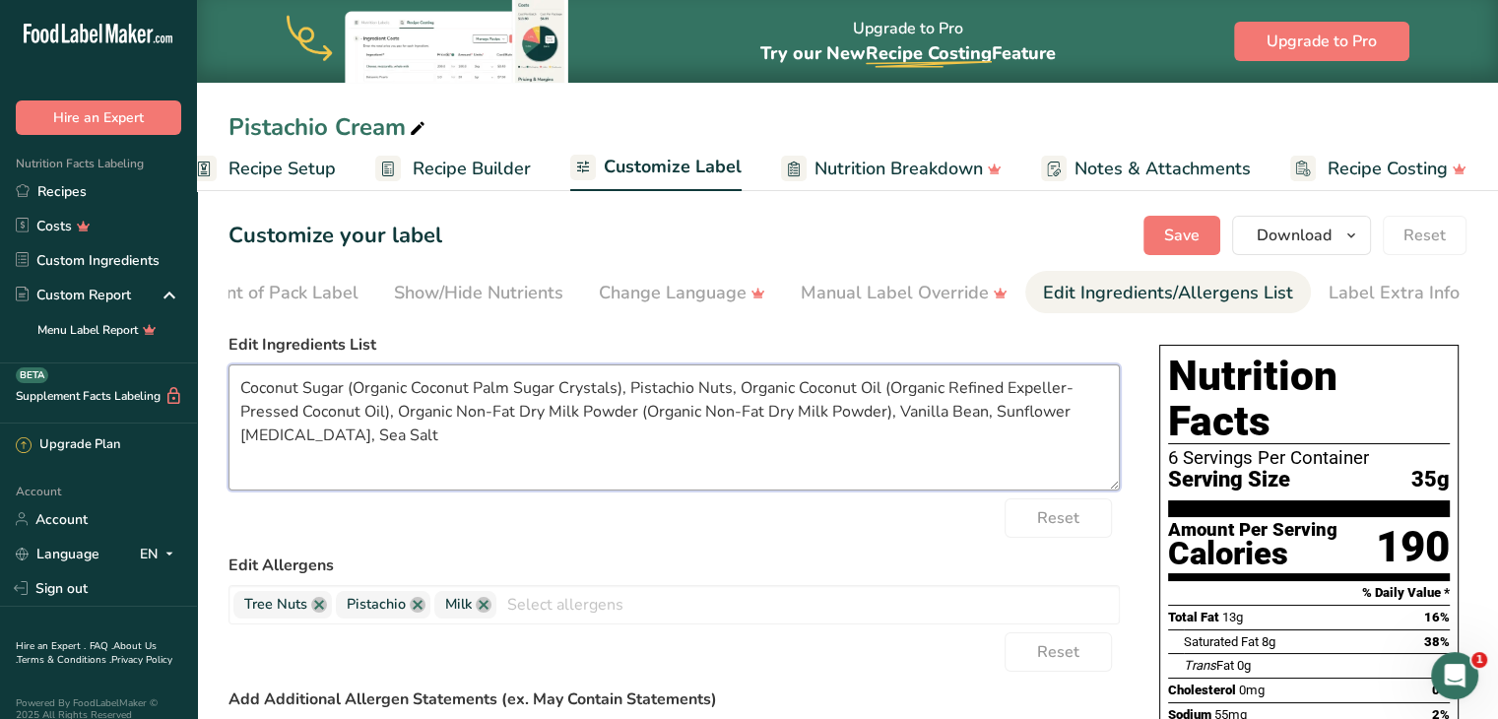
click at [699, 390] on textarea "Coconut Sugar (Organic Coconut Palm Sugar Crystals), Pistachio Nuts, Organic Co…" at bounding box center [674, 427] width 891 height 126
click at [729, 391] on textarea "Coconut Sugar (Organic Coconut Palm Sugar Crystals), Pistachio Nuts, Organic Co…" at bounding box center [674, 427] width 891 height 126
click at [237, 389] on textarea "Coconut Sugar (Organic Coconut Palm Sugar Crystals), Pistachio, Organic Coconut…" at bounding box center [674, 427] width 891 height 126
click at [456, 454] on textarea "Organic Coconut Sugar (Organic Coconut Palm Sugar Crystals), Pistachio, Organic…" at bounding box center [674, 427] width 891 height 126
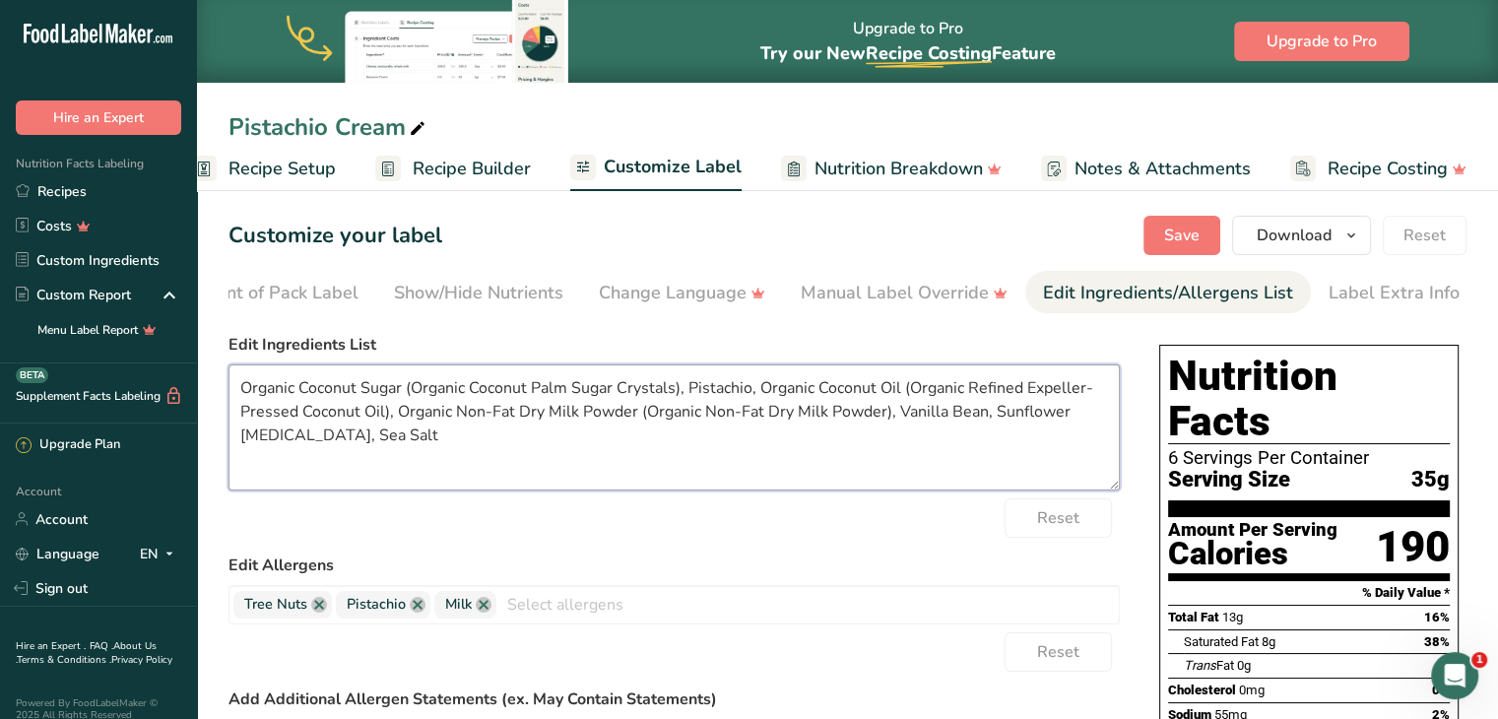
drag, startPoint x: 638, startPoint y: 412, endPoint x: 773, endPoint y: 427, distance: 135.8
click at [773, 427] on textarea "Organic Coconut Sugar (Organic Coconut Palm Sugar Crystals), Pistachio, Organic…" at bounding box center [674, 427] width 891 height 126
click at [576, 462] on textarea "Organic Coconut Sugar (Organic Coconut Palm Sugar Crystals), Pistachio, Organic…" at bounding box center [674, 427] width 891 height 126
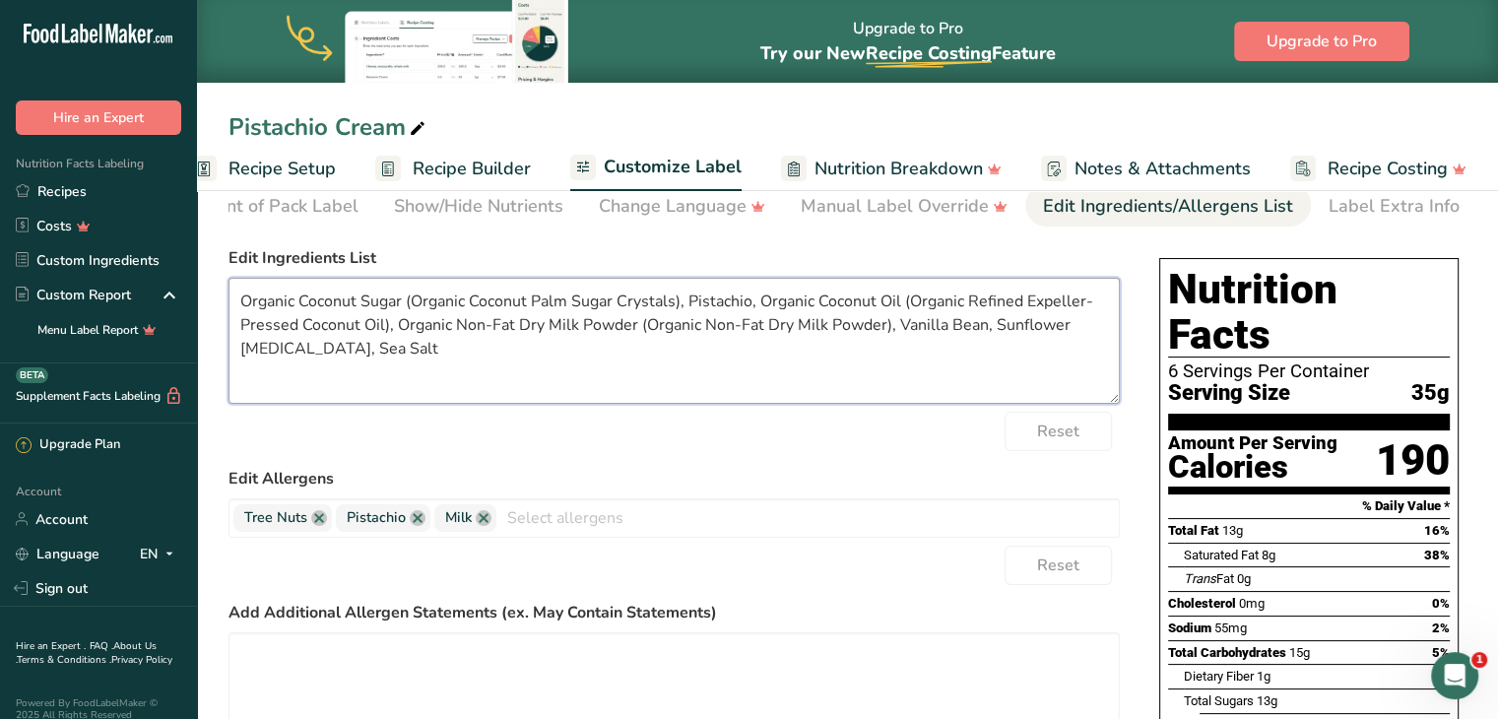
scroll to position [0, 0]
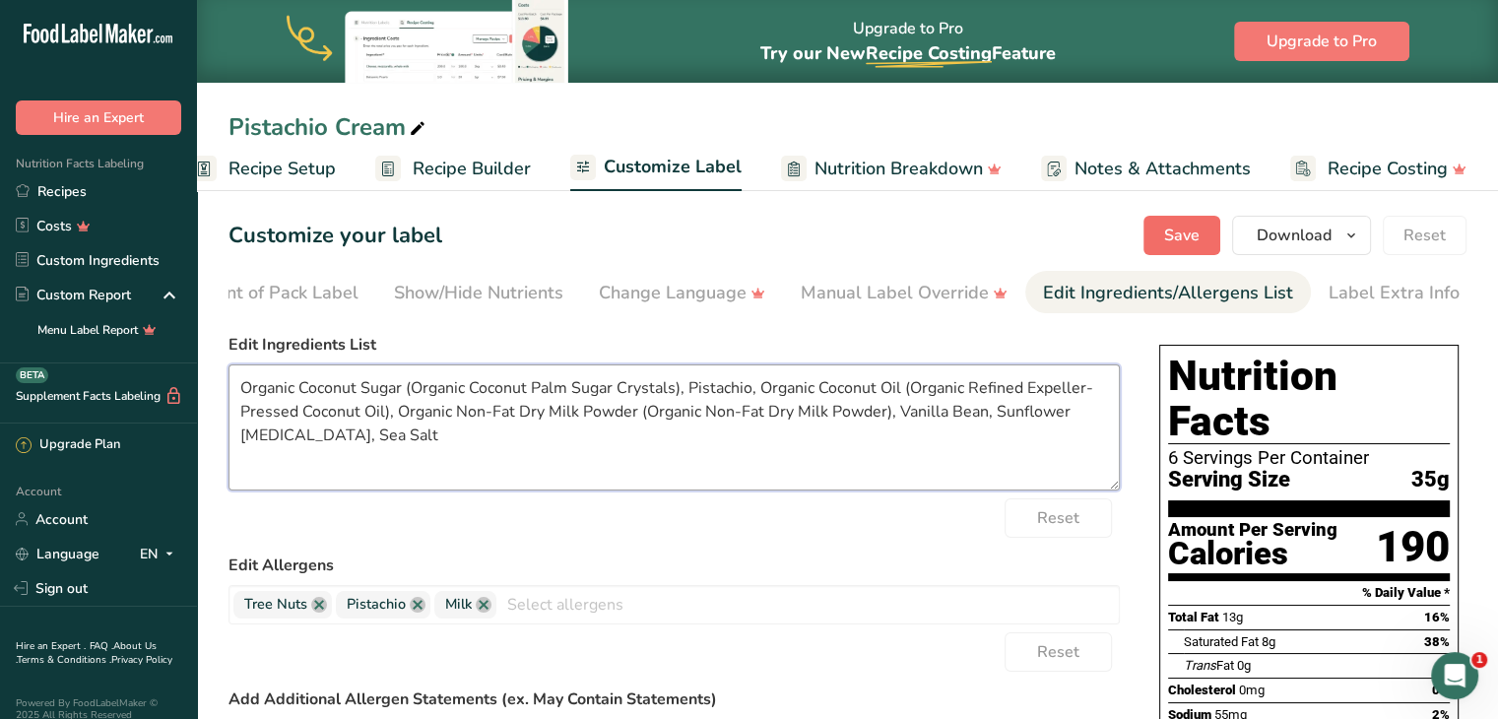
type textarea "Organic Coconut Sugar (Organic Coconut Palm Sugar Crystals), Pistachio, Organic…"
click at [1181, 232] on span "Save" at bounding box center [1181, 236] width 35 height 24
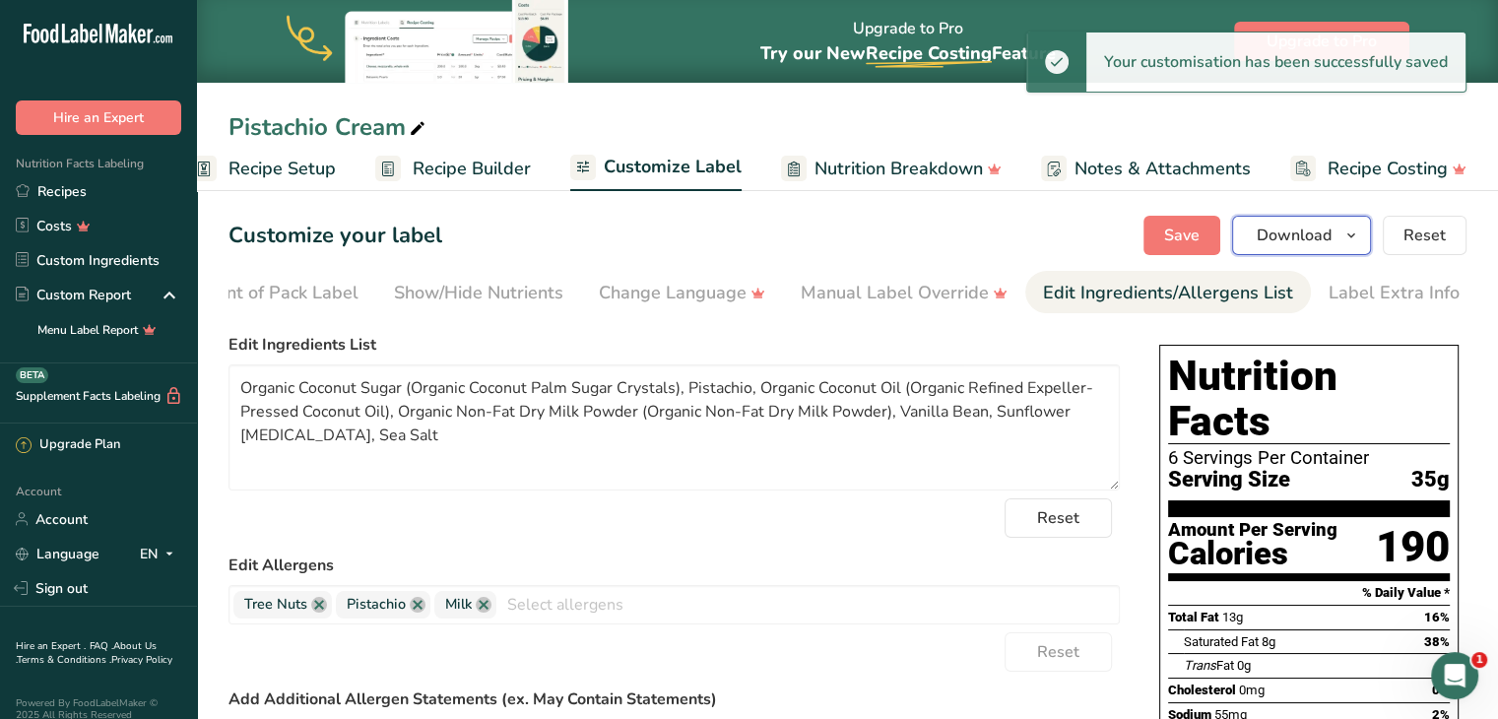
click at [1312, 233] on span "Download" at bounding box center [1294, 236] width 75 height 24
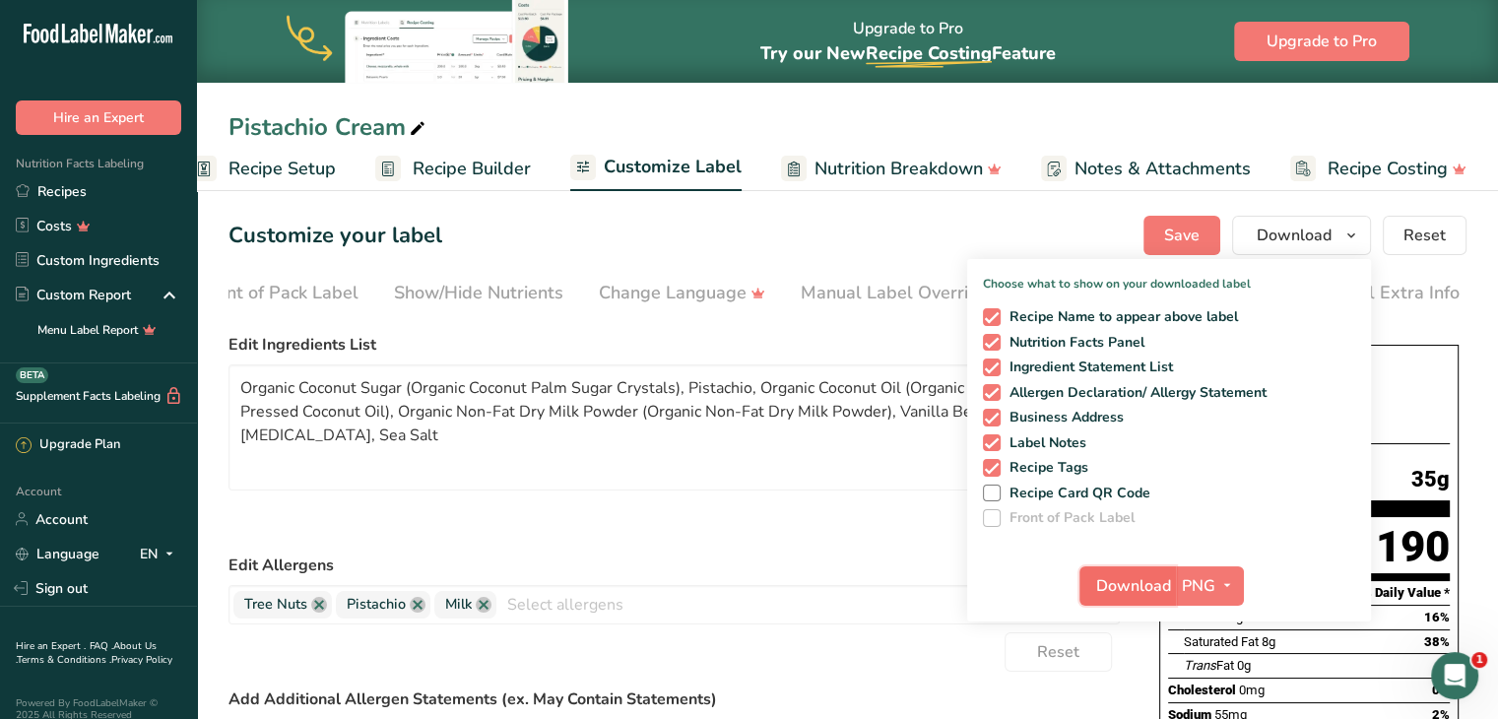
click at [1141, 587] on span "Download" at bounding box center [1133, 586] width 75 height 24
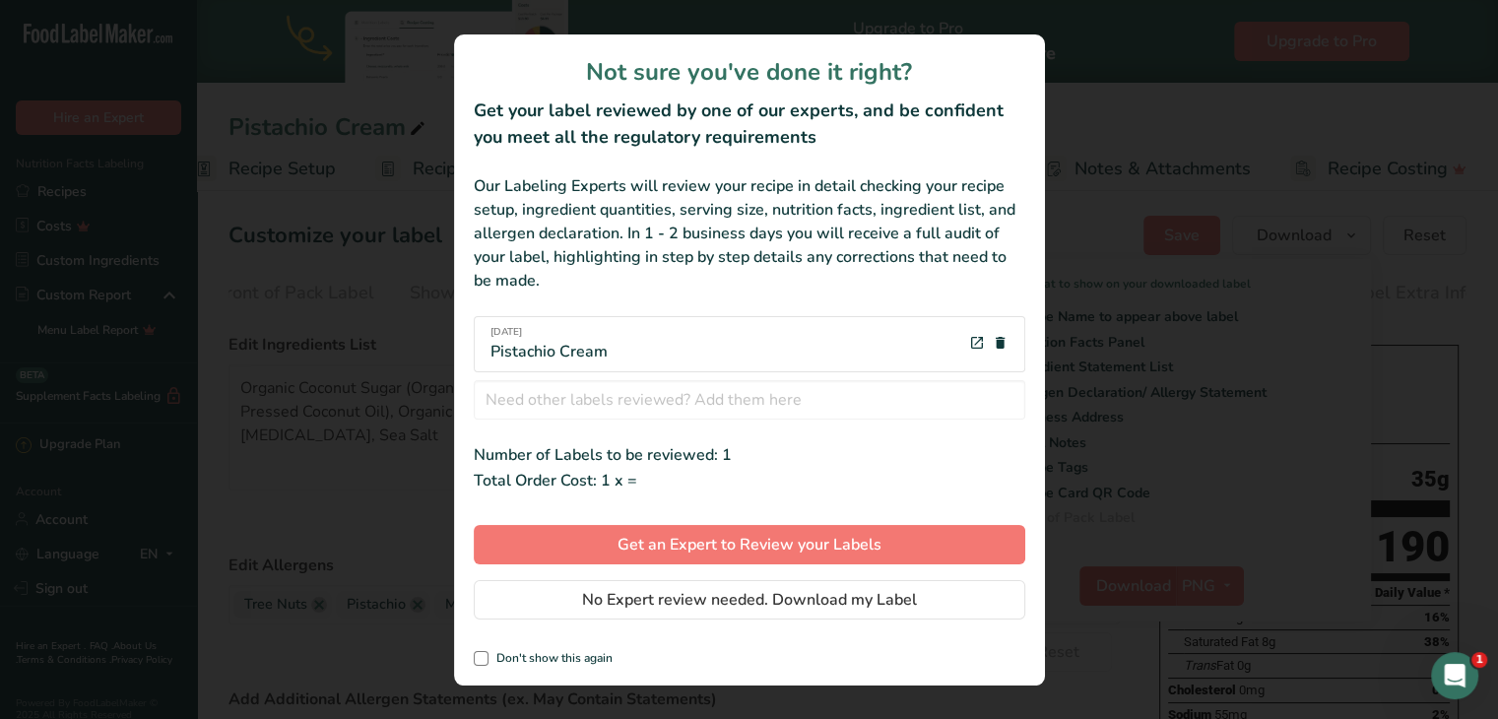
scroll to position [0, 23]
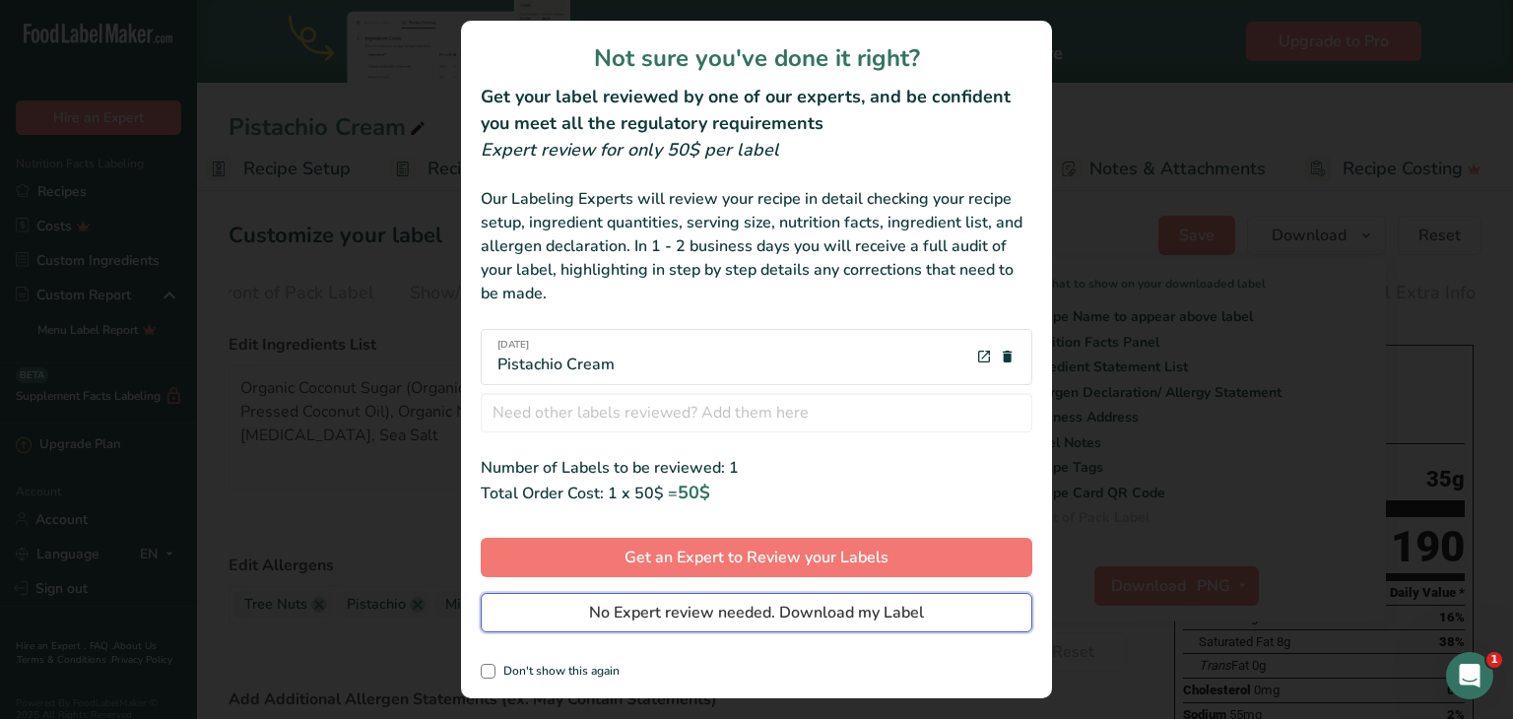
click at [755, 611] on span "No Expert review needed. Download my Label" at bounding box center [756, 613] width 335 height 24
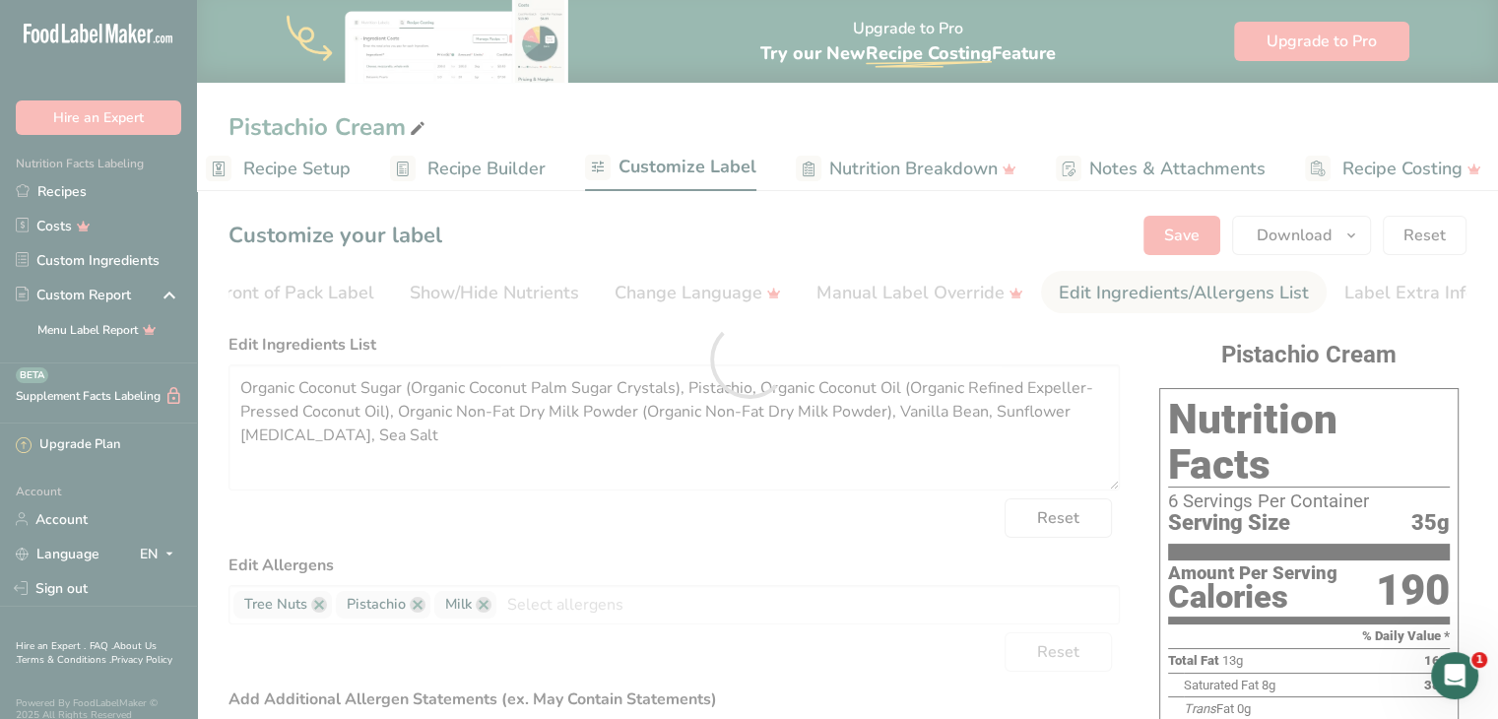
scroll to position [0, 0]
